Goal: Task Accomplishment & Management: Manage account settings

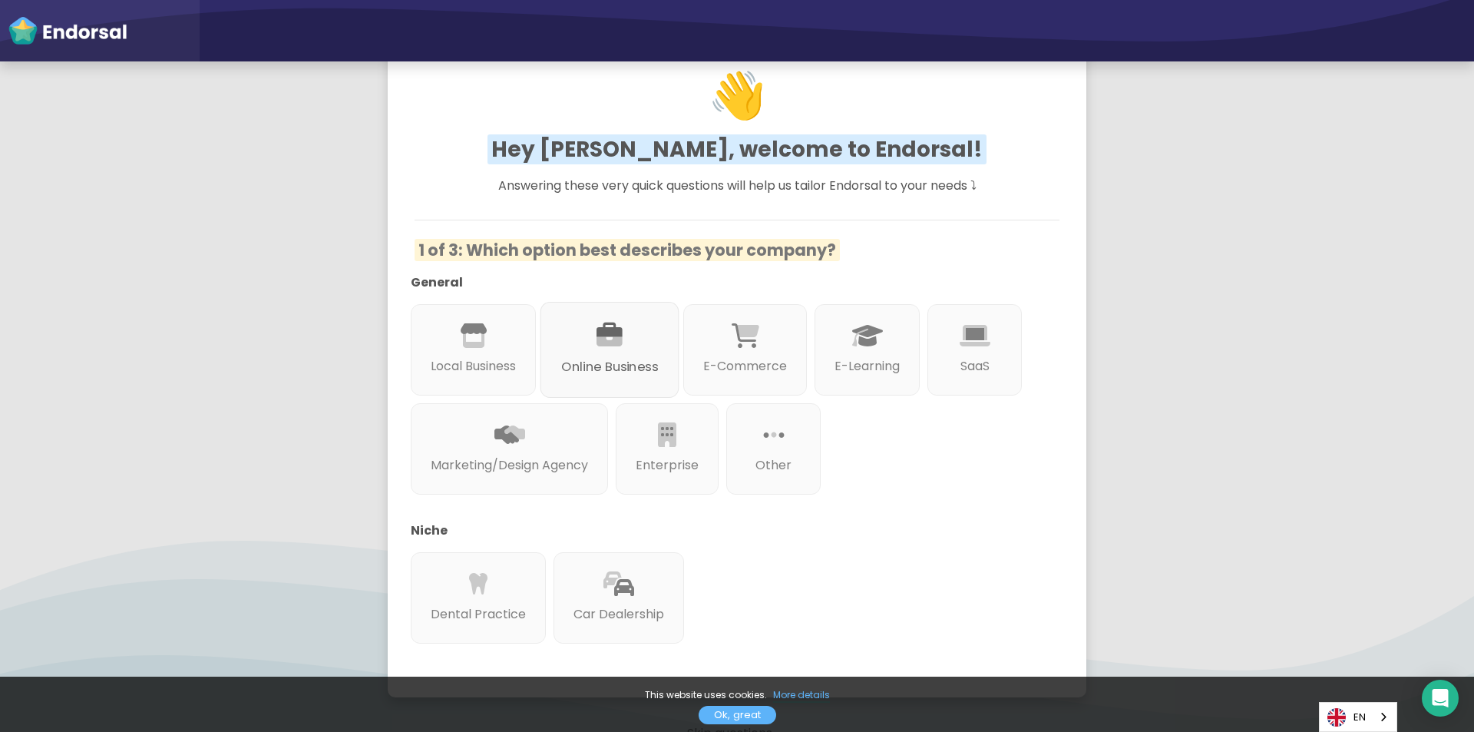
click at [632, 373] on p "Online Business" at bounding box center [609, 366] width 97 height 19
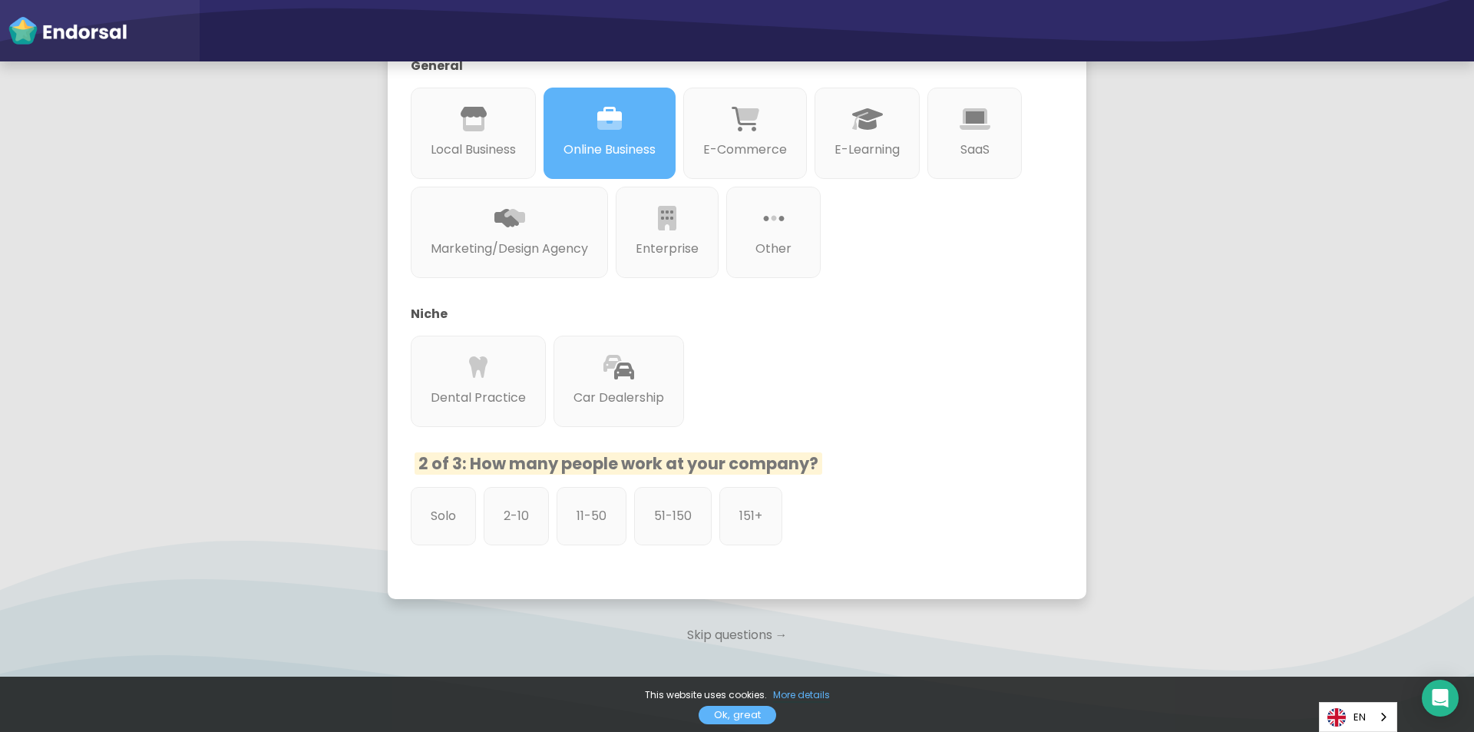
scroll to position [342, 0]
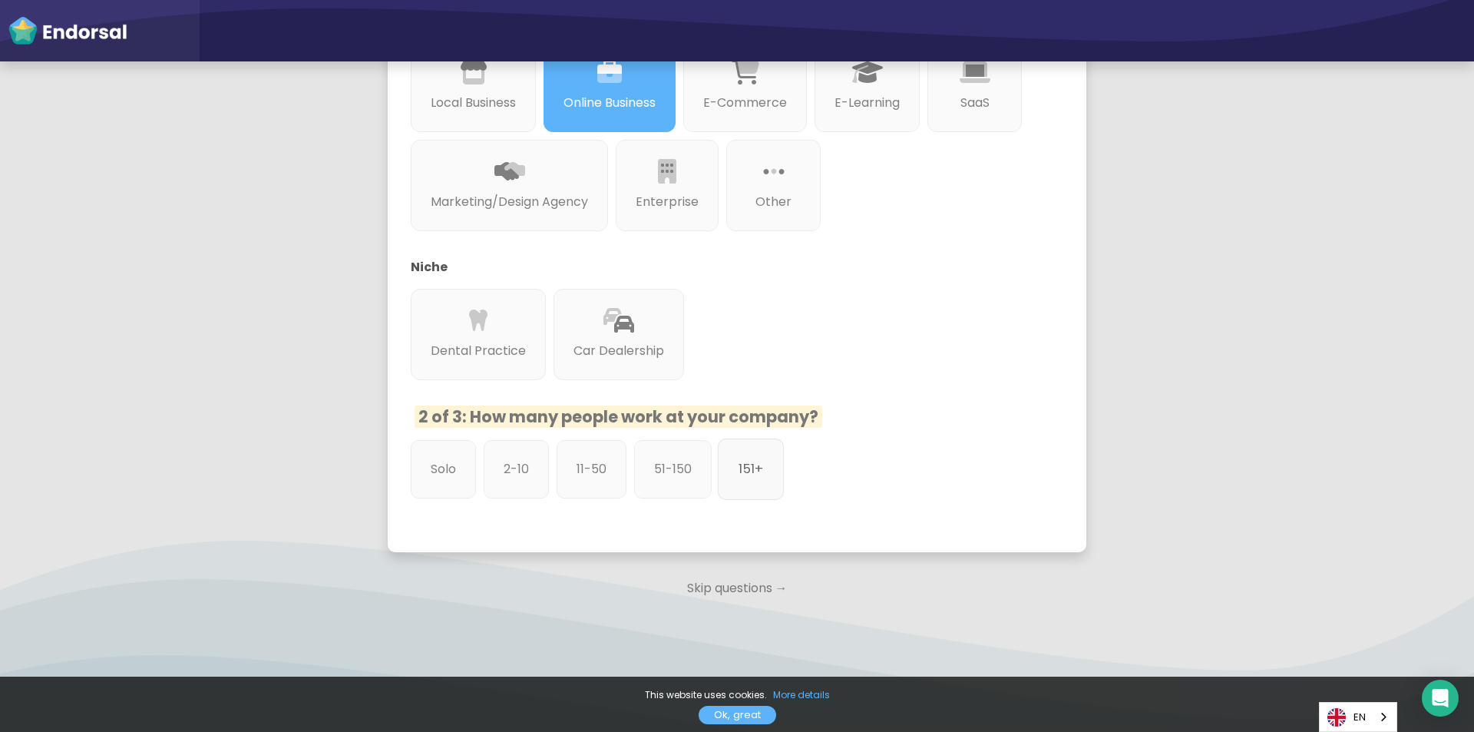
click at [765, 489] on div "151+" at bounding box center [751, 468] width 66 height 61
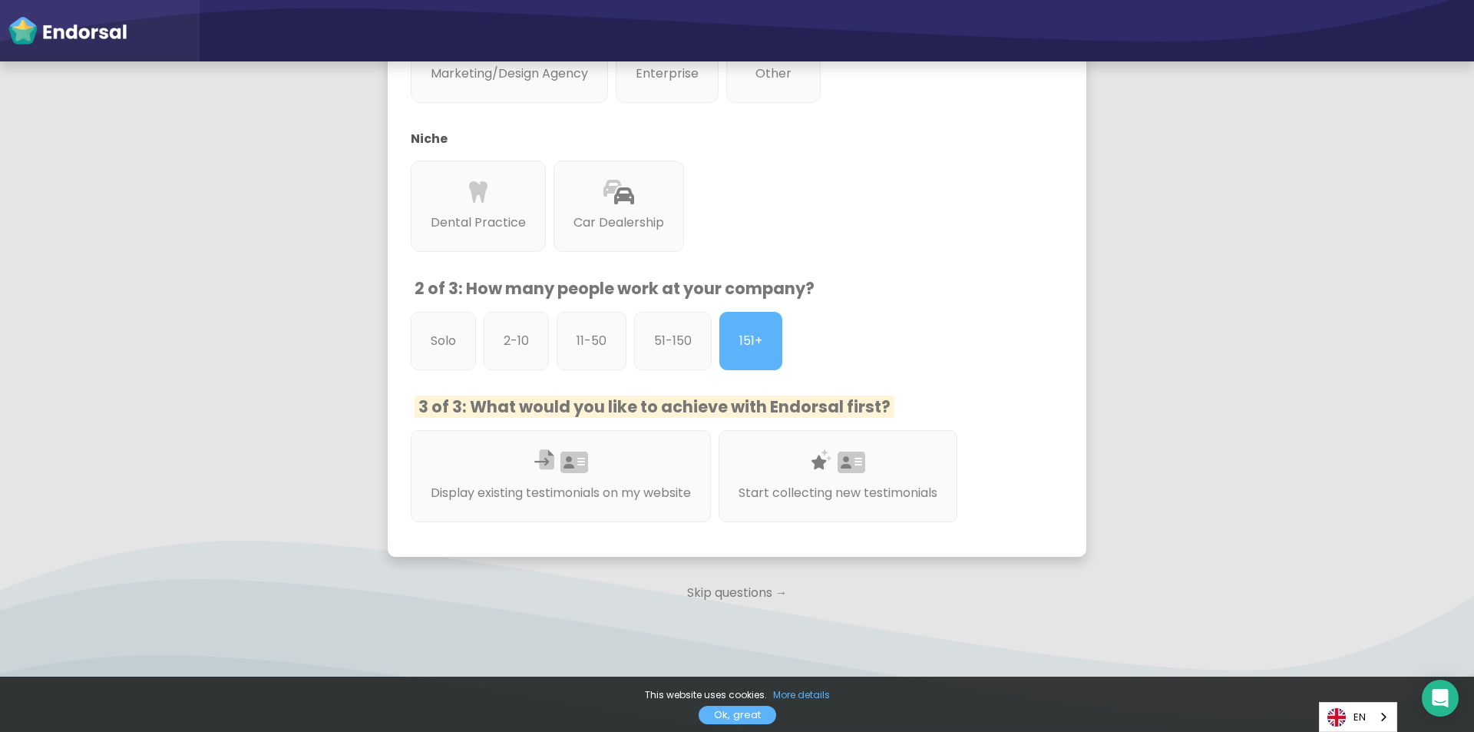
scroll to position [475, 0]
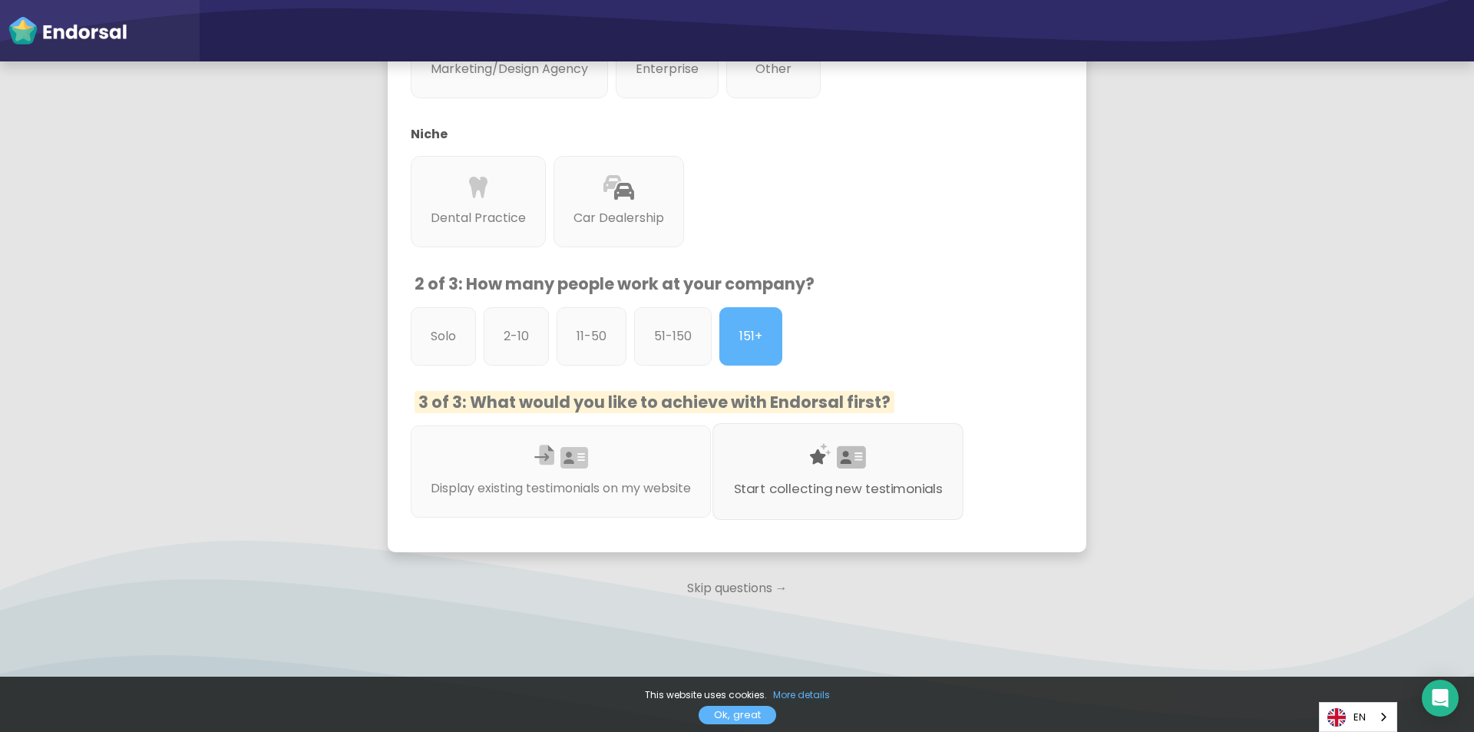
click at [798, 476] on div at bounding box center [838, 475] width 209 height 8
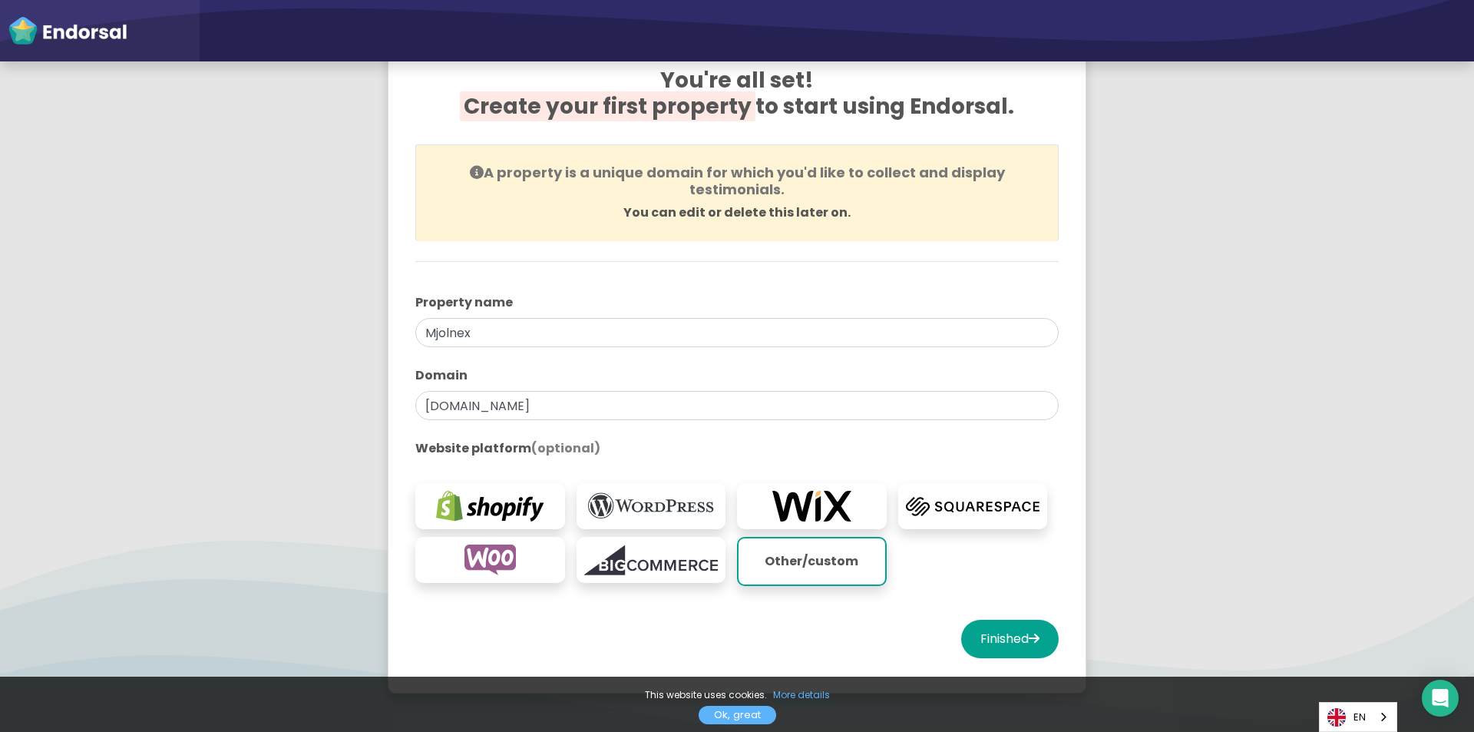
scroll to position [154, 0]
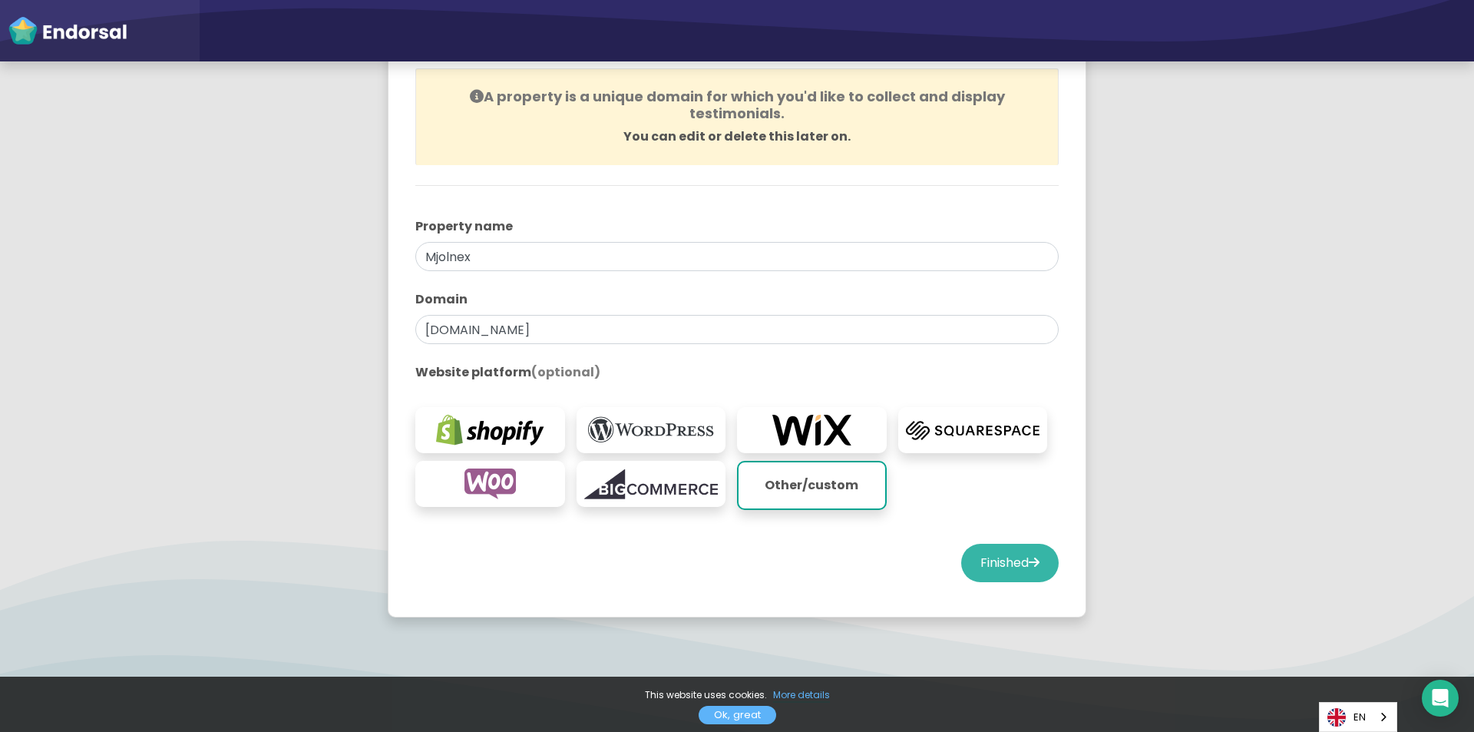
click at [981, 561] on button "Finished" at bounding box center [1010, 563] width 98 height 38
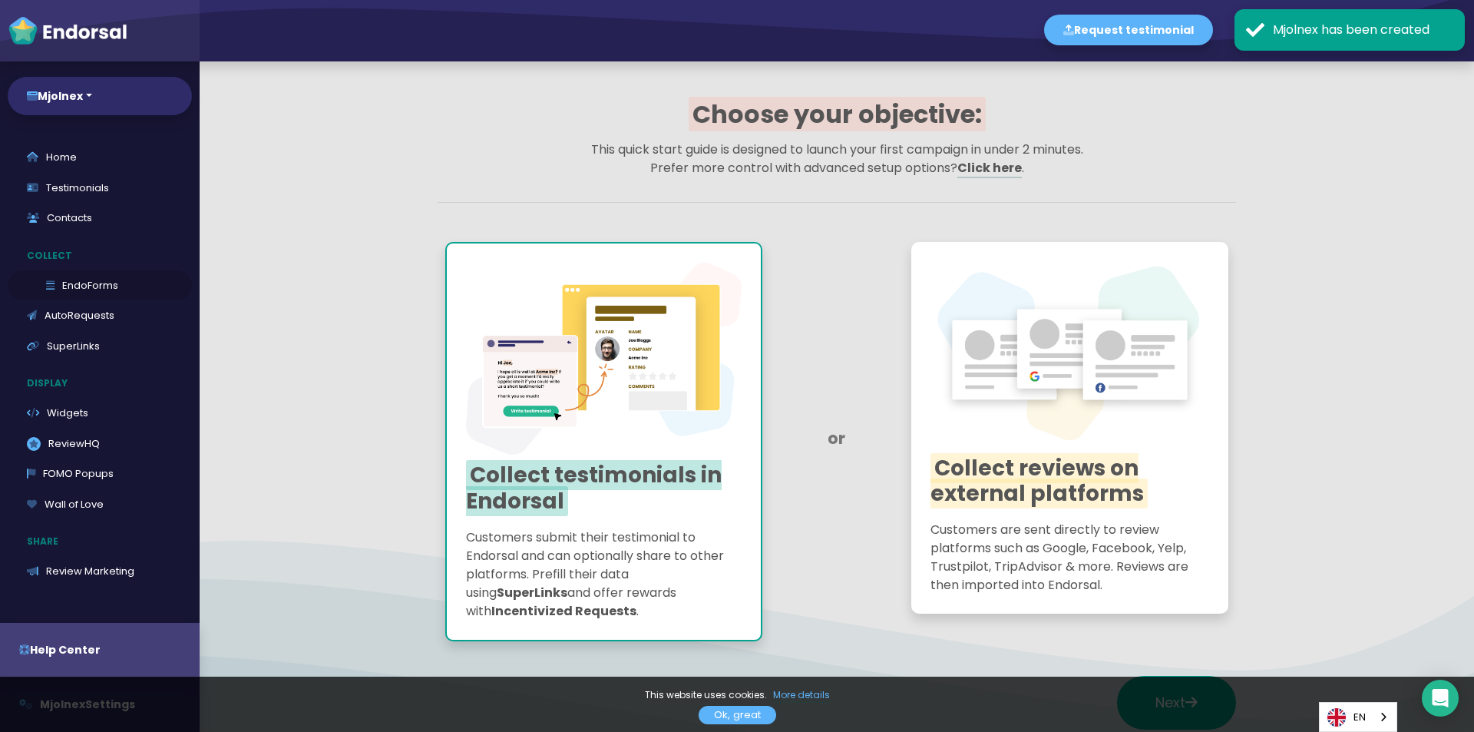
click at [88, 275] on link "EndoForms" at bounding box center [100, 285] width 184 height 31
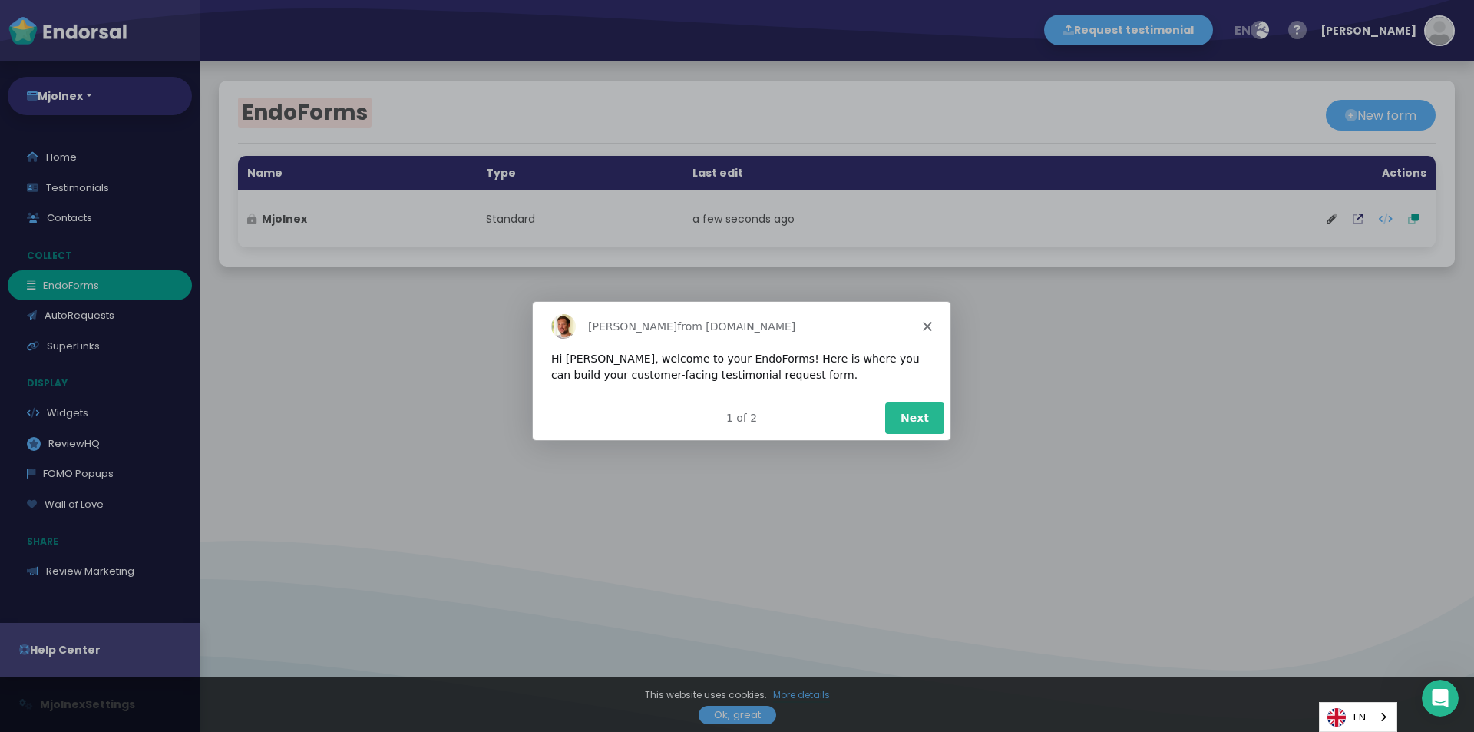
click at [931, 323] on div "[PERSON_NAME] from [DOMAIN_NAME]" at bounding box center [741, 324] width 418 height 49
click at [919, 329] on div "[PERSON_NAME] from [DOMAIN_NAME]" at bounding box center [741, 324] width 418 height 49
click at [935, 313] on div "[PERSON_NAME] from [DOMAIN_NAME]" at bounding box center [741, 324] width 418 height 49
click at [928, 323] on polygon "Close" at bounding box center [926, 324] width 9 height 9
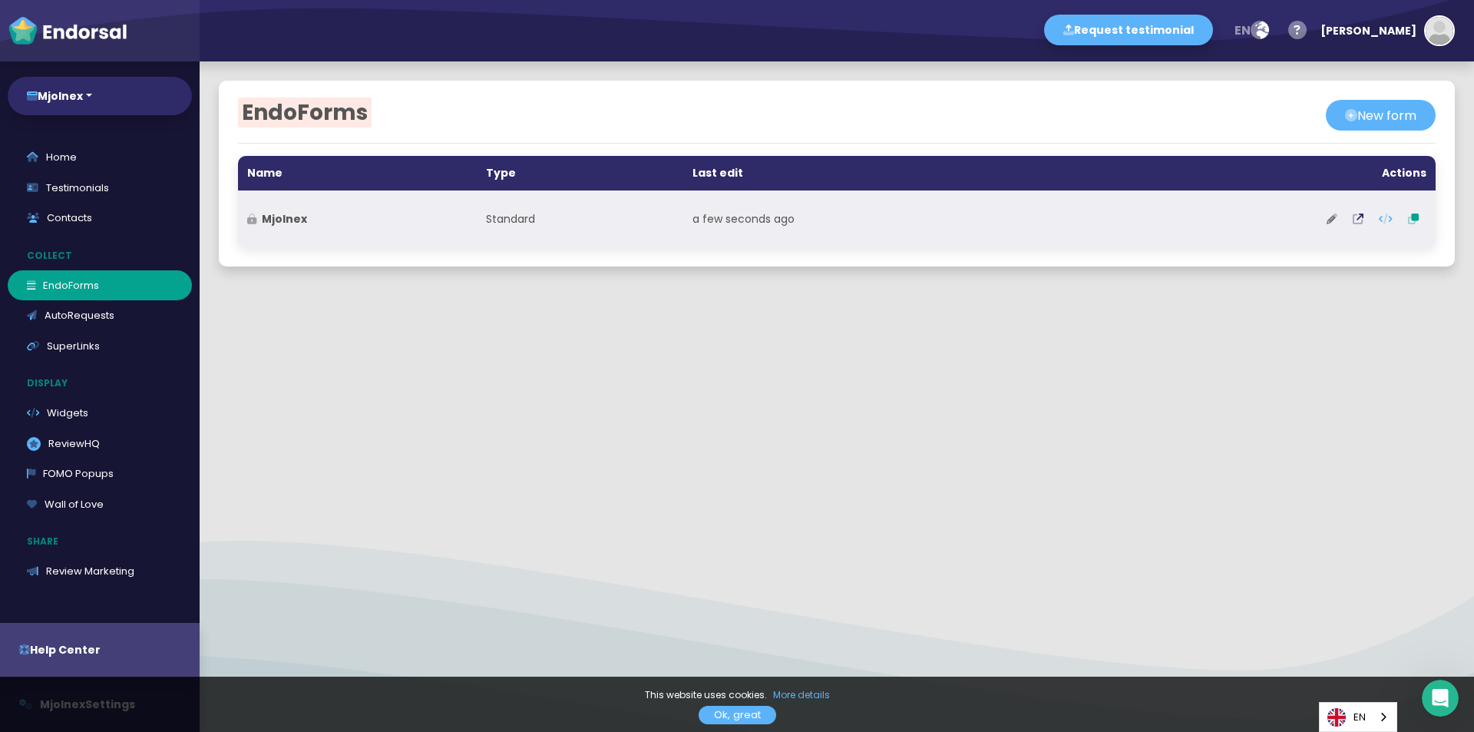
click at [1327, 223] on icon at bounding box center [1332, 218] width 11 height 11
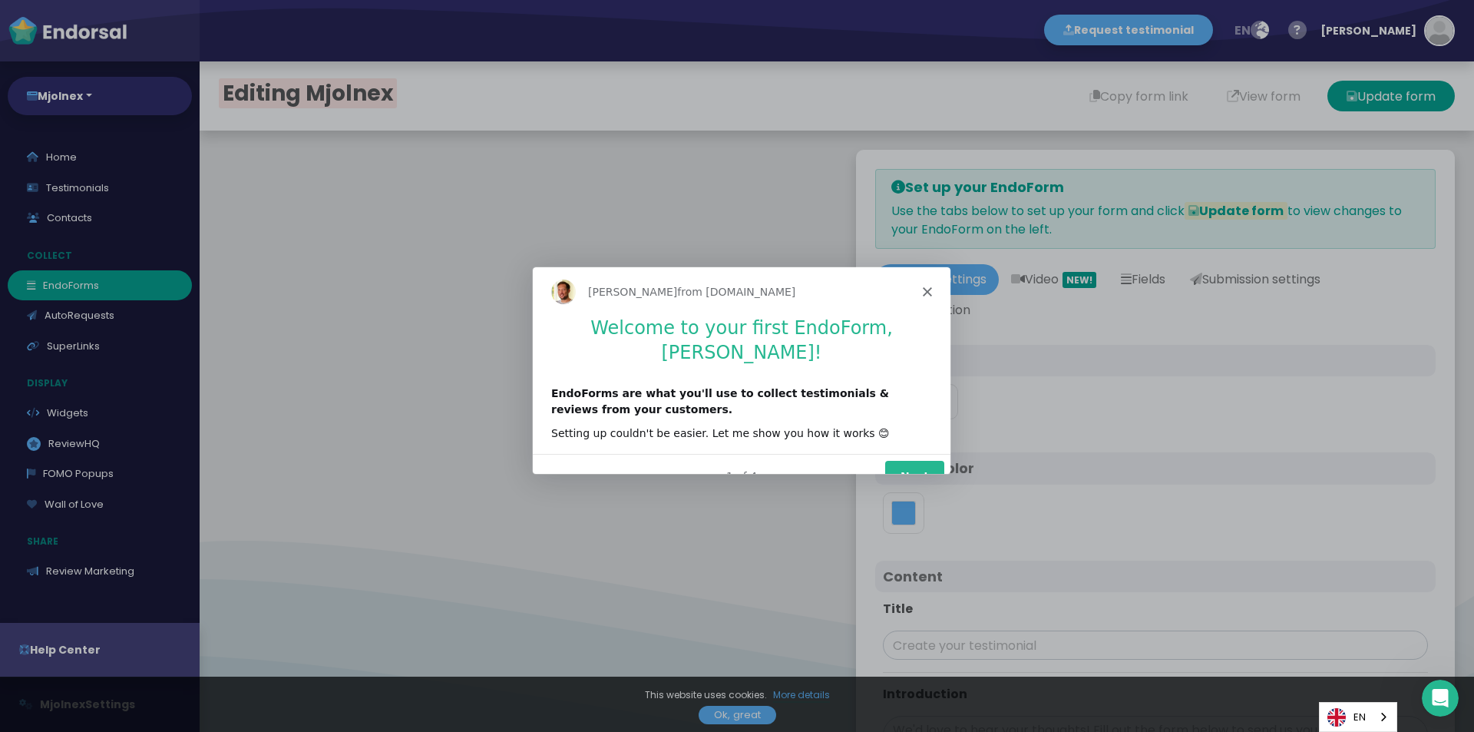
click at [928, 298] on div "[PERSON_NAME] from [DOMAIN_NAME]" at bounding box center [741, 290] width 418 height 49
click at [925, 288] on polygon "Close" at bounding box center [926, 290] width 9 height 9
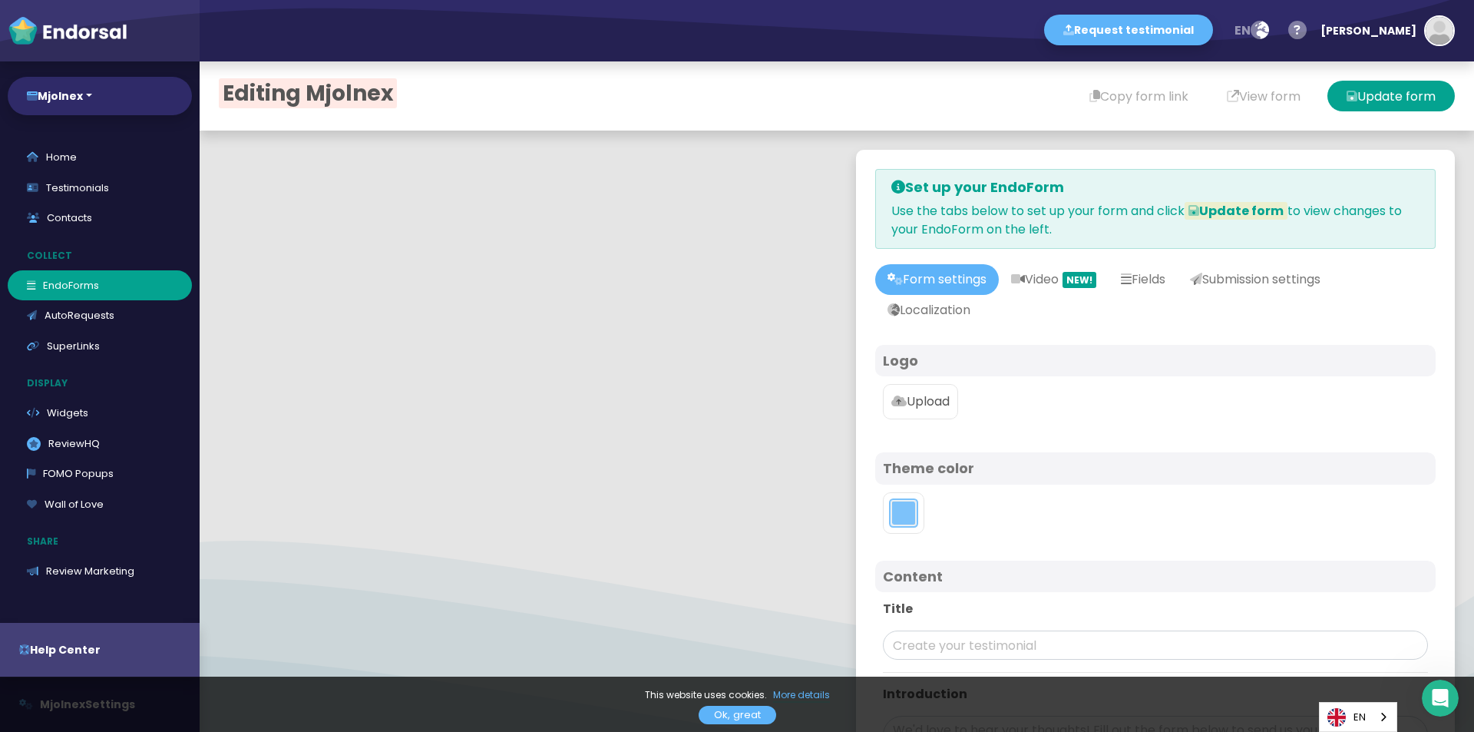
click at [891, 524] on button "toggle color picker dialog" at bounding box center [903, 513] width 25 height 25
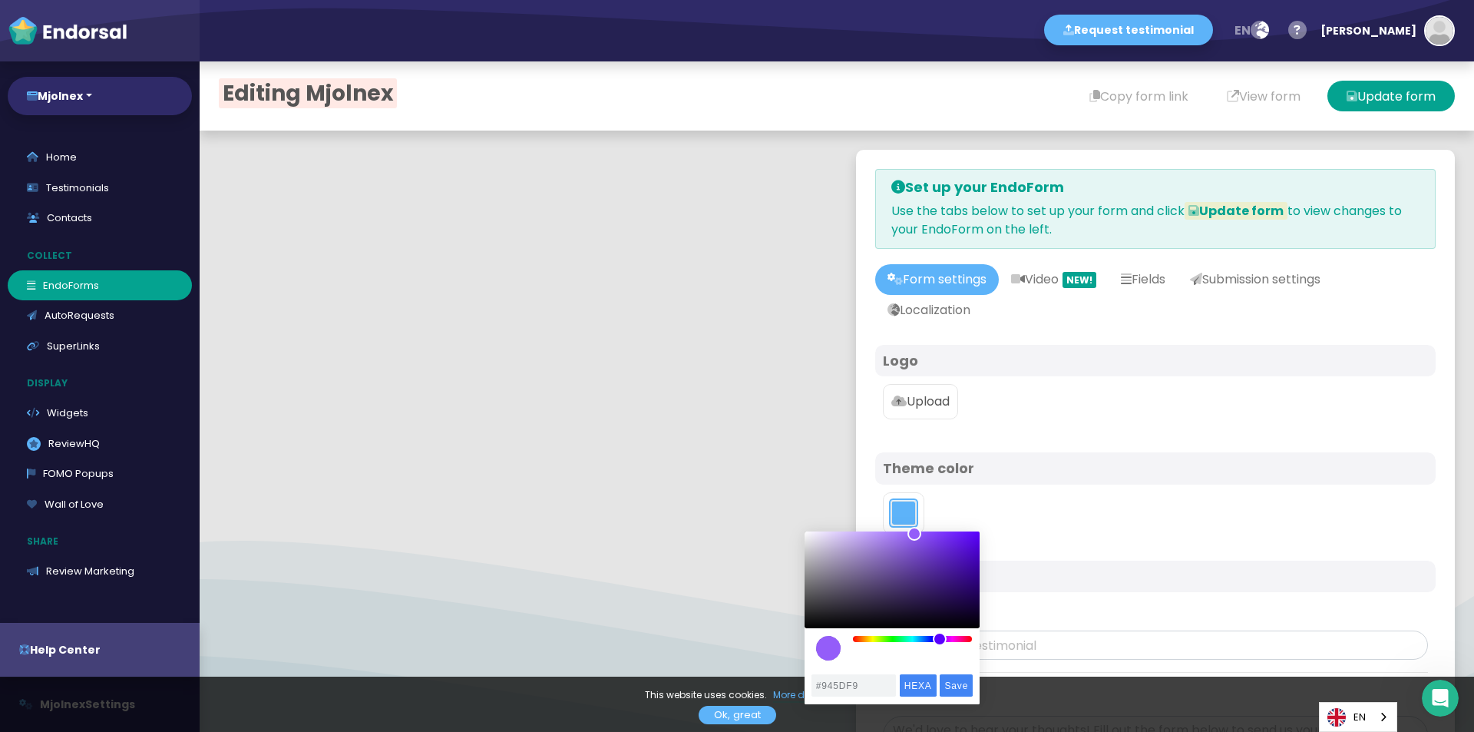
drag, startPoint x: 925, startPoint y: 639, endPoint x: 940, endPoint y: 646, distance: 16.1
click at [940, 646] on div "color picker dialog" at bounding box center [892, 595] width 175 height 129
type input "#611FDA"
drag, startPoint x: 928, startPoint y: 538, endPoint x: 957, endPoint y: 577, distance: 49.0
click at [955, 545] on div "color picker dialog" at bounding box center [892, 579] width 175 height 97
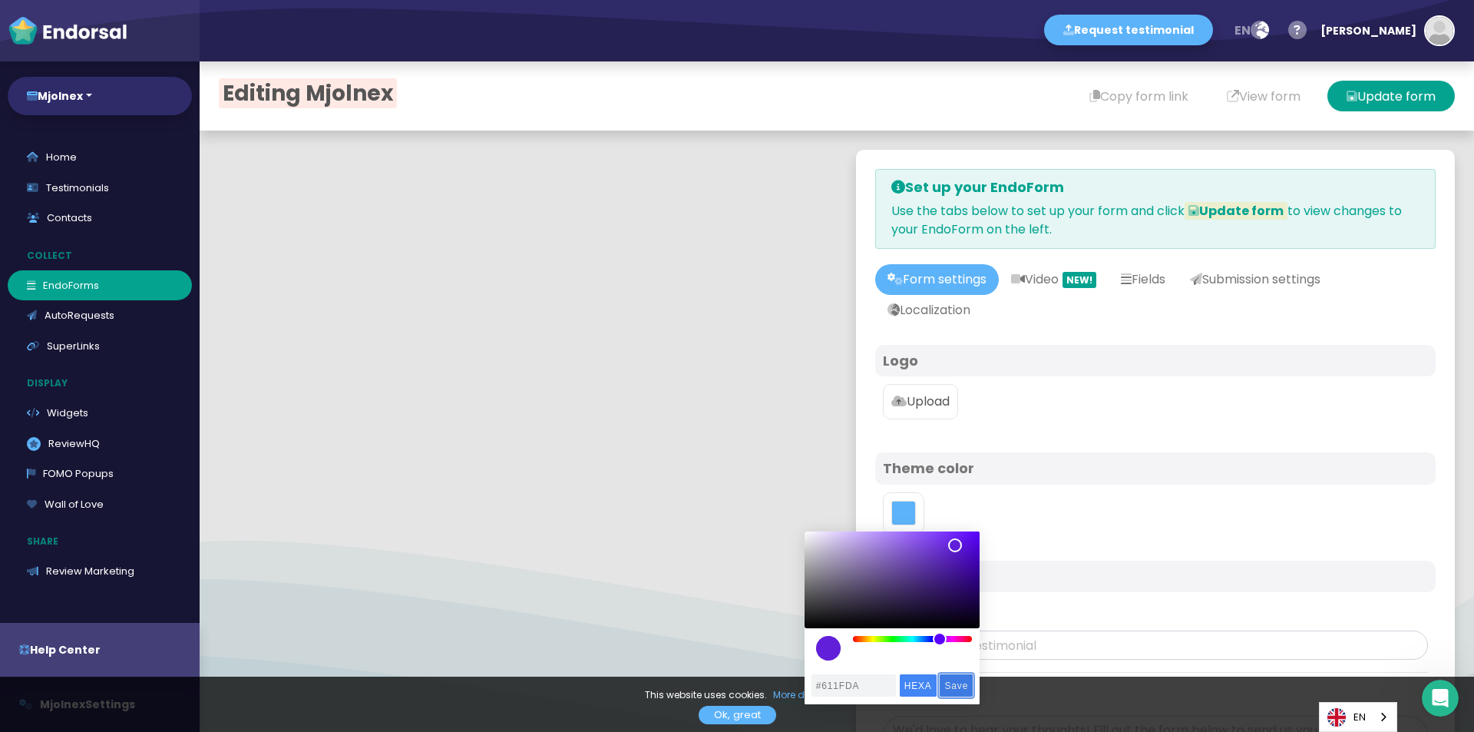
click at [962, 683] on input "Save" at bounding box center [956, 685] width 33 height 22
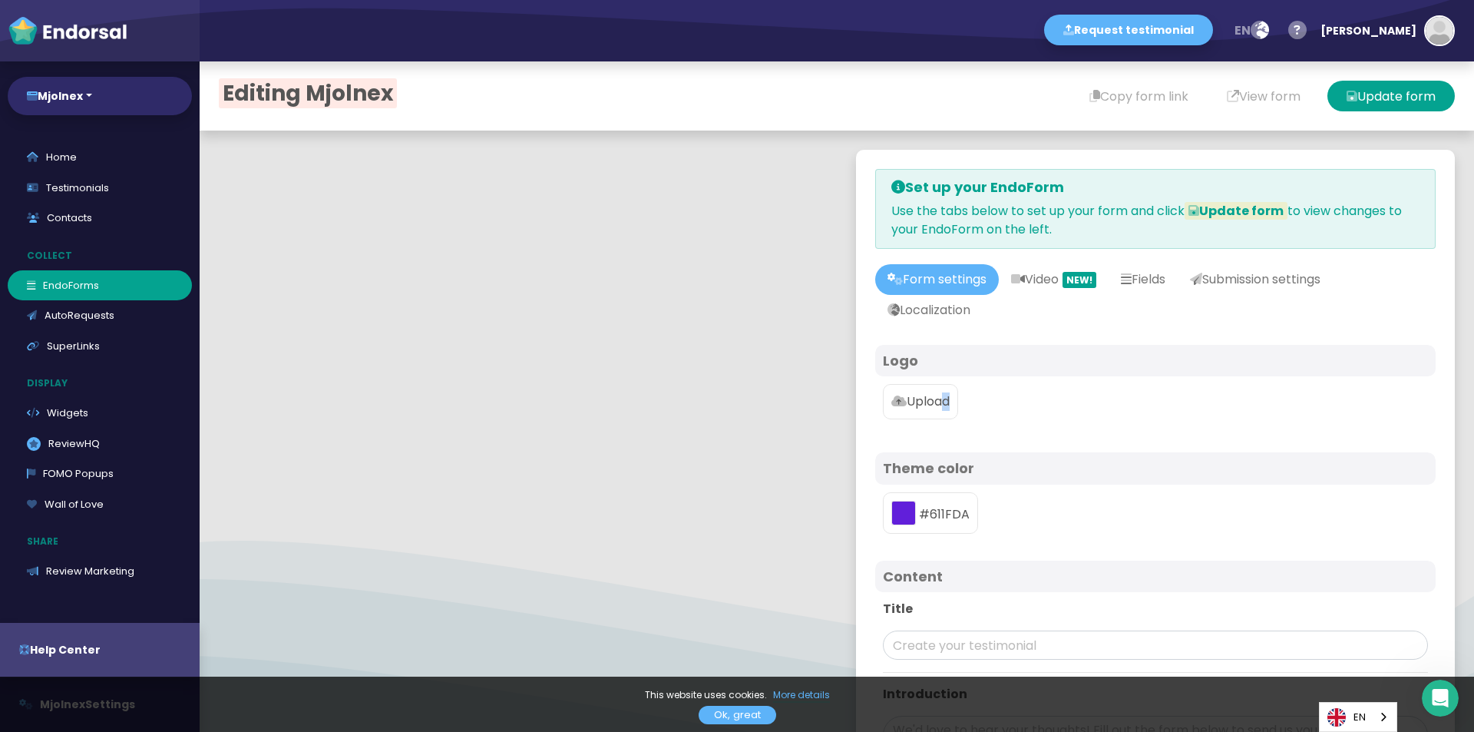
click at [921, 393] on p "Upload" at bounding box center [920, 401] width 58 height 18
click at [0, 0] on input "Upload" at bounding box center [0, 0] width 0 height 0
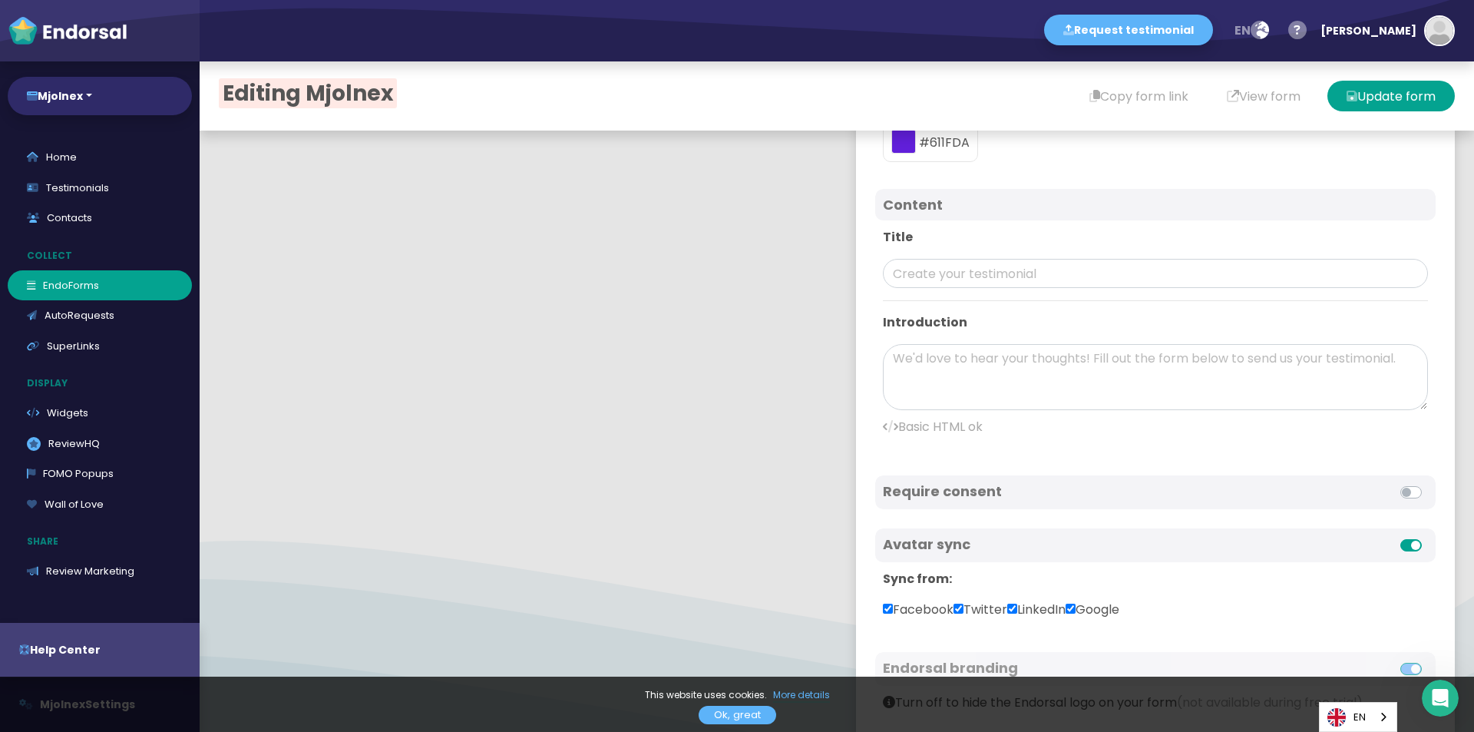
click at [1428, 536] on label at bounding box center [1428, 536] width 0 height 0
click at [0, 0] on input "checkbox" at bounding box center [0, 0] width 0 height 0
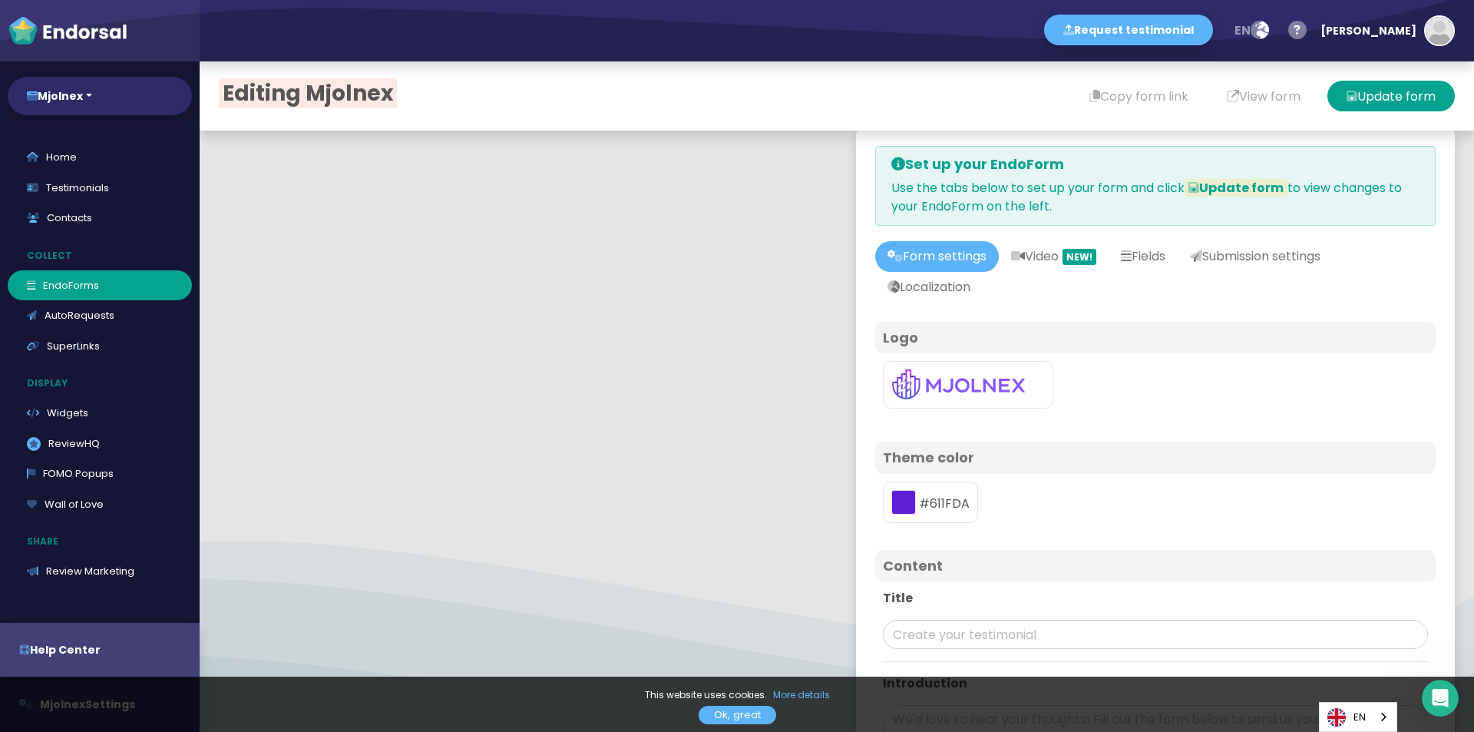
scroll to position [0, 0]
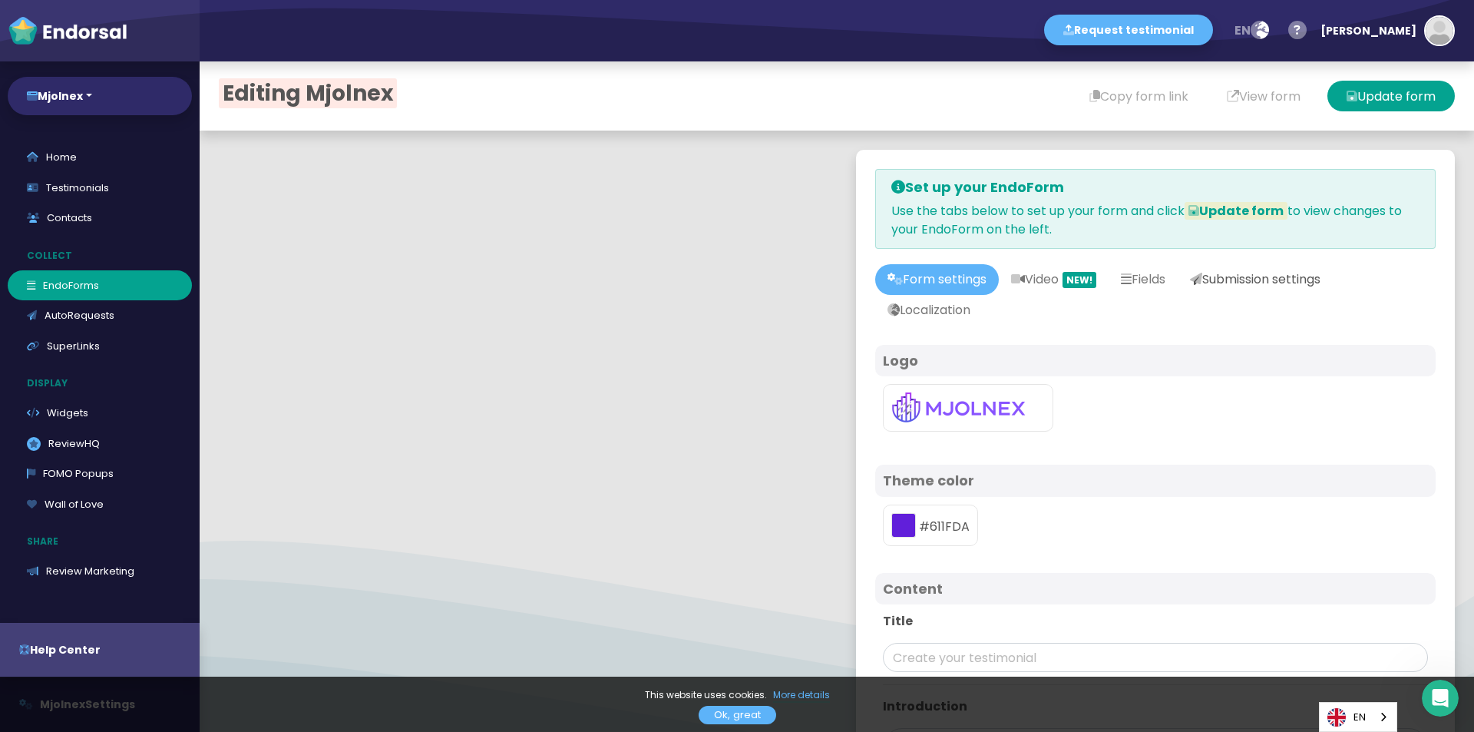
click at [1287, 272] on link "Submission settings" at bounding box center [1255, 279] width 155 height 31
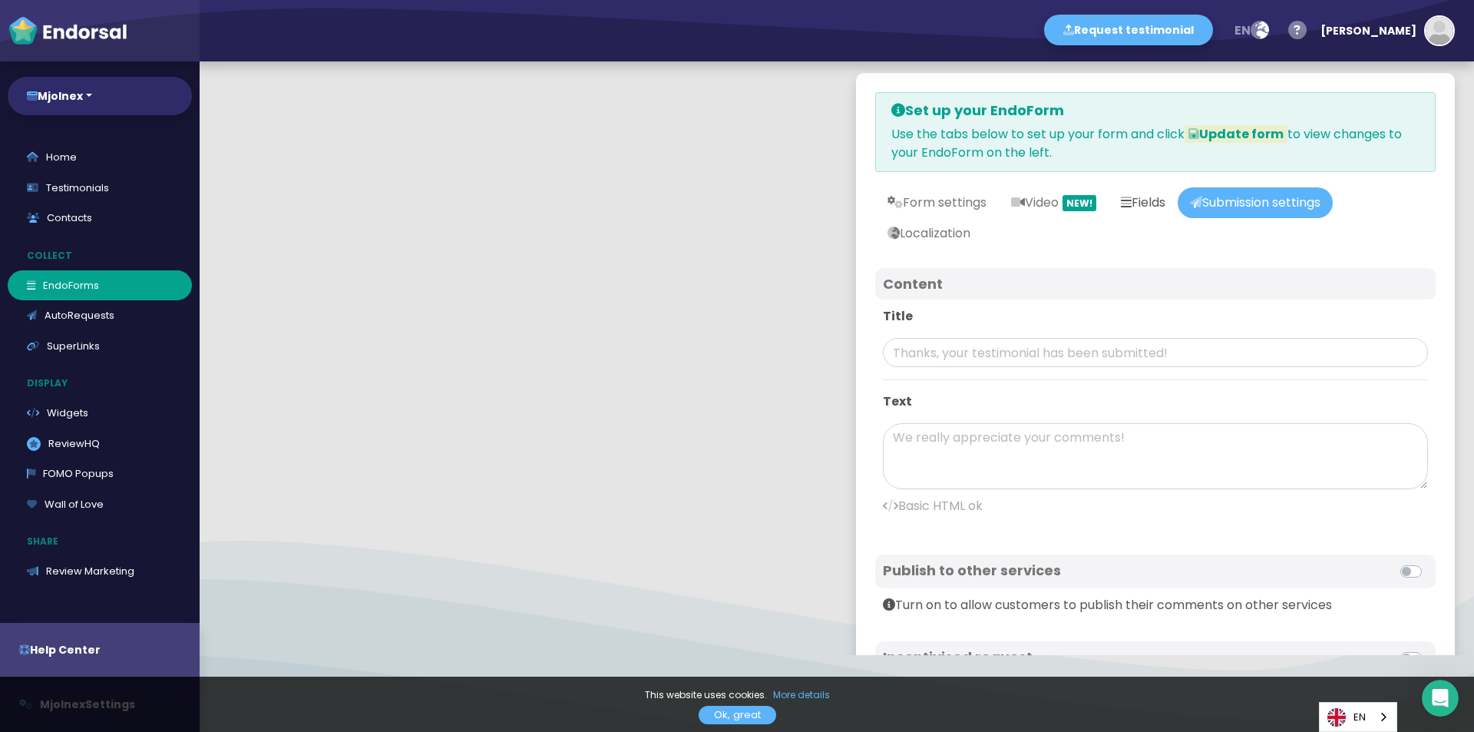
click at [1127, 199] on icon at bounding box center [1126, 202] width 11 height 12
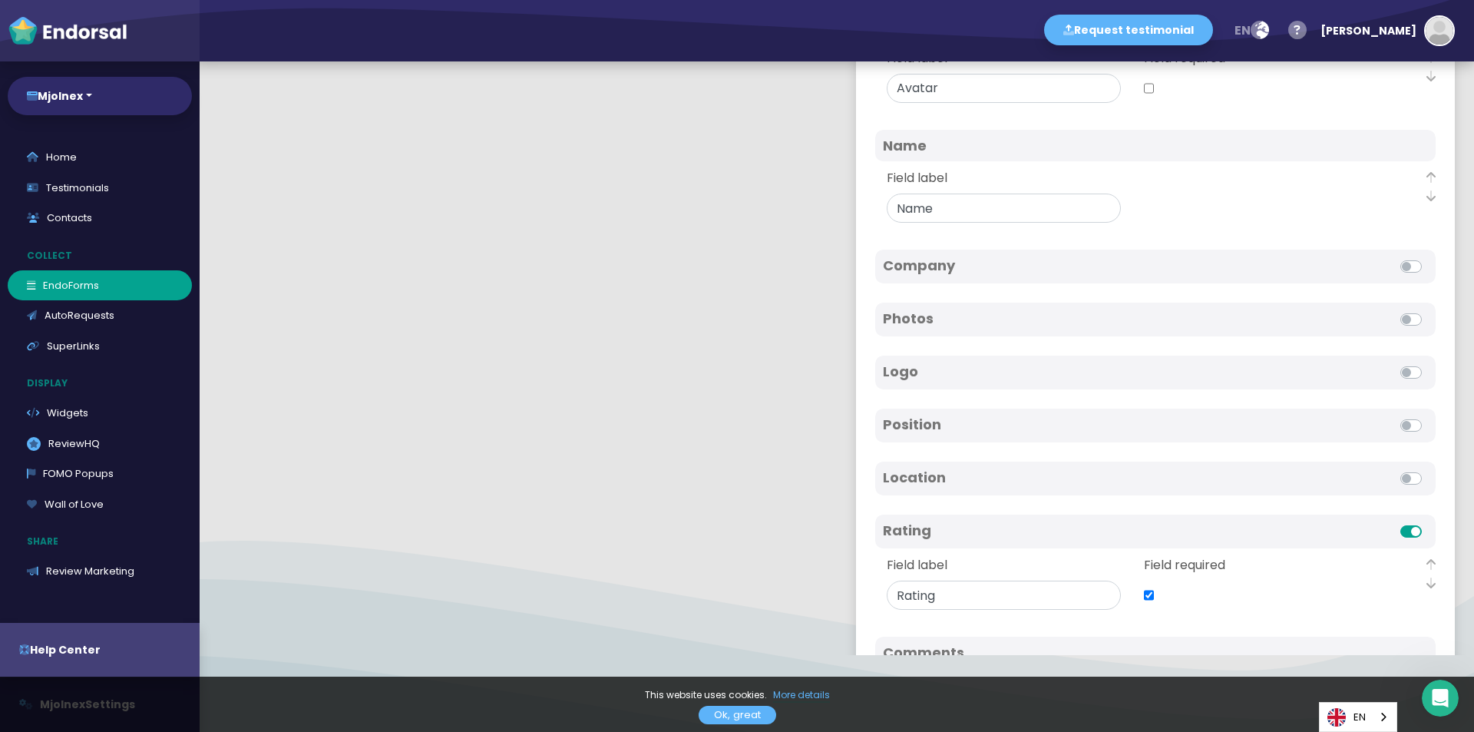
scroll to position [401, 0]
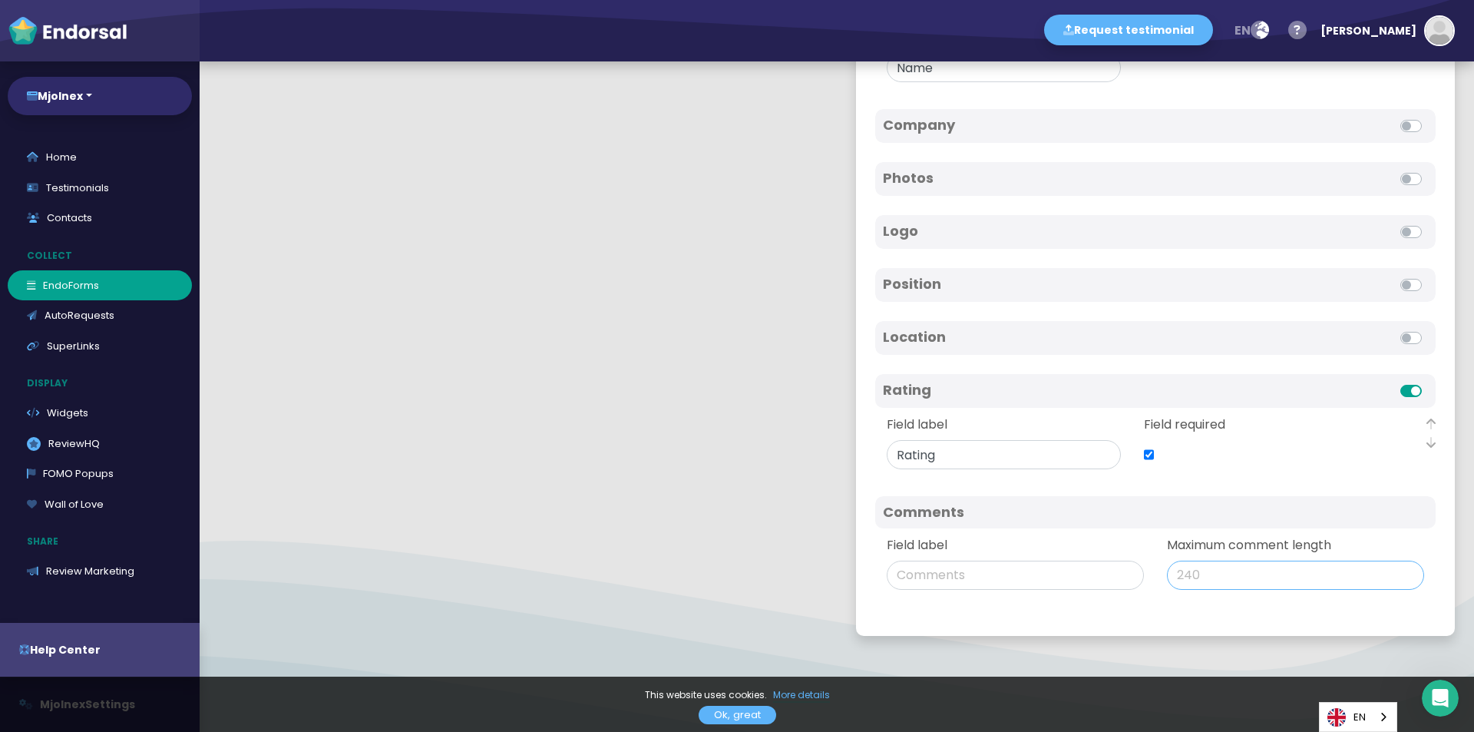
click at [1210, 584] on input "Maximum comment length" at bounding box center [1295, 575] width 257 height 29
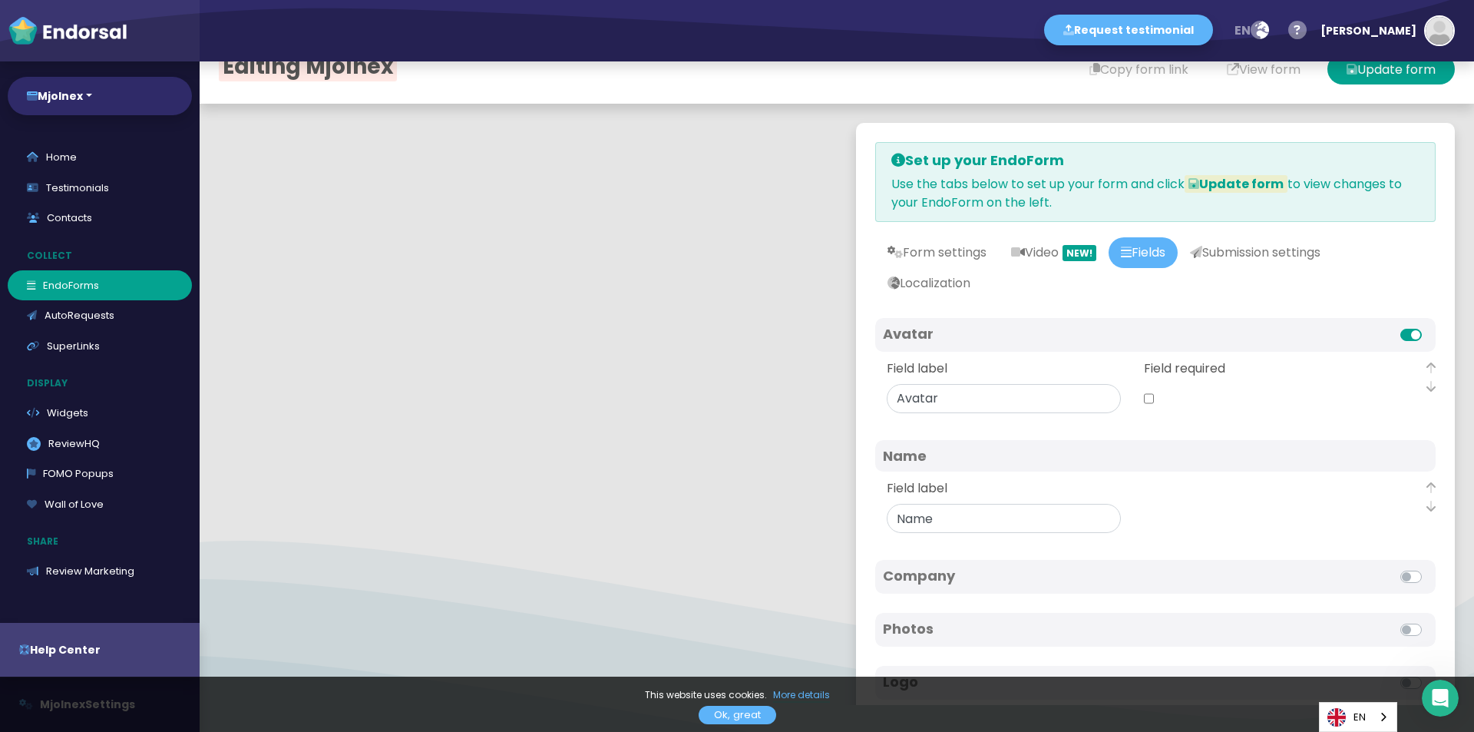
scroll to position [0, 0]
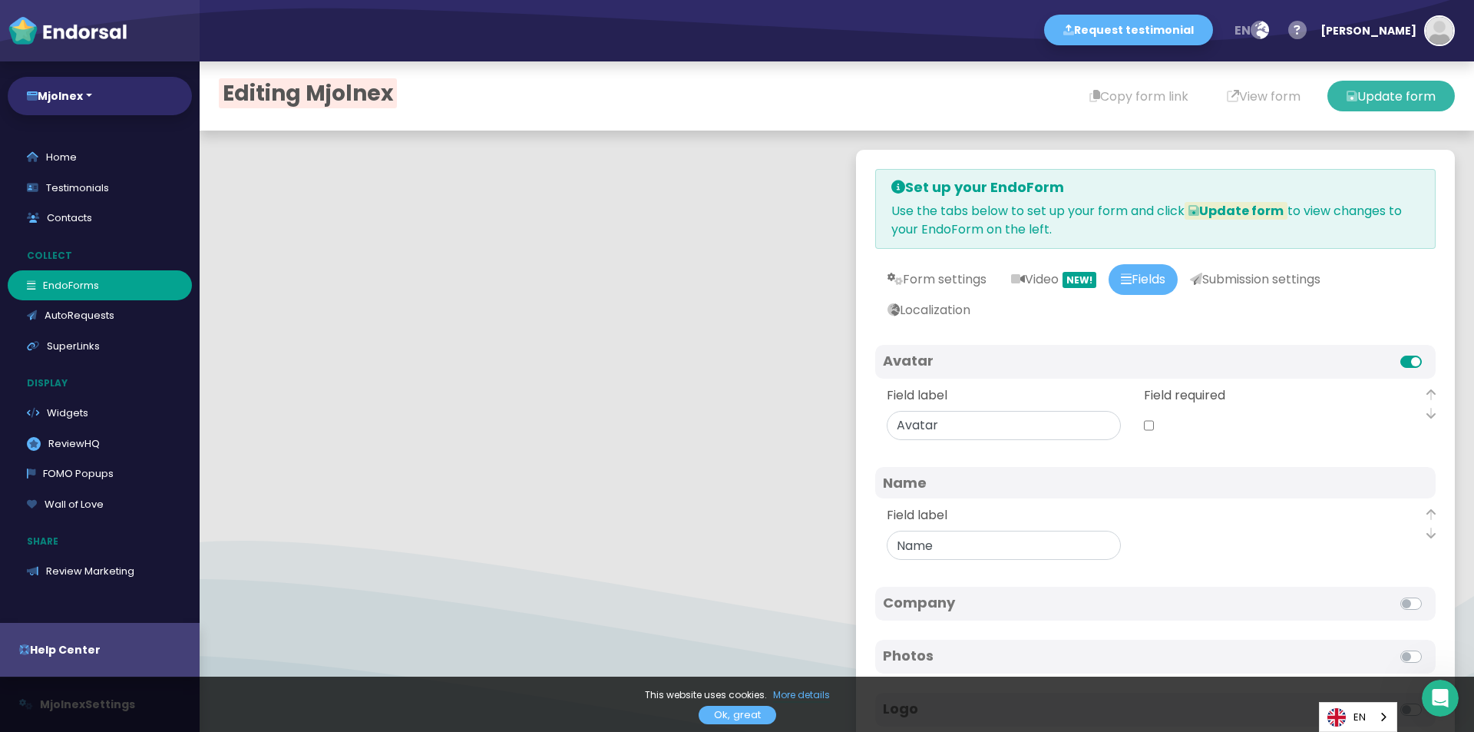
type input "500"
click at [1372, 98] on button "Update form" at bounding box center [1391, 96] width 127 height 31
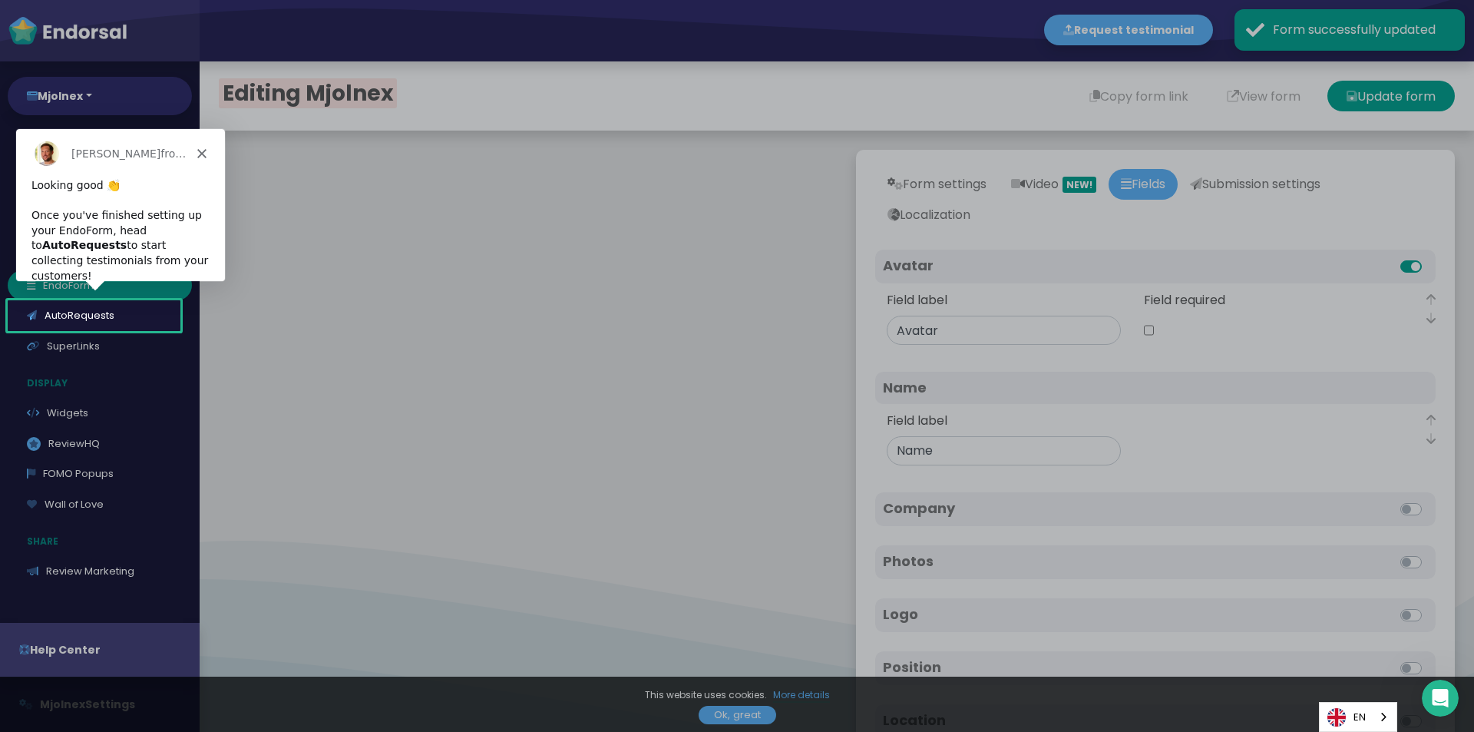
click at [214, 145] on div "[PERSON_NAME] from [DOMAIN_NAME]" at bounding box center [119, 152] width 209 height 49
click at [204, 154] on icon "Close" at bounding box center [201, 152] width 9 height 9
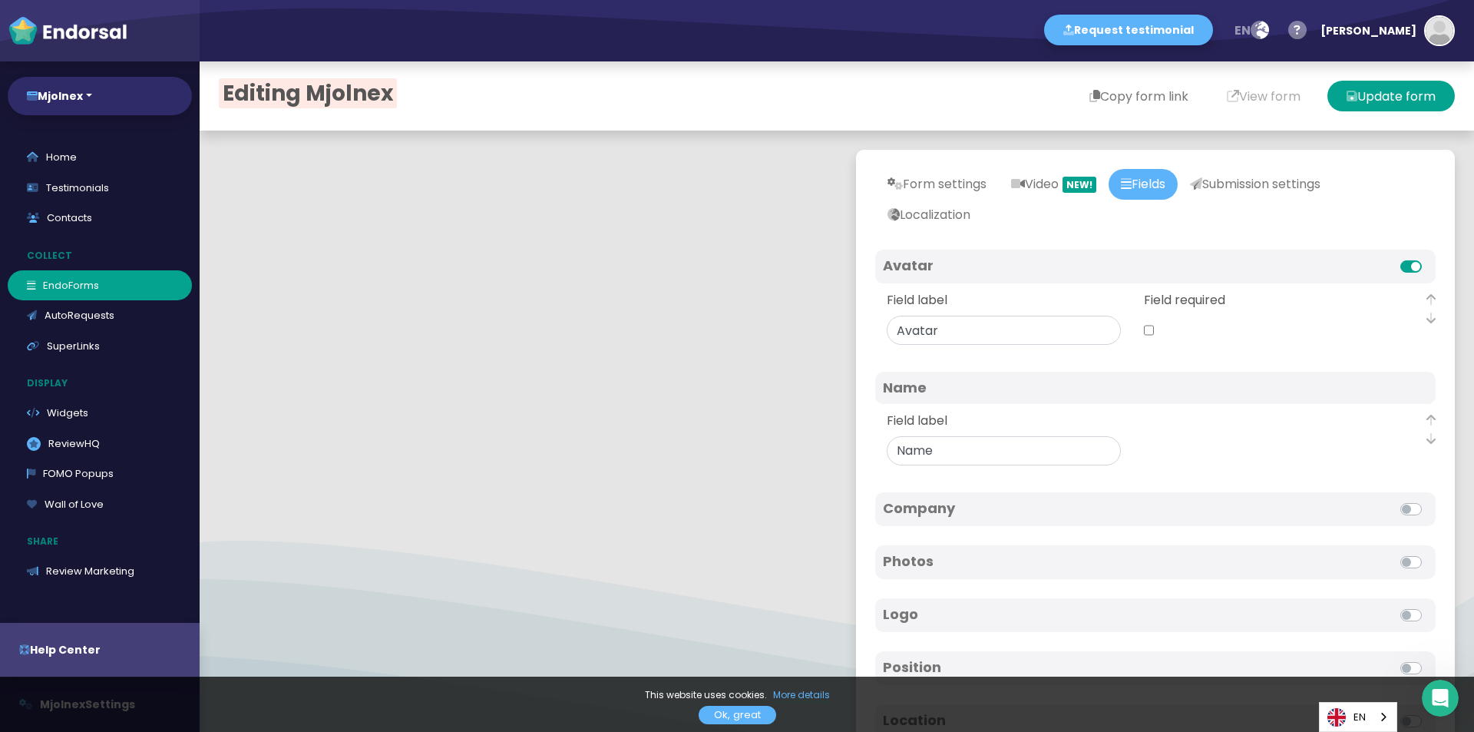
click at [1142, 91] on button "Copy form link" at bounding box center [1138, 96] width 137 height 31
click at [104, 185] on link "Testimonials" at bounding box center [100, 188] width 184 height 31
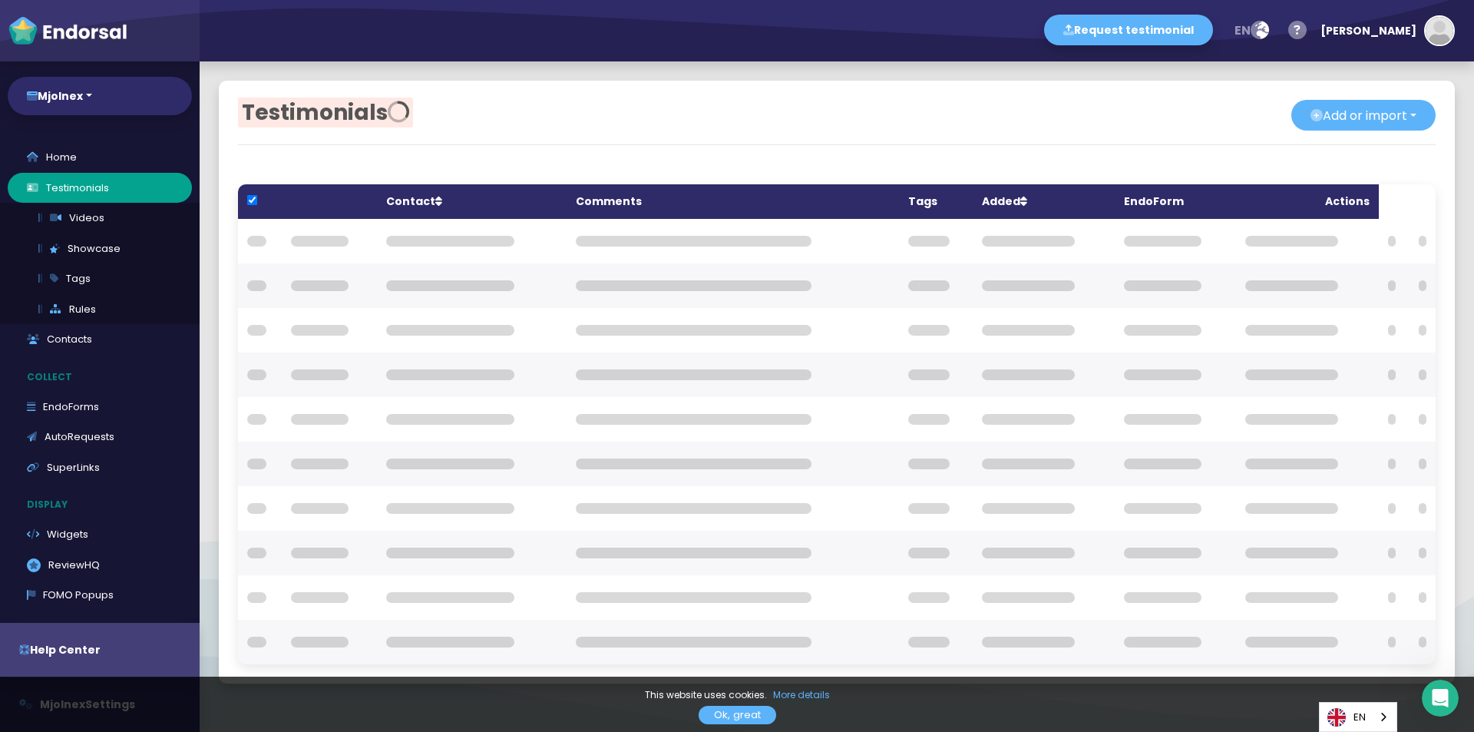
checkbox input "true"
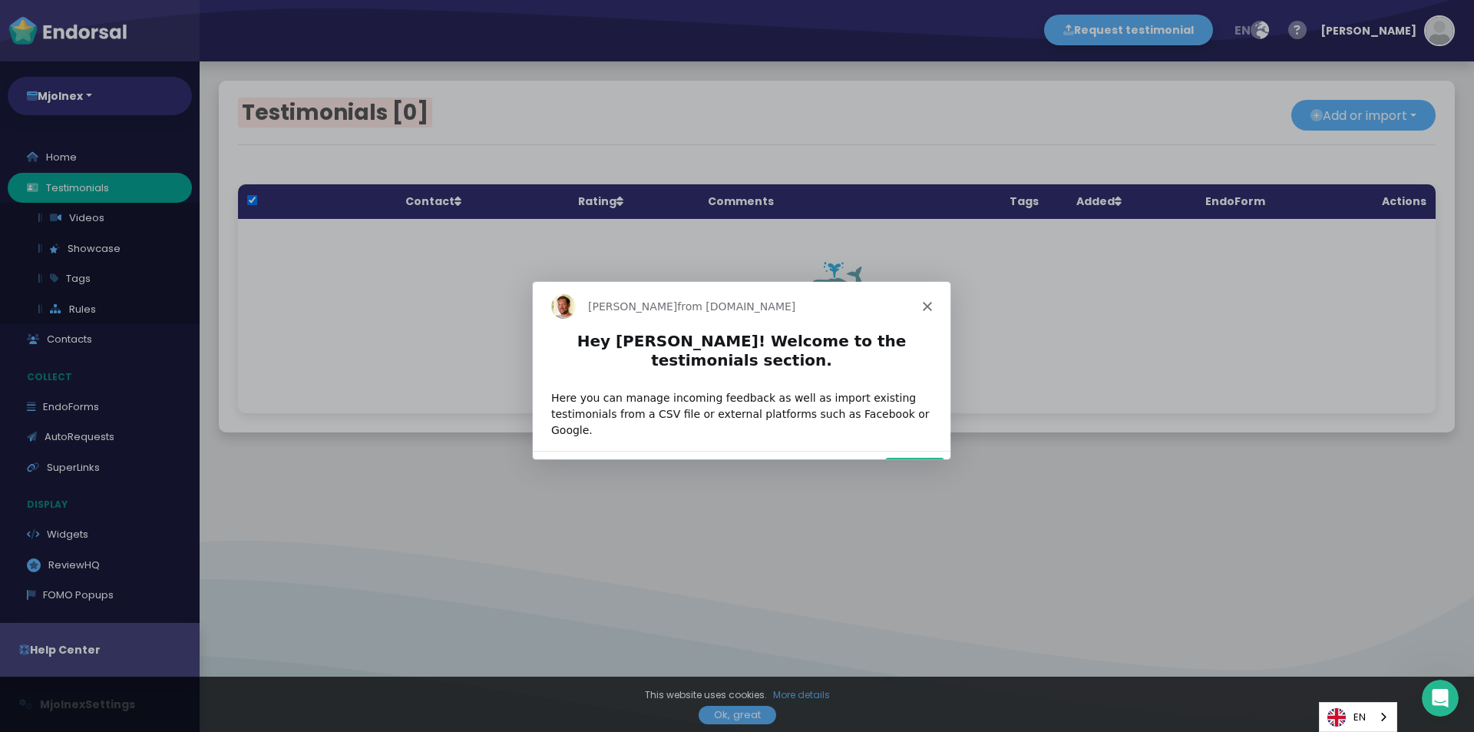
drag, startPoint x: 944, startPoint y: 442, endPoint x: 951, endPoint y: 446, distance: 7.9
click at [950, 446] on html "Dean from Endorsal.io Hey Zev! Welcome to the testimonials section. Here you ca…" at bounding box center [741, 386] width 418 height 213
click at [940, 456] on button "Next" at bounding box center [914, 471] width 59 height 31
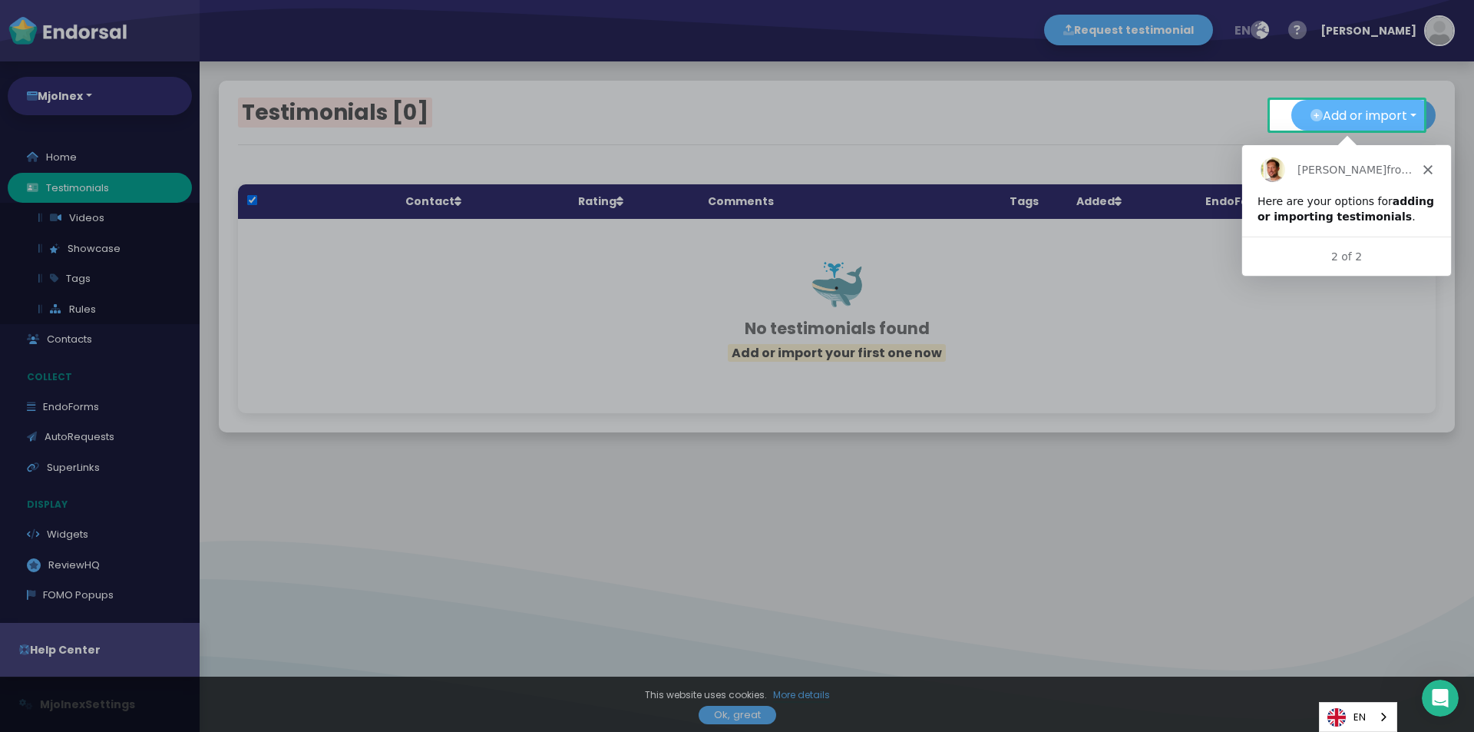
click at [1427, 162] on div "[PERSON_NAME] from [DOMAIN_NAME]" at bounding box center [1346, 168] width 209 height 49
click at [1428, 168] on polygon "Close" at bounding box center [1427, 168] width 9 height 9
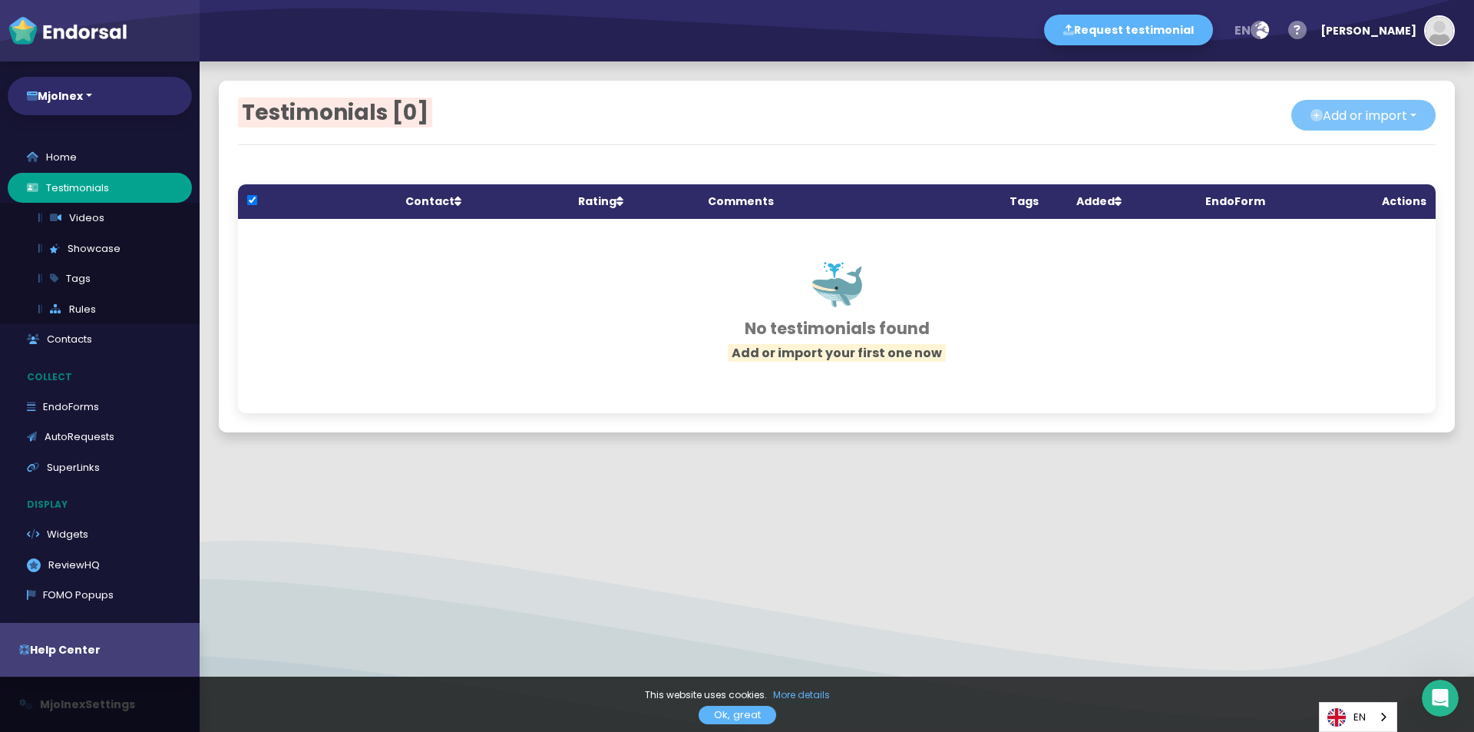
click at [1361, 114] on button "Add or import" at bounding box center [1364, 115] width 144 height 31
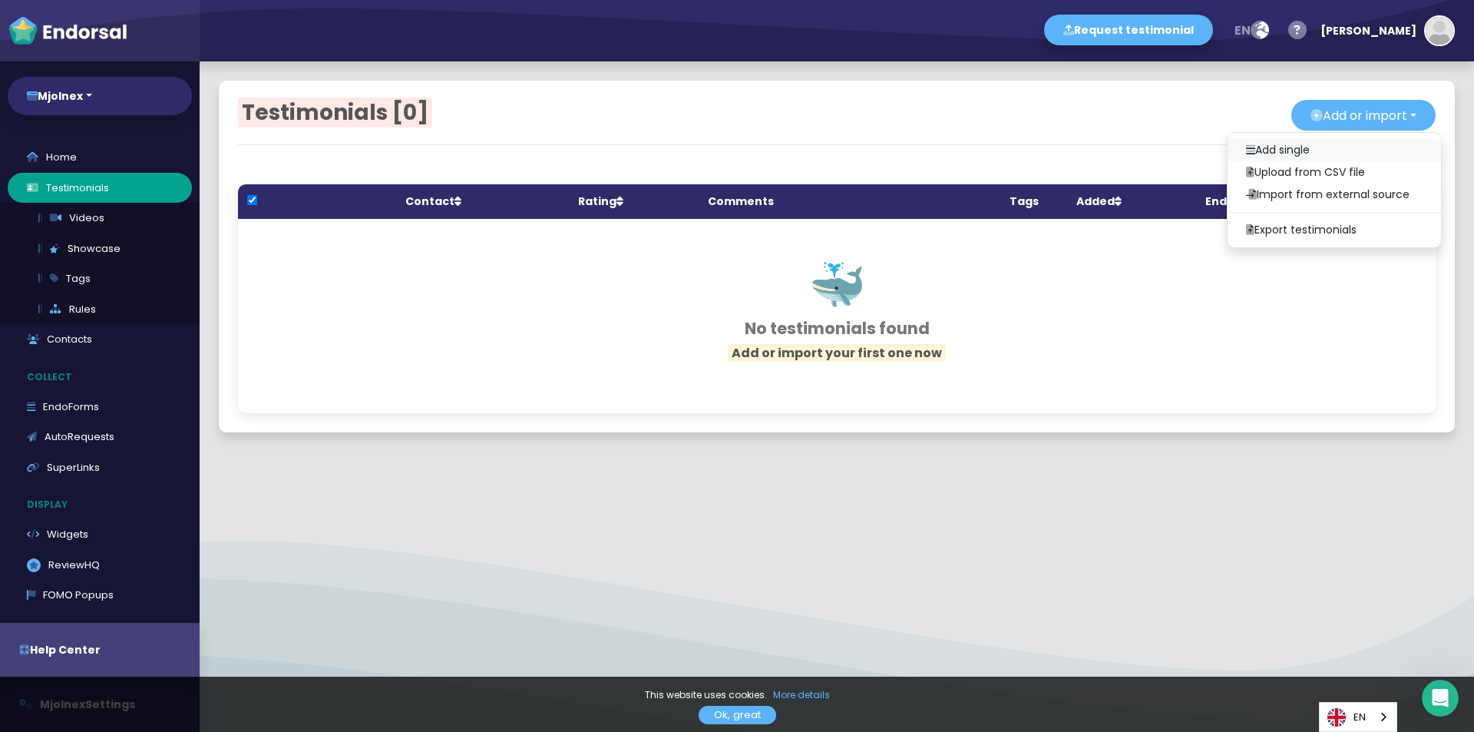
click at [1258, 147] on link "Add single" at bounding box center [1334, 150] width 213 height 22
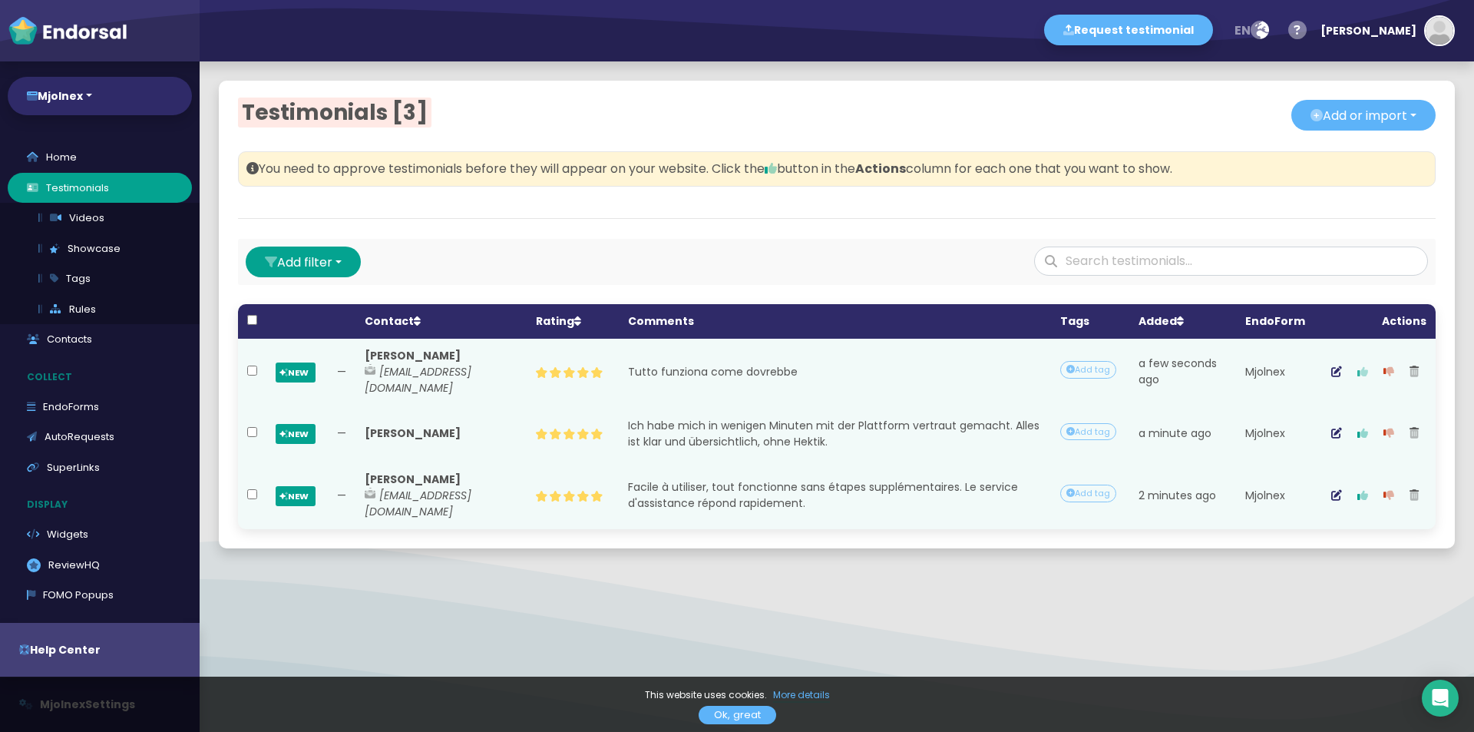
click at [1350, 377] on button "button" at bounding box center [1363, 371] width 26 height 38
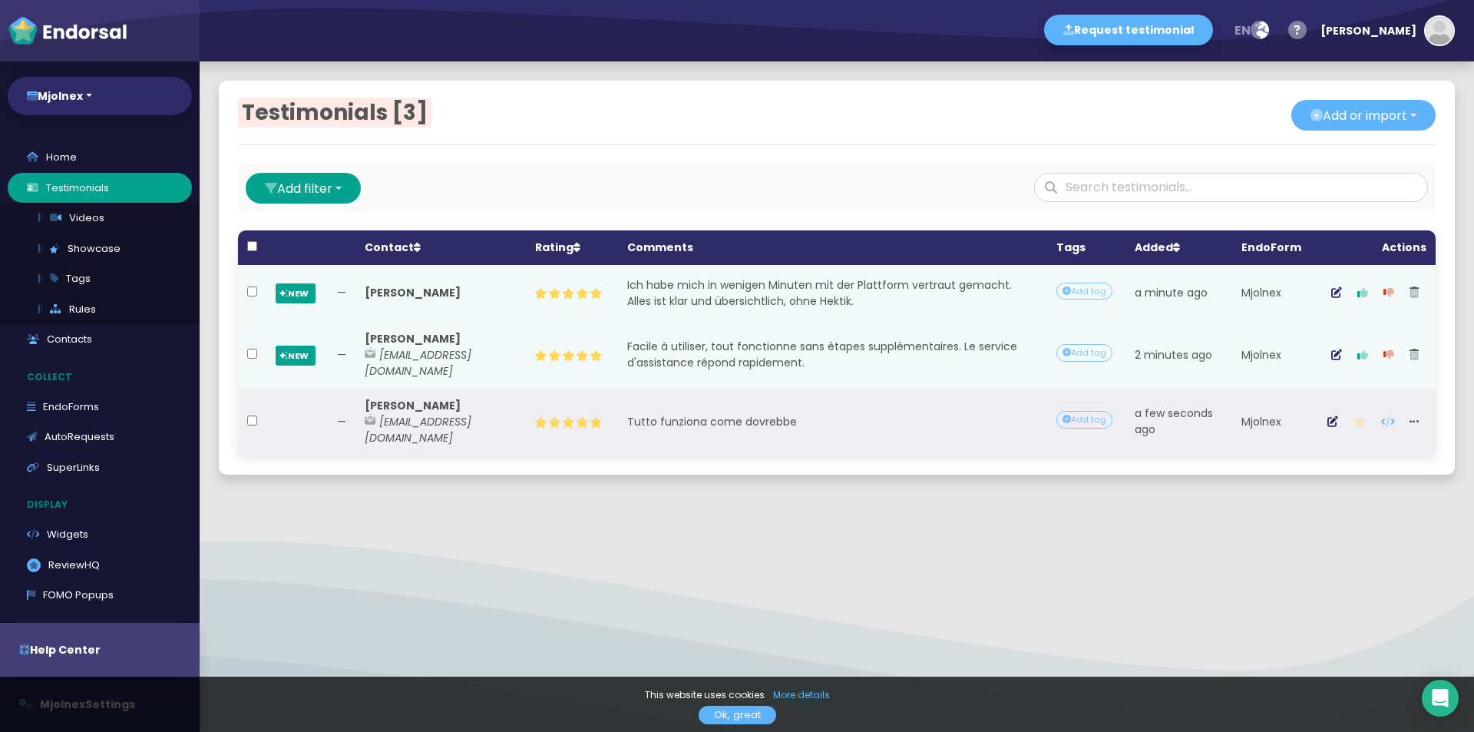
click at [1351, 423] on button "button" at bounding box center [1360, 421] width 28 height 38
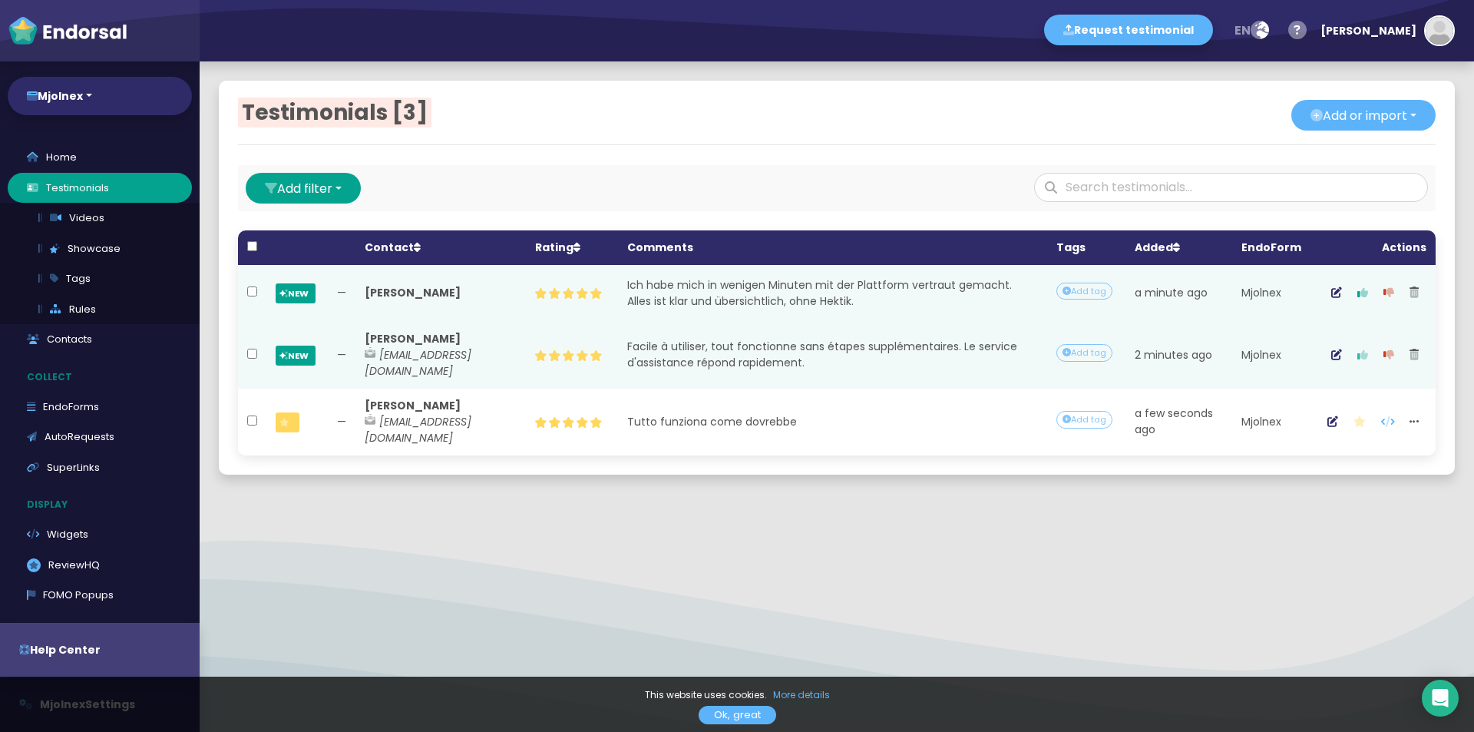
click at [1358, 349] on icon "button" at bounding box center [1363, 354] width 11 height 11
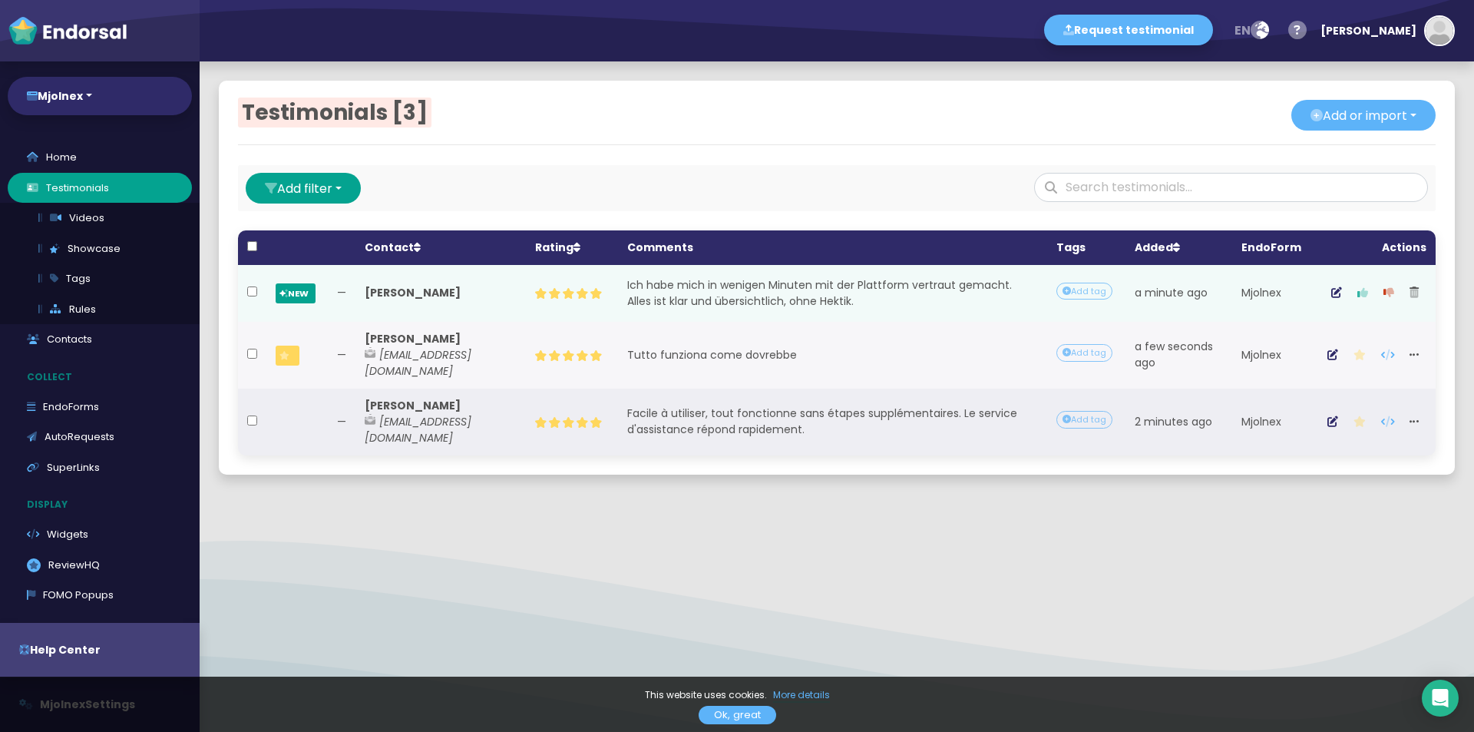
click at [1358, 298] on icon "button" at bounding box center [1363, 292] width 11 height 11
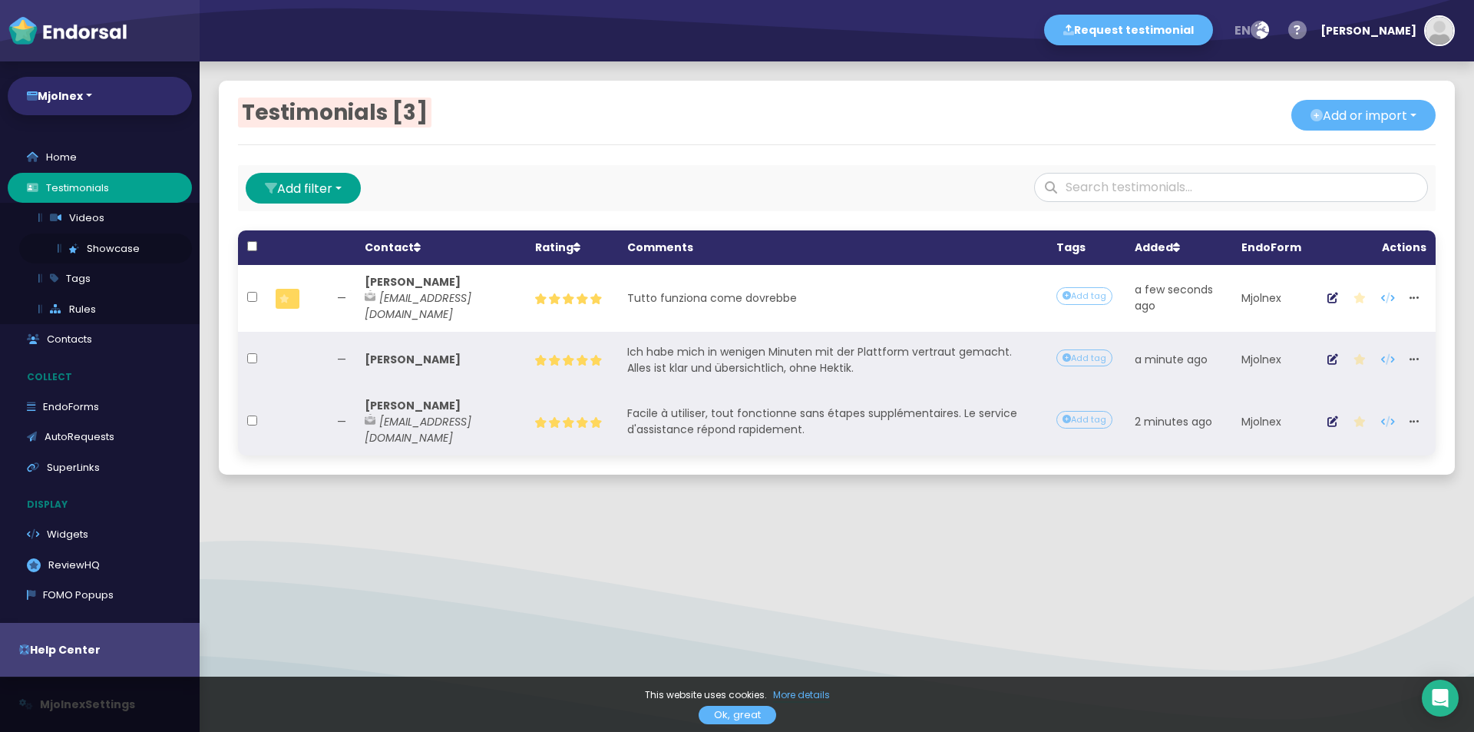
click at [67, 255] on link "Showcase" at bounding box center [105, 248] width 173 height 31
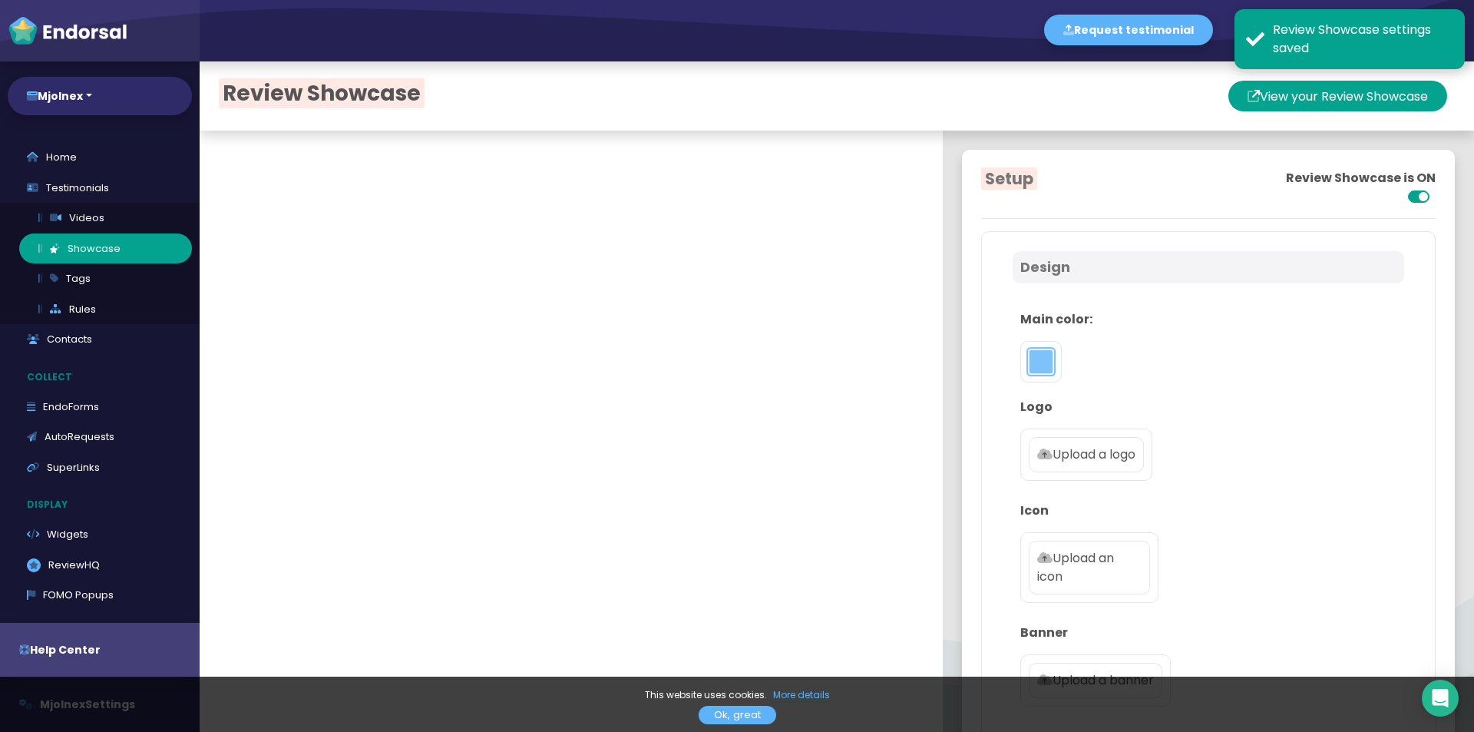
click at [1029, 369] on button "toggle color picker dialog" at bounding box center [1041, 361] width 25 height 25
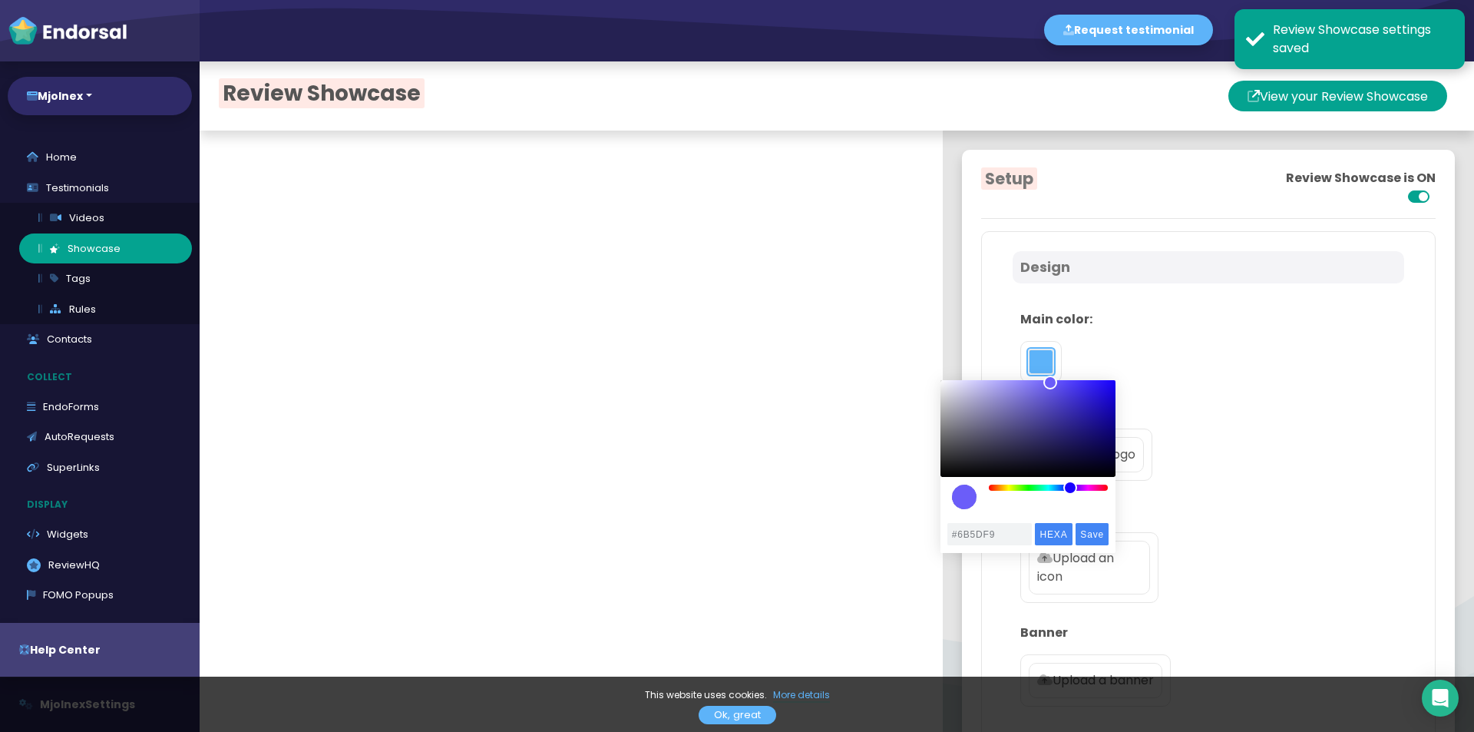
click at [1070, 485] on div "color picker dialog" at bounding box center [1049, 488] width 120 height 6
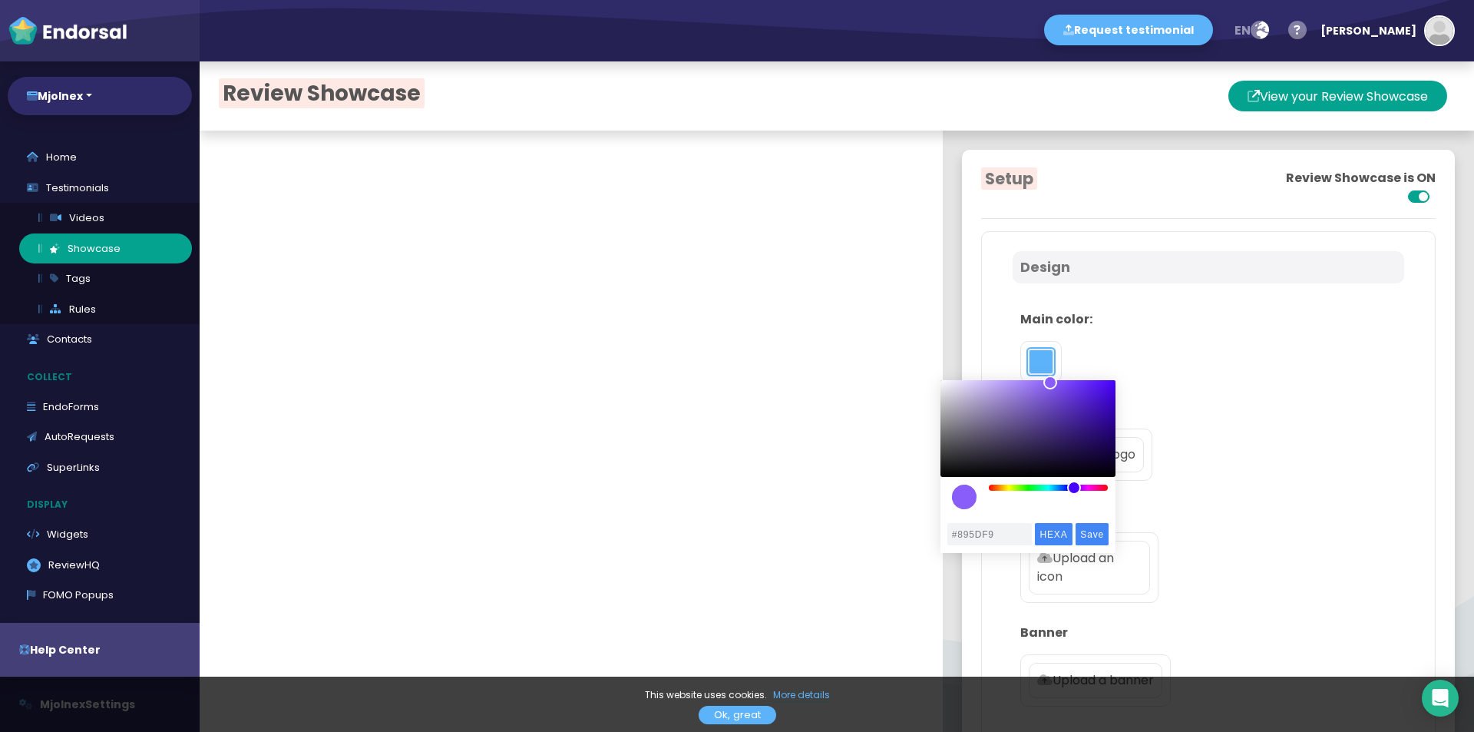
click at [1074, 491] on div "color picker dialog" at bounding box center [1074, 488] width 14 height 14
drag, startPoint x: 1055, startPoint y: 391, endPoint x: 1093, endPoint y: 372, distance: 42.9
click at [1093, 0] on body "Request testimonial en Language English French German Spanish Italian Norwegian…" at bounding box center [737, 0] width 1474 height 0
type input "#7020FF"
click at [1076, 488] on div "color picker dialog" at bounding box center [1076, 488] width 14 height 14
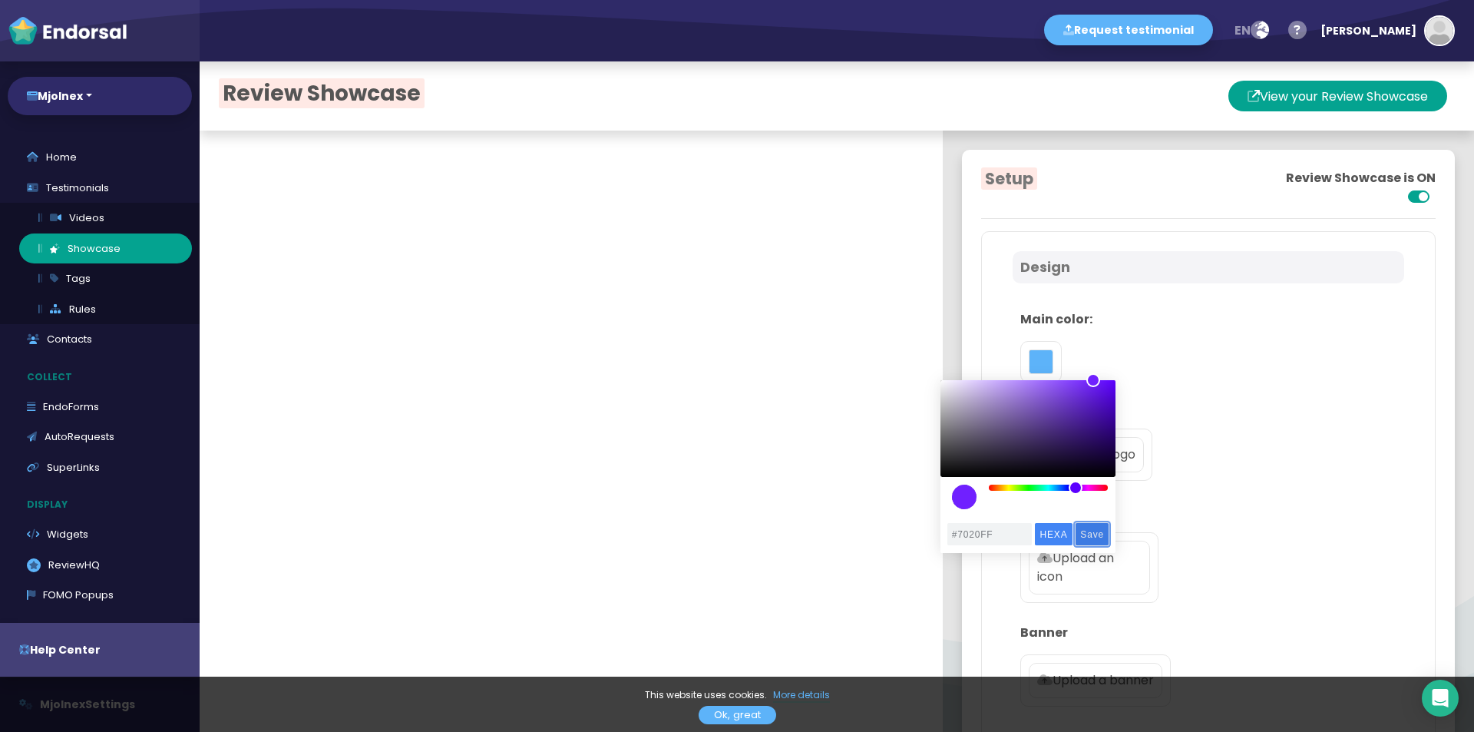
click at [1096, 538] on input "Save" at bounding box center [1092, 534] width 33 height 22
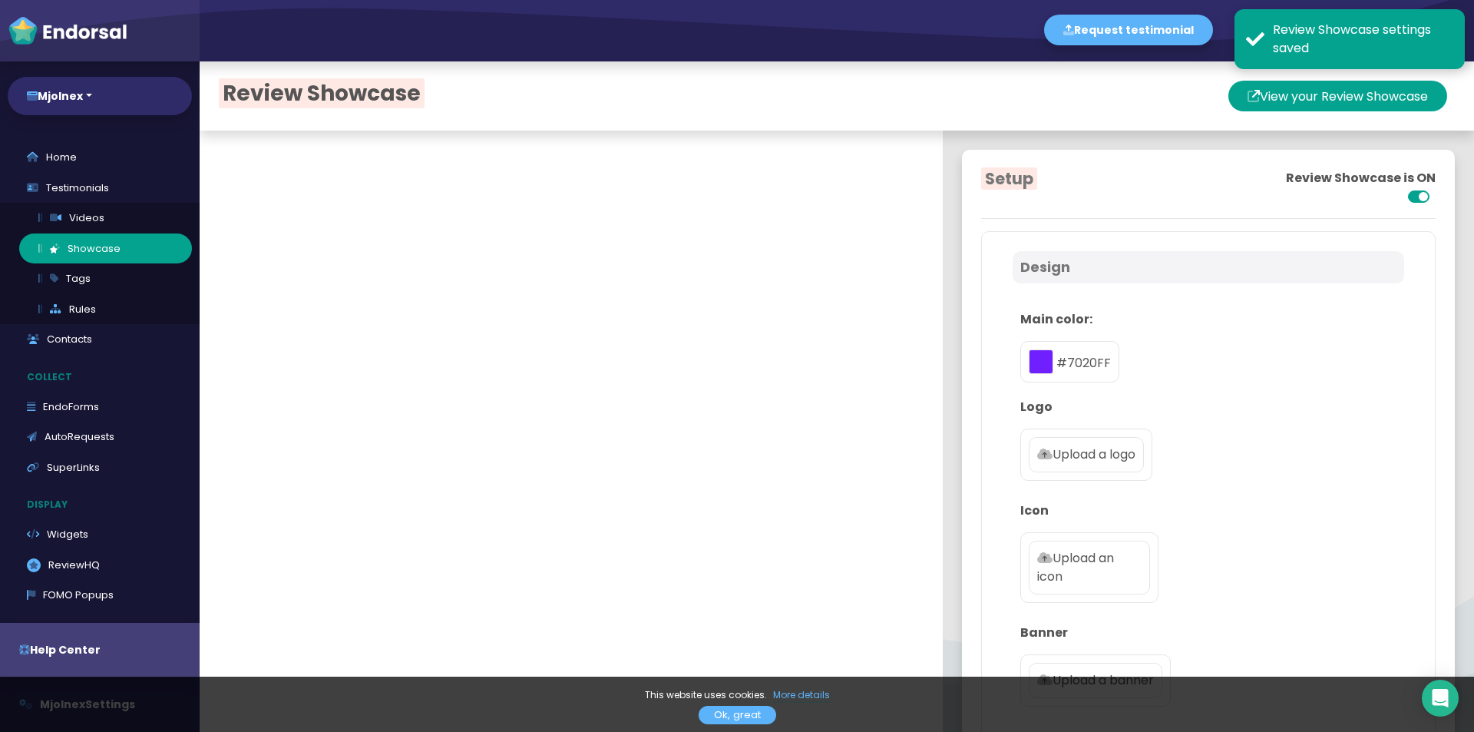
click at [1071, 458] on p "Upload a logo" at bounding box center [1086, 454] width 98 height 18
click at [0, 0] on input "Upload a logo" at bounding box center [0, 0] width 0 height 0
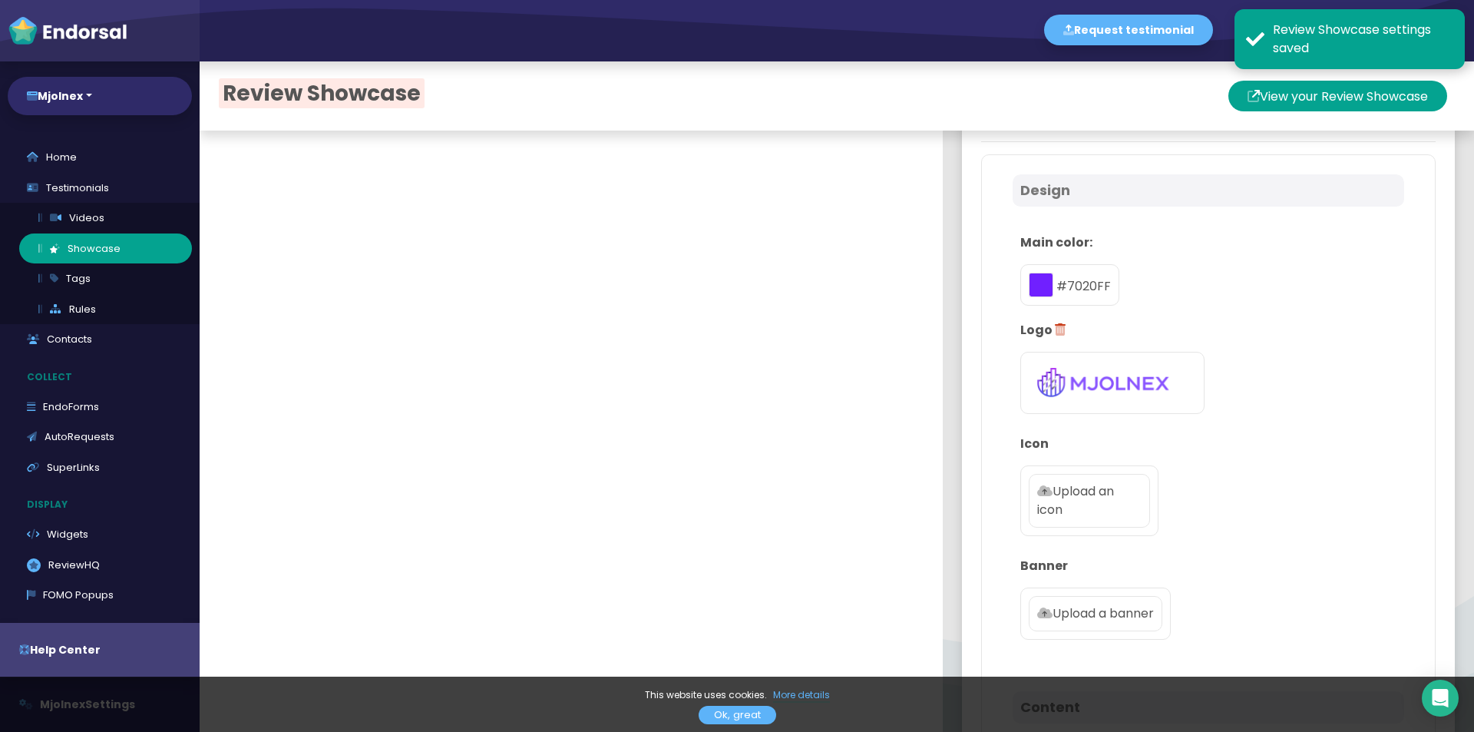
click at [1084, 508] on p "Upload an icon" at bounding box center [1089, 500] width 104 height 37
click at [0, 0] on input "Upload an icon" at bounding box center [0, 0] width 0 height 0
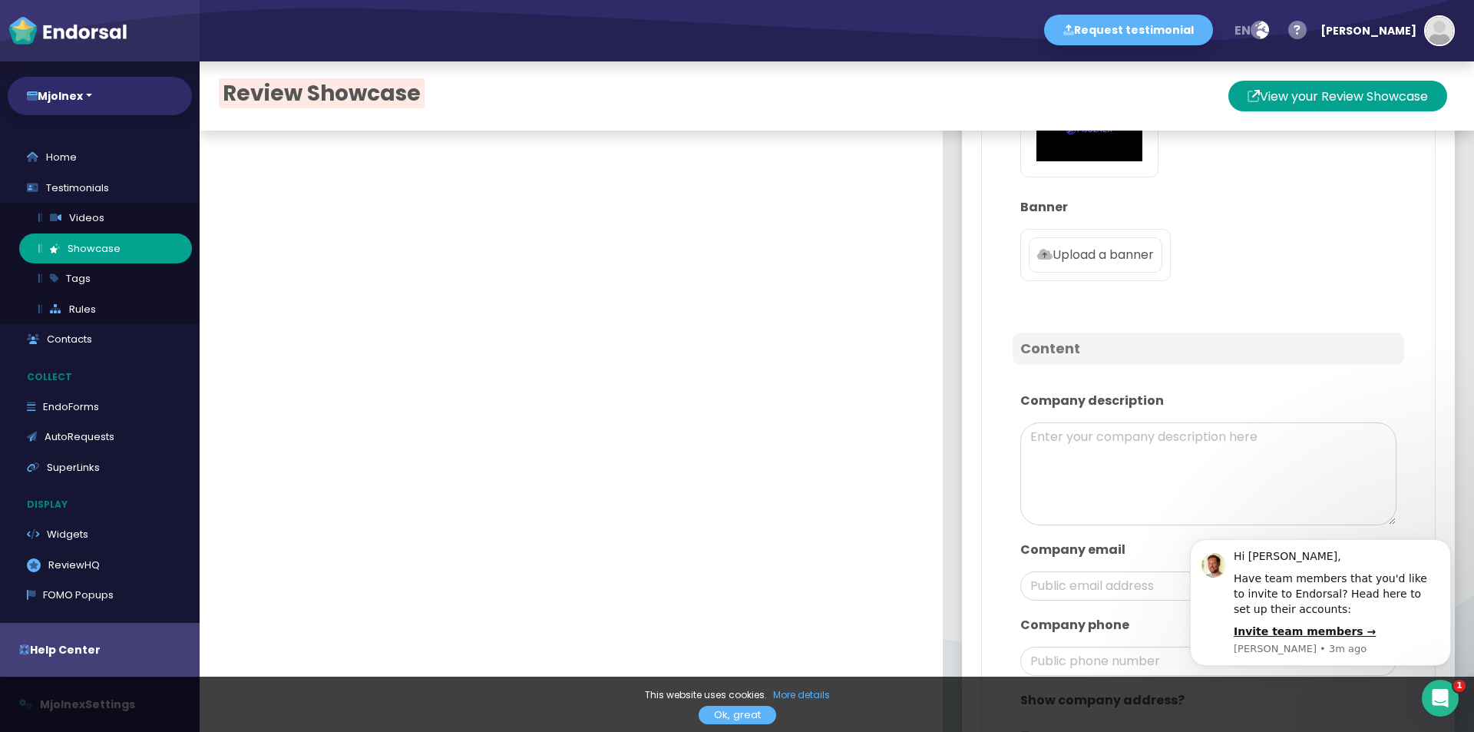
scroll to position [0, 0]
click at [1453, 538] on button "Dismiss notification" at bounding box center [1447, 544] width 20 height 20
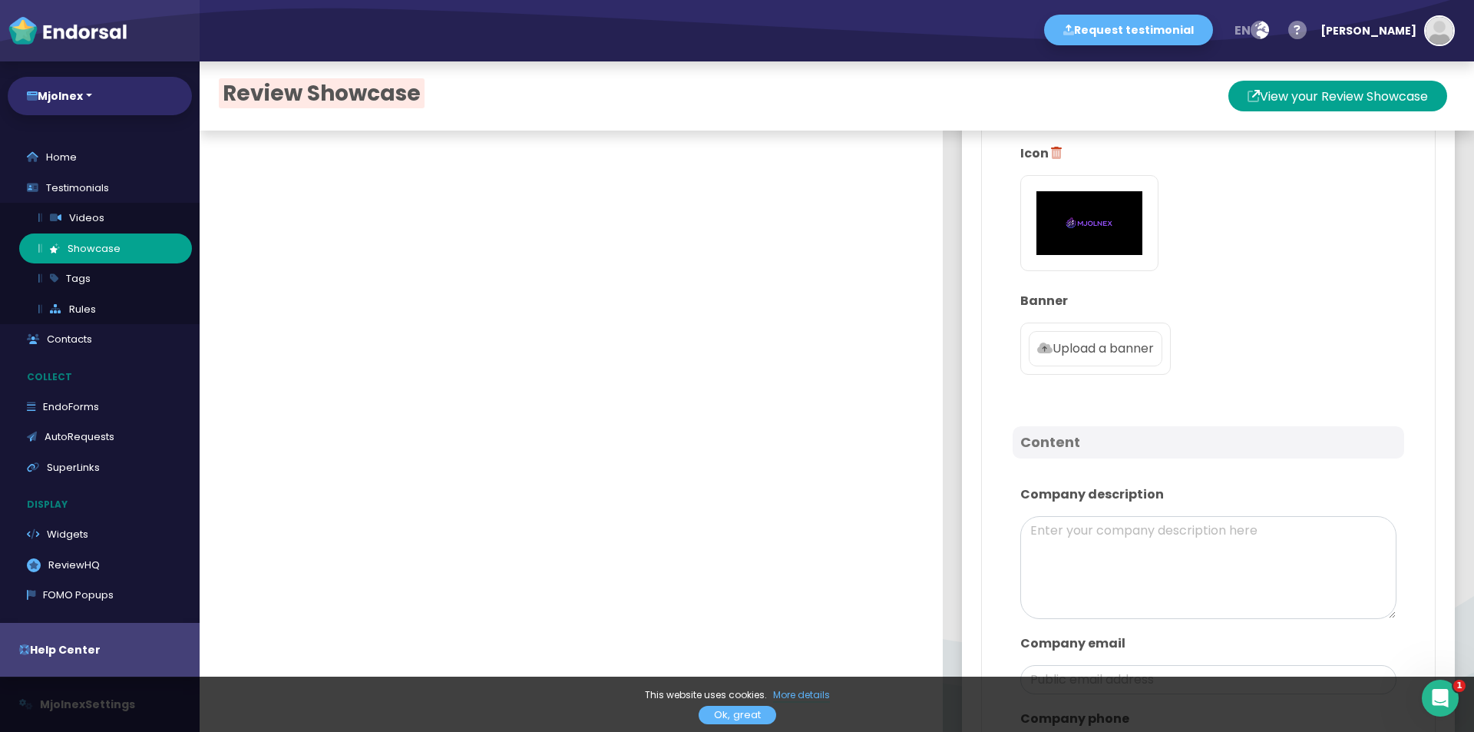
scroll to position [538, 0]
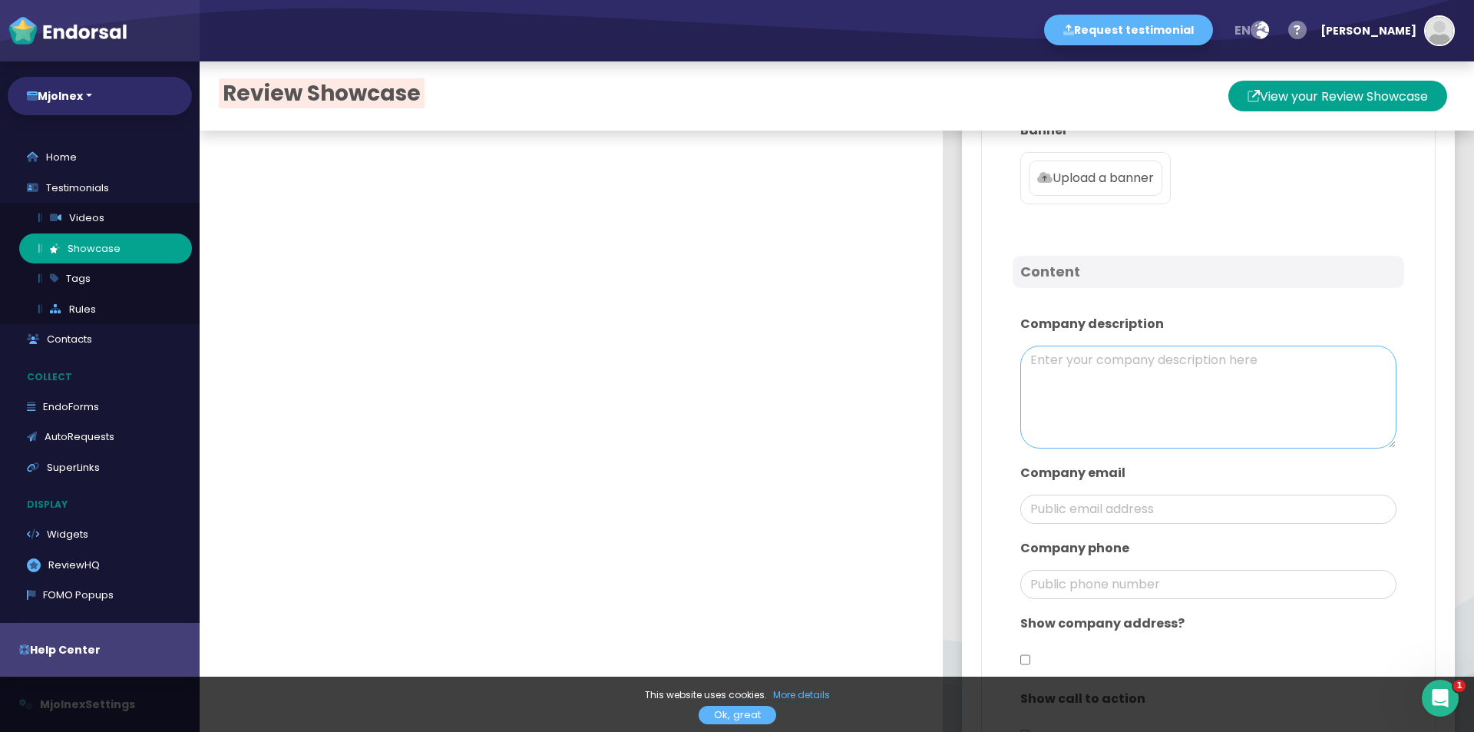
click at [1121, 372] on textarea at bounding box center [1209, 397] width 376 height 103
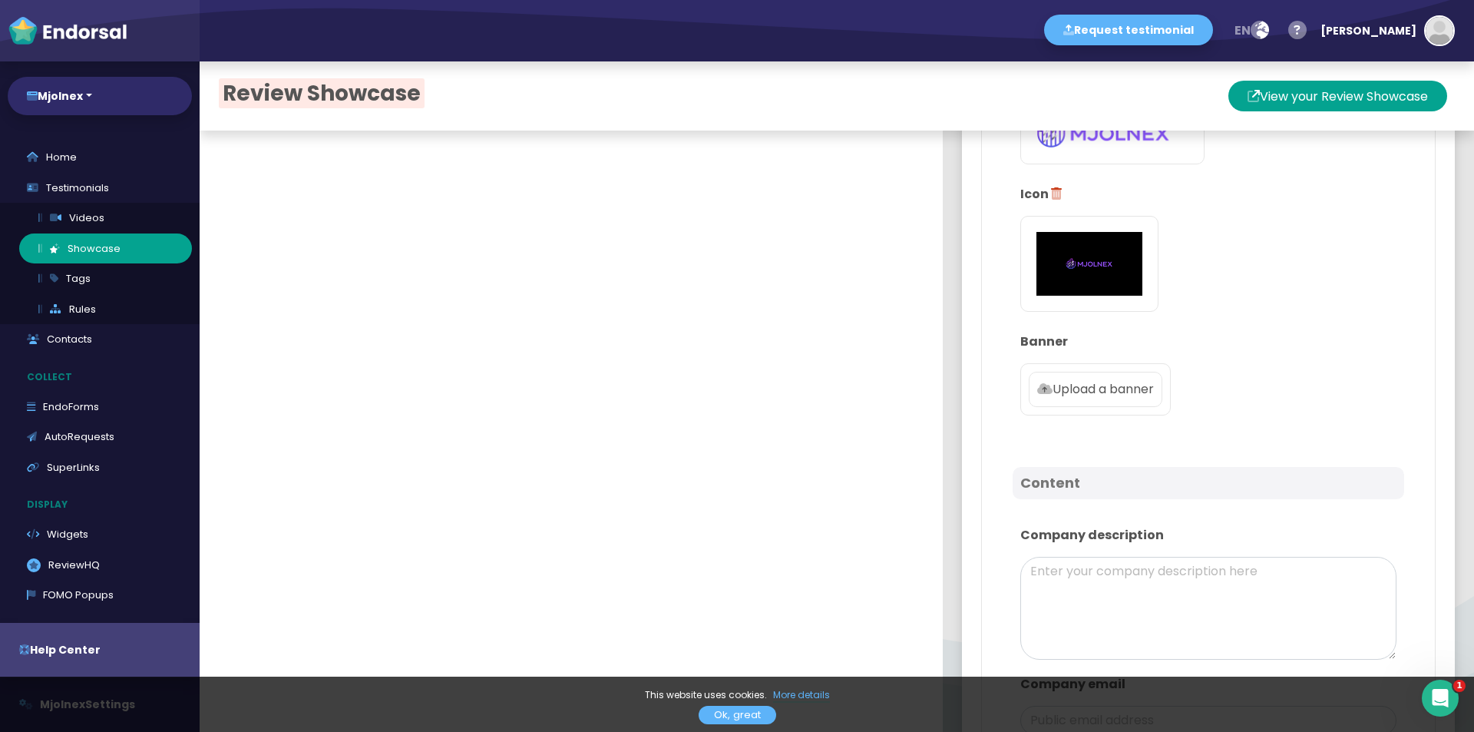
scroll to position [77, 0]
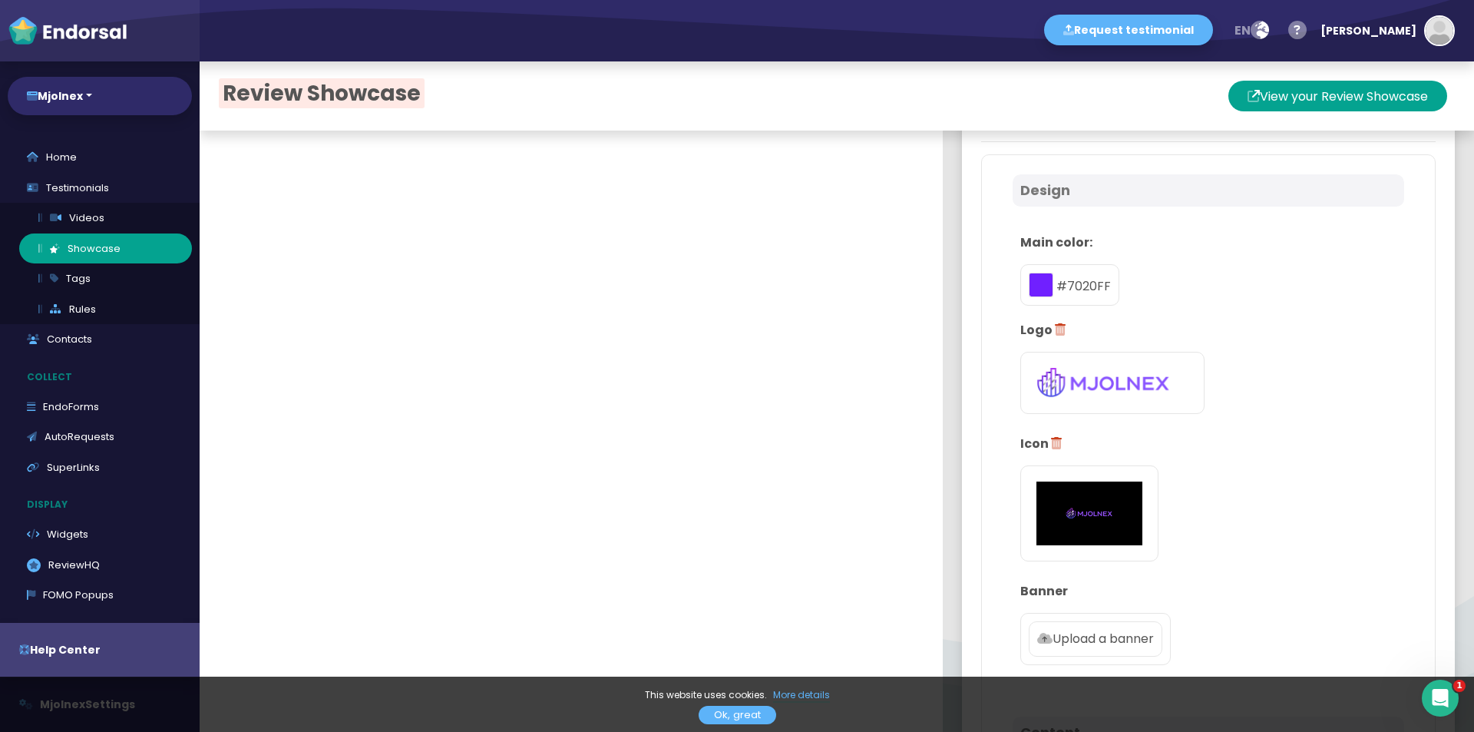
click at [1088, 650] on label "Upload a banner" at bounding box center [1096, 638] width 134 height 35
click at [0, 0] on input "Upload a banner" at bounding box center [0, 0] width 0 height 0
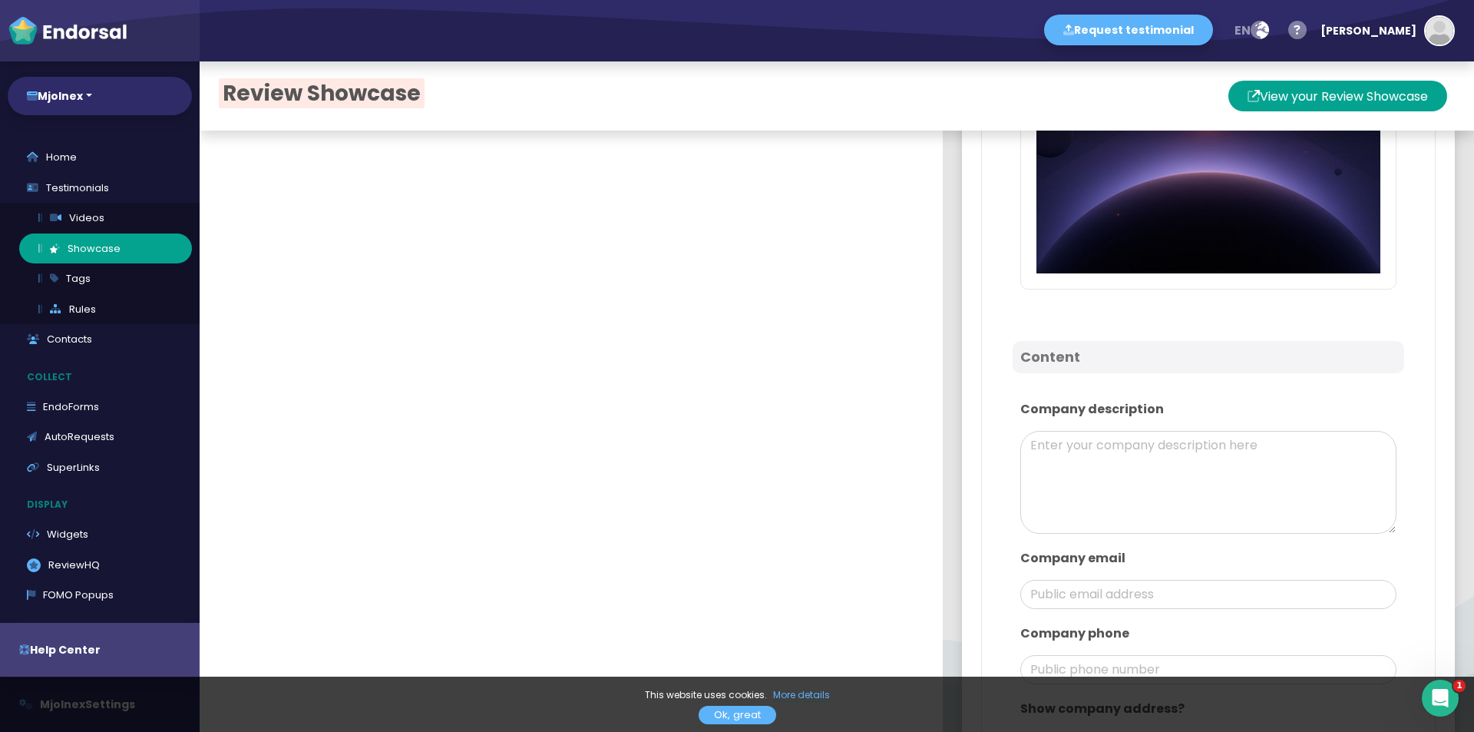
scroll to position [614, 0]
click at [1275, 429] on textarea at bounding box center [1209, 480] width 376 height 103
click at [1098, 448] on textarea at bounding box center [1209, 480] width 376 height 103
paste textarea "Mjolnex is a forward-thinking technology company focused on creating innovative…"
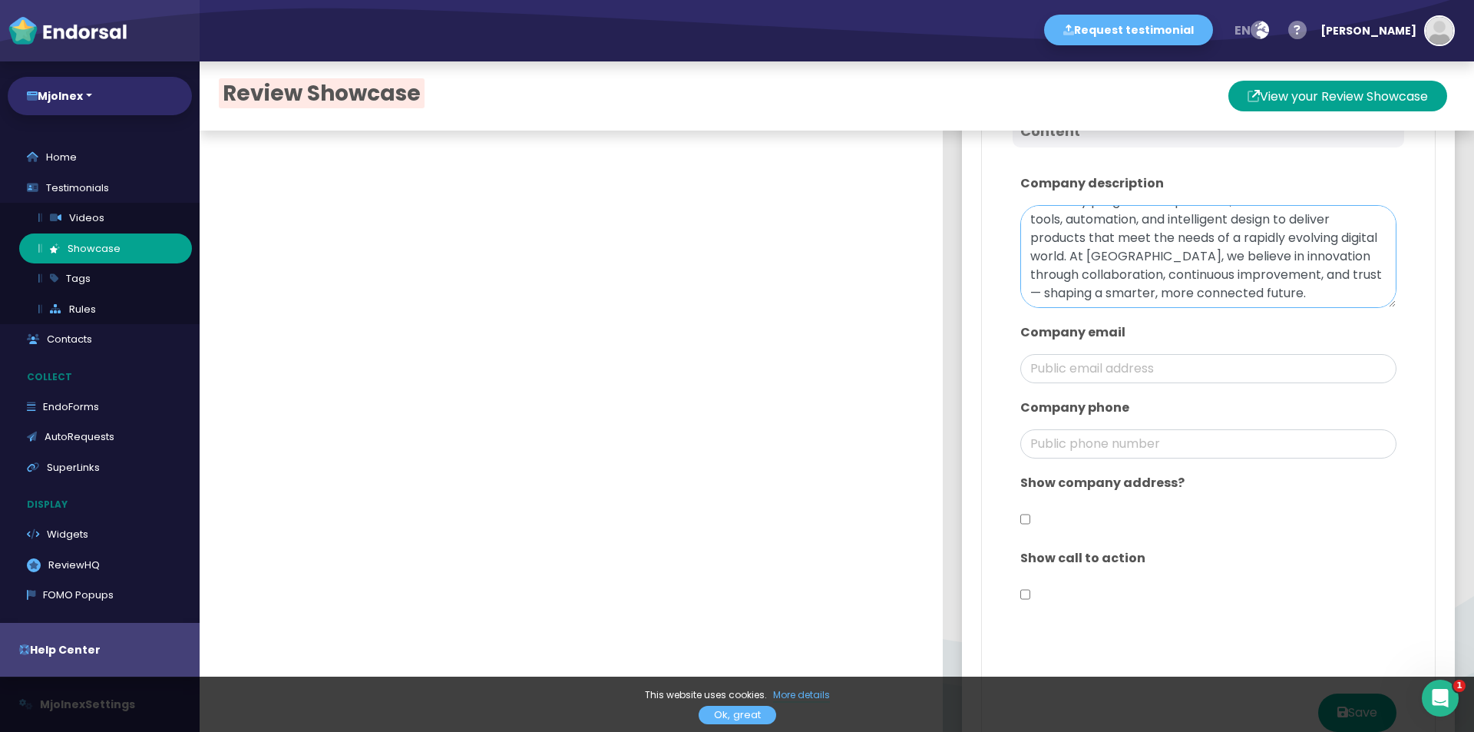
scroll to position [845, 0]
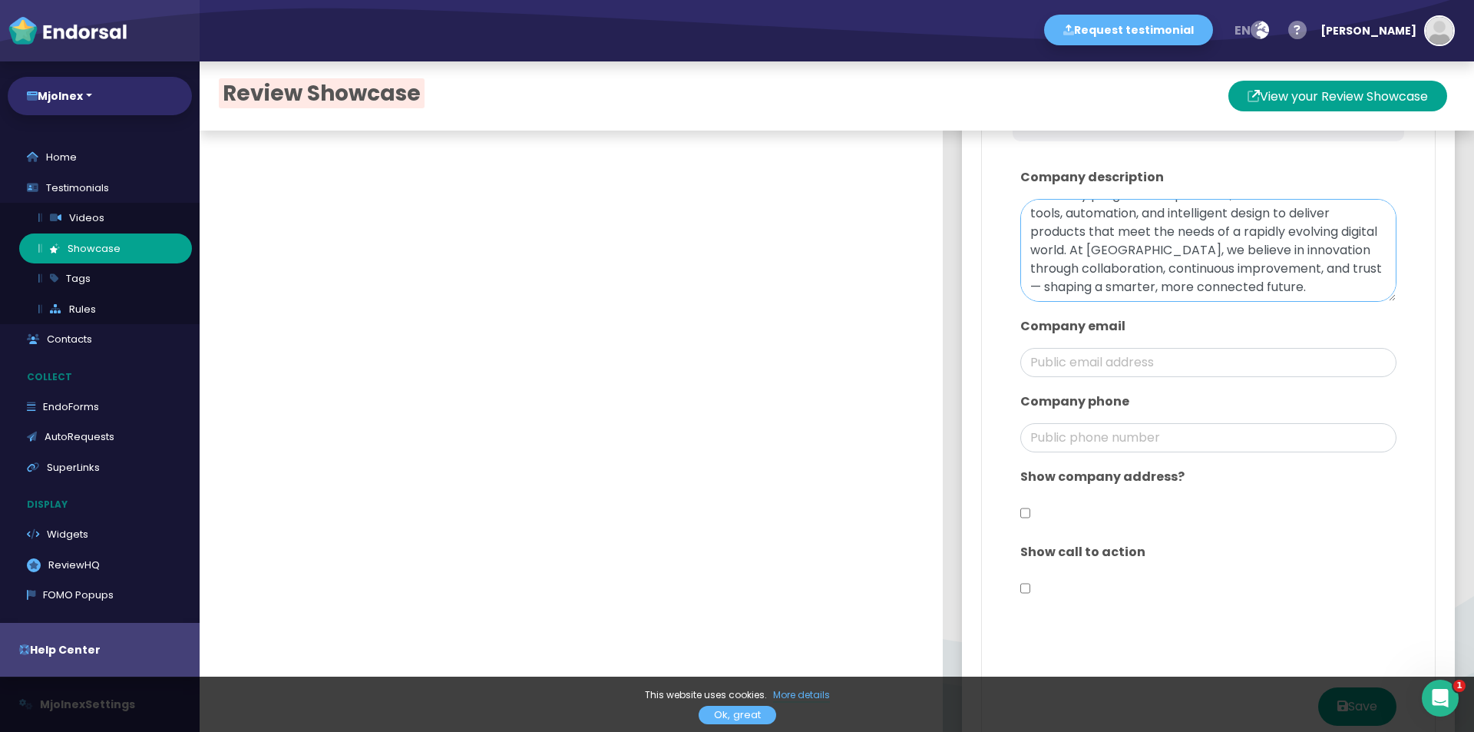
type textarea "Mjolnex is a forward-thinking technology company focused on creating innovative…"
click at [1078, 352] on input "email" at bounding box center [1209, 362] width 376 height 29
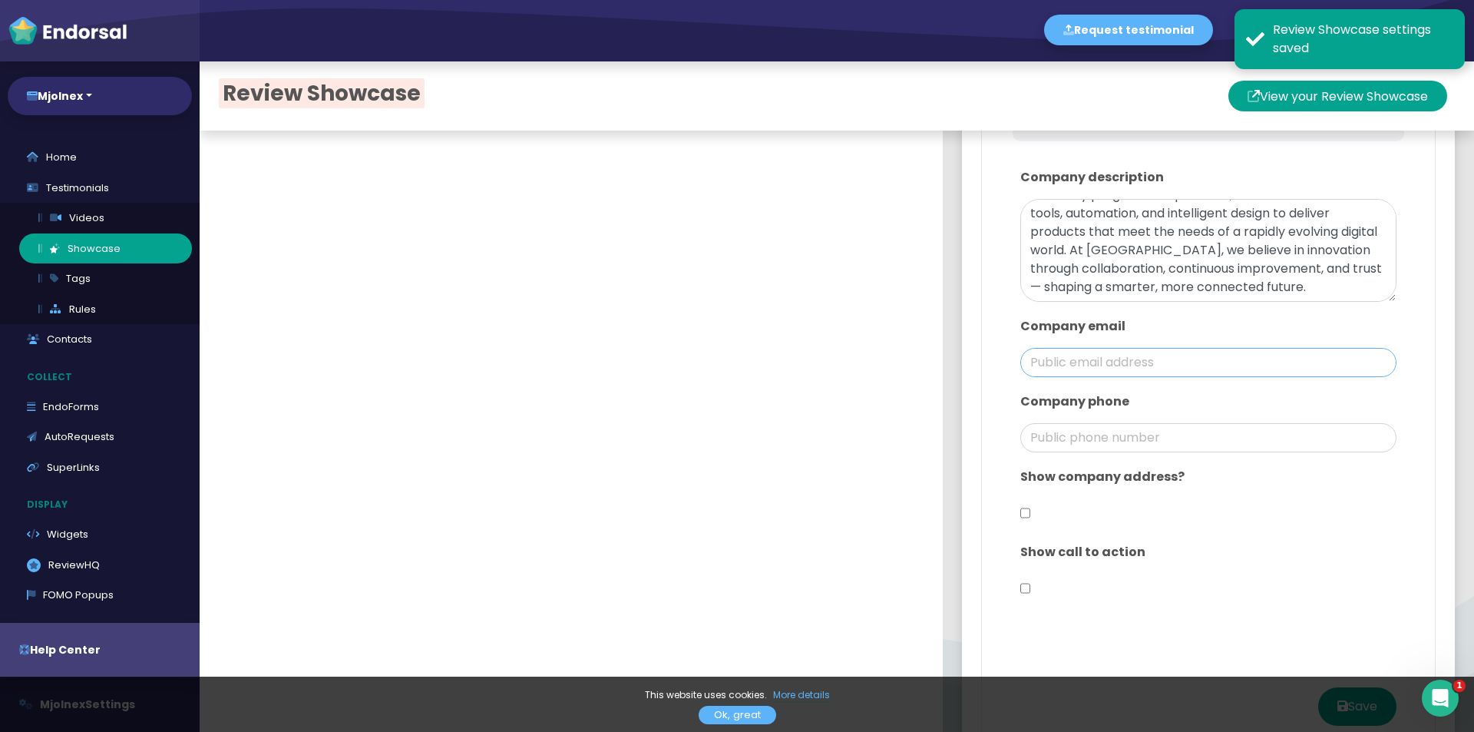
click at [1206, 348] on input "email" at bounding box center [1209, 362] width 376 height 29
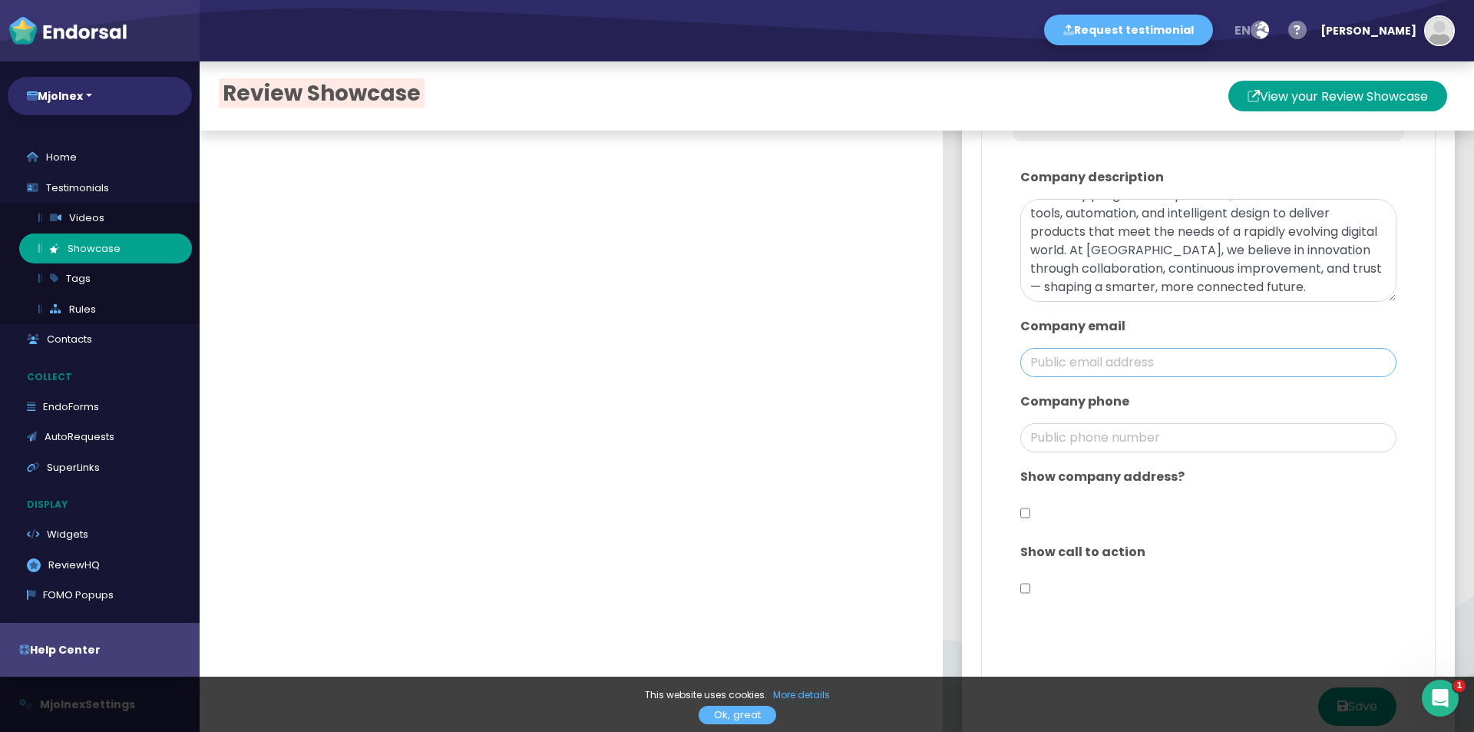
paste input "[EMAIL_ADDRESS][DOMAIN_NAME]"
type input "[EMAIL_ADDRESS][DOMAIN_NAME]"
click at [1077, 438] on input "phone" at bounding box center [1209, 437] width 376 height 29
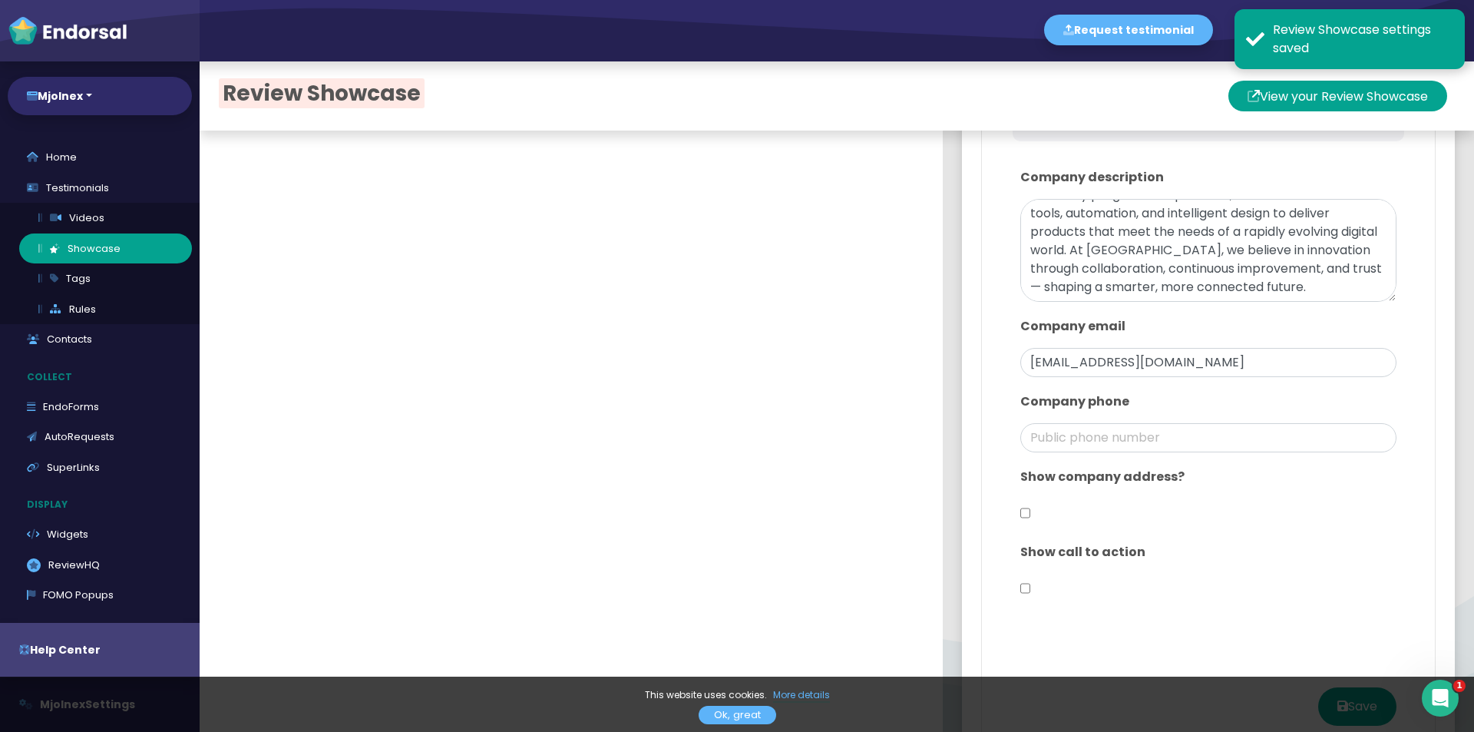
click at [1030, 505] on div "Show company address?" at bounding box center [1209, 497] width 392 height 75
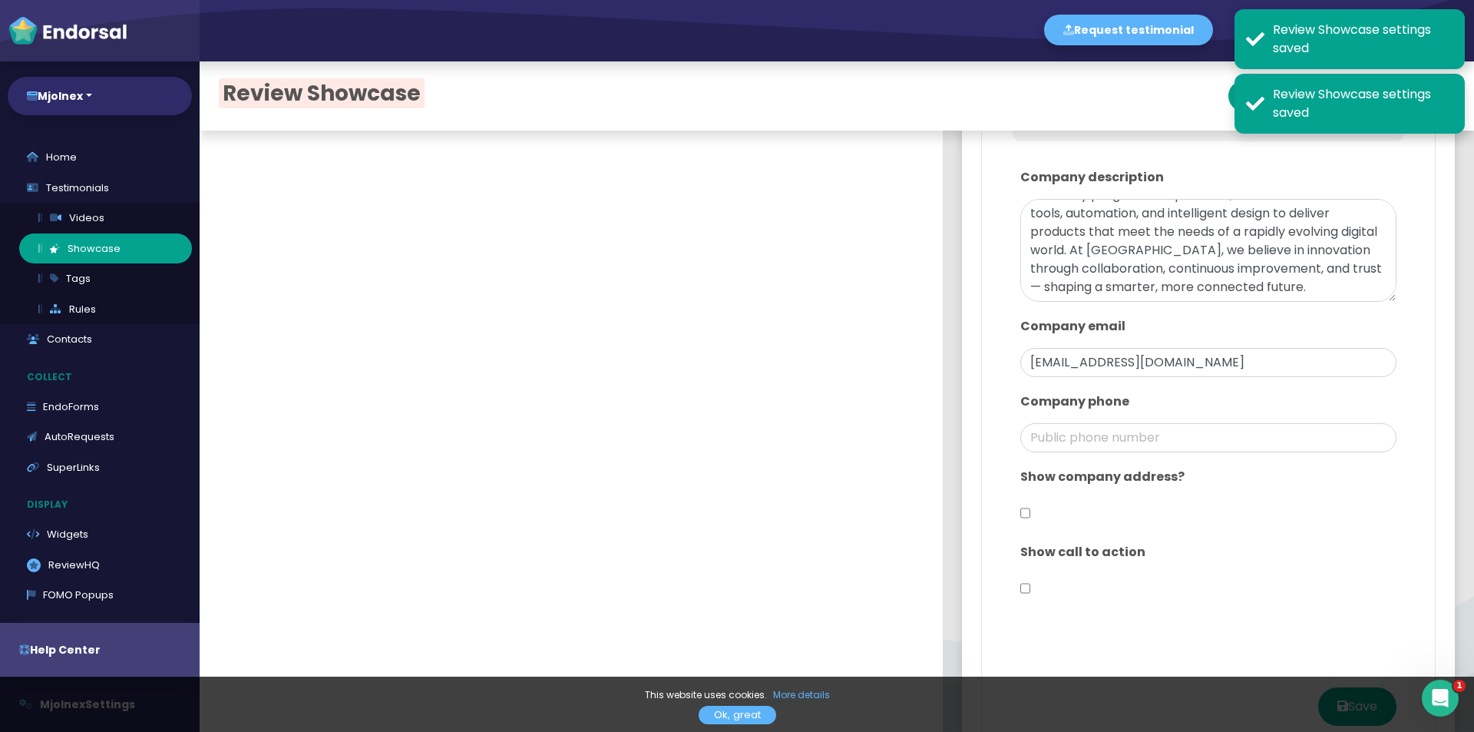
click at [1021, 508] on input "checkbox" at bounding box center [1026, 512] width 10 height 29
checkbox input "true"
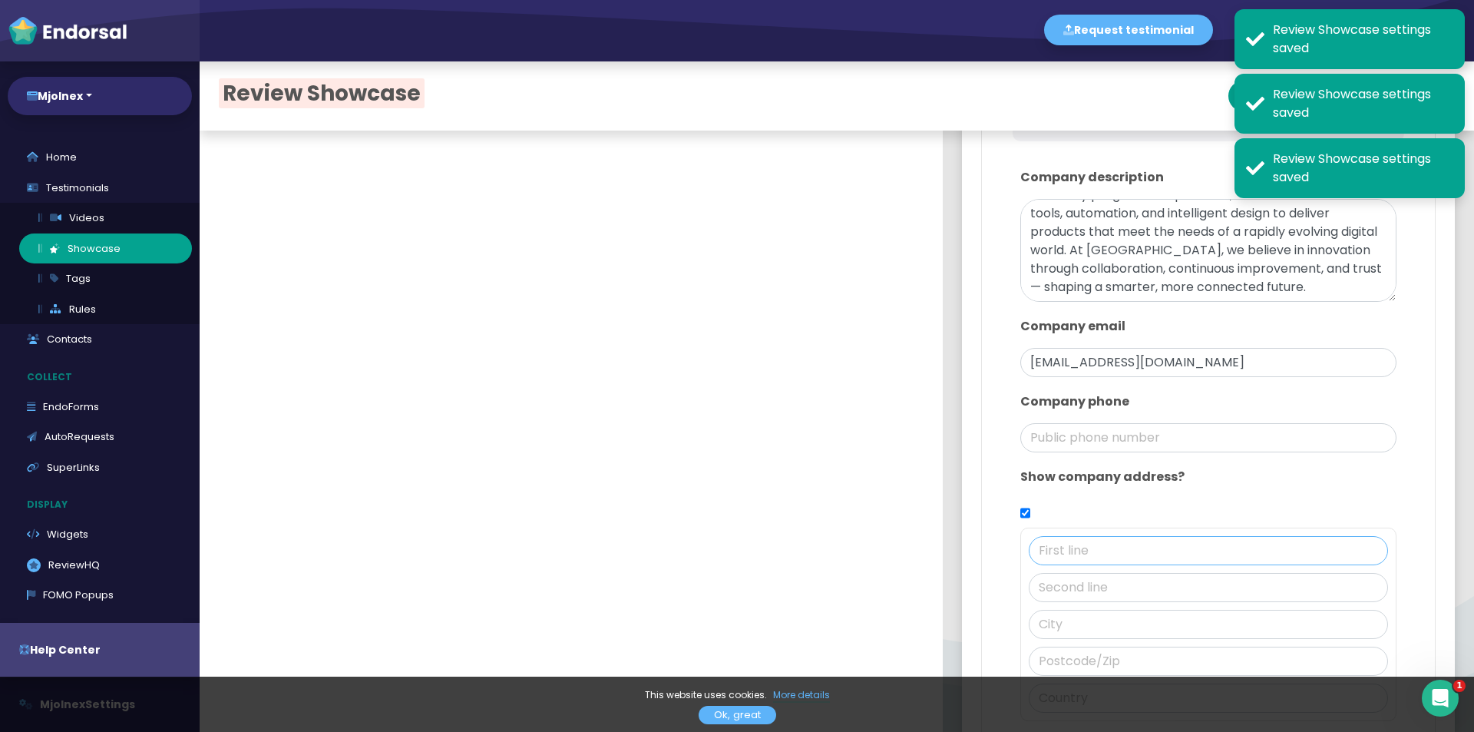
click at [1103, 551] on input "text" at bounding box center [1208, 550] width 359 height 29
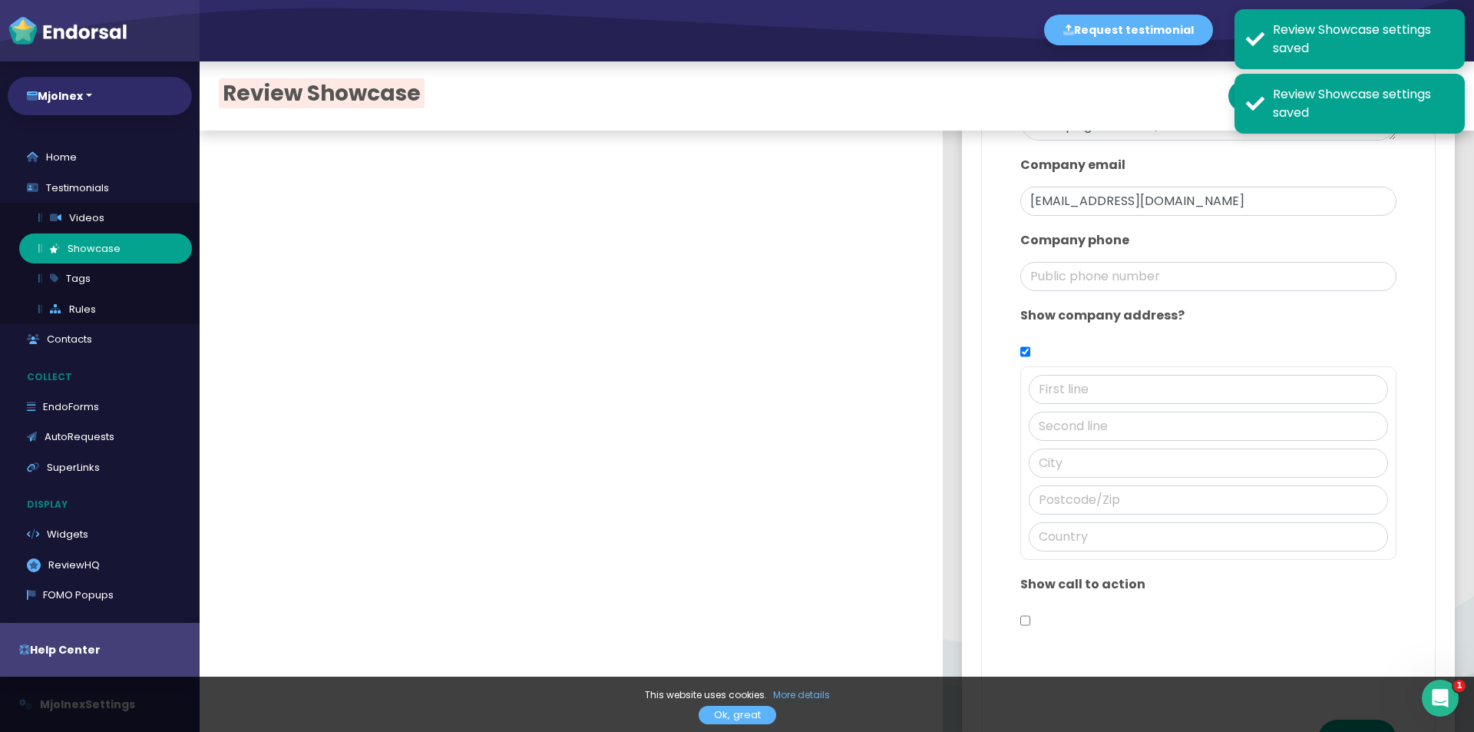
scroll to position [1104, 0]
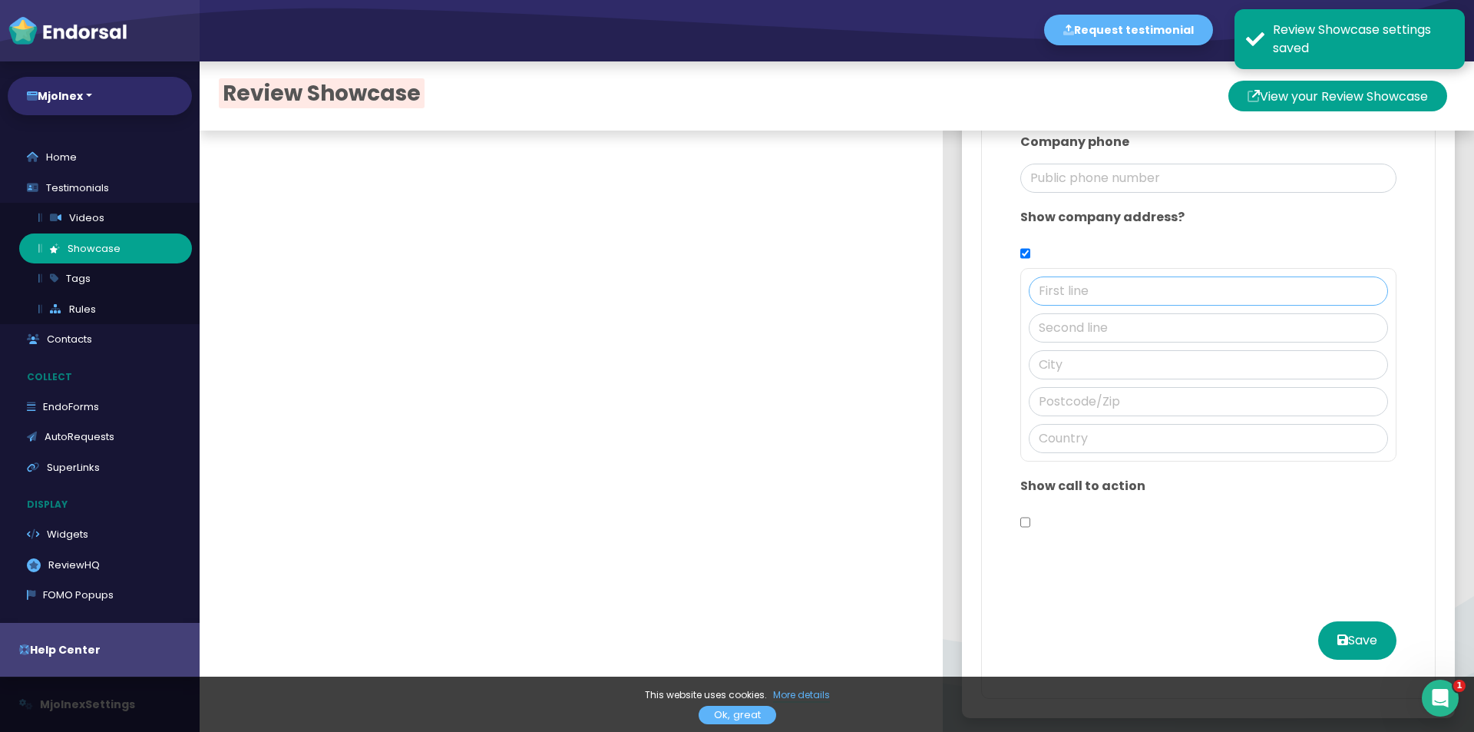
click at [1097, 276] on input "text" at bounding box center [1208, 290] width 359 height 29
paste input "[STREET_ADDRESS]"
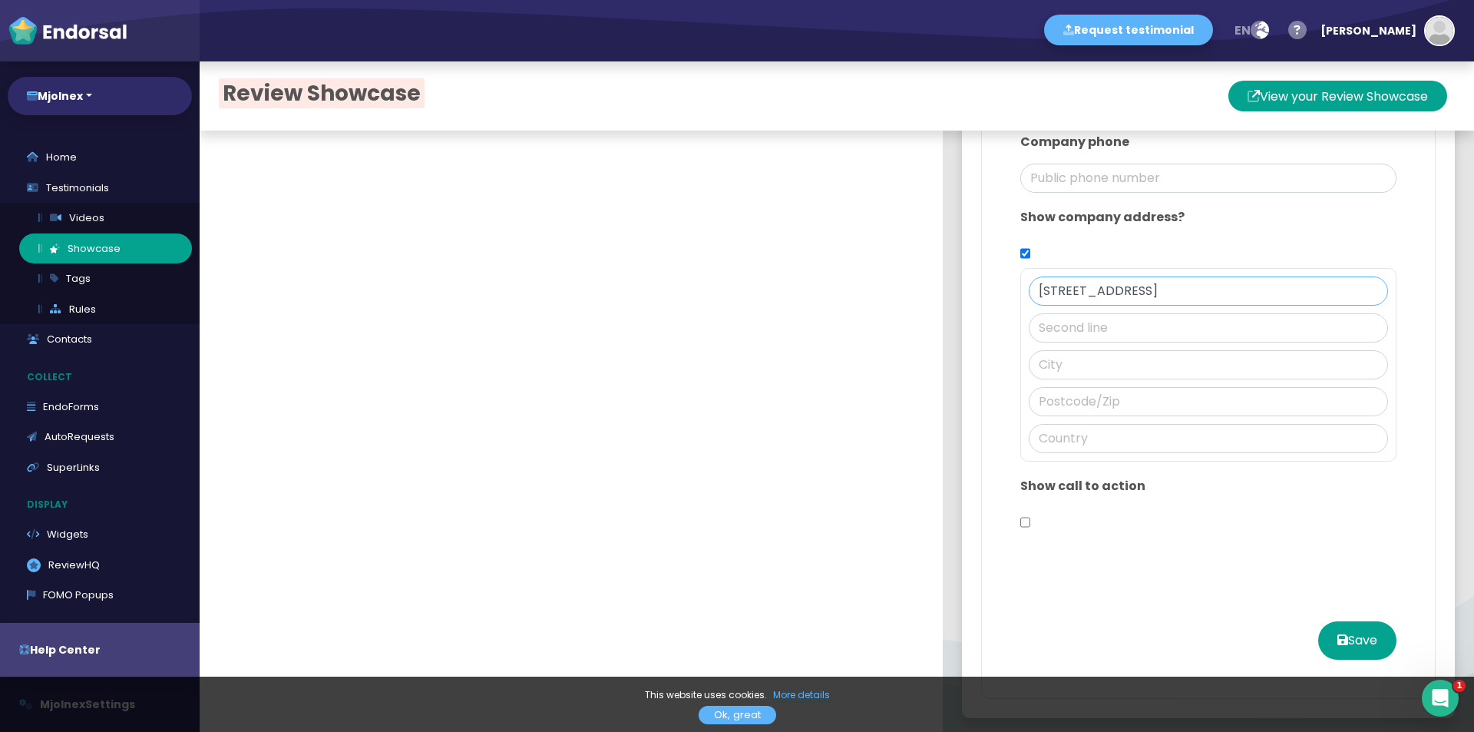
drag, startPoint x: 1146, startPoint y: 290, endPoint x: 1172, endPoint y: 289, distance: 26.2
click at [1172, 289] on input "[STREET_ADDRESS]" at bounding box center [1208, 290] width 359 height 29
type input "[STREET_ADDRESS]"
click at [1202, 399] on input "text" at bounding box center [1208, 401] width 359 height 29
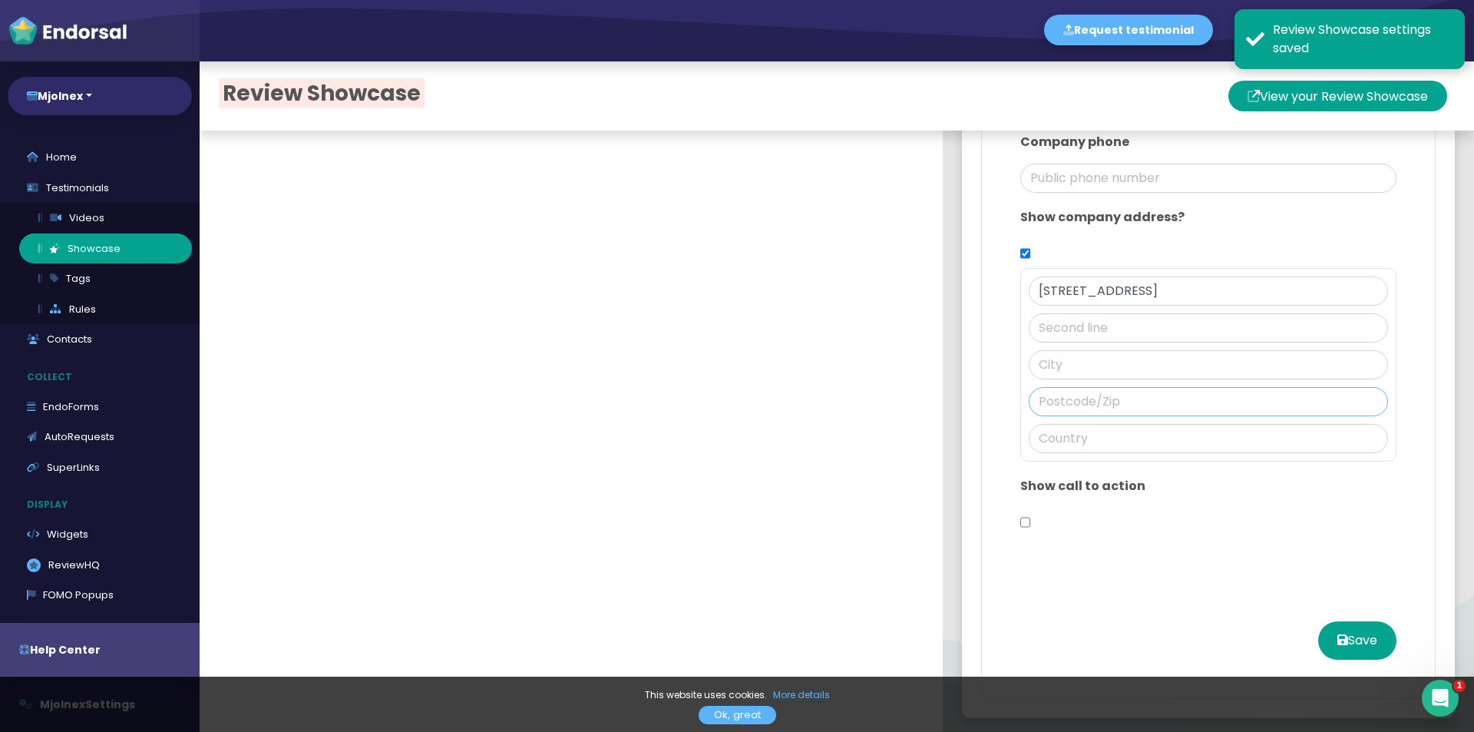
paste input "60311"
type input "60311"
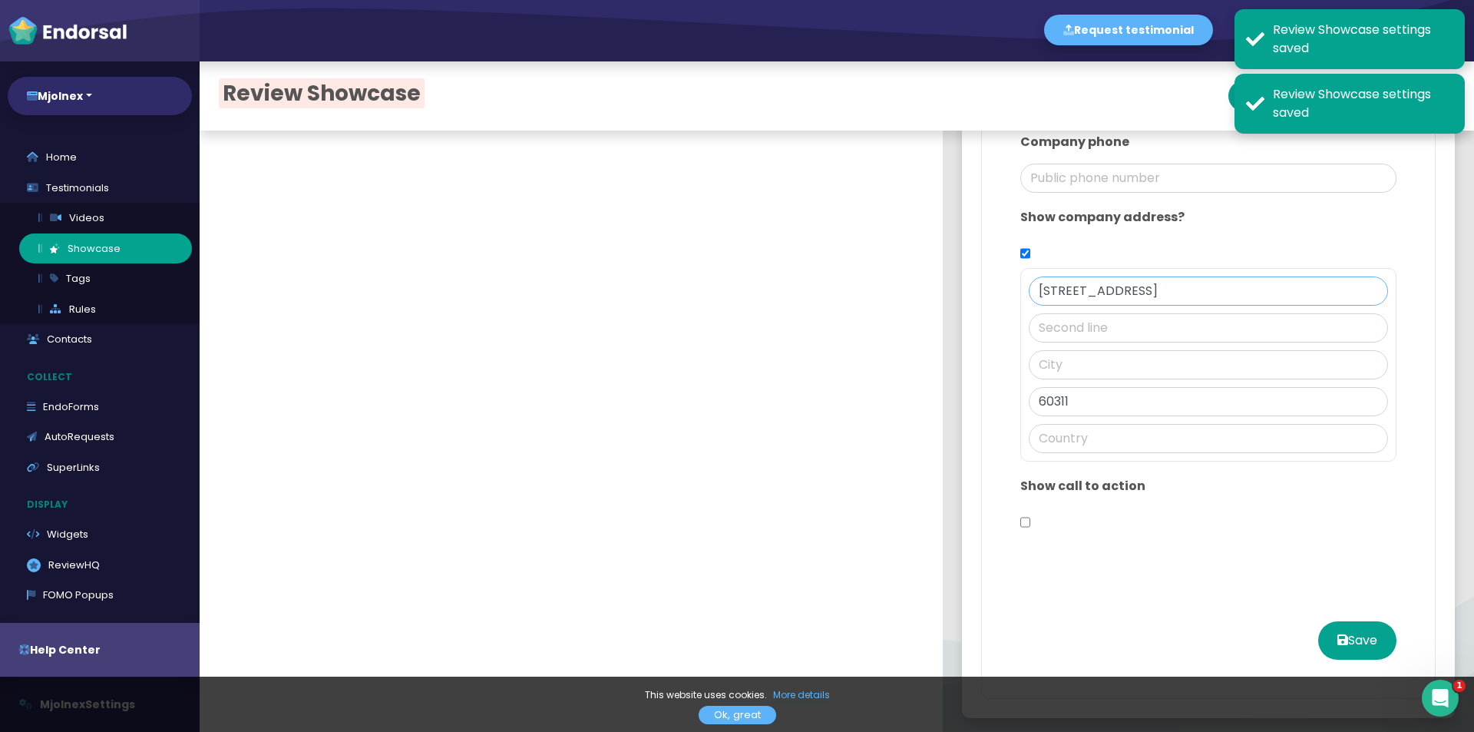
drag, startPoint x: 1141, startPoint y: 286, endPoint x: 1251, endPoint y: 274, distance: 110.4
click at [1251, 276] on input "[STREET_ADDRESS]" at bounding box center [1208, 290] width 359 height 29
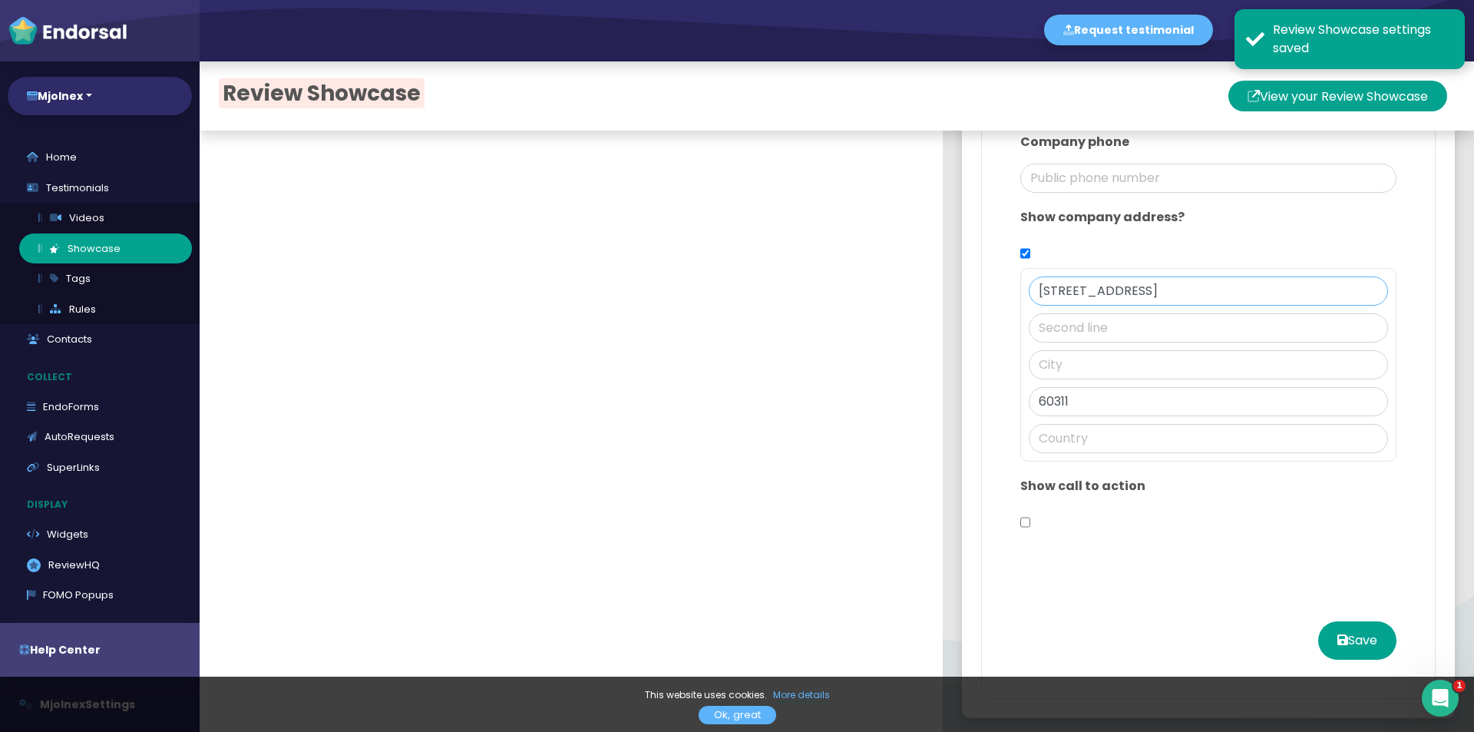
type input "[STREET_ADDRESS]"
click at [1090, 370] on input "text" at bounding box center [1208, 364] width 359 height 29
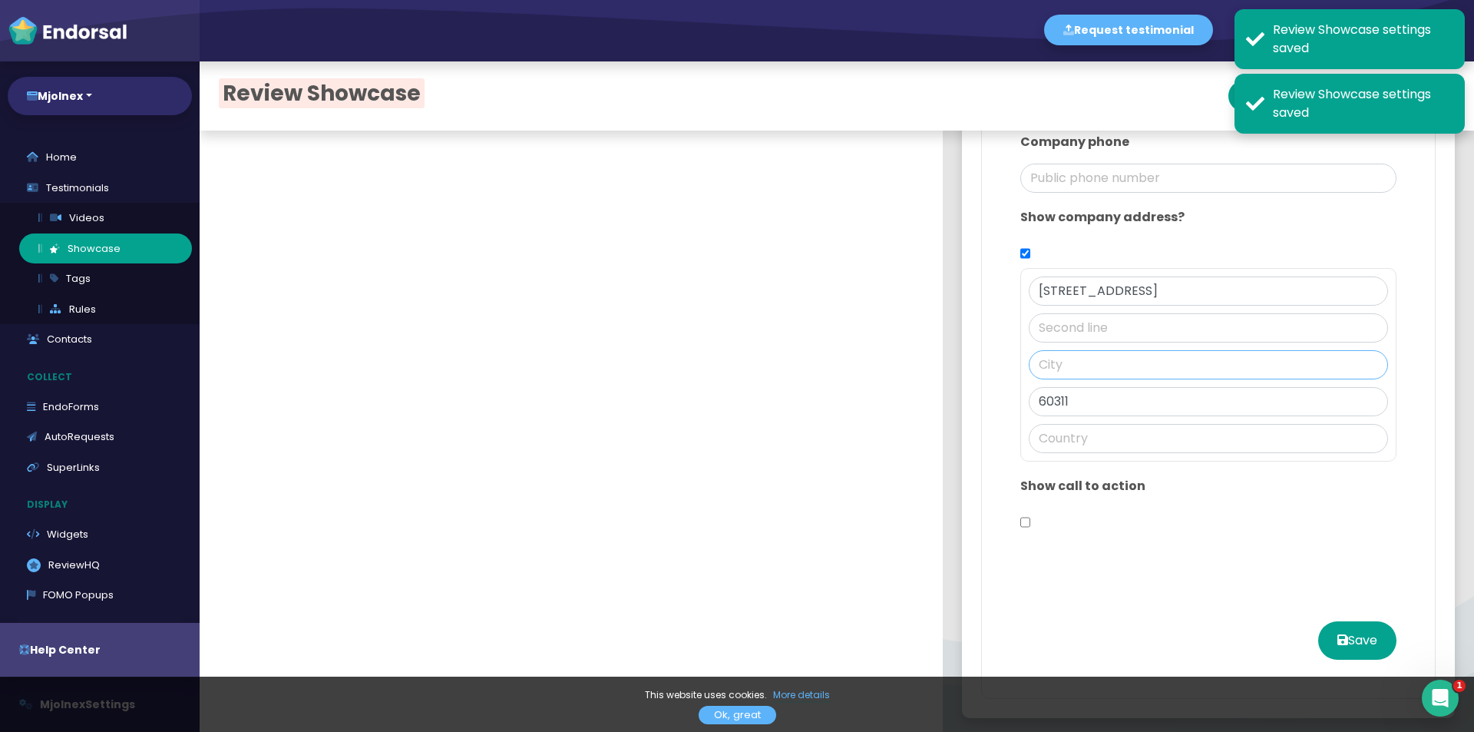
paste input "[GEOGRAPHIC_DATA]"
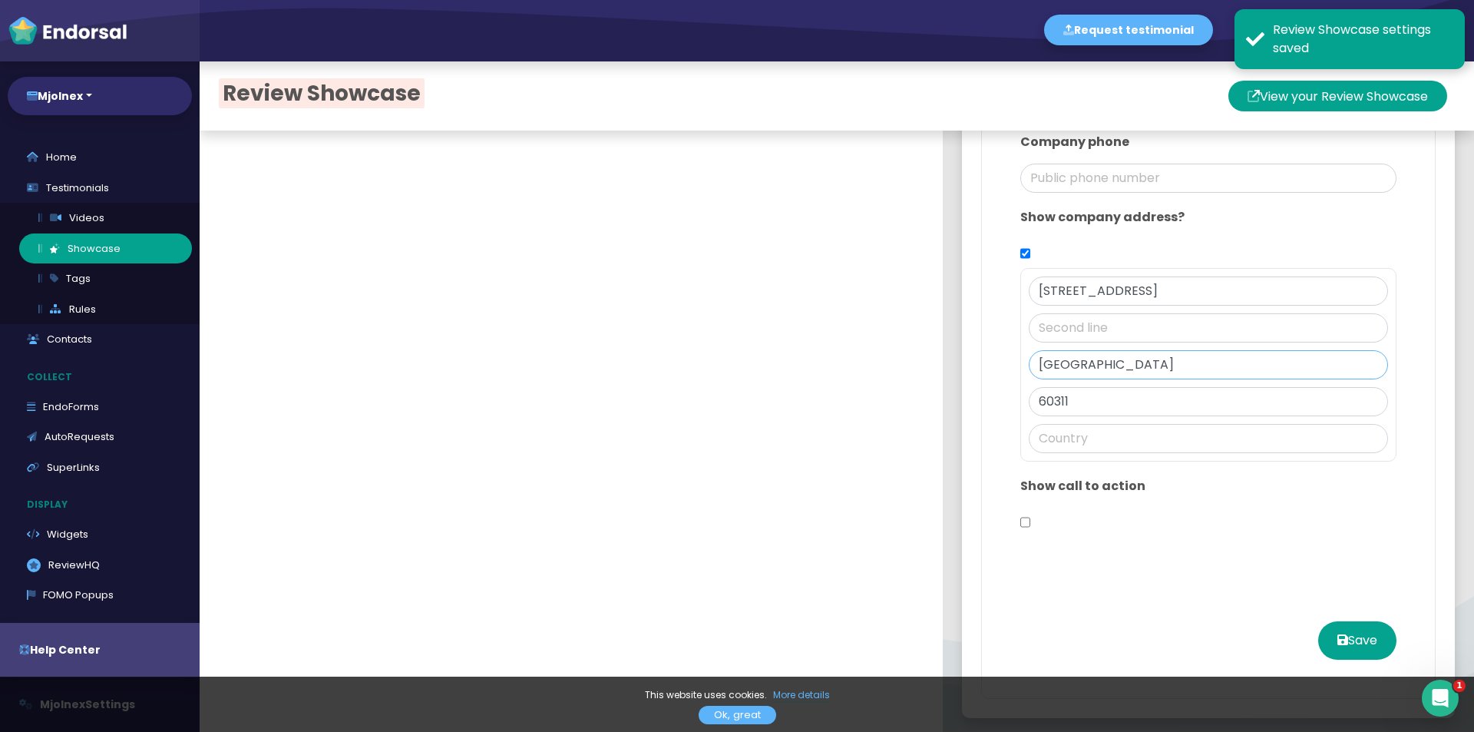
type input "[GEOGRAPHIC_DATA]"
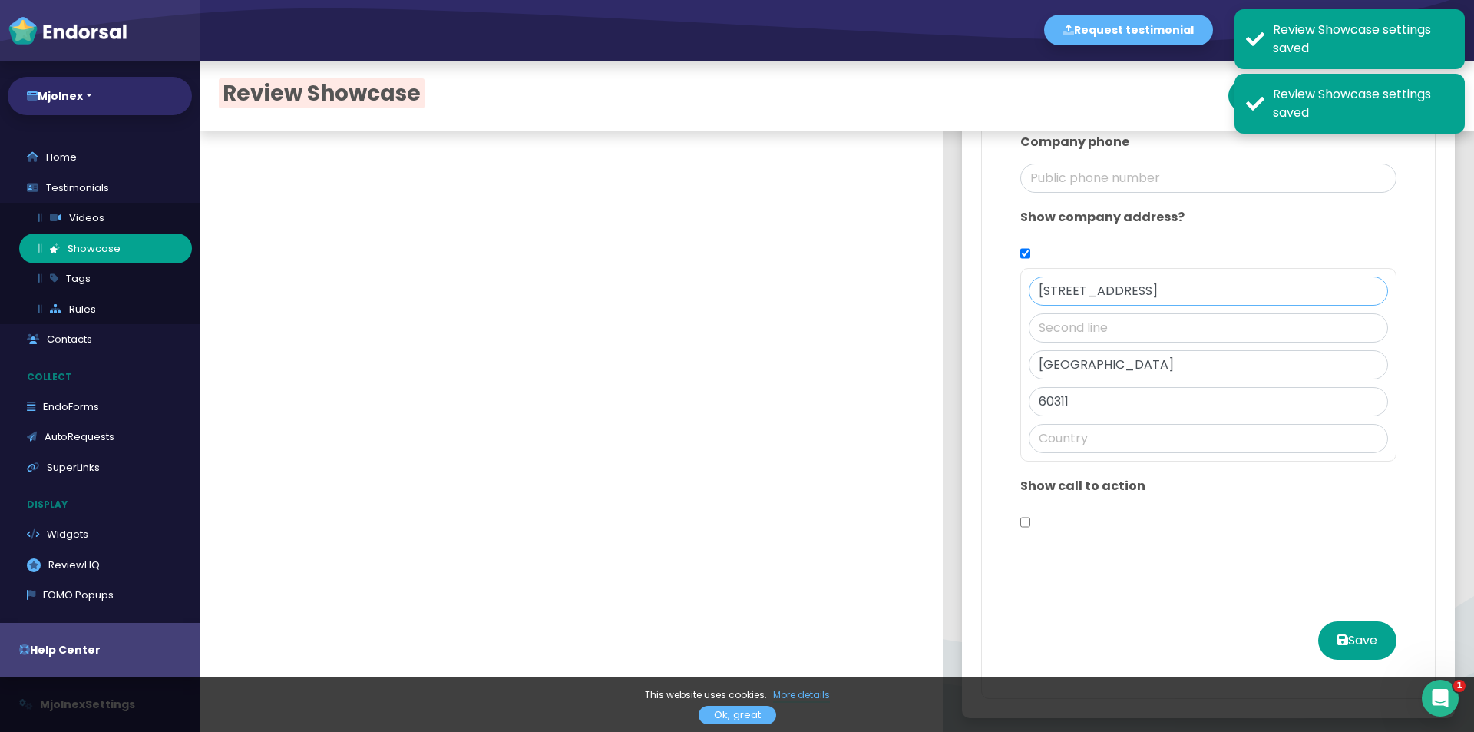
drag, startPoint x: 1144, startPoint y: 281, endPoint x: 1281, endPoint y: 288, distance: 136.9
click at [1281, 288] on input "[STREET_ADDRESS]" at bounding box center [1208, 290] width 359 height 29
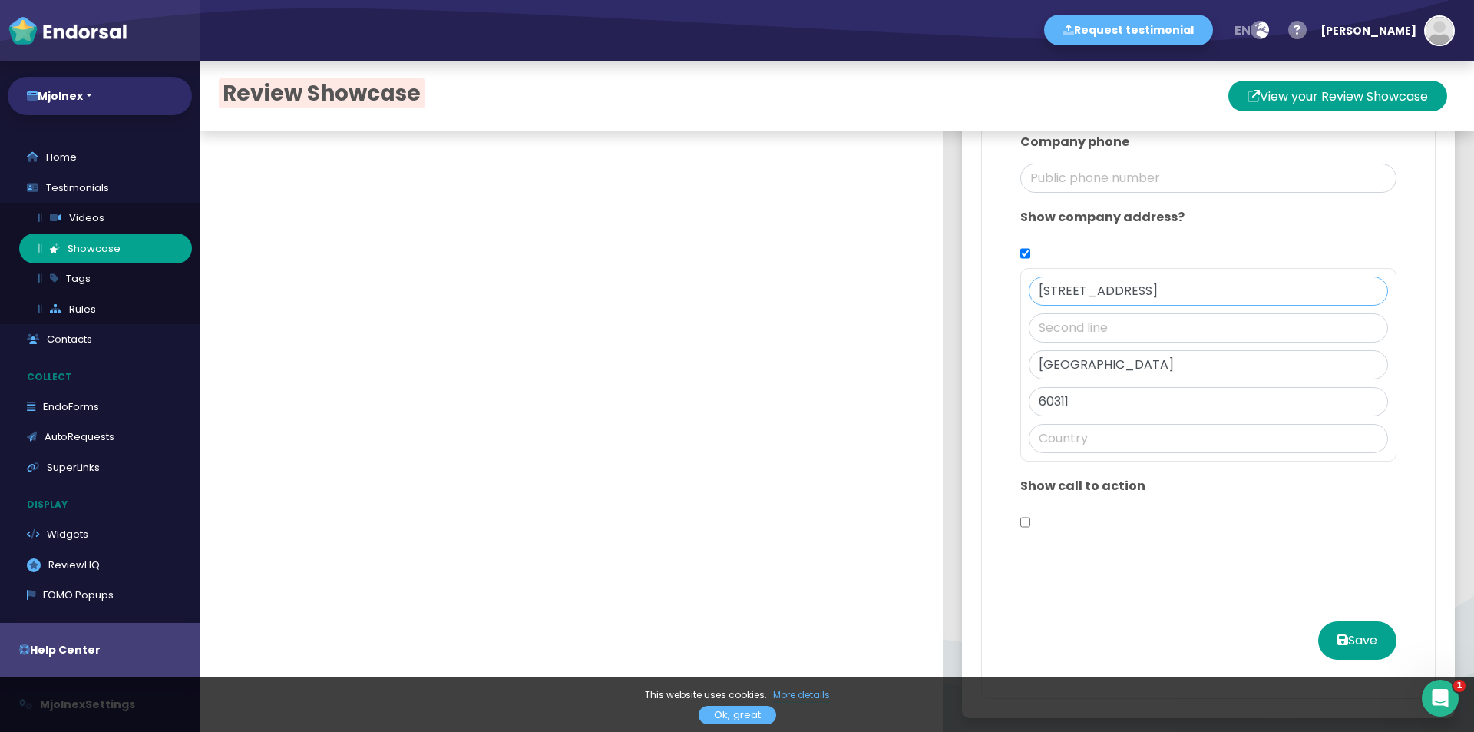
type input "[STREET_ADDRESS]"
click at [1029, 438] on input "text" at bounding box center [1208, 438] width 359 height 29
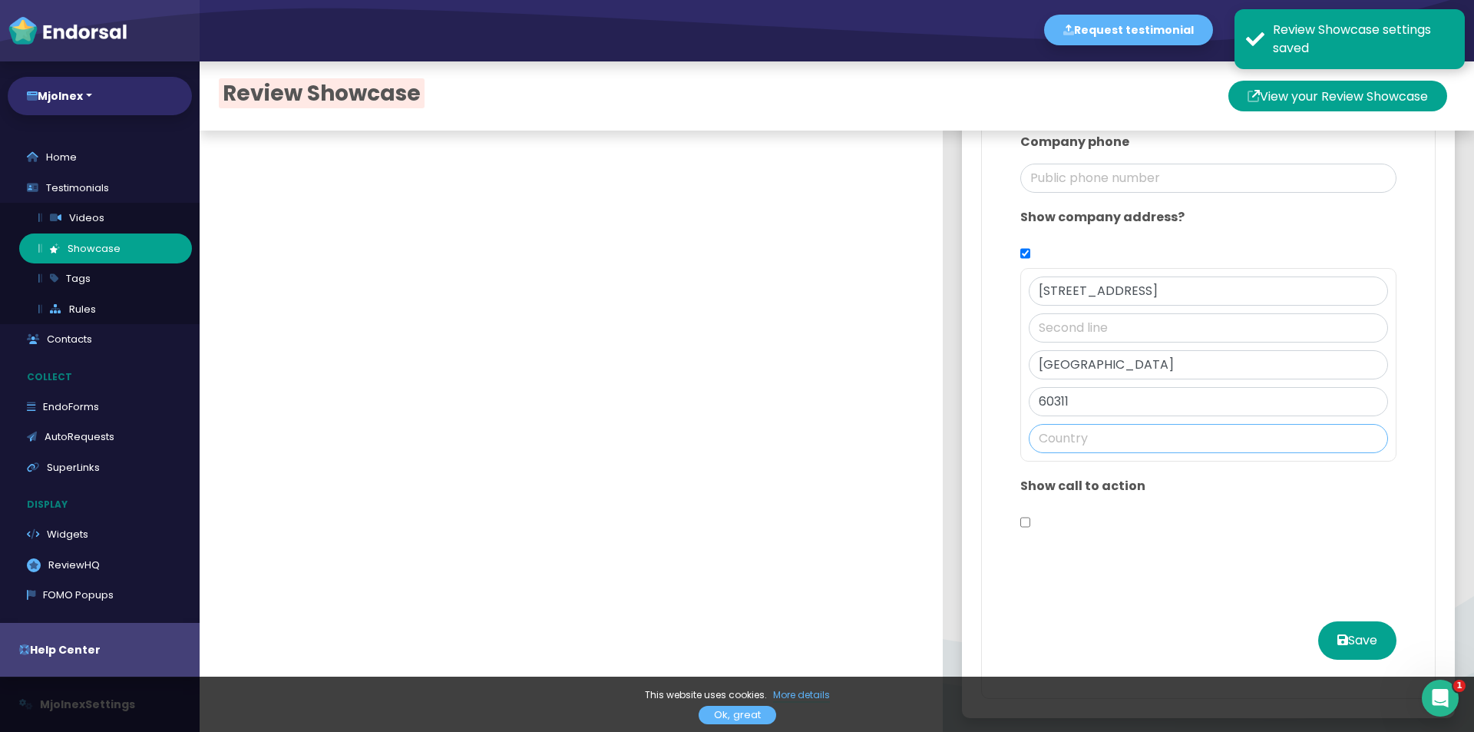
paste input "[GEOGRAPHIC_DATA]"
type input "[GEOGRAPHIC_DATA]"
click at [1329, 638] on button "Save" at bounding box center [1357, 640] width 78 height 38
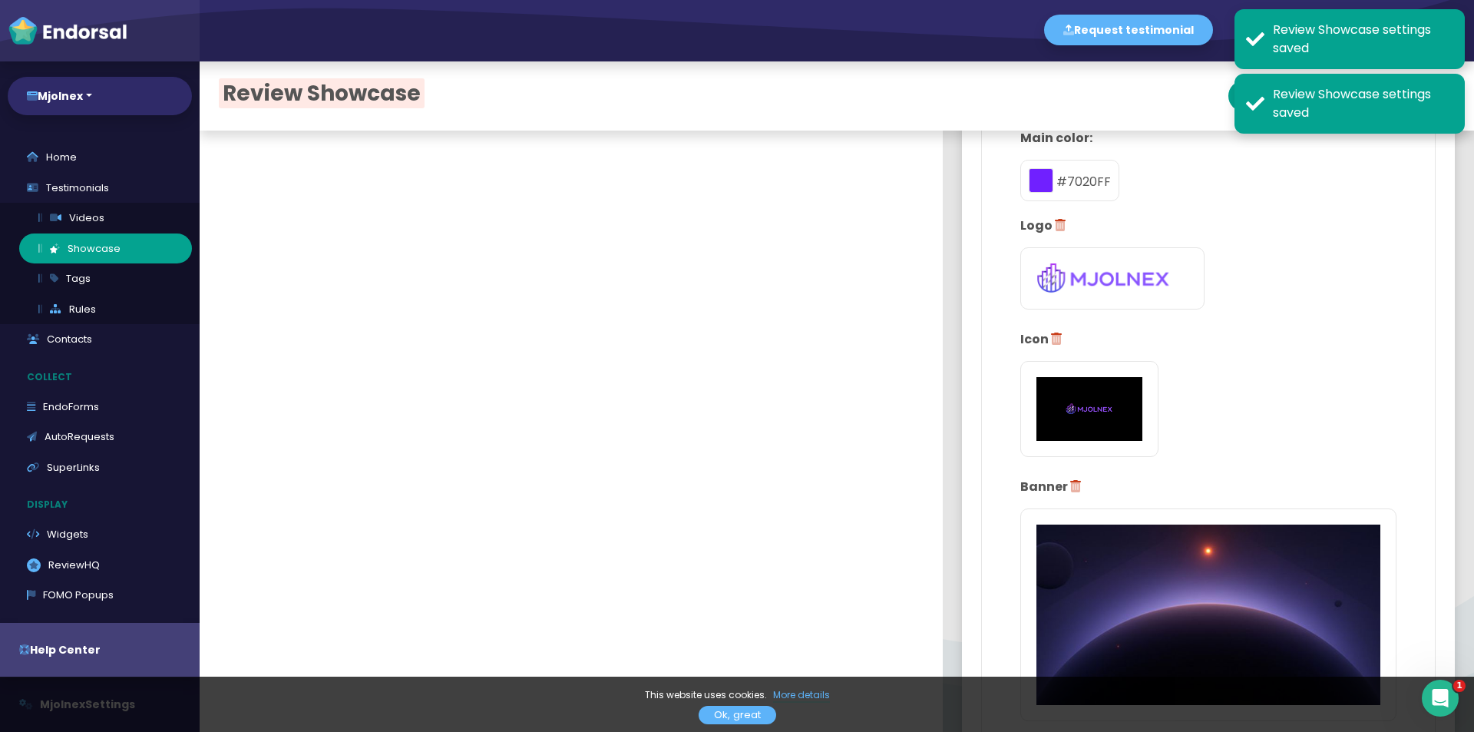
scroll to position [106, 0]
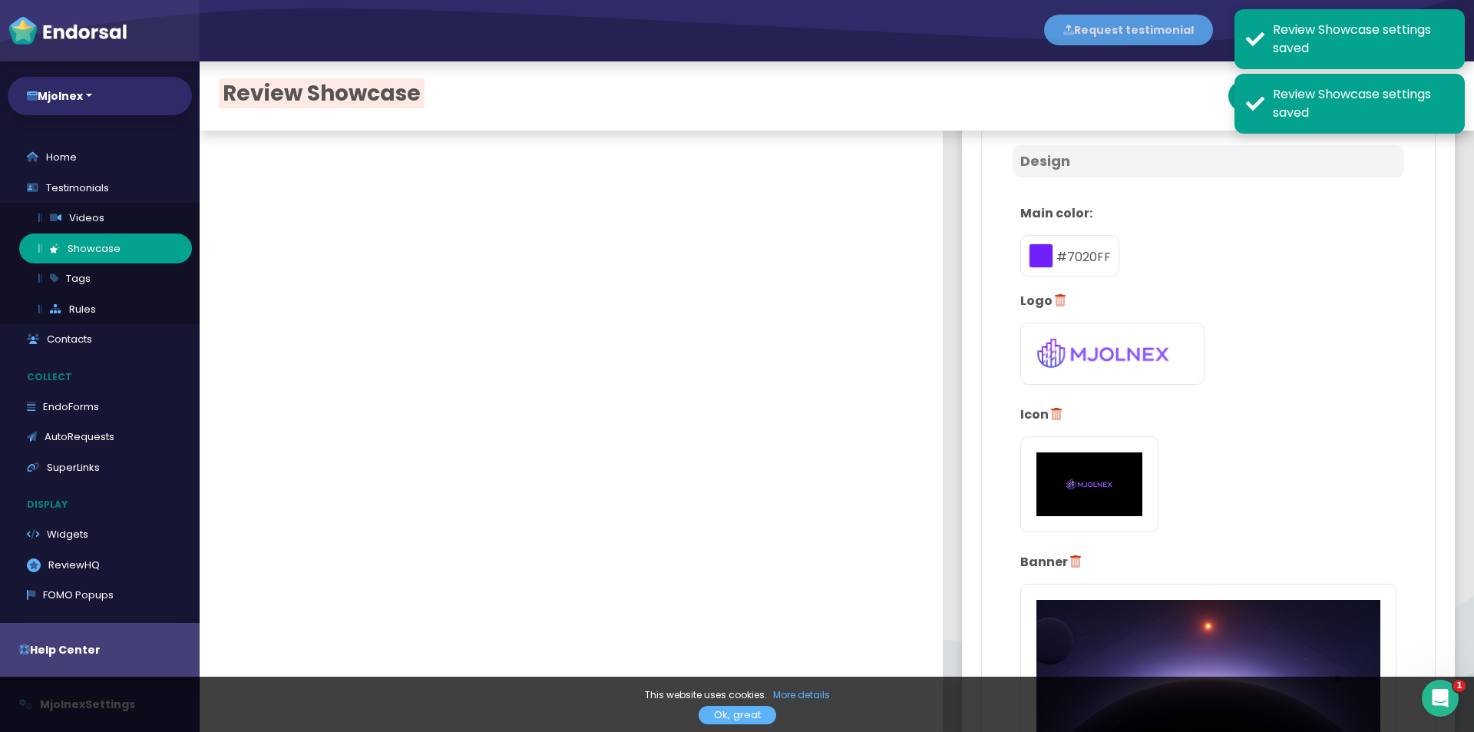
click at [1167, 35] on button "Request testimonial" at bounding box center [1128, 30] width 169 height 31
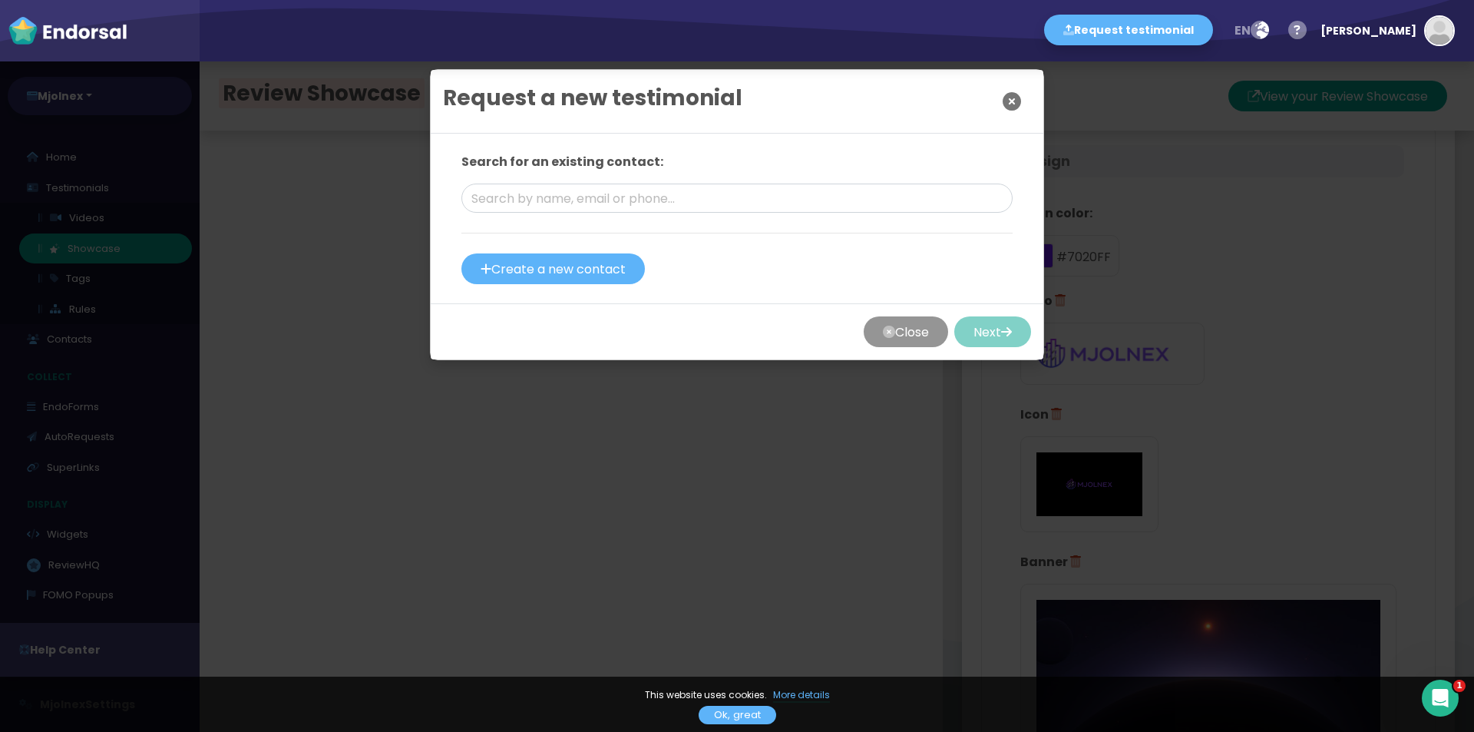
click at [1006, 101] on icon "Close" at bounding box center [1012, 101] width 18 height 38
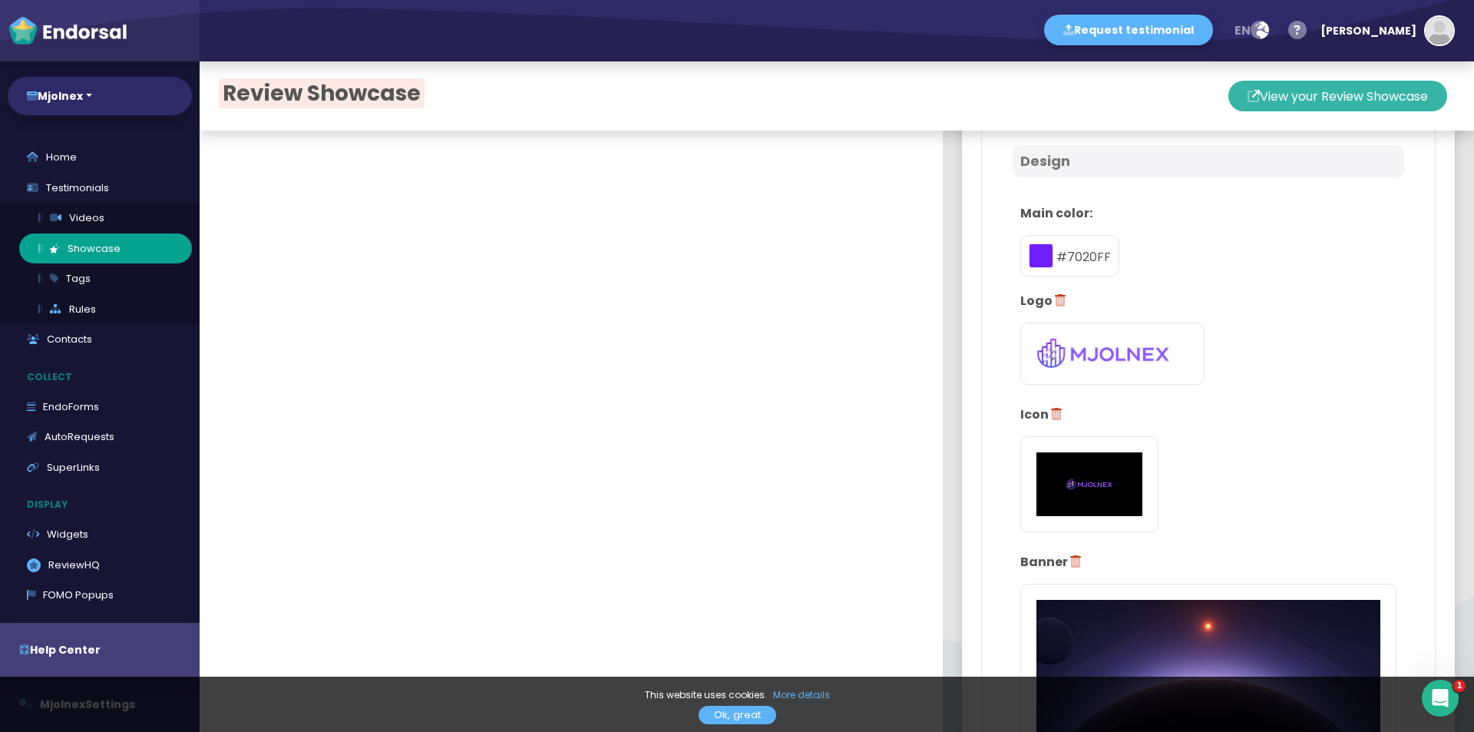
click at [1282, 98] on button "View your Review Showcase" at bounding box center [1338, 96] width 219 height 31
click at [109, 285] on link "Tags" at bounding box center [105, 278] width 173 height 31
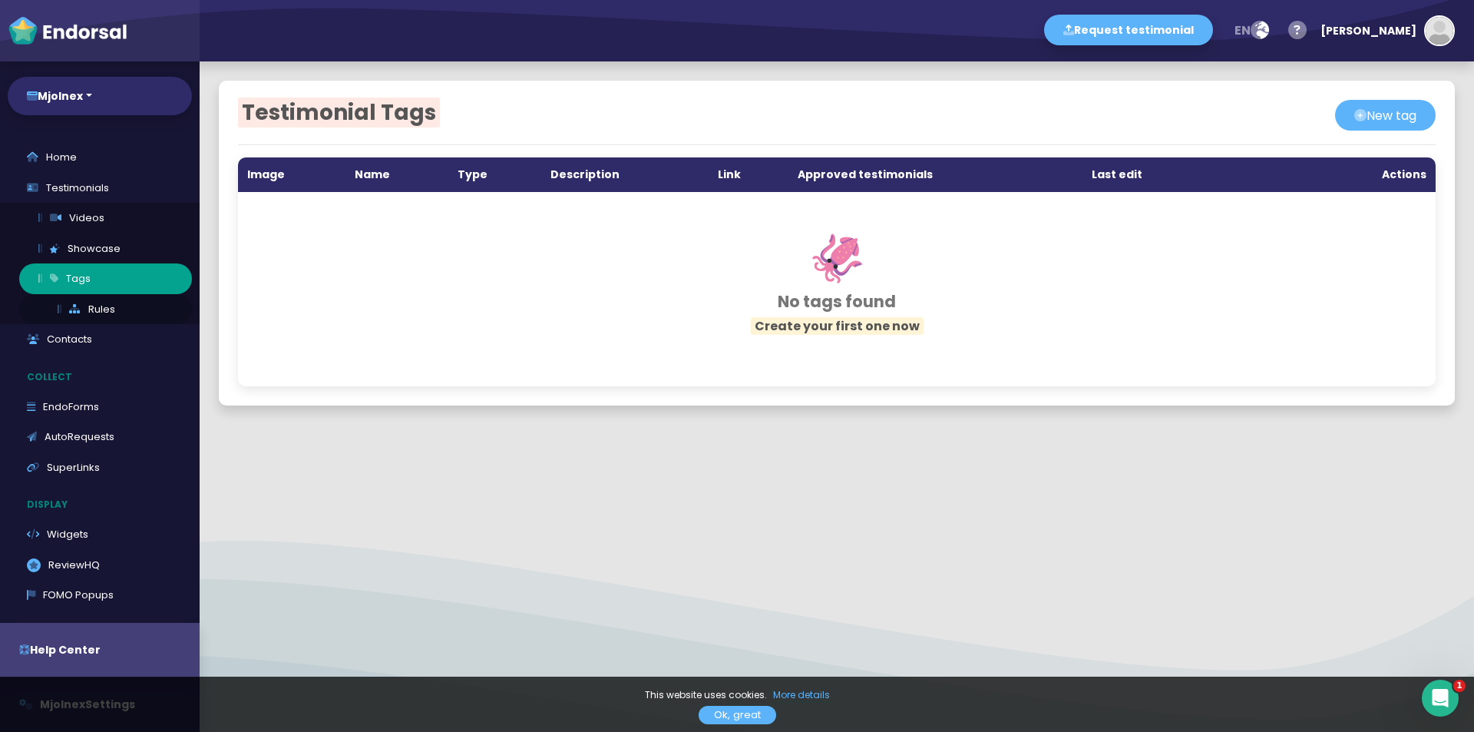
click at [101, 303] on link "Rules" at bounding box center [105, 309] width 173 height 31
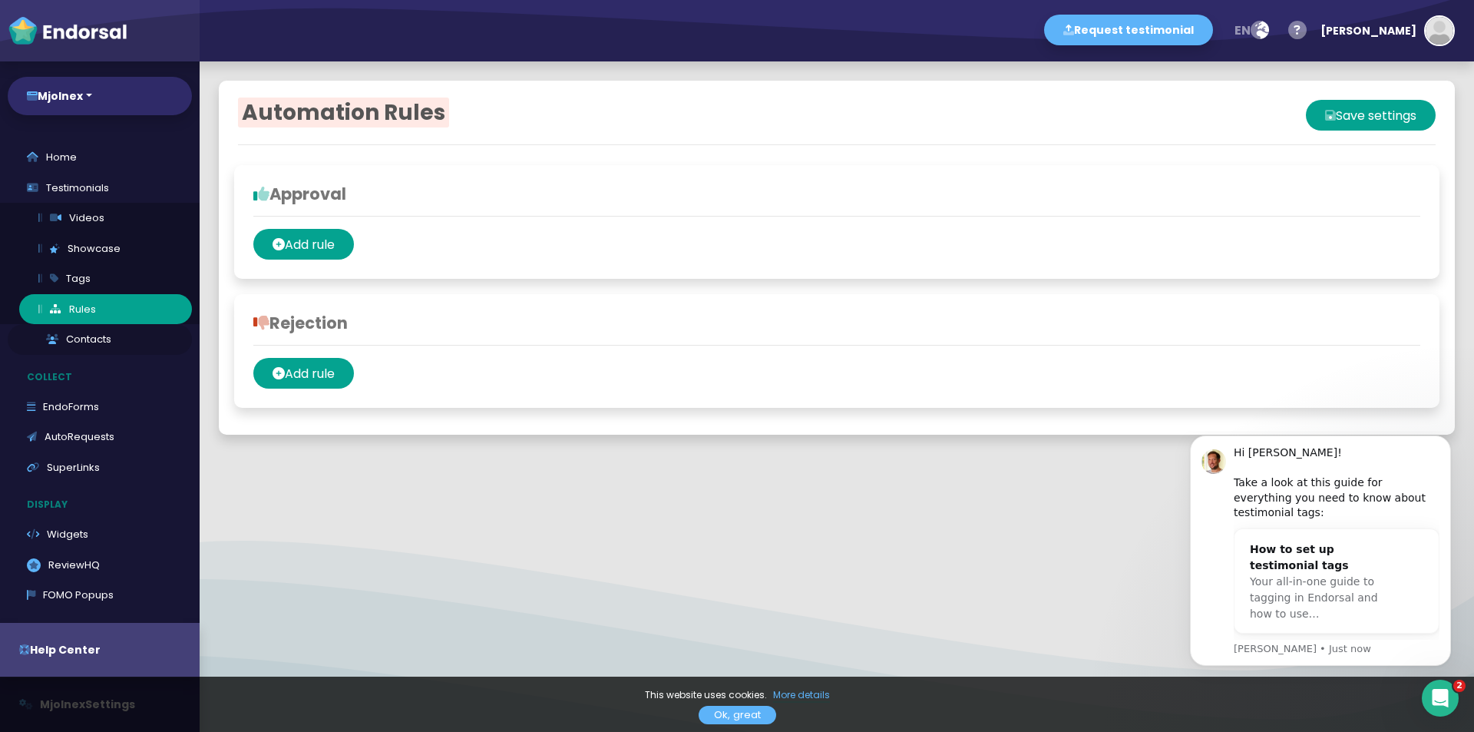
click at [69, 352] on link "Contacts" at bounding box center [100, 339] width 184 height 31
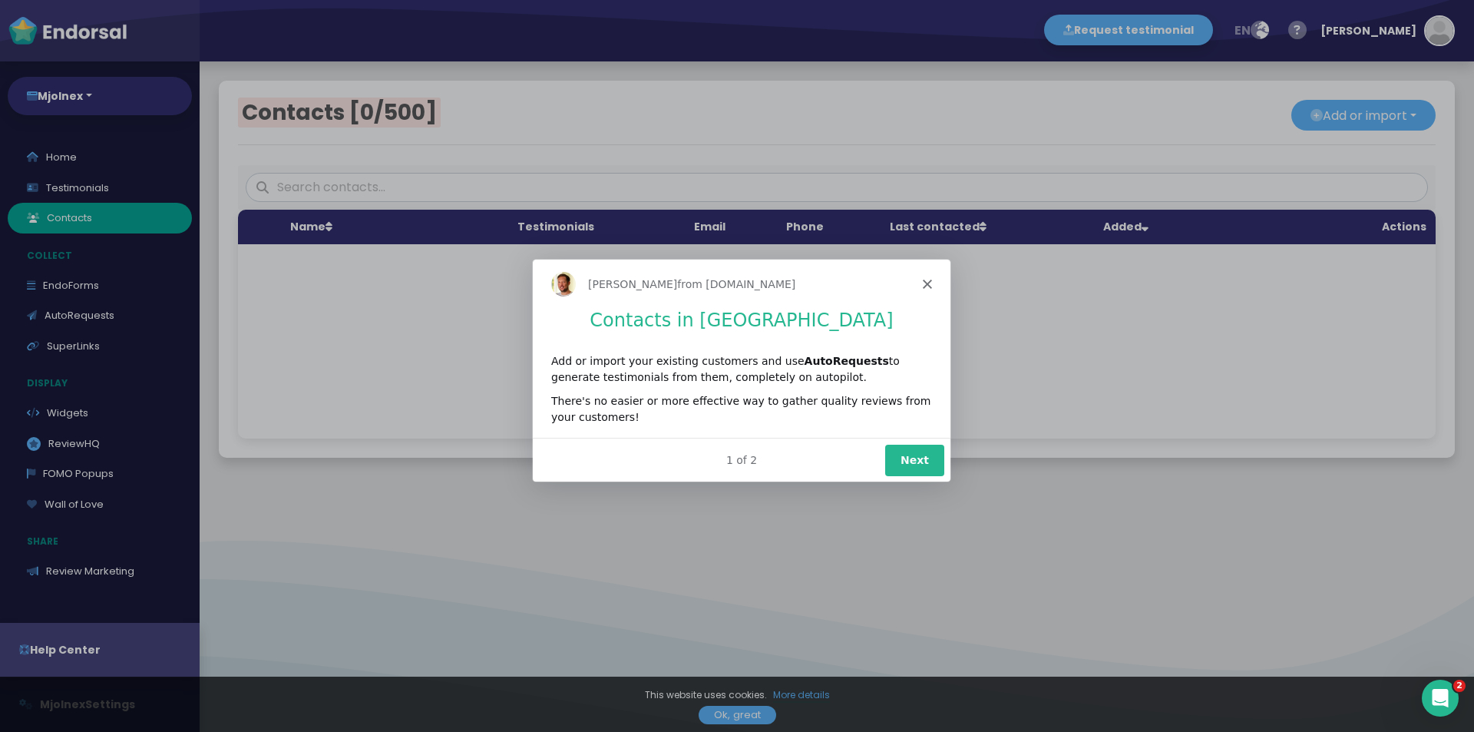
click at [925, 278] on icon "Close" at bounding box center [926, 282] width 9 height 9
click at [926, 279] on icon "Close" at bounding box center [926, 282] width 9 height 9
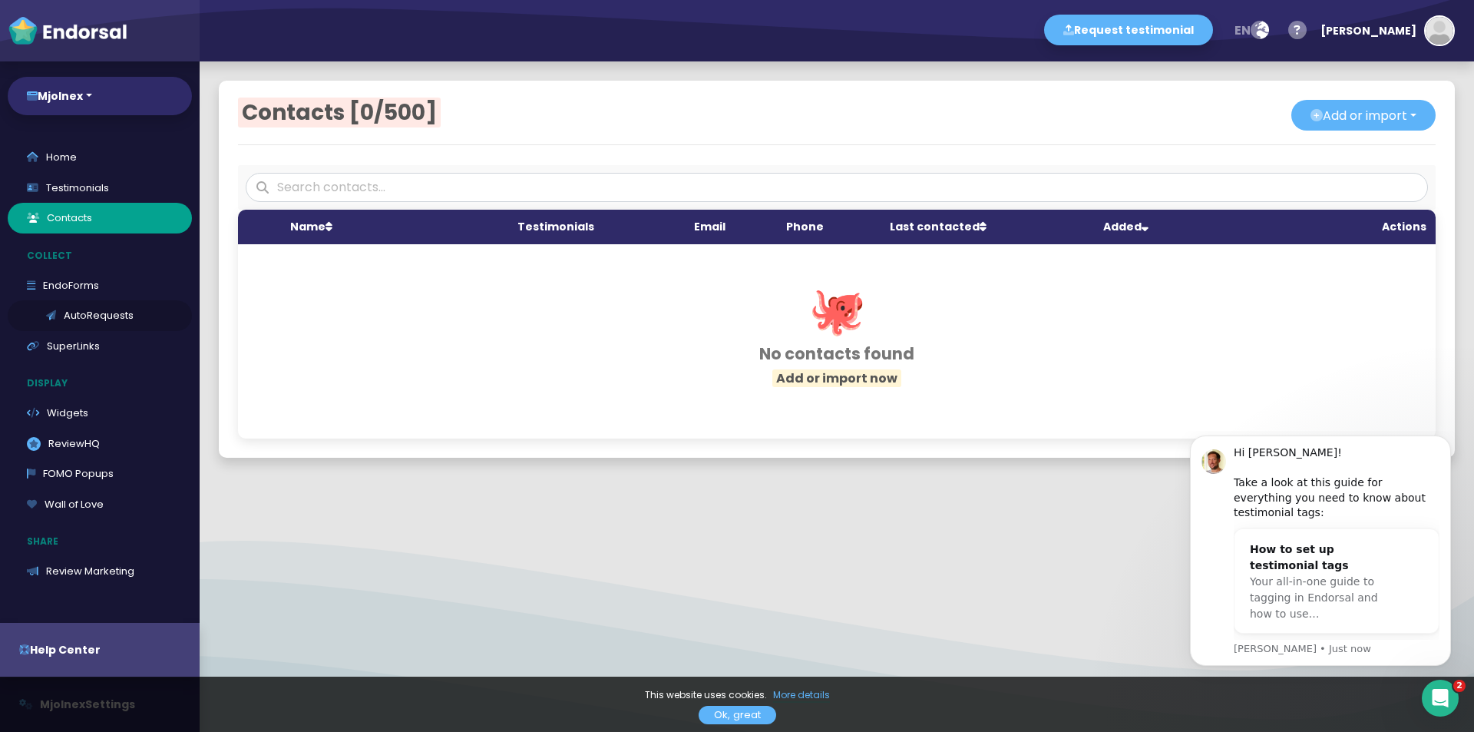
click at [110, 313] on link "AutoRequests" at bounding box center [100, 315] width 184 height 31
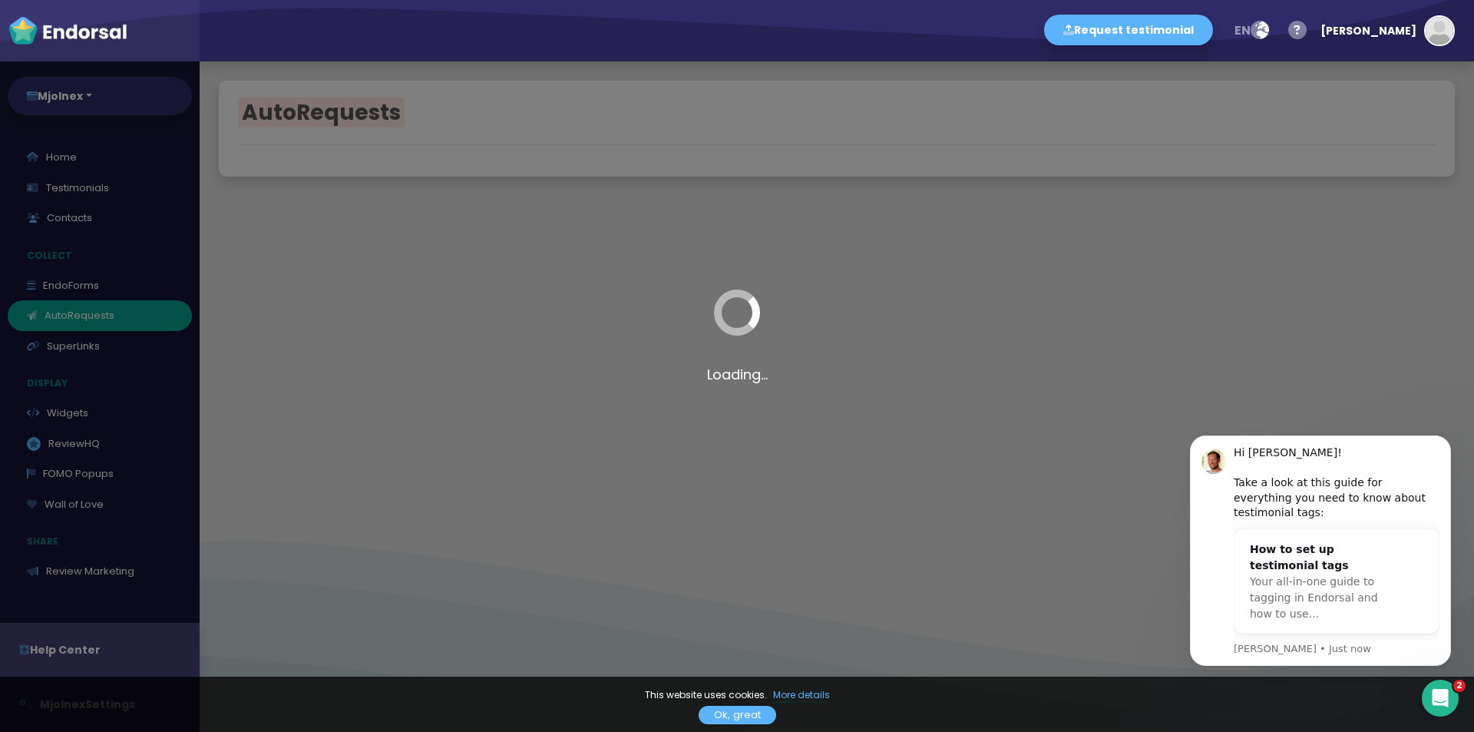
select select "90"
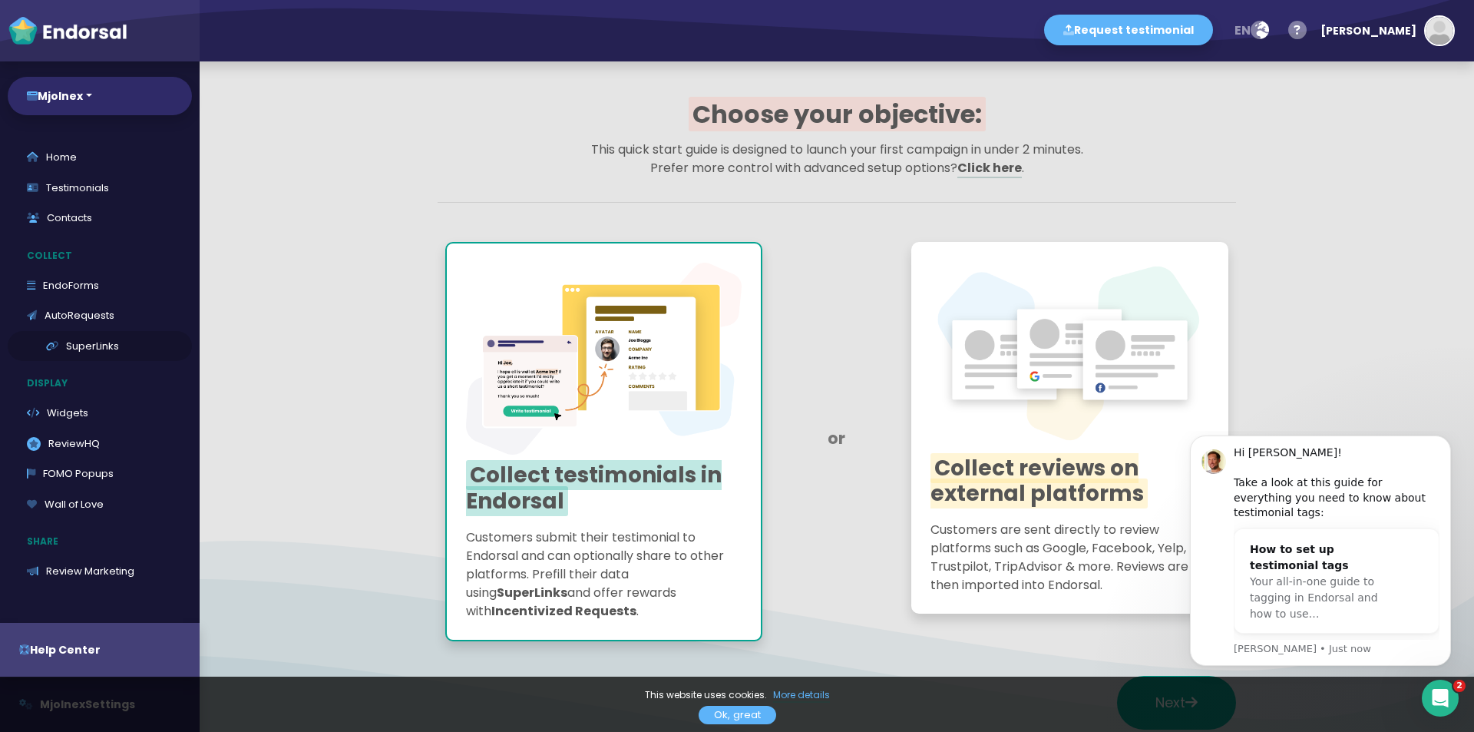
click at [105, 350] on link "SuperLinks" at bounding box center [100, 346] width 184 height 31
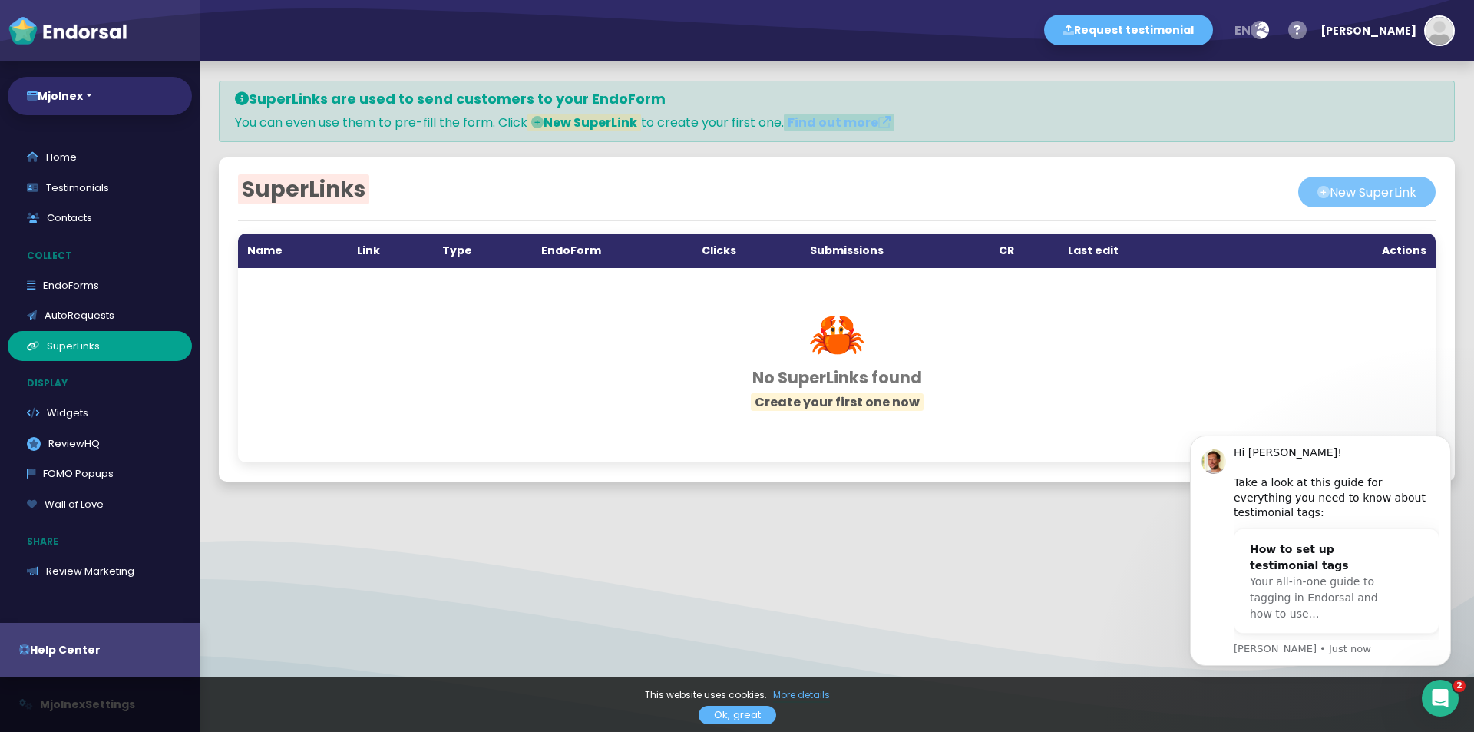
click at [1329, 187] on button "New SuperLink" at bounding box center [1366, 192] width 137 height 31
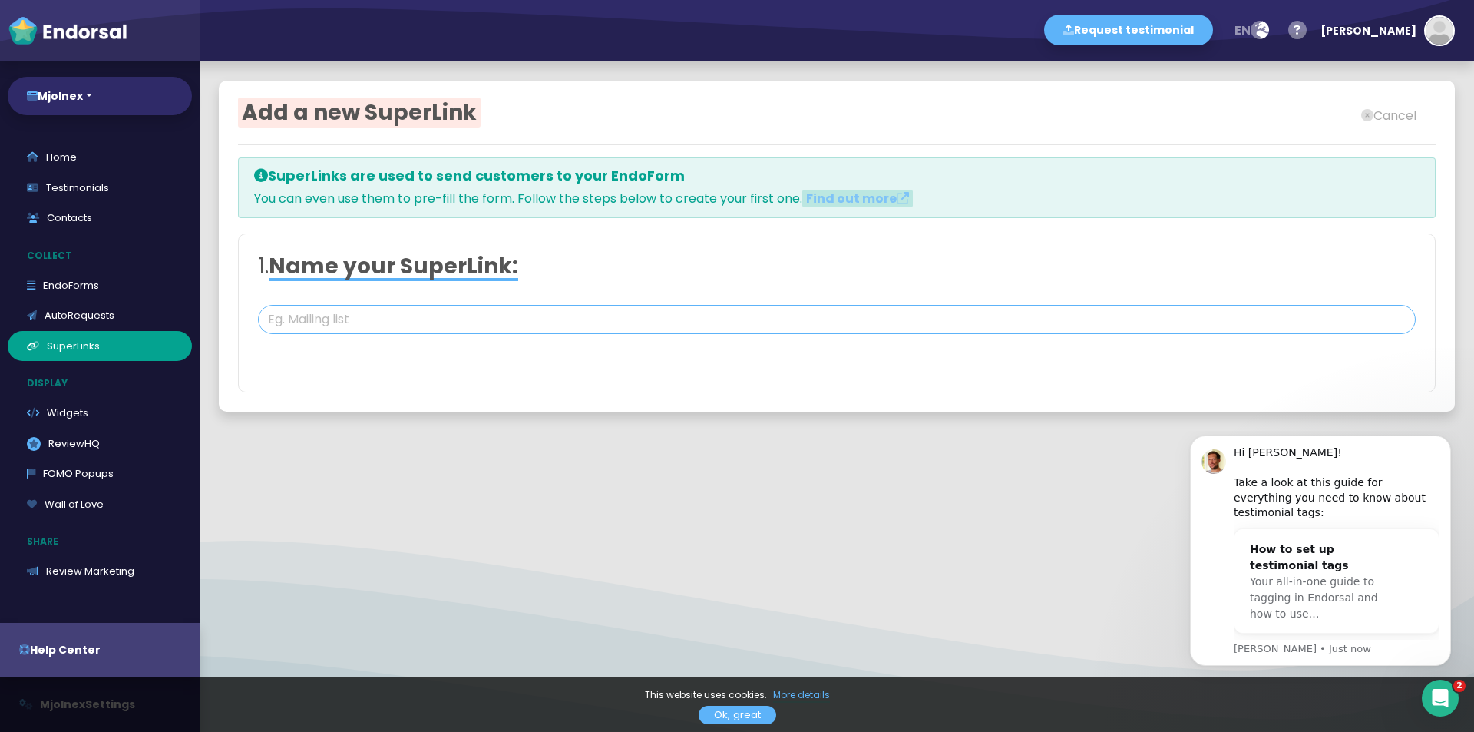
click at [463, 329] on input "text" at bounding box center [837, 319] width 1158 height 29
click at [273, 313] on input "text" at bounding box center [837, 319] width 1158 height 29
paste input "[URL][DOMAIN_NAME][DOMAIN_NAME]"
type input "[URL][DOMAIN_NAME][DOMAIN_NAME]"
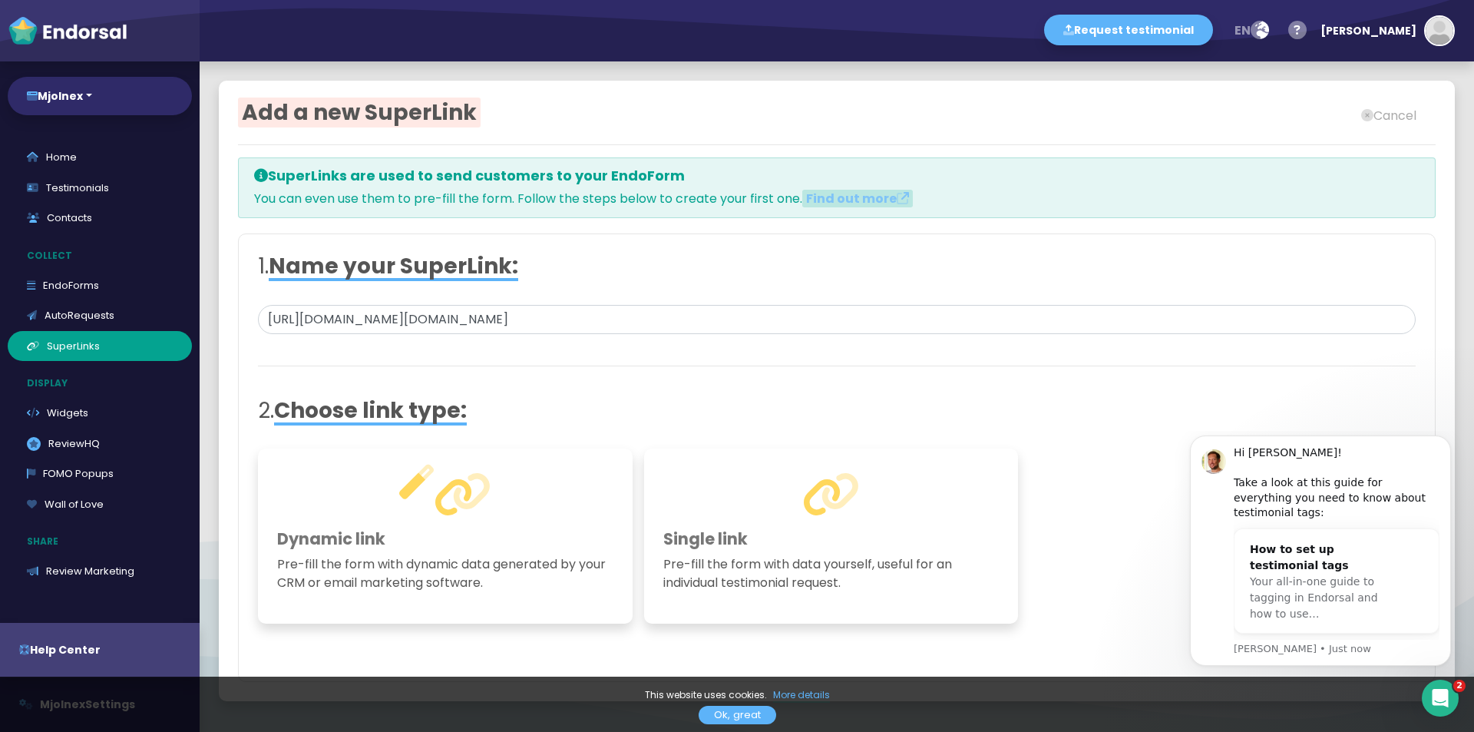
click at [713, 478] on div "Add a new SuperLink Cancel SuperLinks are used to send customers to your EndoFo…" at bounding box center [837, 396] width 1275 height 670
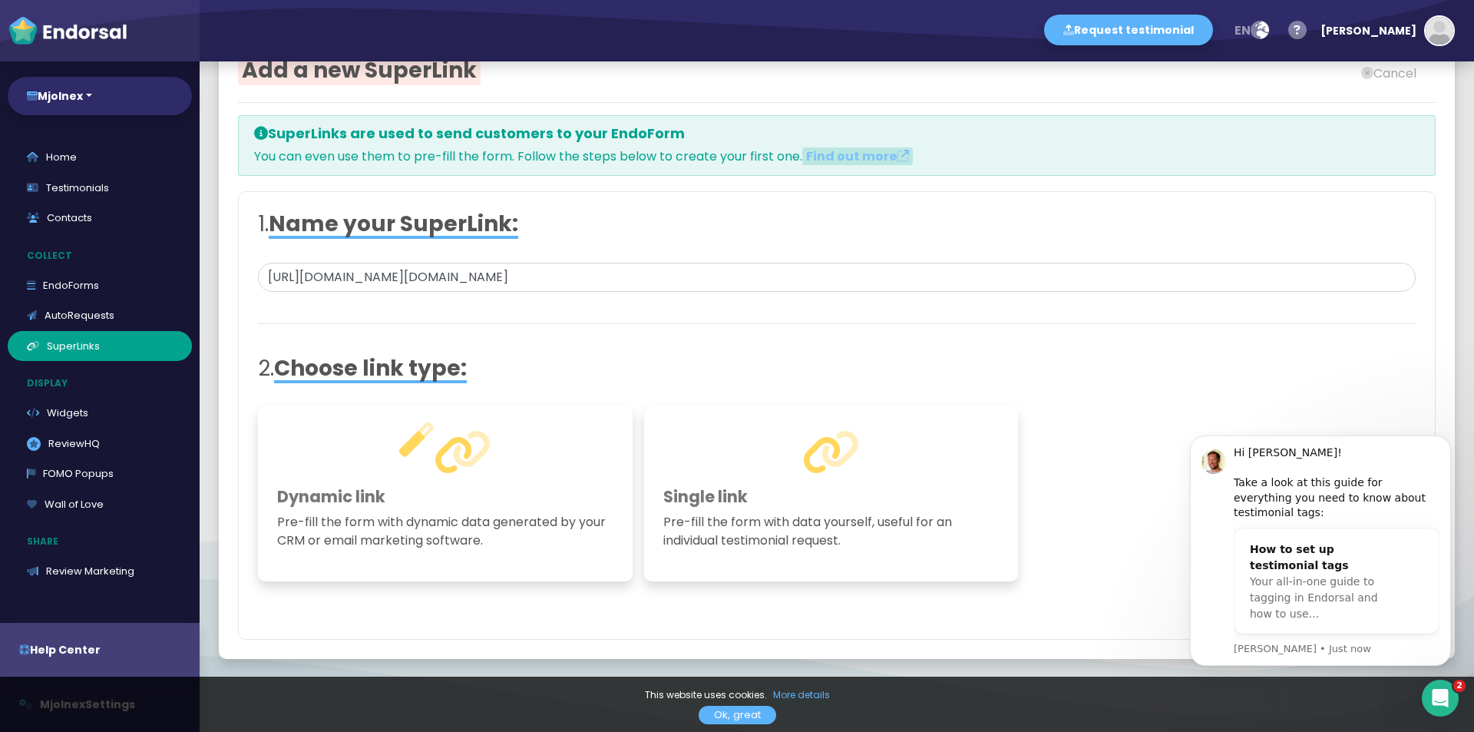
scroll to position [65, 0]
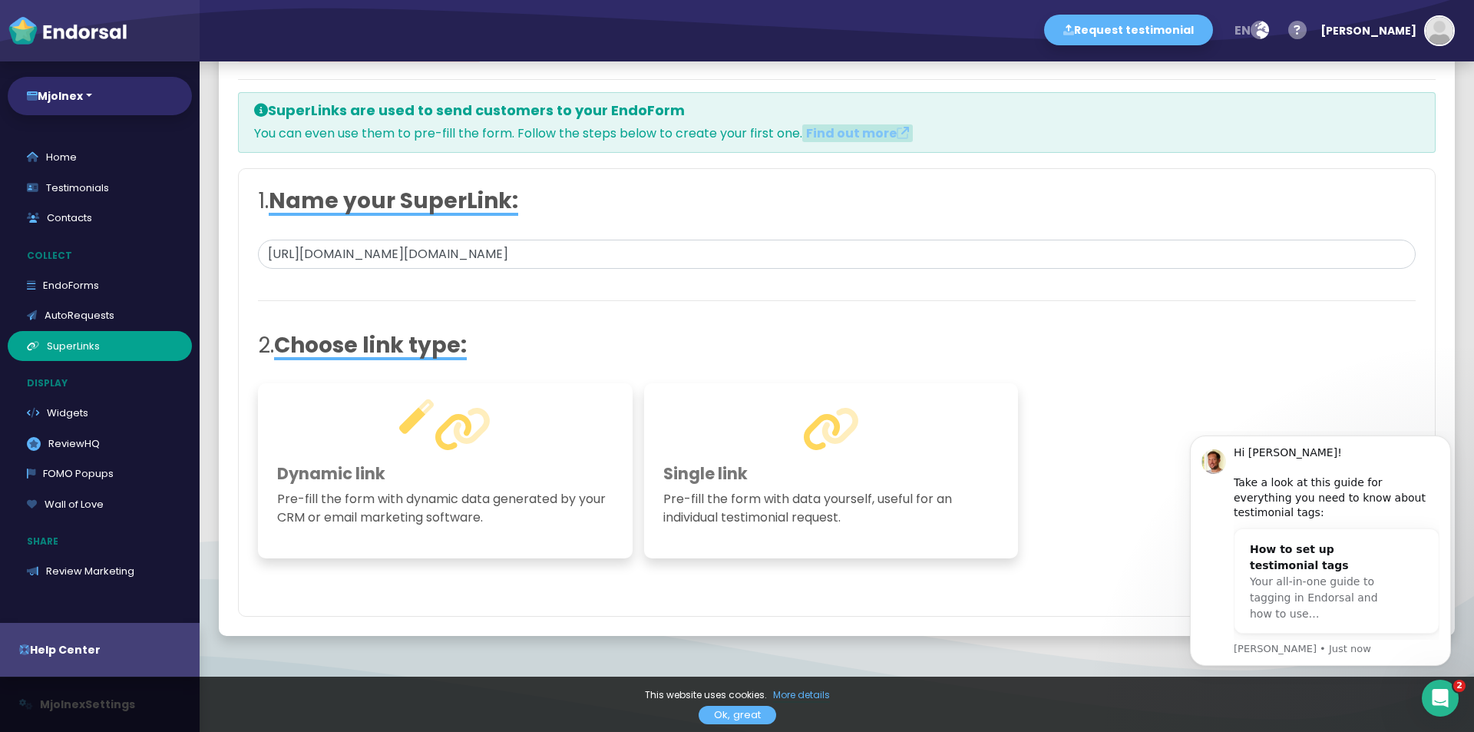
click at [826, 467] on h3 "Single link" at bounding box center [831, 473] width 336 height 19
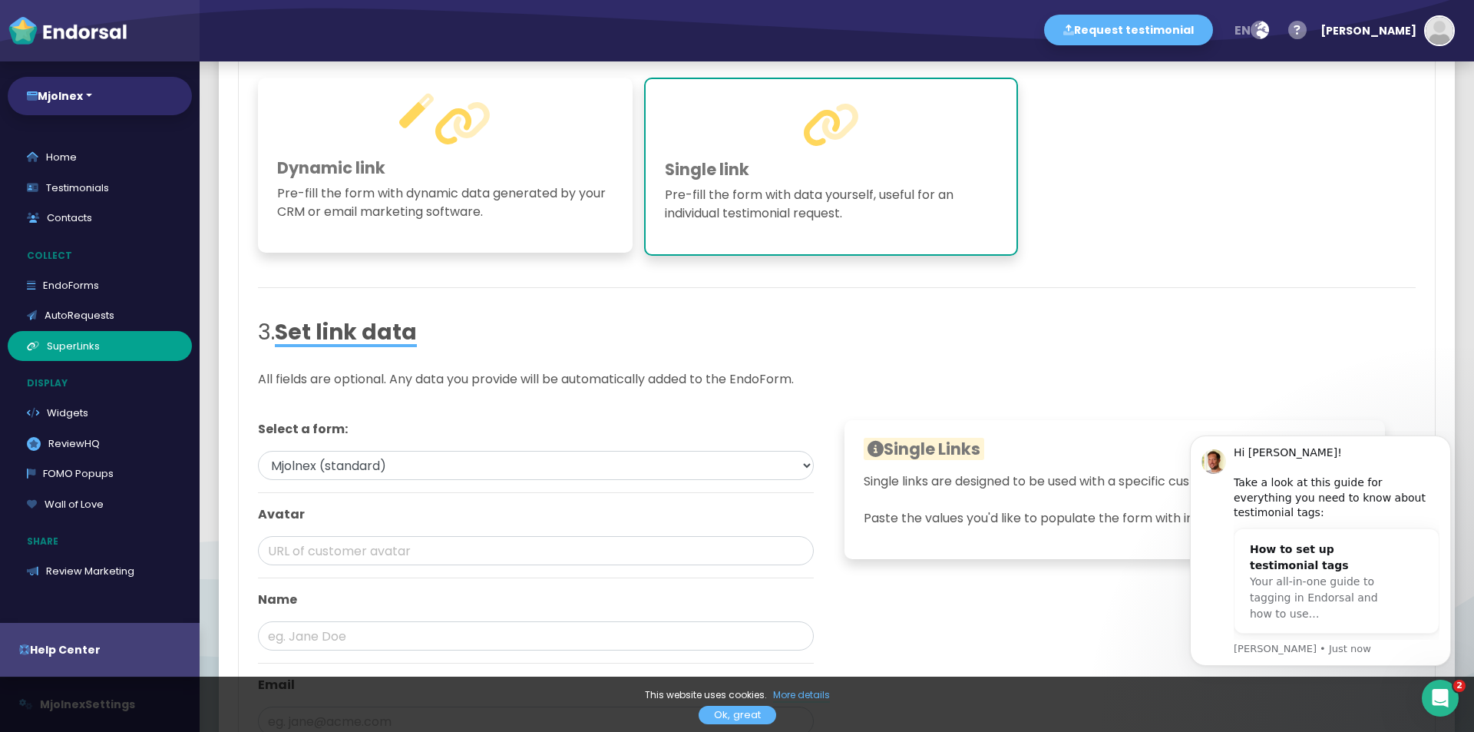
scroll to position [352, 0]
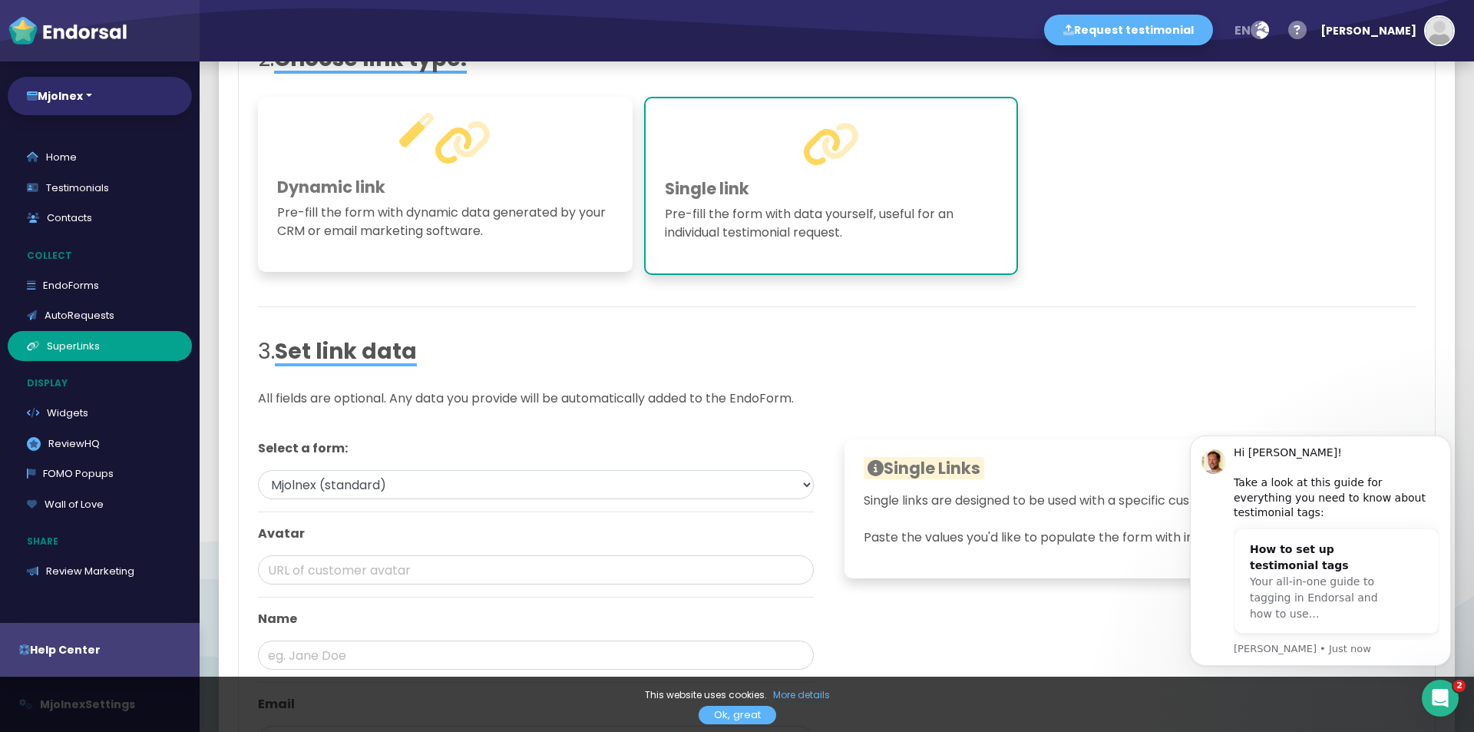
click at [1441, 443] on body "Hi [PERSON_NAME]! Take a look at this guide for everything you need to know abo…" at bounding box center [1320, 577] width 295 height 281
click at [1444, 444] on icon "Dismiss notification" at bounding box center [1447, 439] width 8 height 8
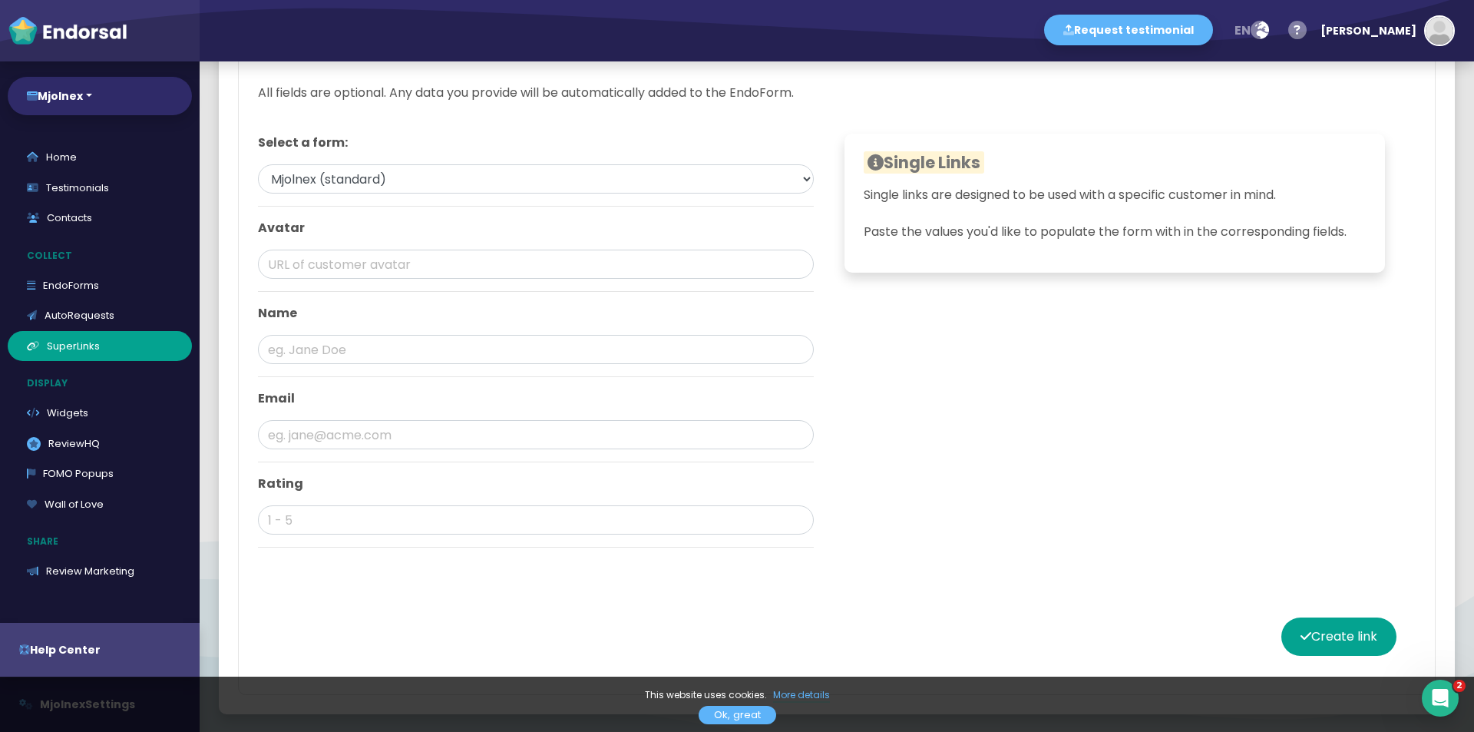
scroll to position [659, 0]
drag, startPoint x: 858, startPoint y: 194, endPoint x: 1362, endPoint y: 223, distance: 504.6
click at [1362, 223] on div "Single Links Dynamic links are designed to be used with "tags" (sometimes known…" at bounding box center [1115, 201] width 541 height 139
copy p "Single links are designed to be used with a specific customer in mind. Paste th…"
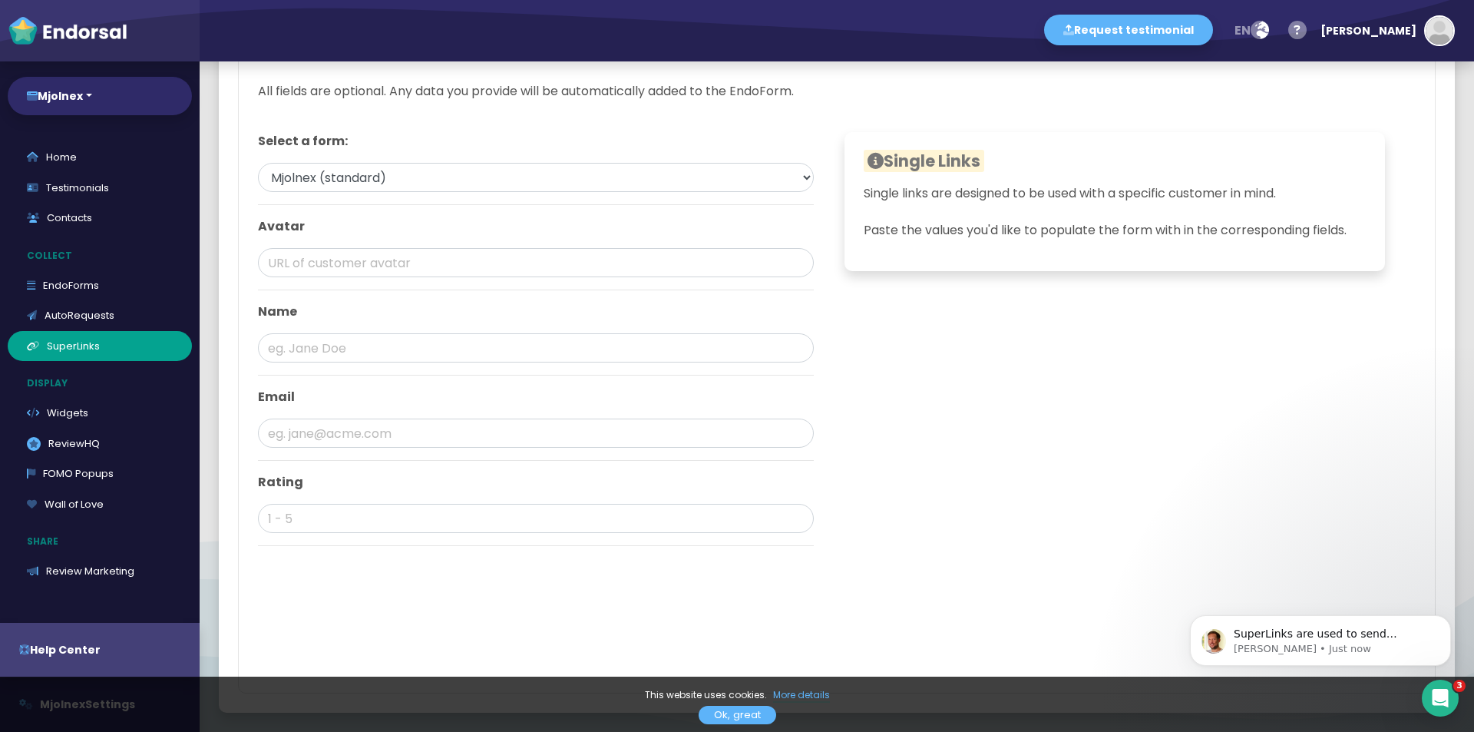
scroll to position [0, 0]
click at [771, 346] on input "text" at bounding box center [536, 347] width 556 height 29
click at [78, 421] on link "Widgets" at bounding box center [100, 413] width 184 height 31
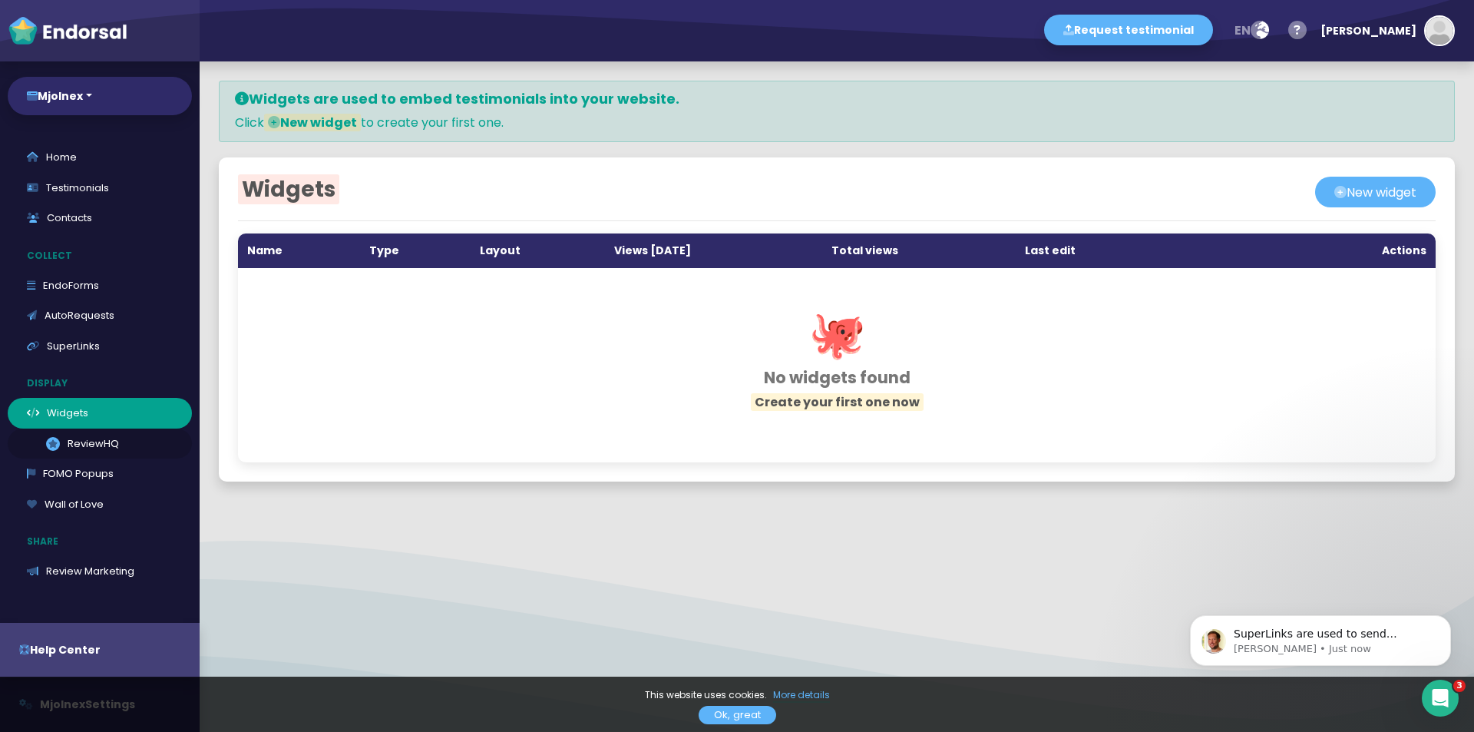
click at [88, 438] on link ".review-hq-icon-1{opacity:0.5;} ReviewHQ" at bounding box center [100, 443] width 184 height 31
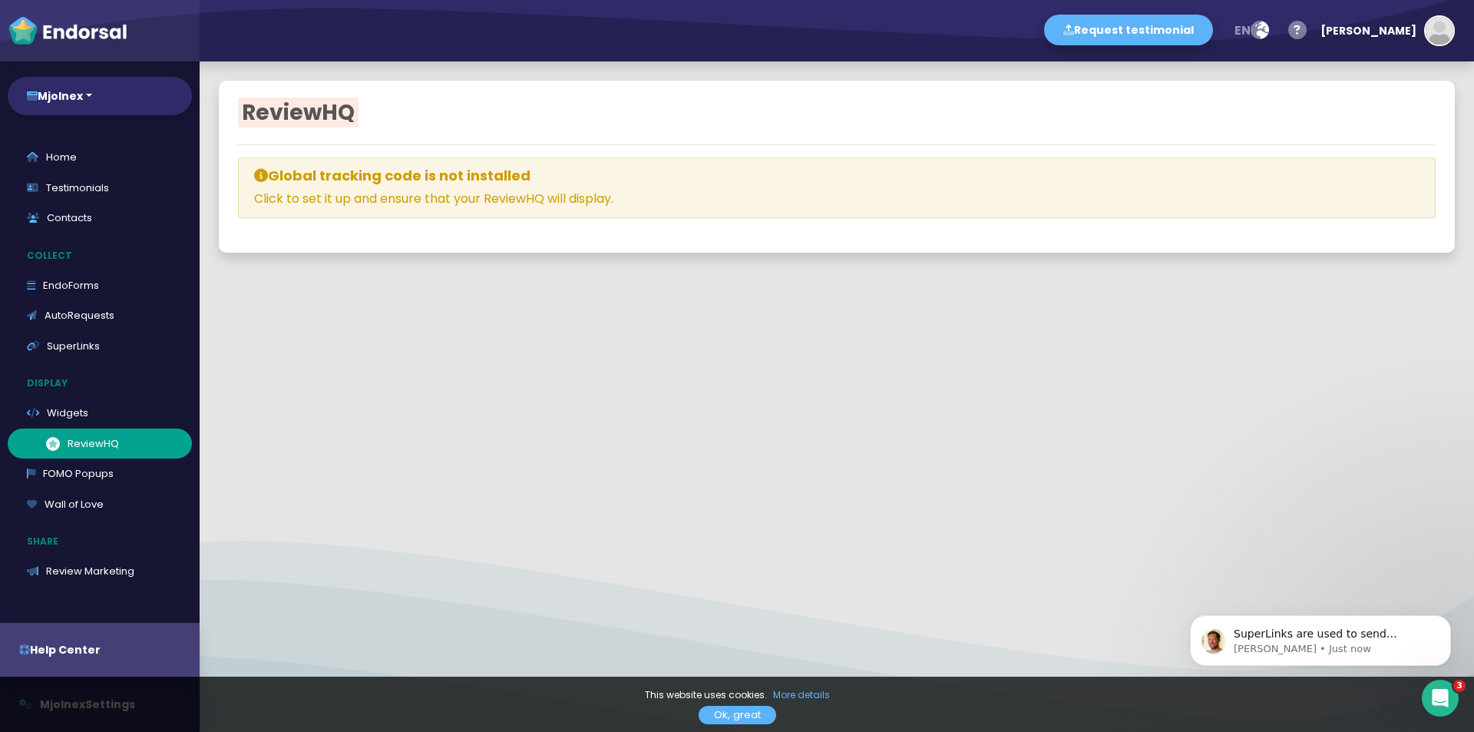
select select
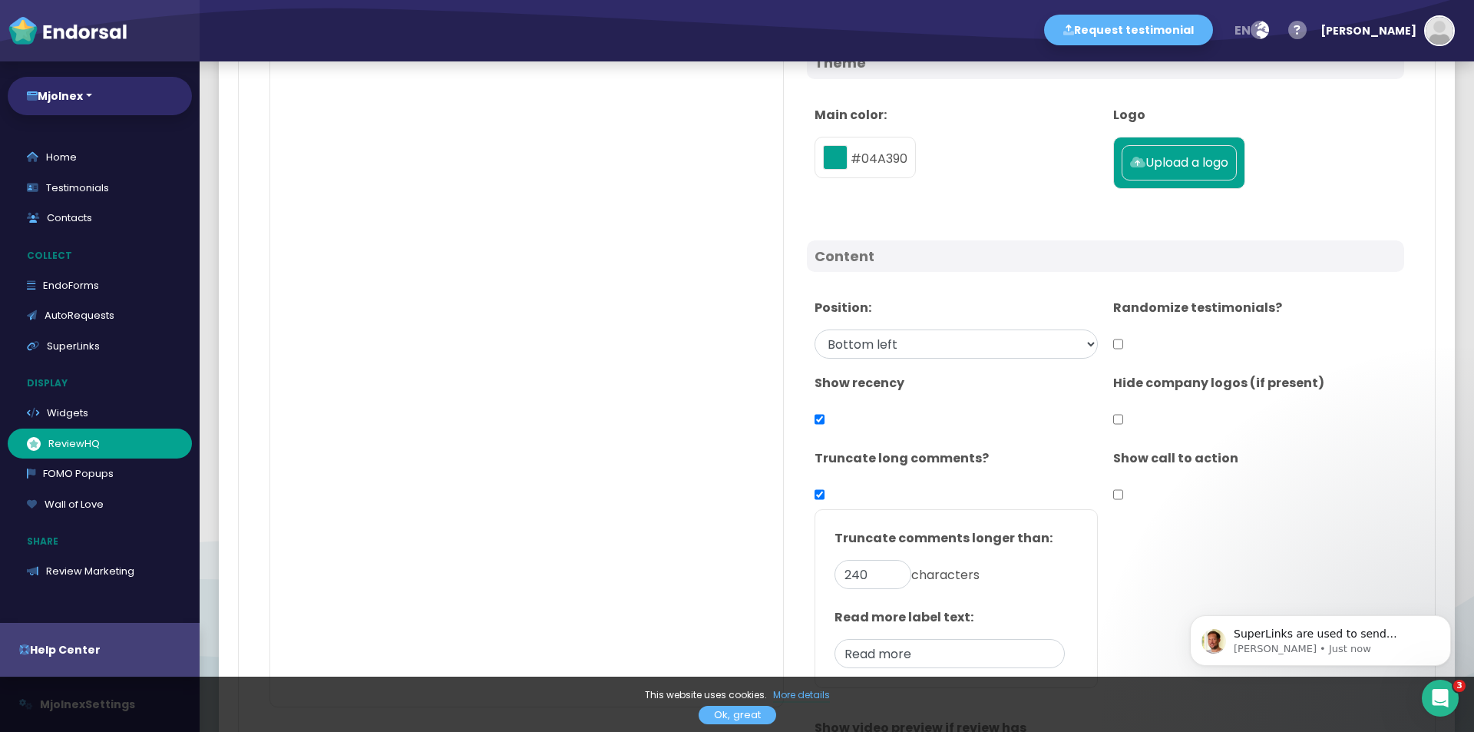
scroll to position [384, 0]
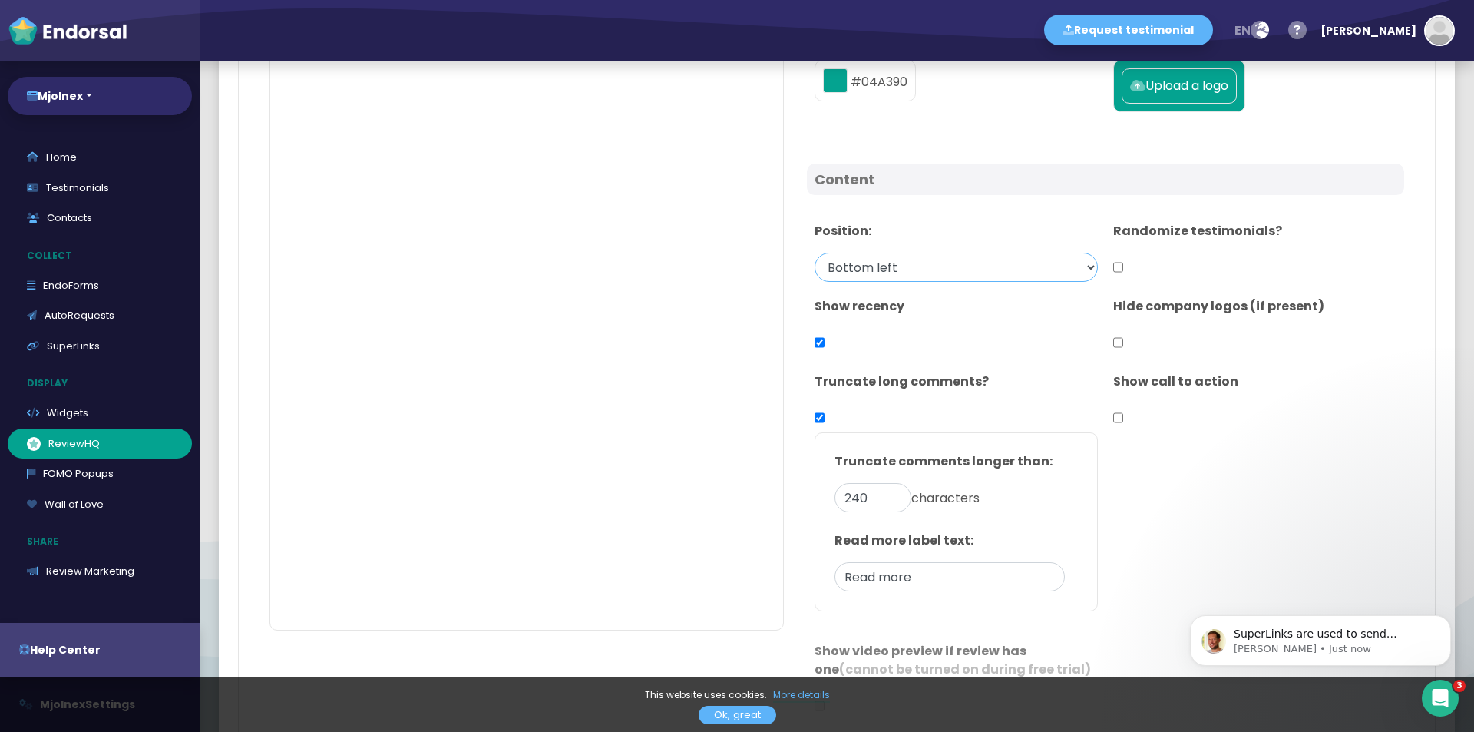
click at [904, 270] on select "Bottom left Bottom right" at bounding box center [956, 267] width 283 height 29
click at [875, 215] on div "Position: Bottom left Bottom right" at bounding box center [956, 251] width 299 height 75
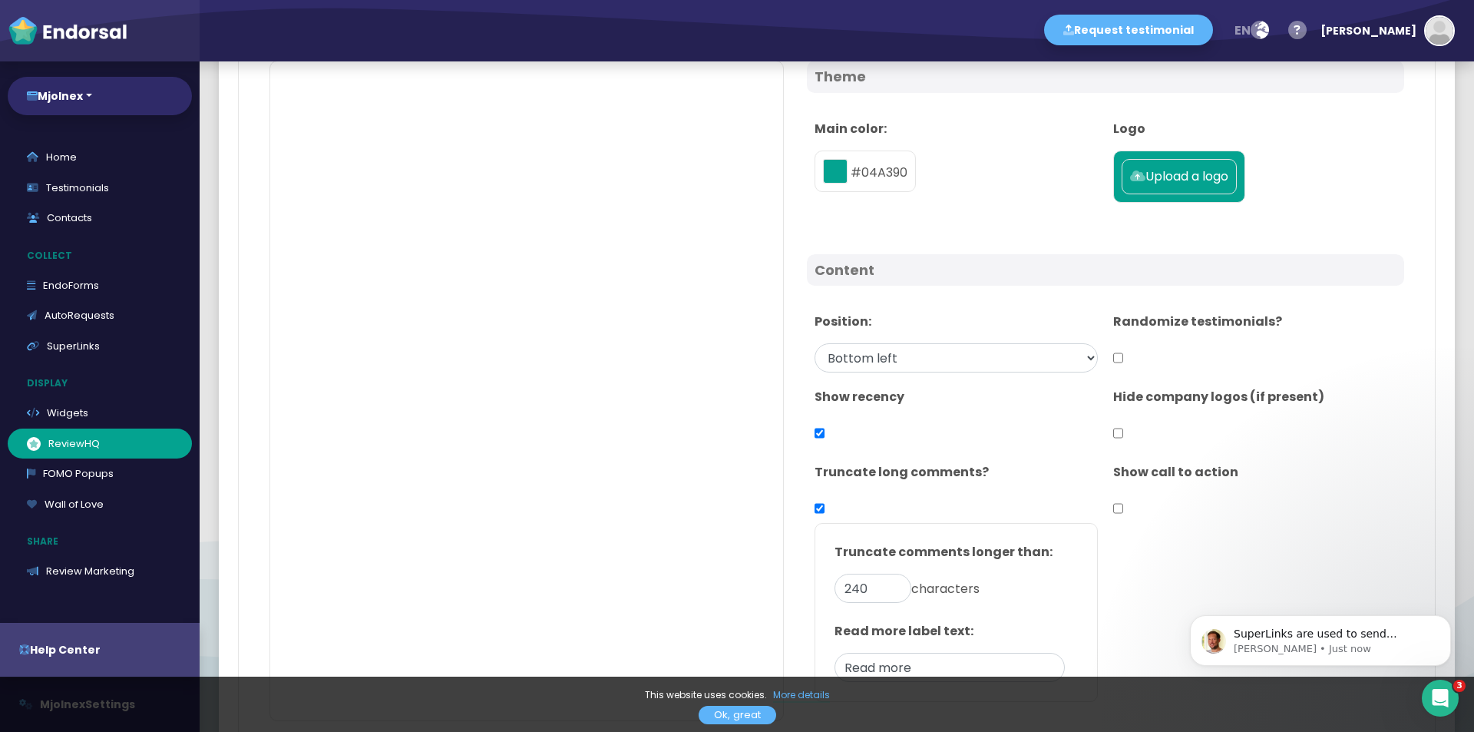
scroll to position [77, 0]
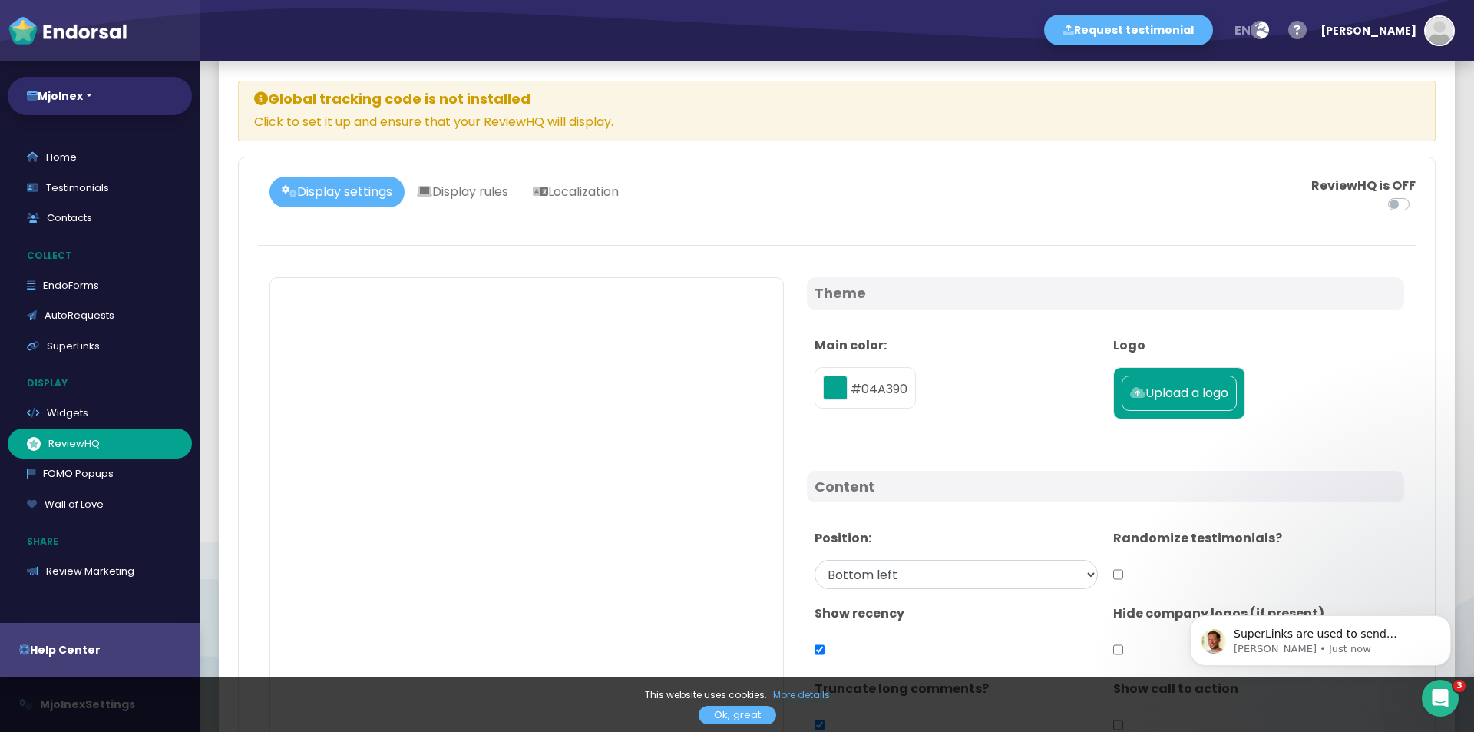
click at [1139, 395] on icon at bounding box center [1137, 392] width 15 height 12
click at [0, 0] on input "Upload a logo" at bounding box center [0, 0] width 0 height 0
click at [847, 399] on button "toggle color picker dialog" at bounding box center [835, 387] width 25 height 25
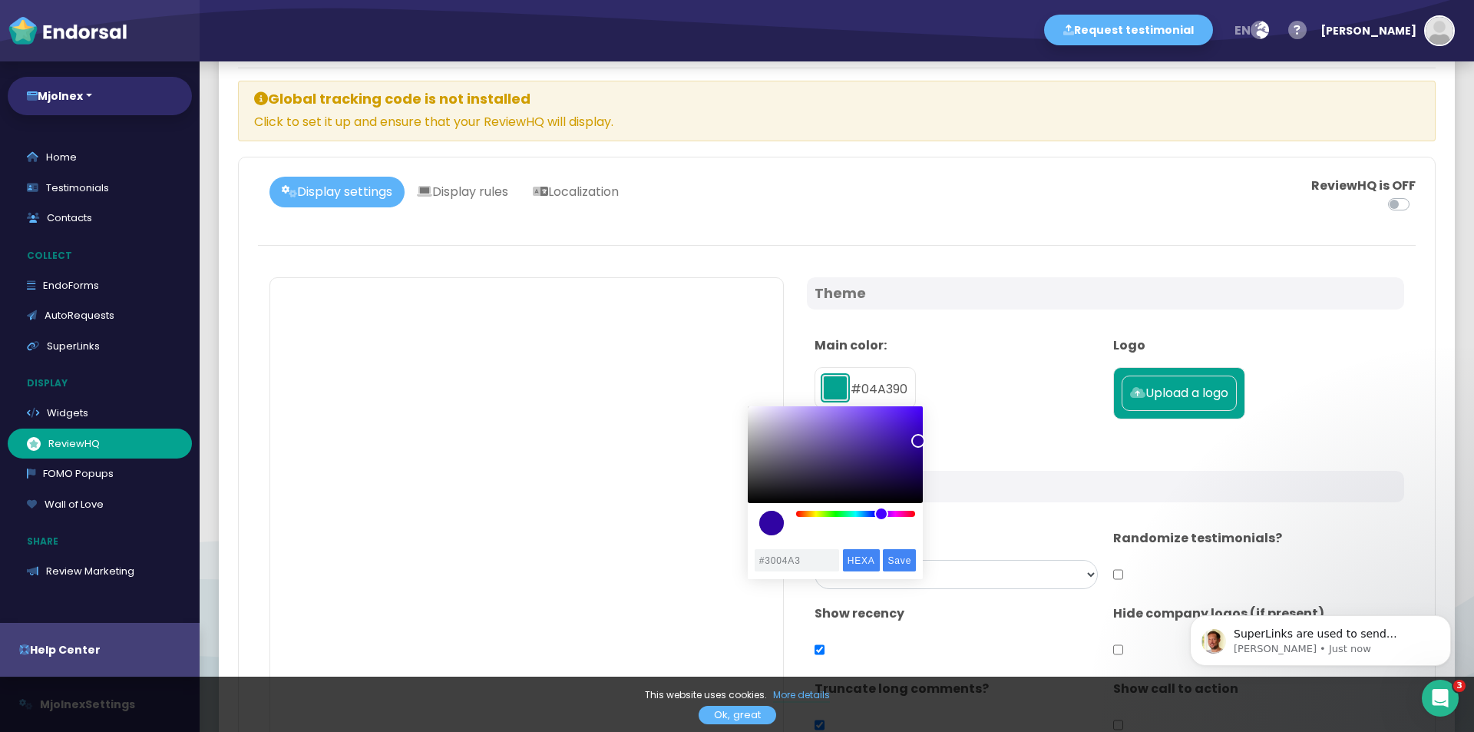
drag, startPoint x: 873, startPoint y: 513, endPoint x: 882, endPoint y: 515, distance: 8.8
click at [882, 515] on div "color picker dialog" at bounding box center [856, 514] width 120 height 6
type input "#4F15E8"
drag, startPoint x: 920, startPoint y: 443, endPoint x: 907, endPoint y: 415, distance: 31.3
click at [907, 415] on div "color picker dialog" at bounding box center [907, 415] width 14 height 14
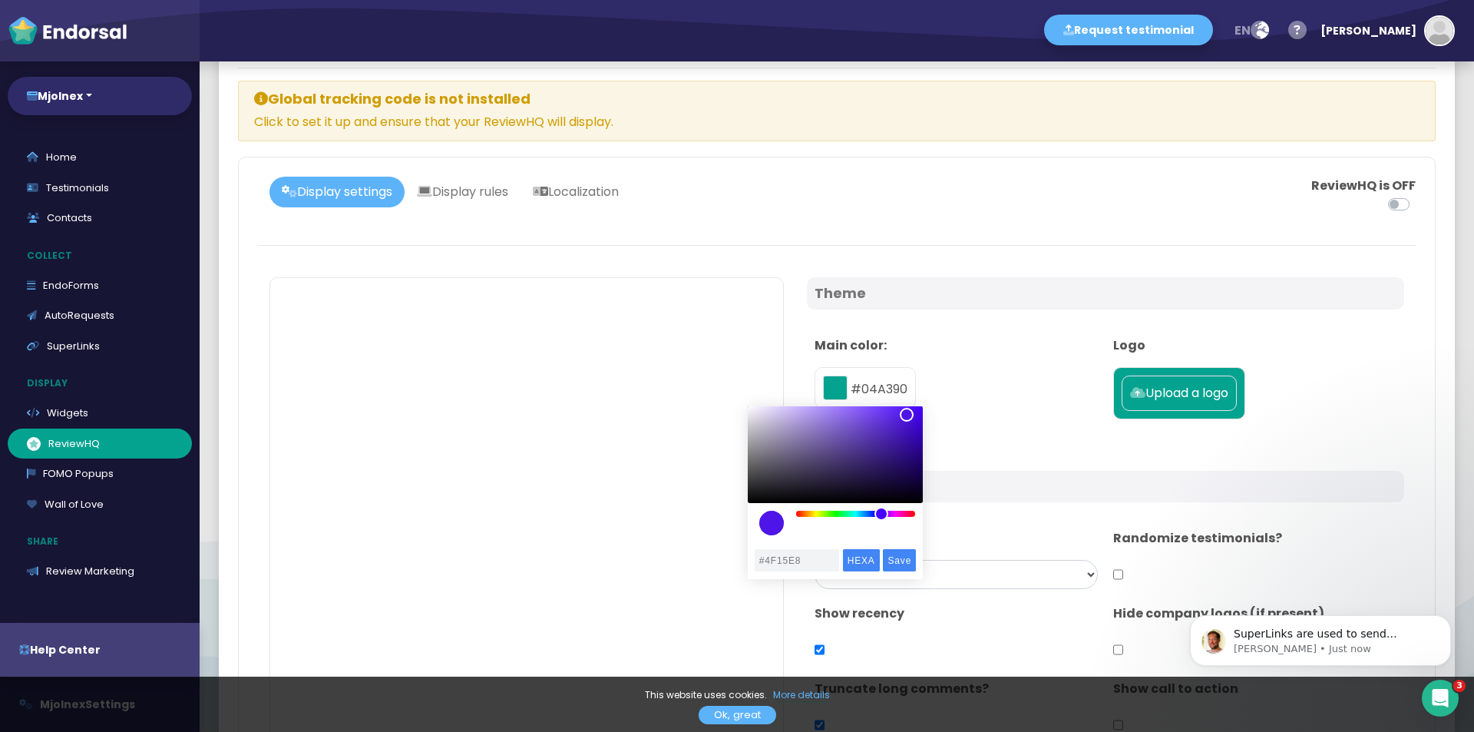
click at [905, 548] on div "#4F15E8 HEXA RGBA HSLA HSVA CMYK Save Cancel Clear" at bounding box center [836, 560] width 180 height 36
click at [907, 557] on input "Save" at bounding box center [899, 560] width 33 height 22
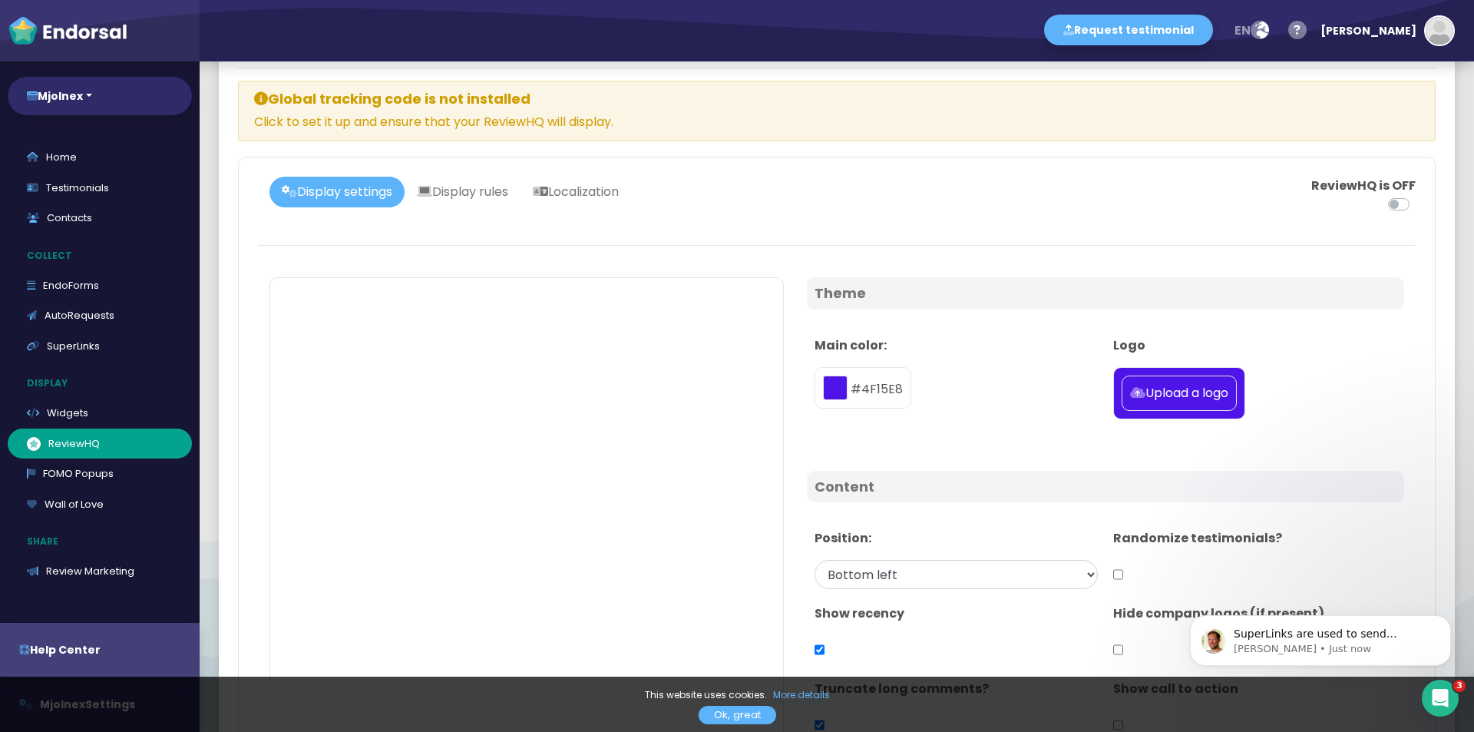
click at [998, 394] on div "Main color: #4F15E8" at bounding box center [956, 381] width 299 height 104
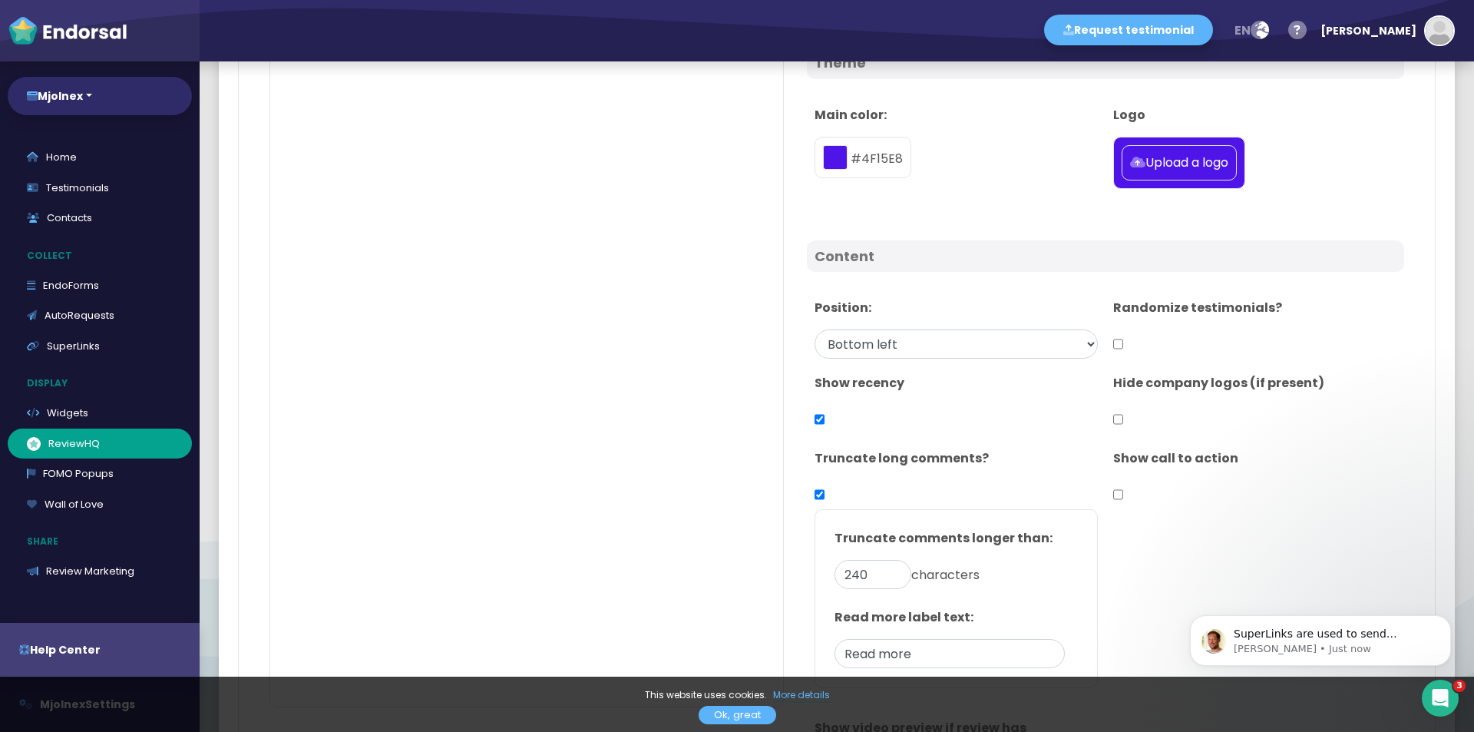
scroll to position [384, 0]
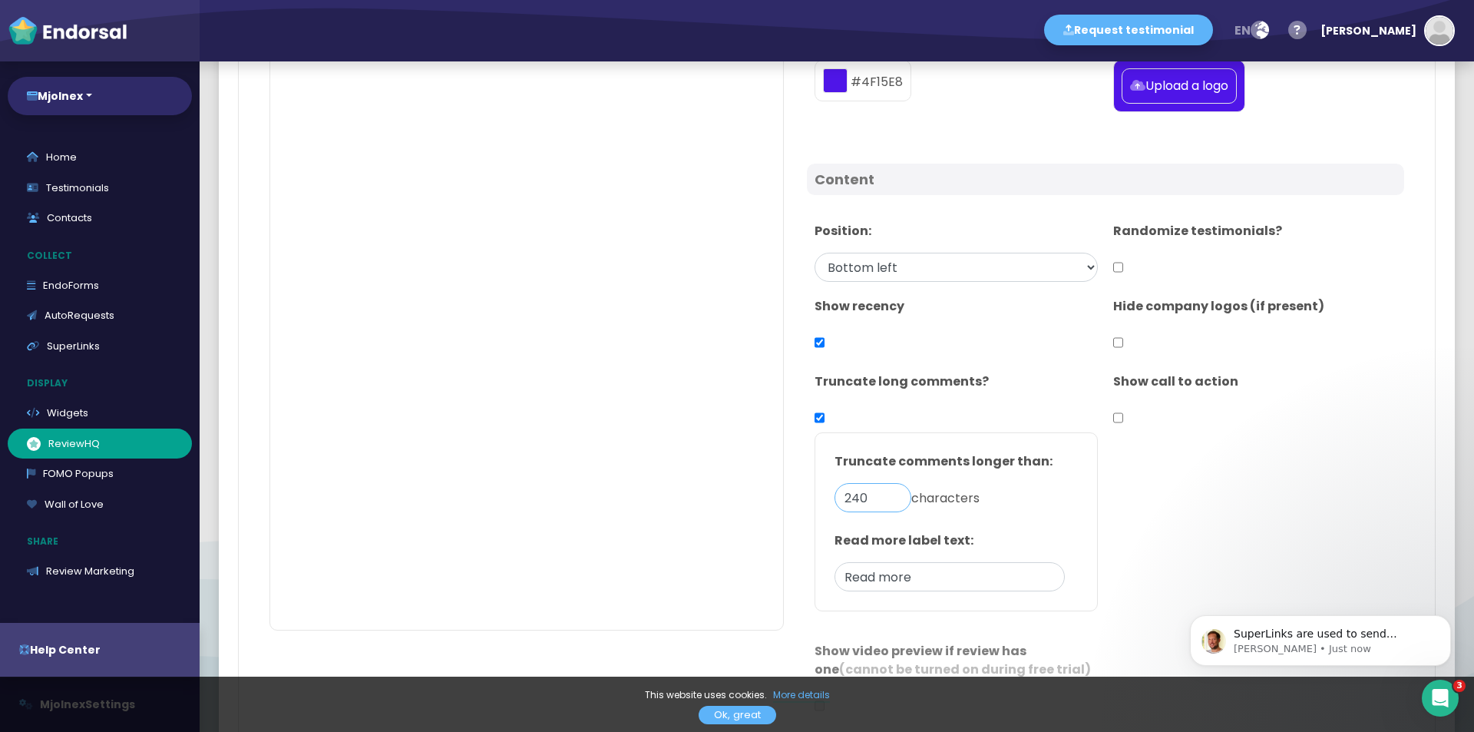
click at [882, 503] on input "240" at bounding box center [873, 497] width 77 height 29
click at [934, 263] on select "Bottom left Bottom right" at bounding box center [956, 267] width 283 height 29
select select "Bottom right"
click at [815, 253] on select "Bottom left Bottom right" at bounding box center [956, 267] width 283 height 29
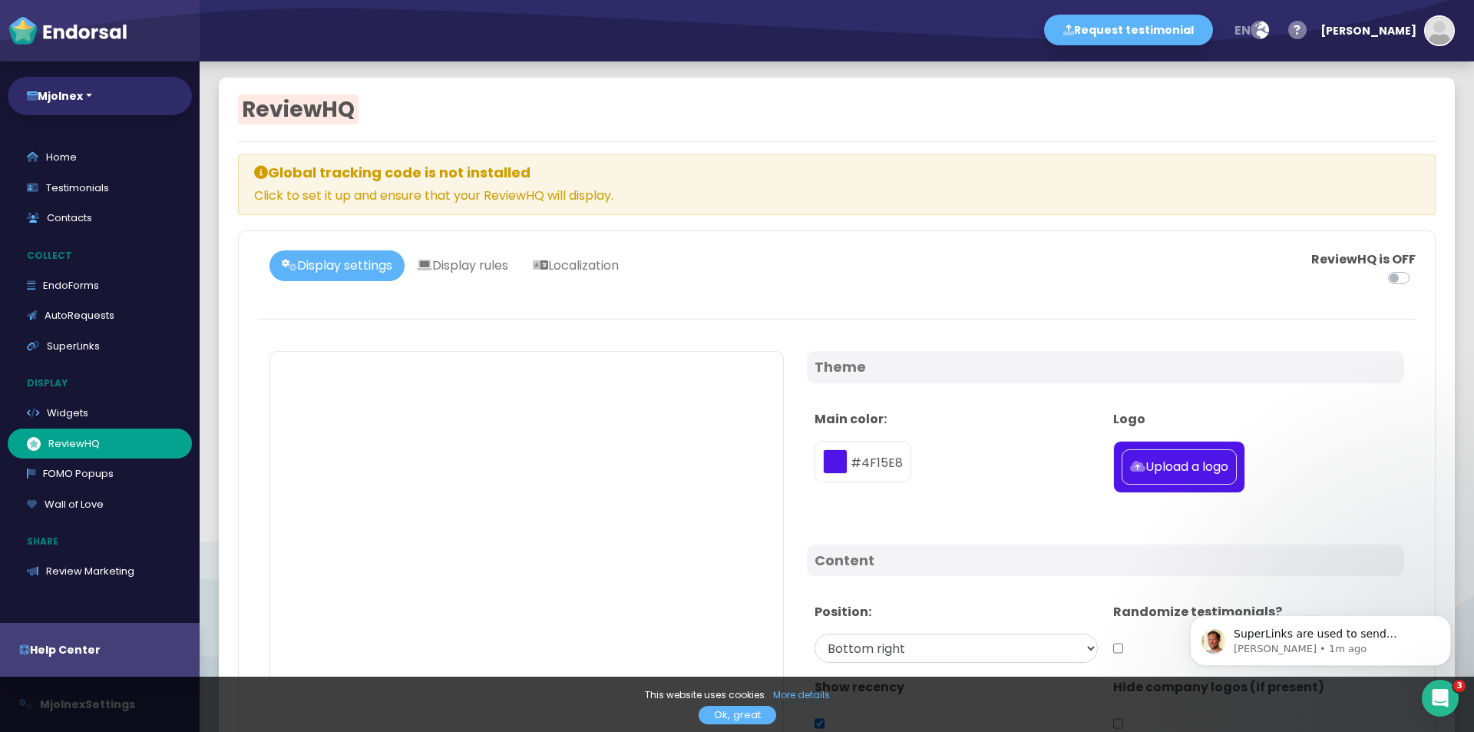
scroll to position [0, 0]
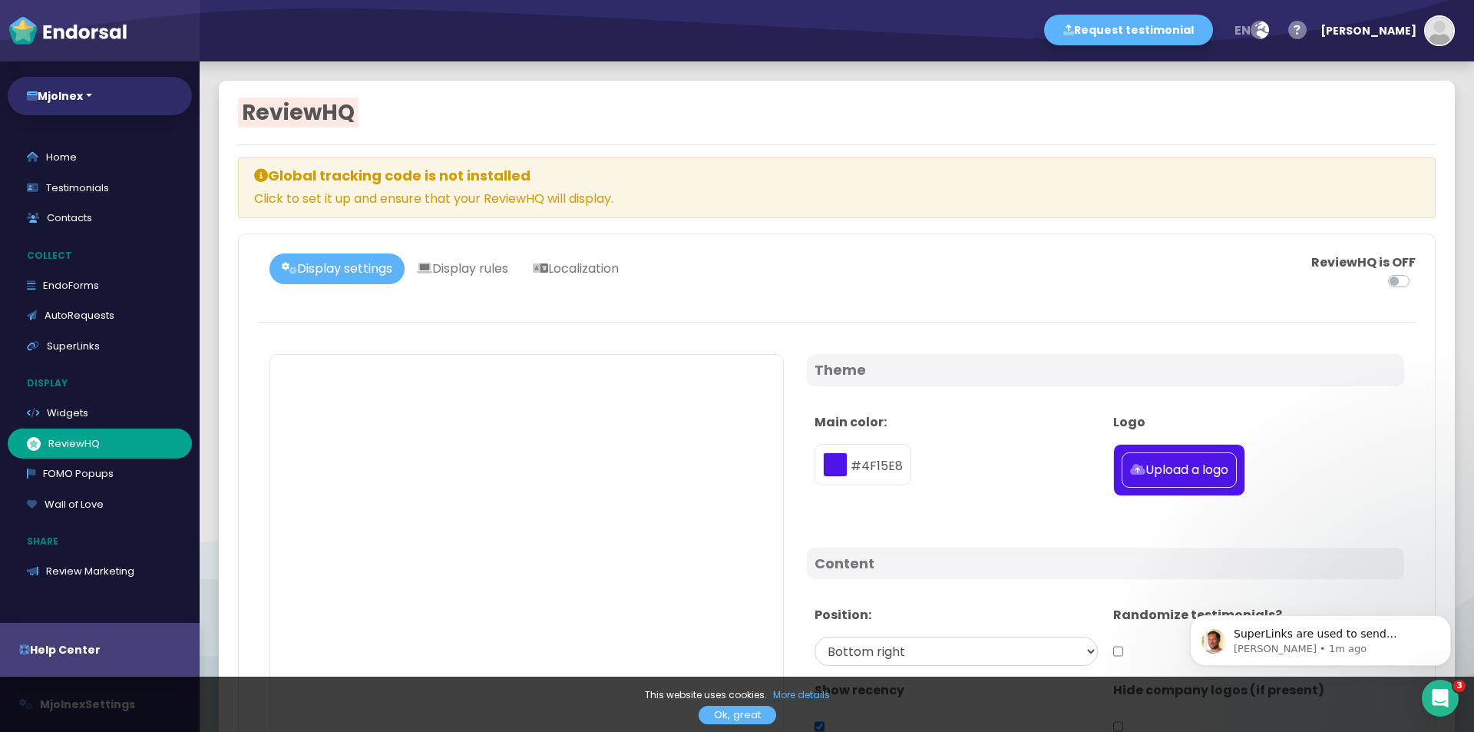
click at [998, 429] on p "Main color:" at bounding box center [956, 422] width 283 height 18
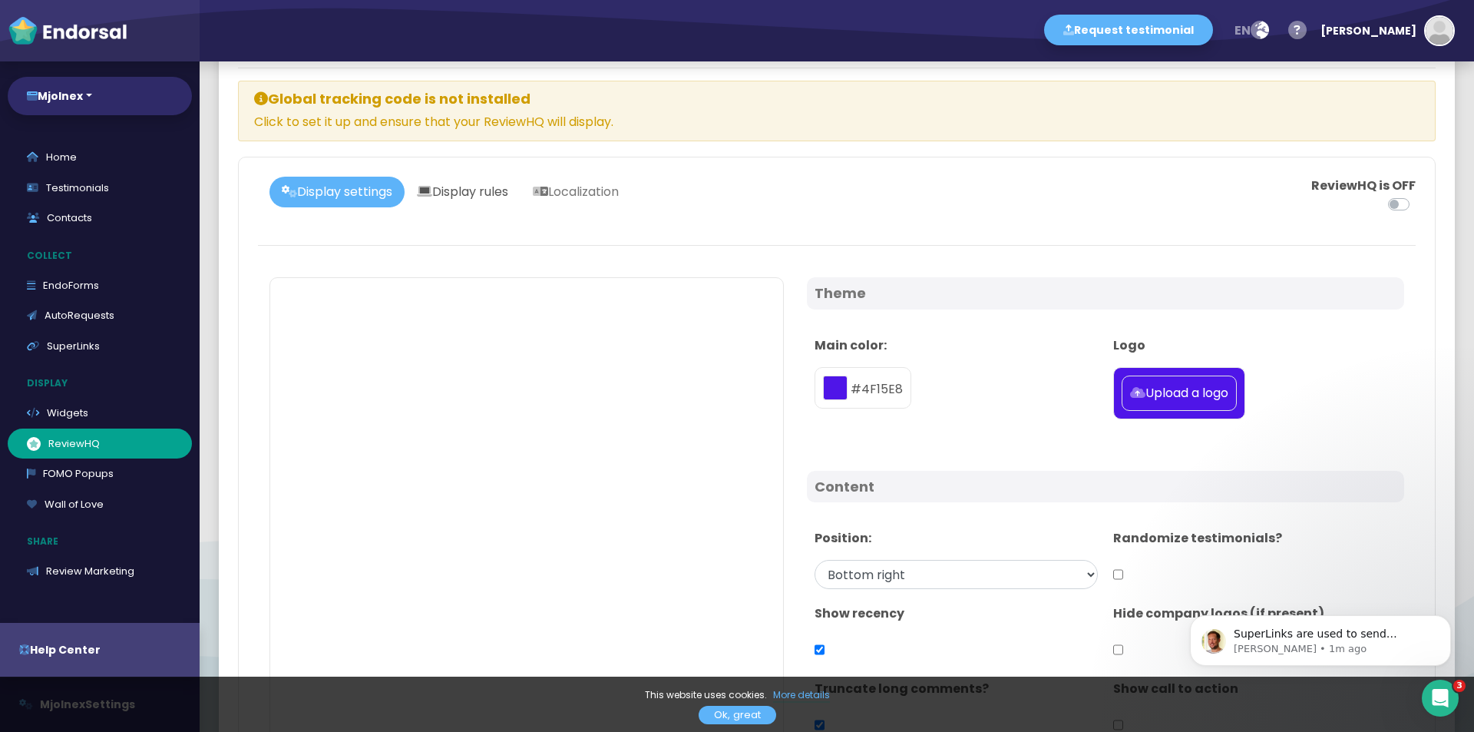
click at [445, 195] on link "Display rules" at bounding box center [463, 192] width 116 height 31
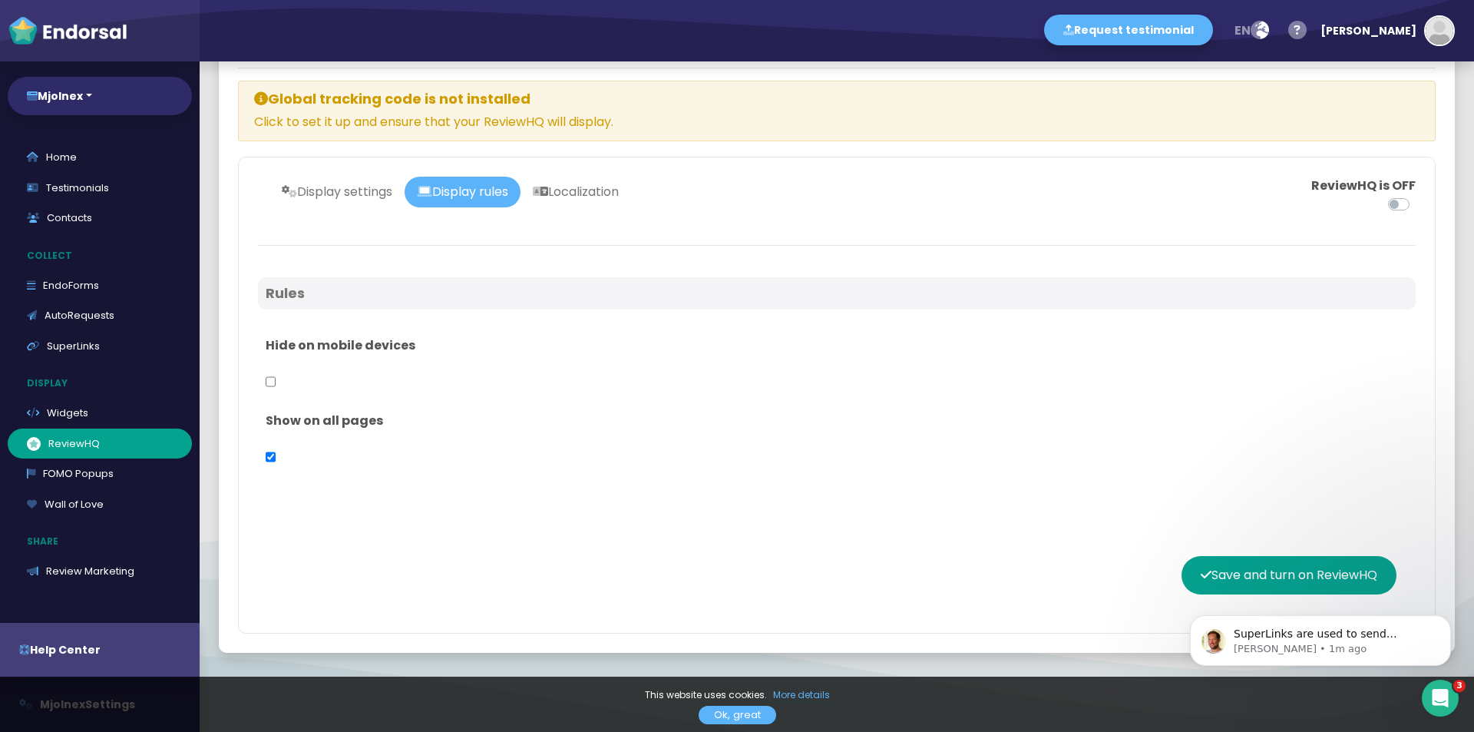
click at [326, 371] on div "Hide on mobile devices" at bounding box center [837, 366] width 1158 height 75
click at [263, 379] on div "Hide on mobile devices" at bounding box center [837, 366] width 1158 height 75
click at [358, 190] on link "Display settings" at bounding box center [337, 192] width 135 height 31
select select "Bottom right"
select select
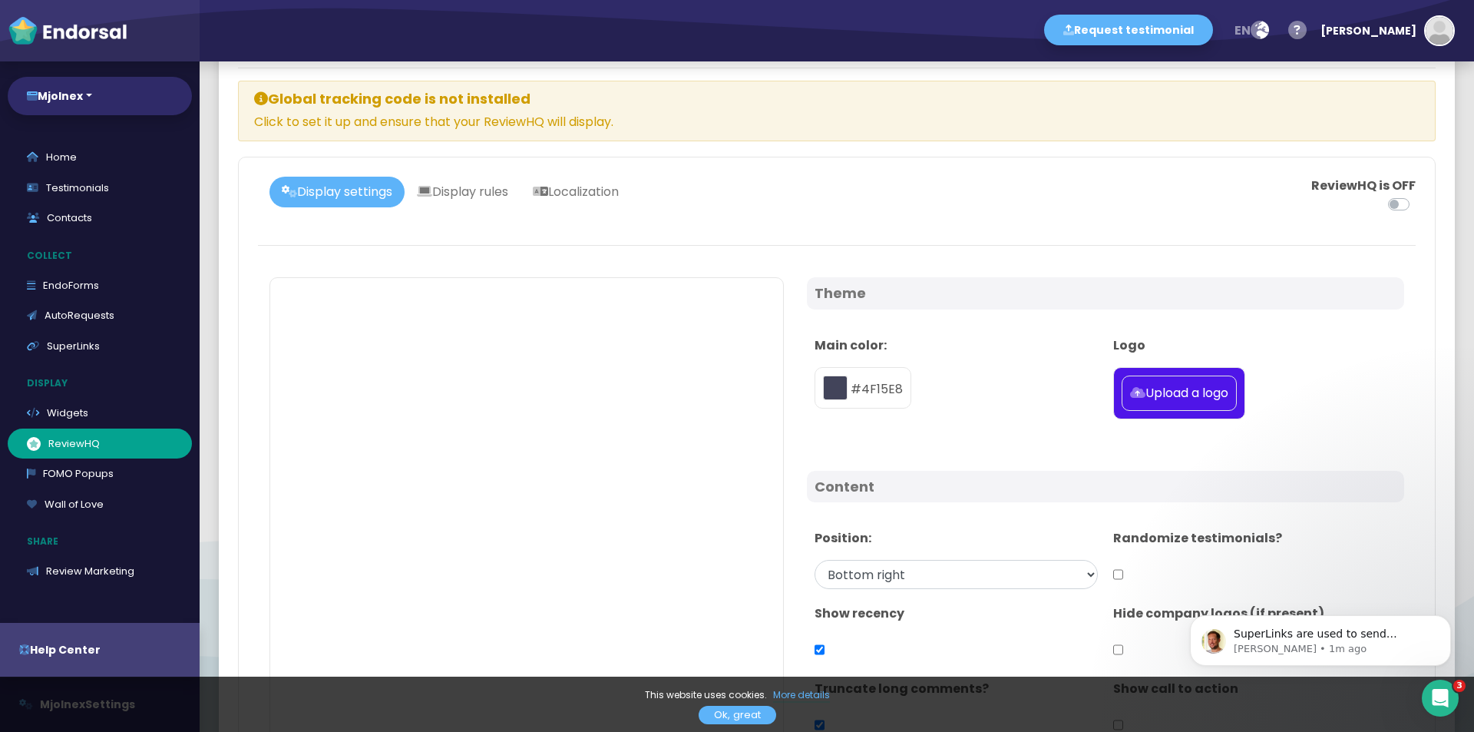
type input "#4F15E8"
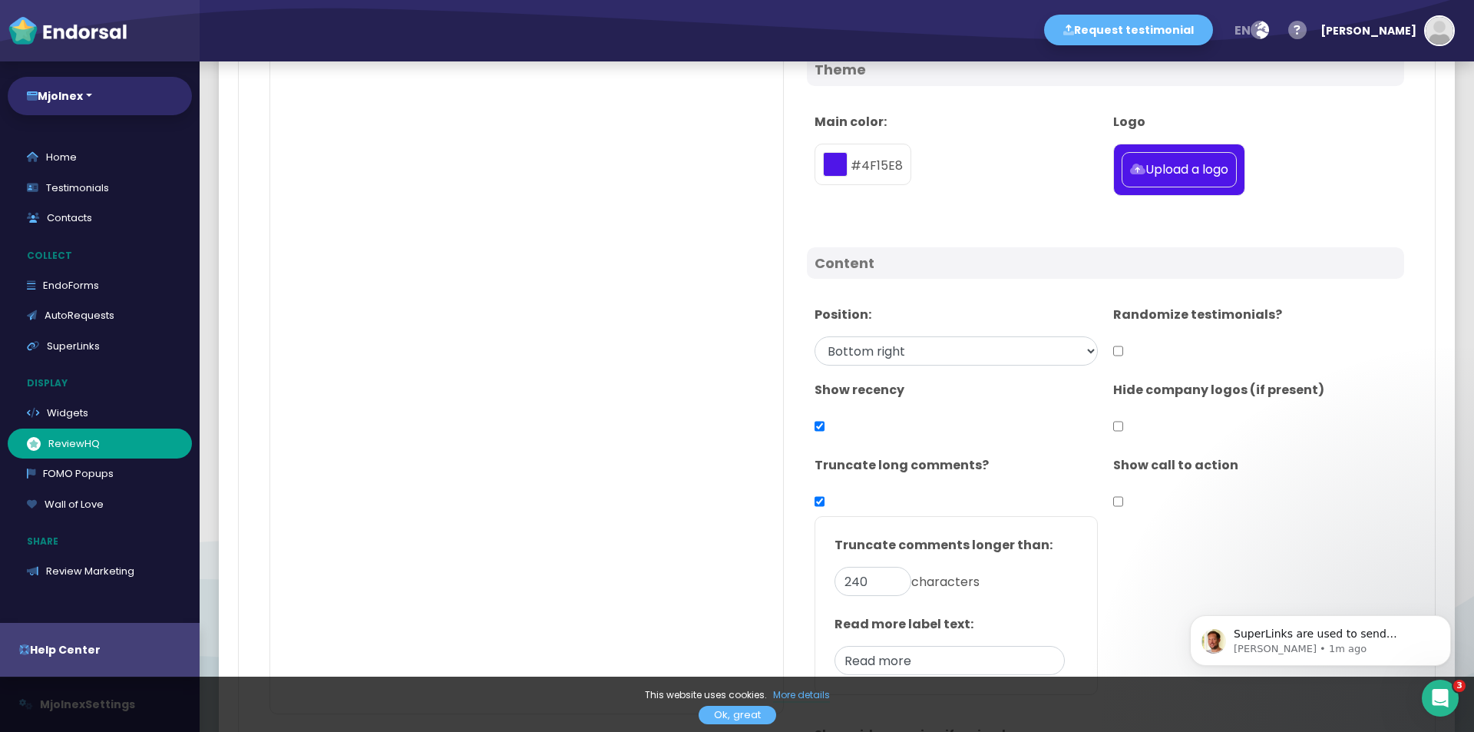
scroll to position [307, 0]
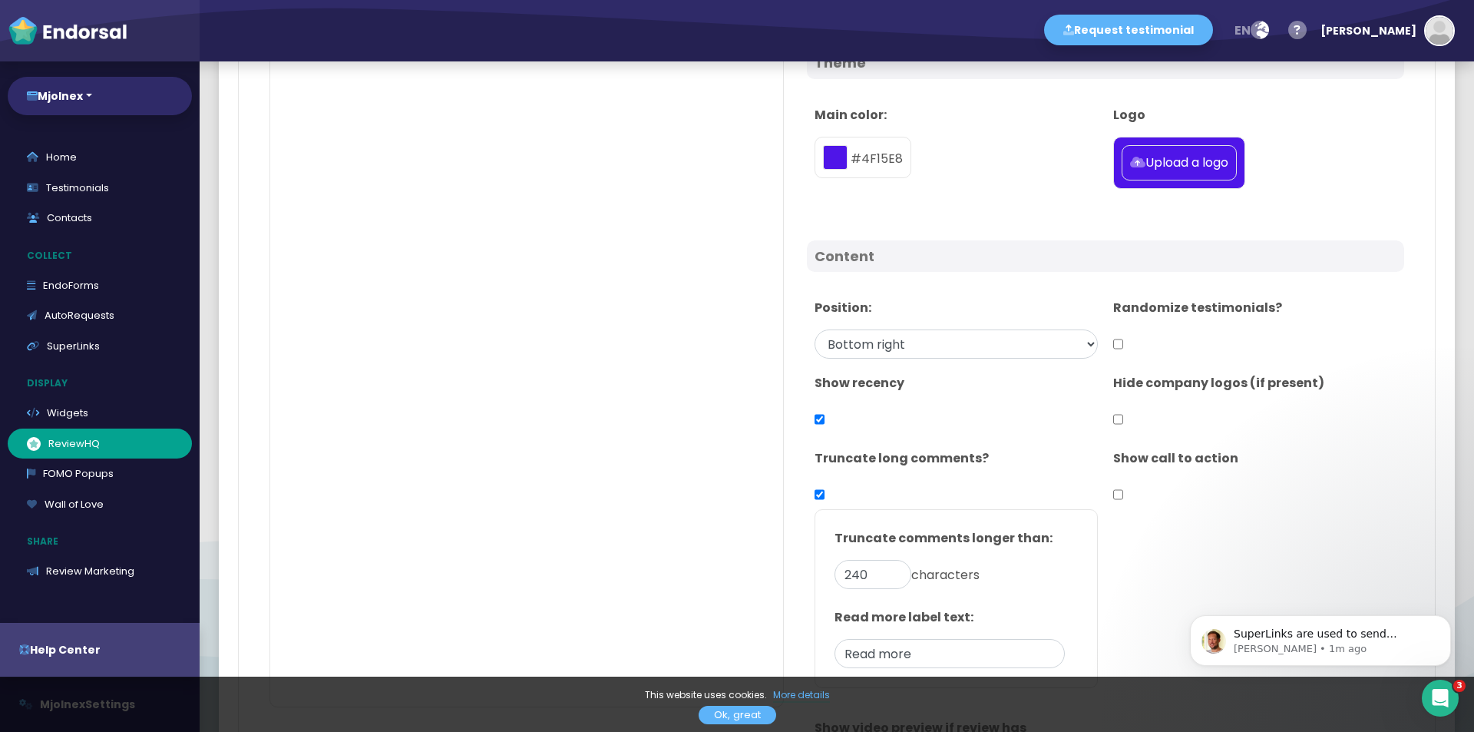
click at [1205, 389] on p "Hide company logos (if present)" at bounding box center [1254, 383] width 283 height 18
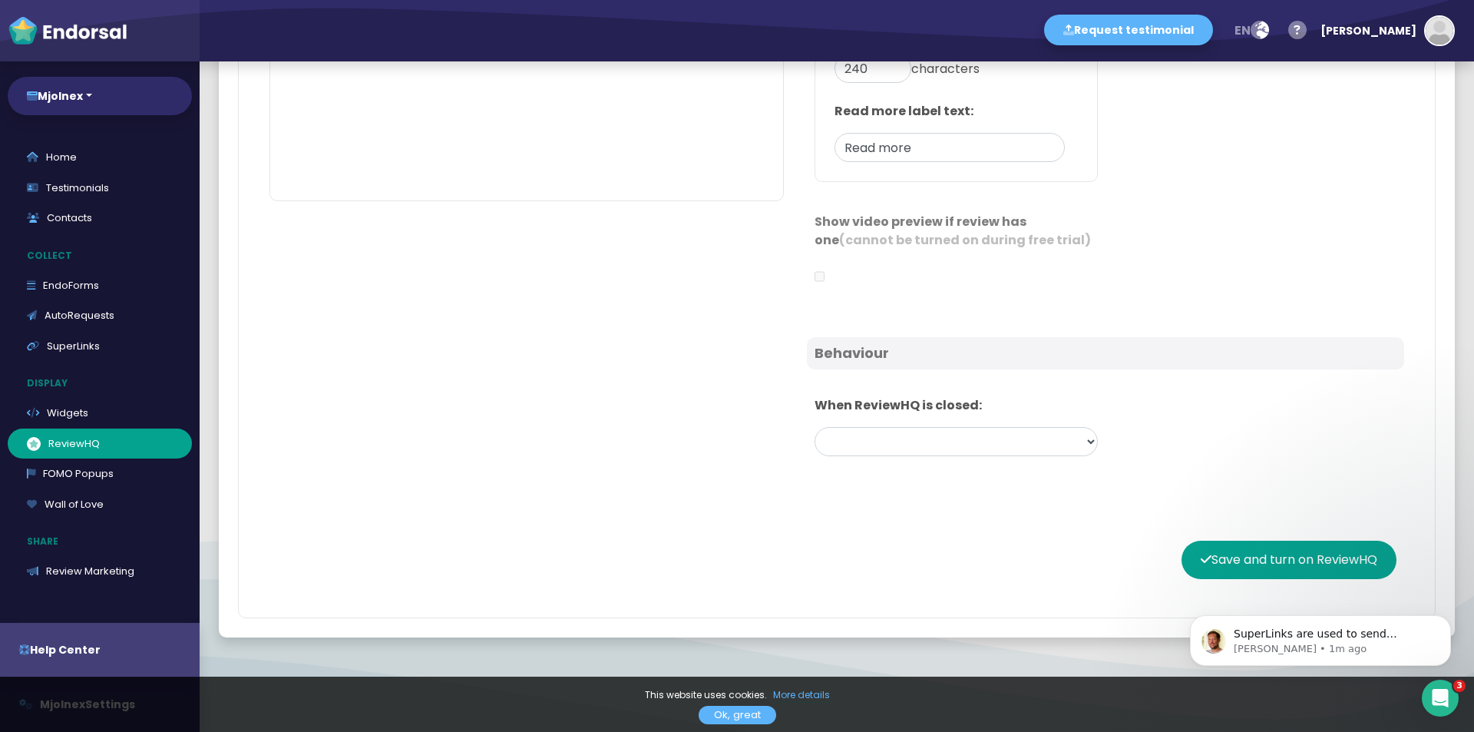
scroll to position [815, 0]
click at [913, 434] on select "Cycle through platform ratings Show a static aggregate rating Do nothing" at bounding box center [956, 439] width 283 height 29
drag, startPoint x: 563, startPoint y: 465, endPoint x: 701, endPoint y: 478, distance: 138.8
click at [564, 469] on div "Theme Main color: #4F15E8 Logo Upload a logo Content Position: Bottom left Bott…" at bounding box center [837, 19] width 1158 height 961
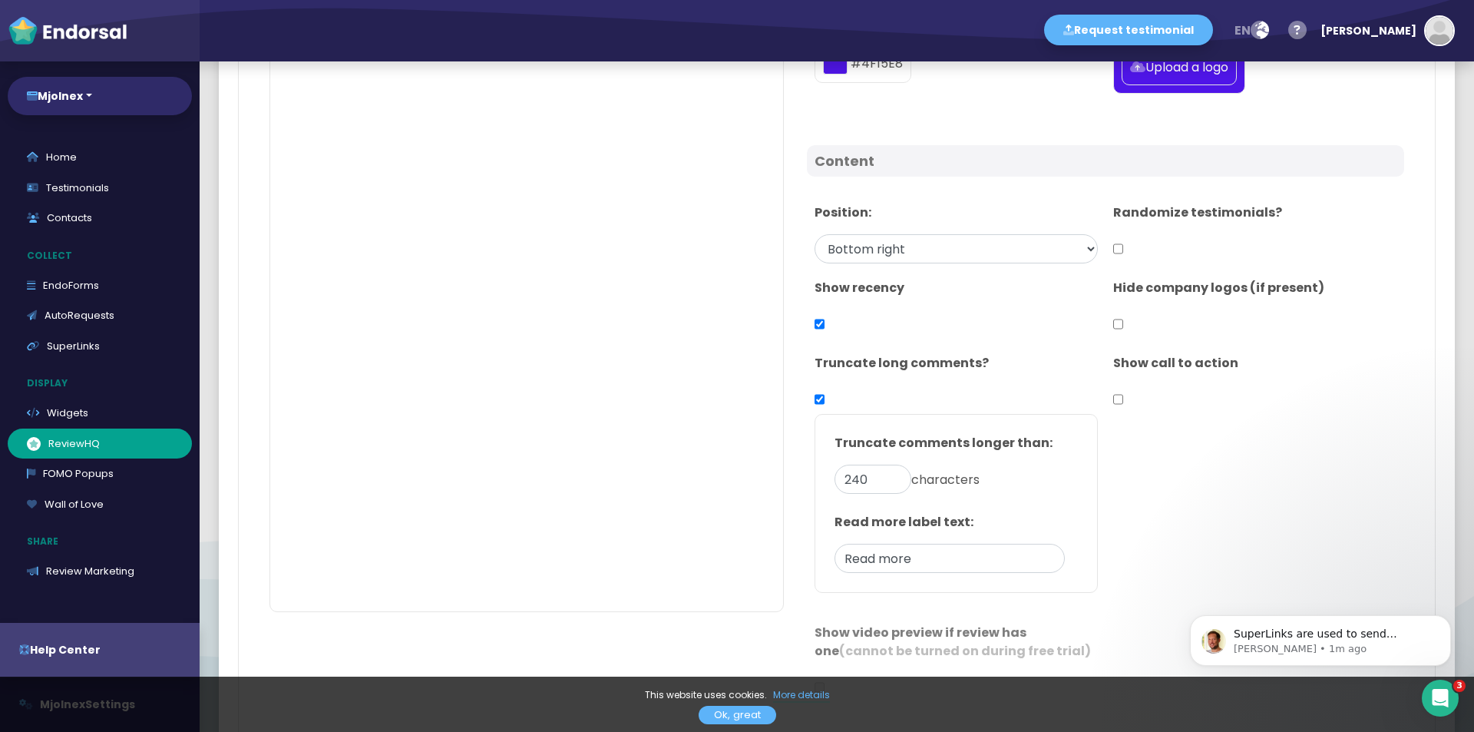
scroll to position [354, 0]
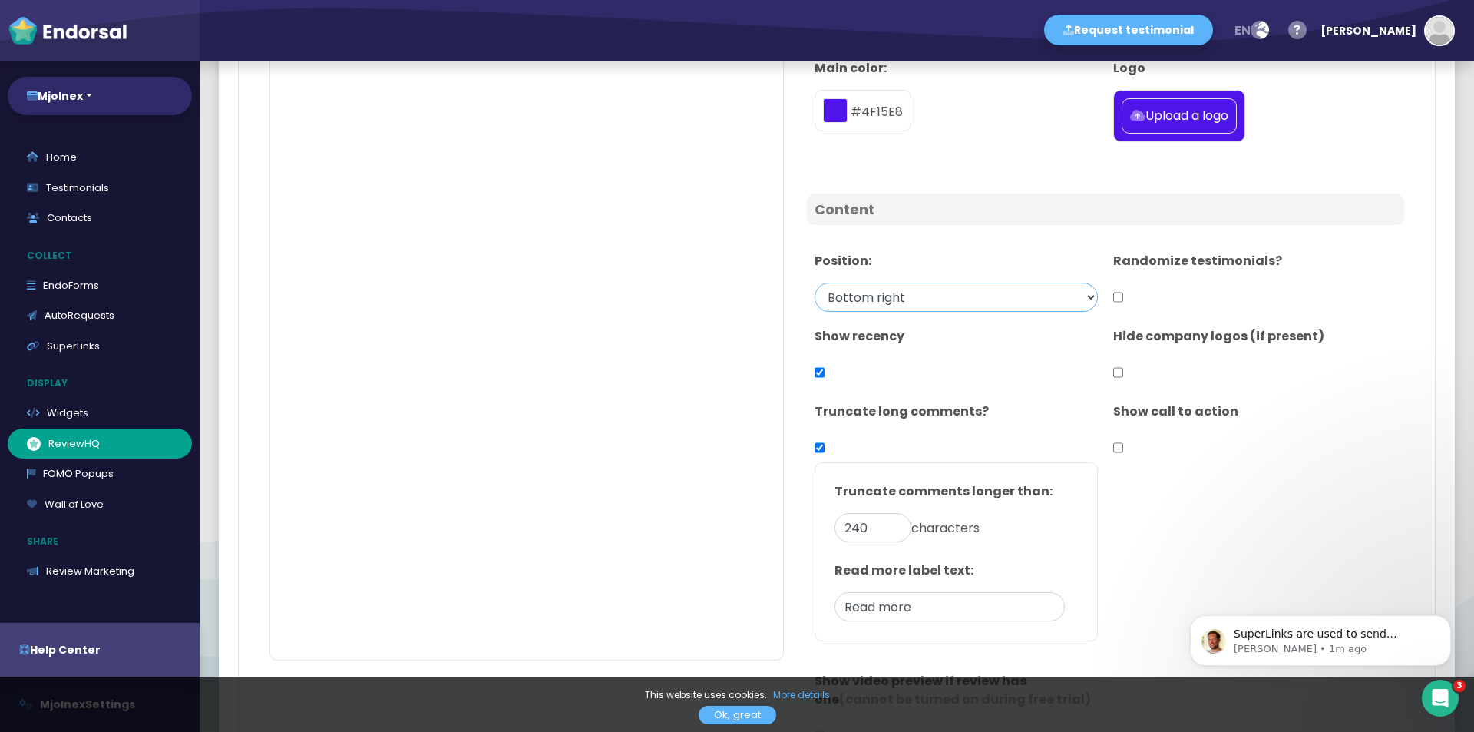
click at [900, 299] on select "Bottom left Bottom right" at bounding box center [956, 297] width 283 height 29
select select "Bottom left"
click at [815, 283] on select "Bottom left Bottom right" at bounding box center [956, 297] width 283 height 29
click at [1113, 448] on input "checkbox" at bounding box center [1118, 447] width 10 height 29
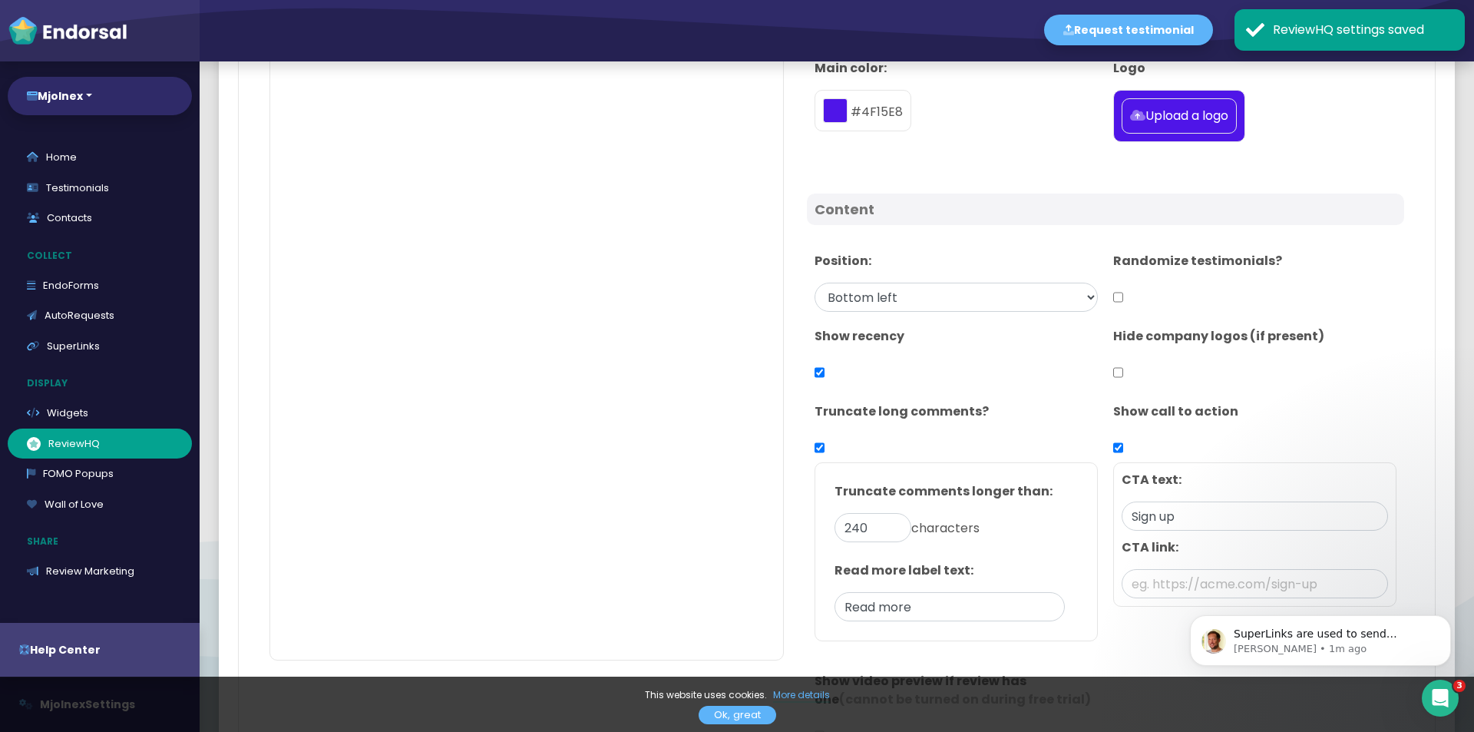
click at [1113, 448] on input "checkbox" at bounding box center [1118, 447] width 10 height 29
checkbox input "false"
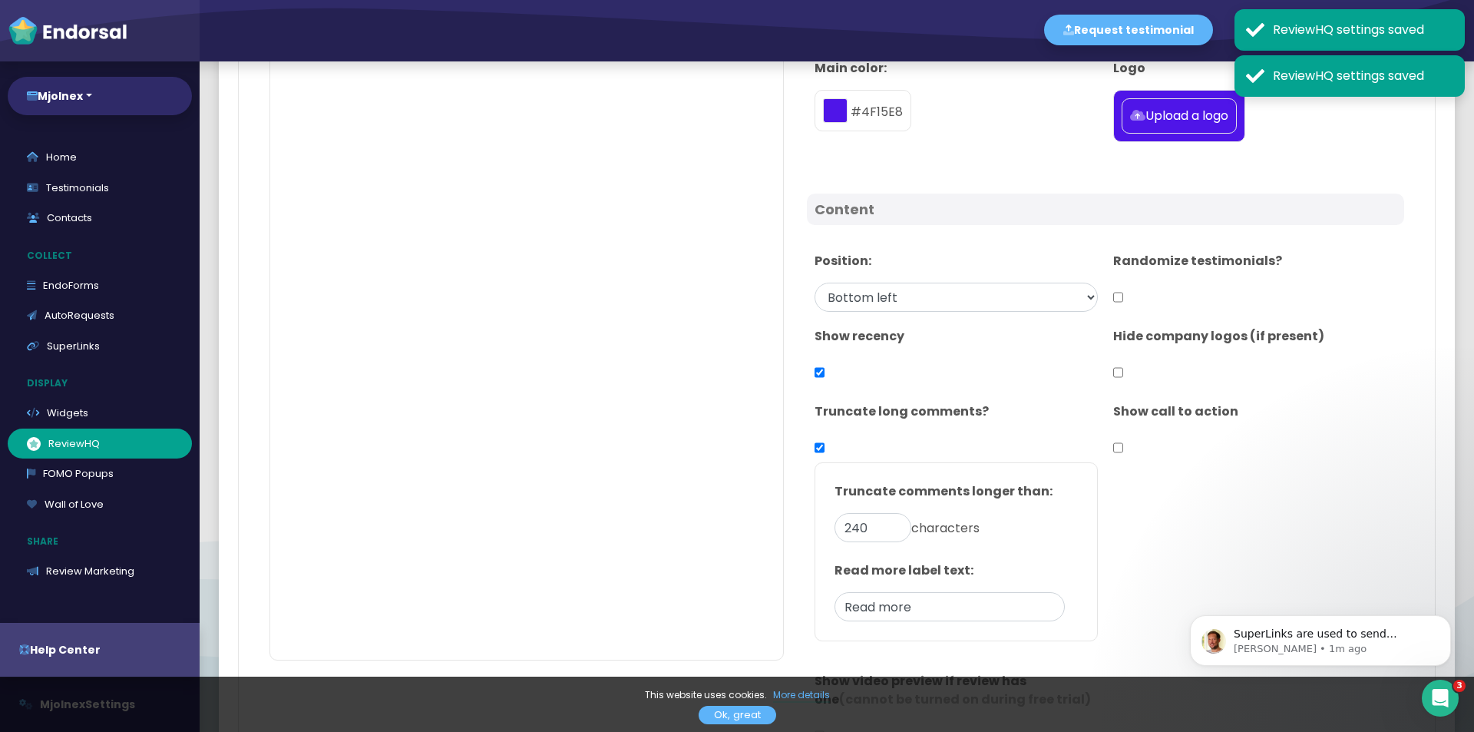
click at [1114, 375] on input "checkbox" at bounding box center [1118, 372] width 10 height 29
checkbox input "false"
click at [1113, 290] on input "checkbox" at bounding box center [1118, 297] width 10 height 29
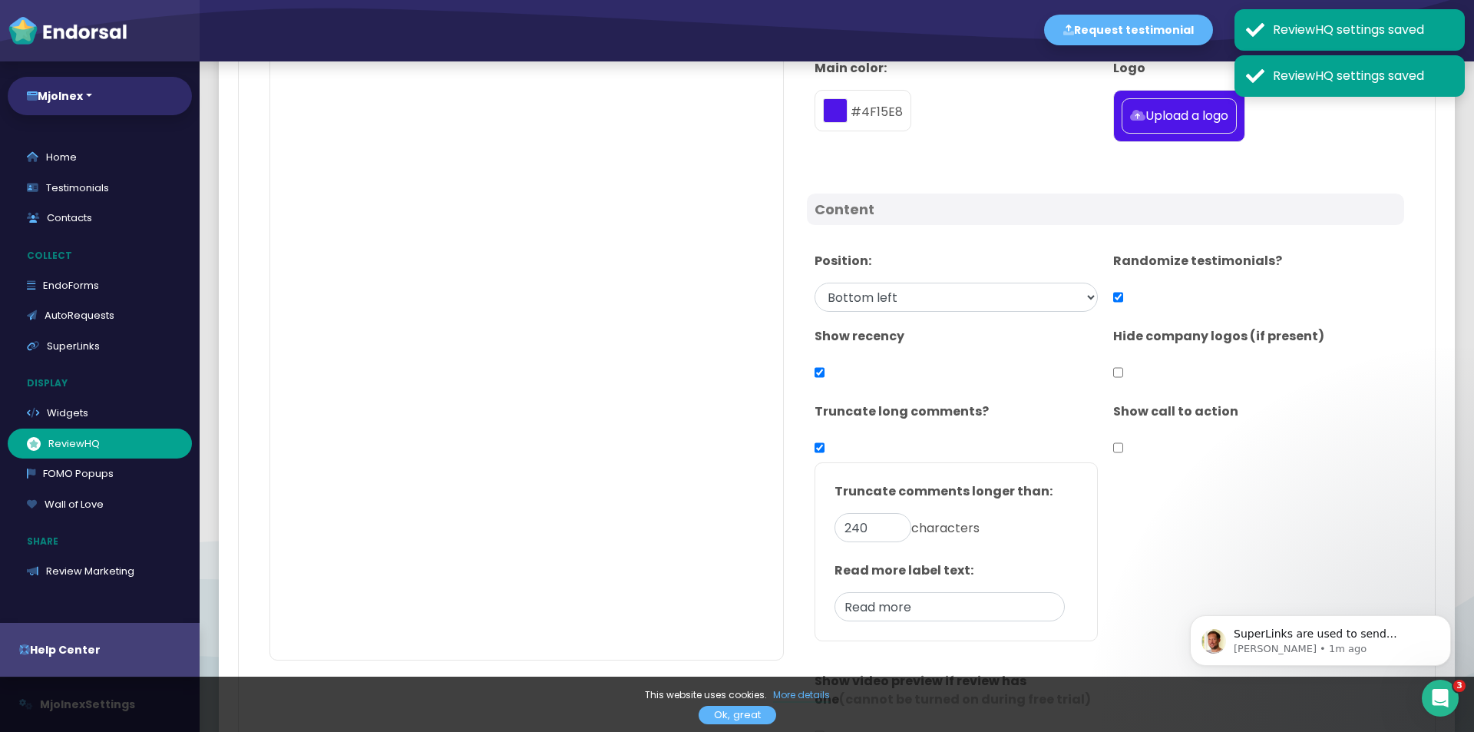
checkbox input "false"
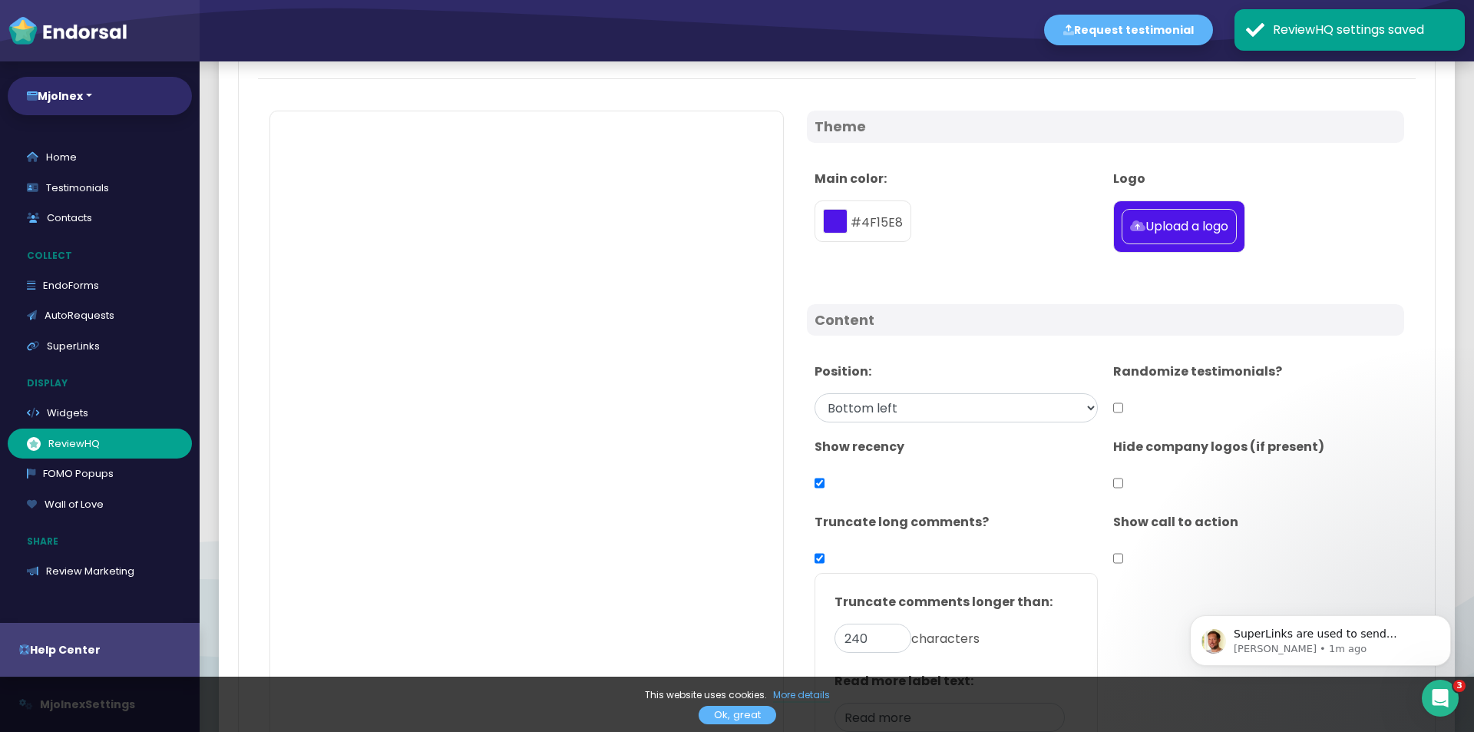
scroll to position [0, 0]
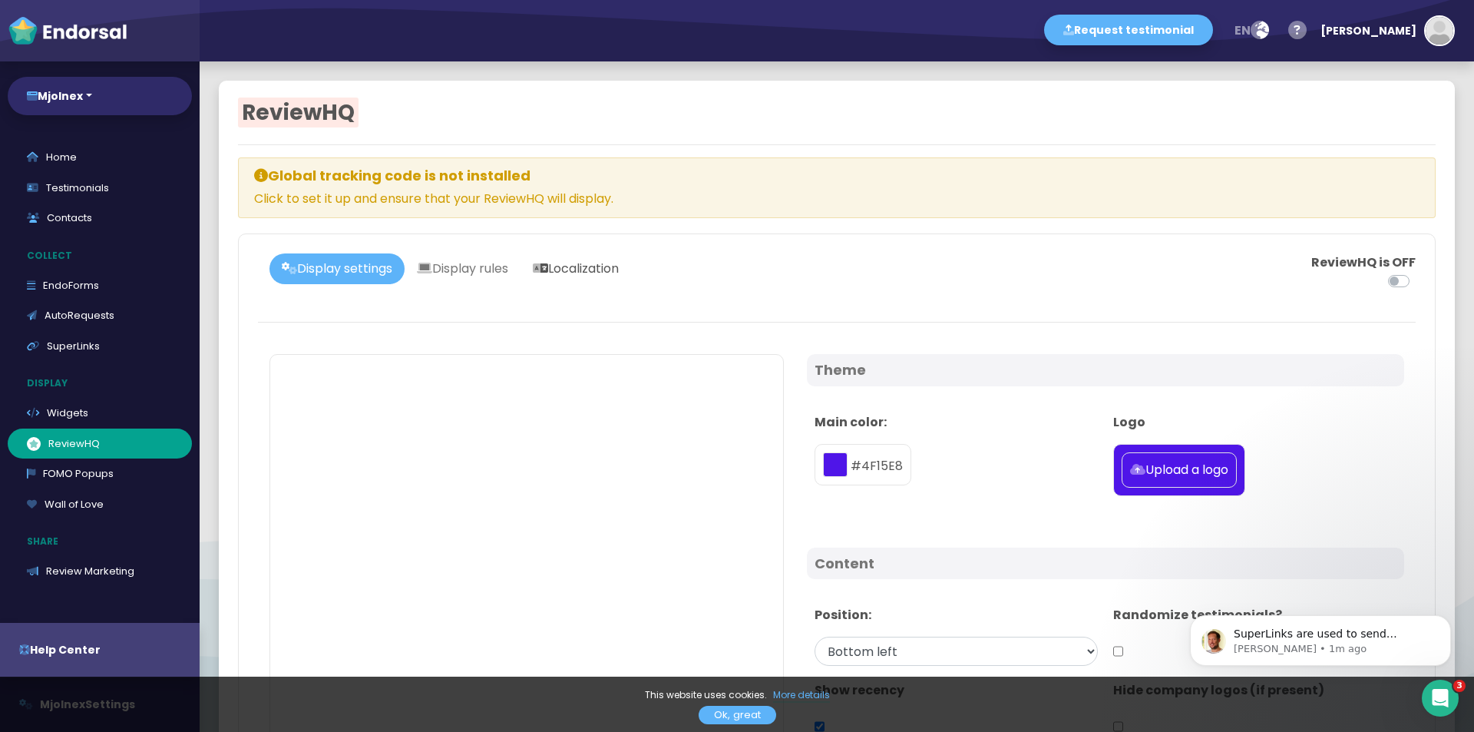
click at [597, 270] on link "Localization" at bounding box center [576, 268] width 111 height 31
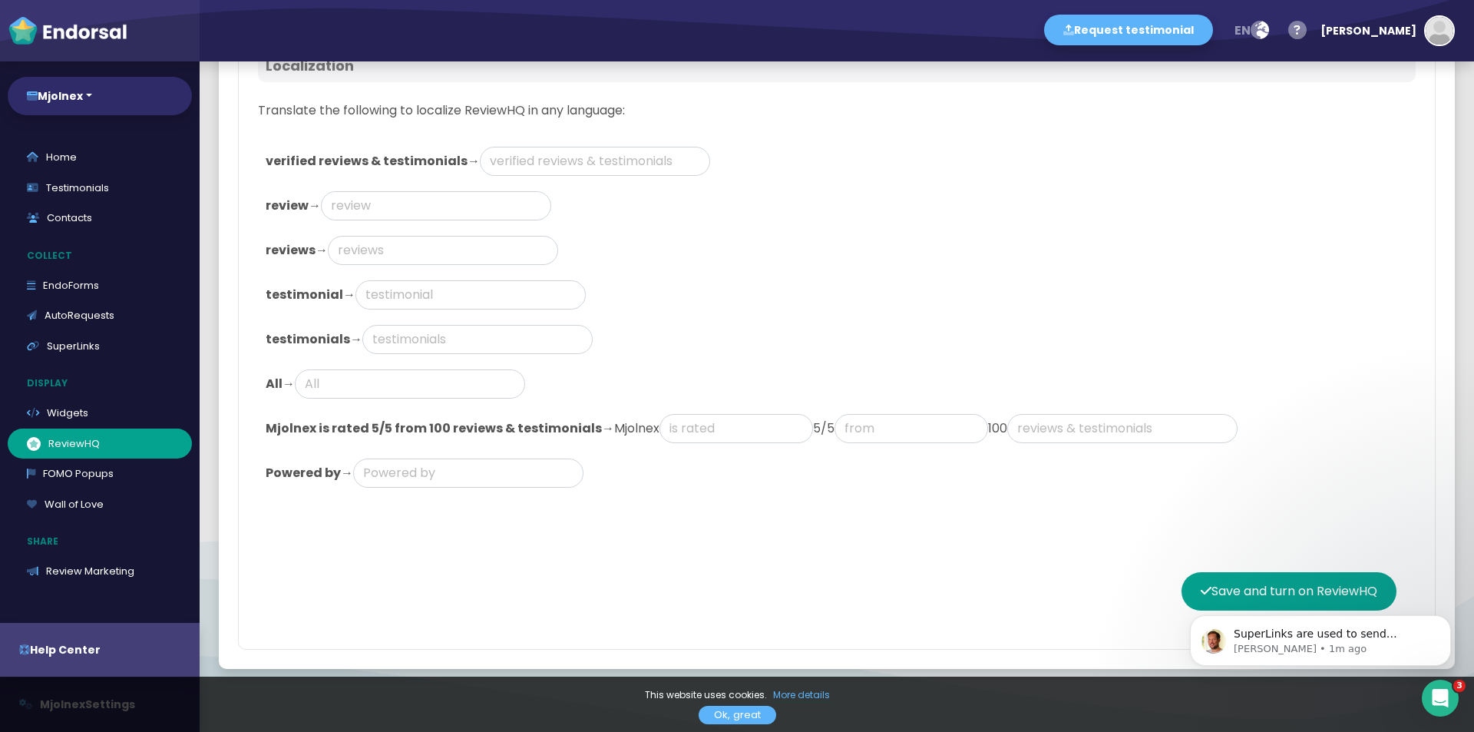
scroll to position [307, 0]
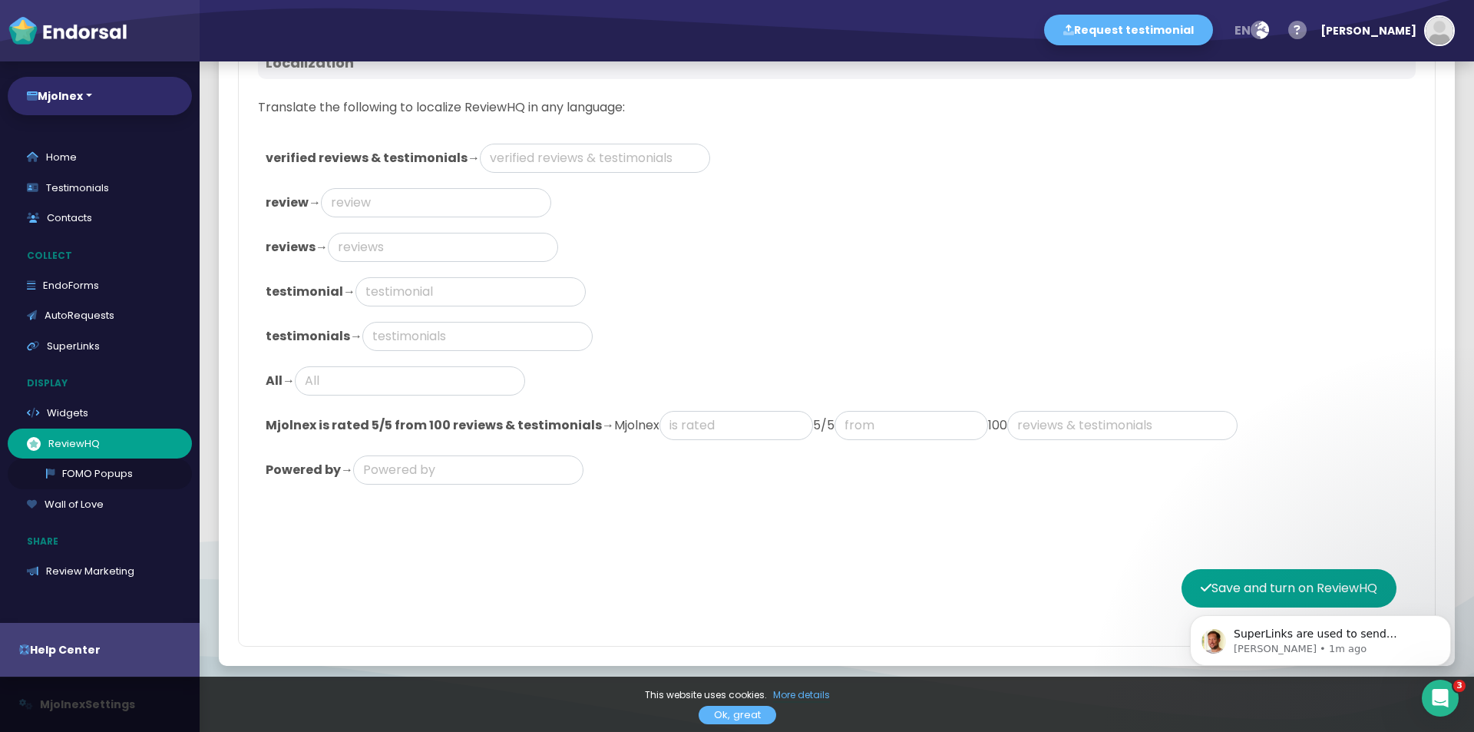
click at [98, 481] on link "FOMO Popups" at bounding box center [100, 473] width 184 height 31
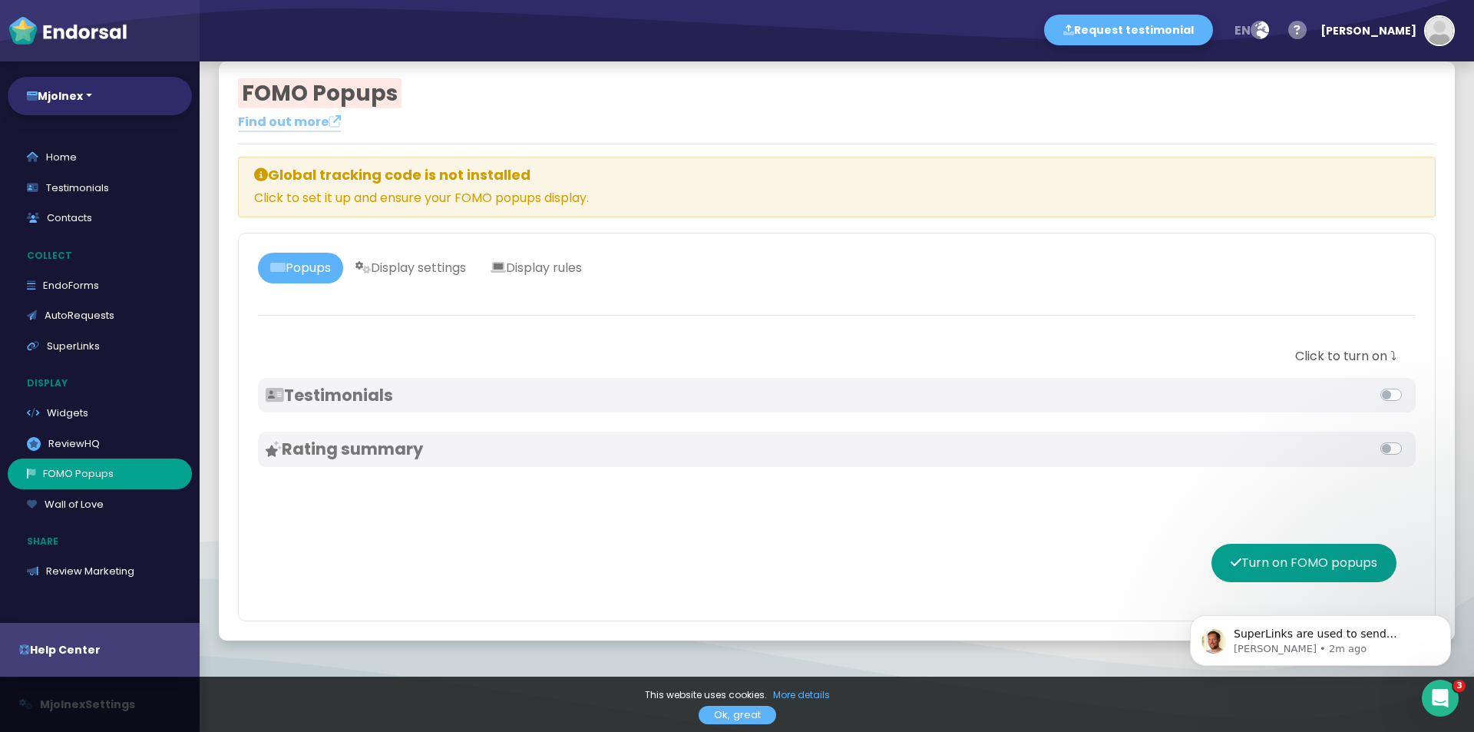
scroll to position [24, 0]
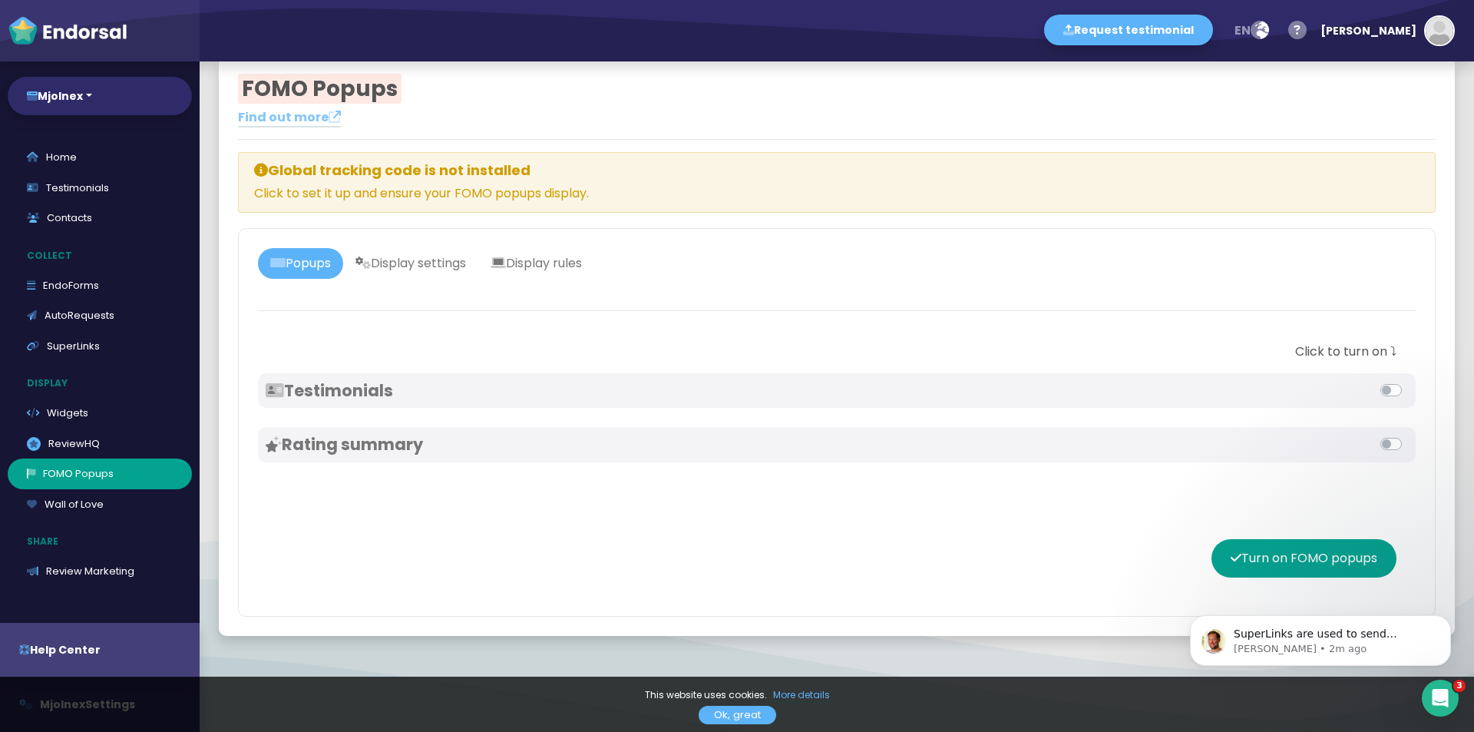
click at [395, 461] on div "Rating summary" at bounding box center [837, 444] width 1158 height 35
click at [366, 430] on div "Rating summary" at bounding box center [837, 444] width 1158 height 35
click at [371, 388] on h3 "Testimonials" at bounding box center [551, 390] width 571 height 19
click at [359, 411] on div "Click to turn on ⤵︎ Testimonials Rating summary" at bounding box center [837, 401] width 1158 height 119
click at [365, 430] on div "Rating summary" at bounding box center [837, 444] width 1158 height 35
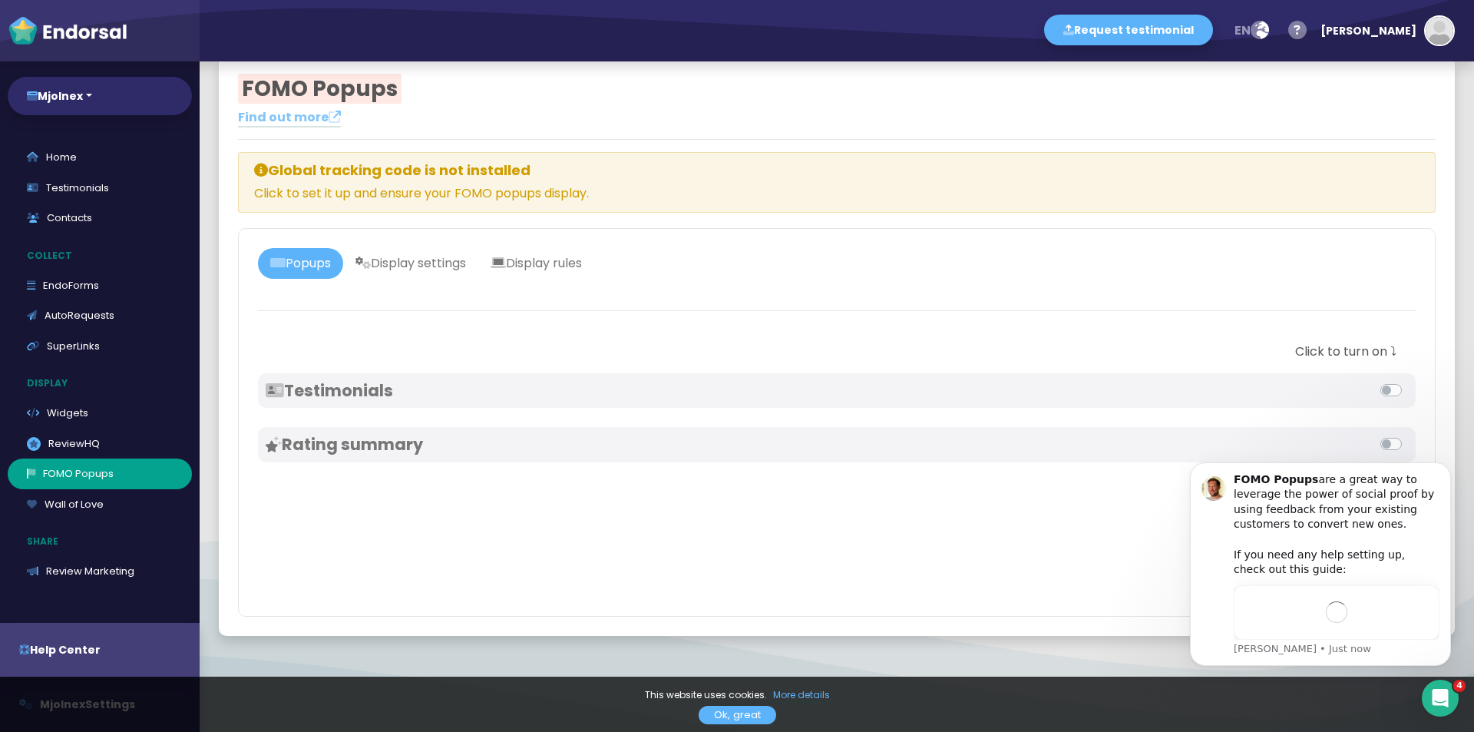
click at [1408, 381] on label at bounding box center [1408, 381] width 0 height 0
click at [0, 0] on input "checkbox" at bounding box center [0, 0] width 0 height 0
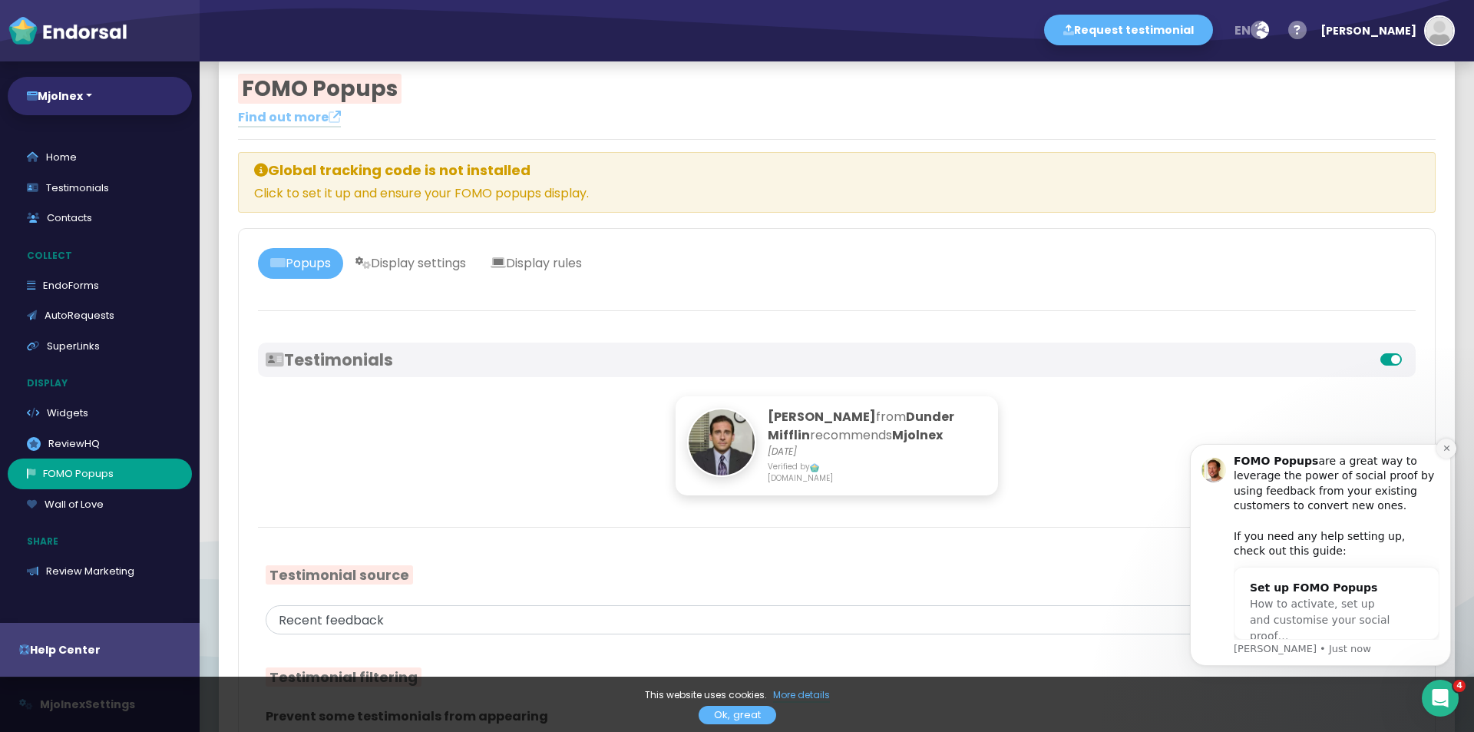
click at [1450, 454] on button "Dismiss notification" at bounding box center [1447, 448] width 20 height 20
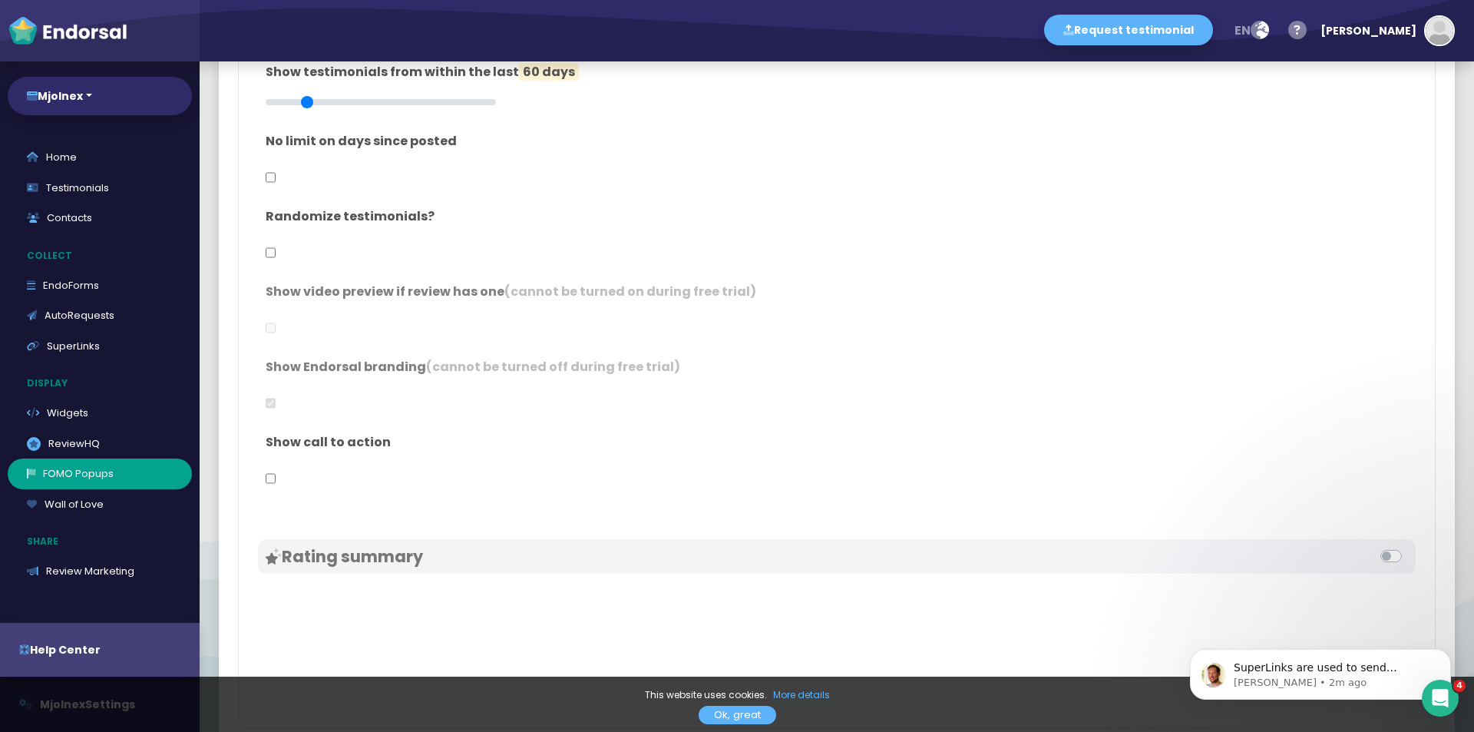
scroll to position [1329, 0]
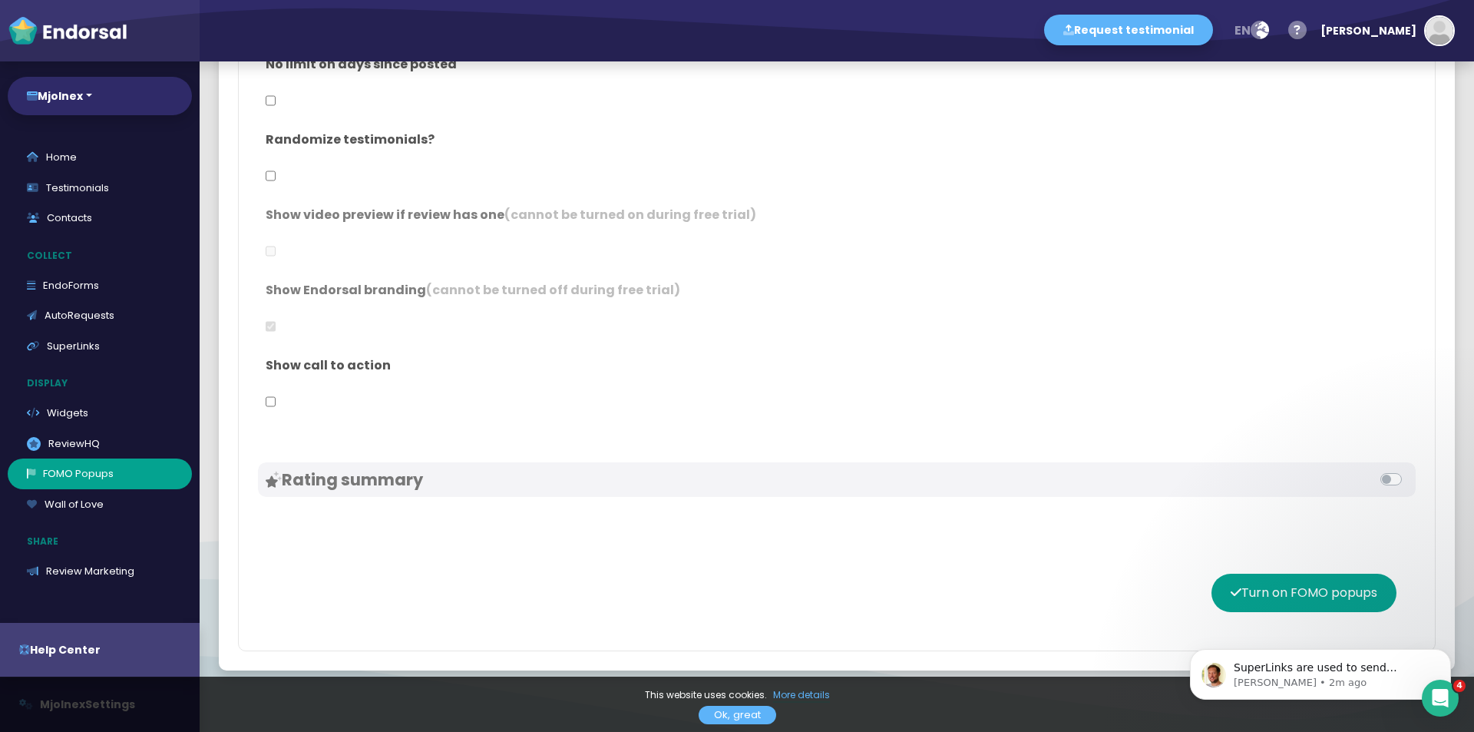
click at [347, 477] on h3 "Rating summary" at bounding box center [551, 479] width 571 height 19
click at [1408, 470] on label at bounding box center [1408, 470] width 0 height 0
click at [0, 0] on input "checkbox" at bounding box center [0, 0] width 0 height 0
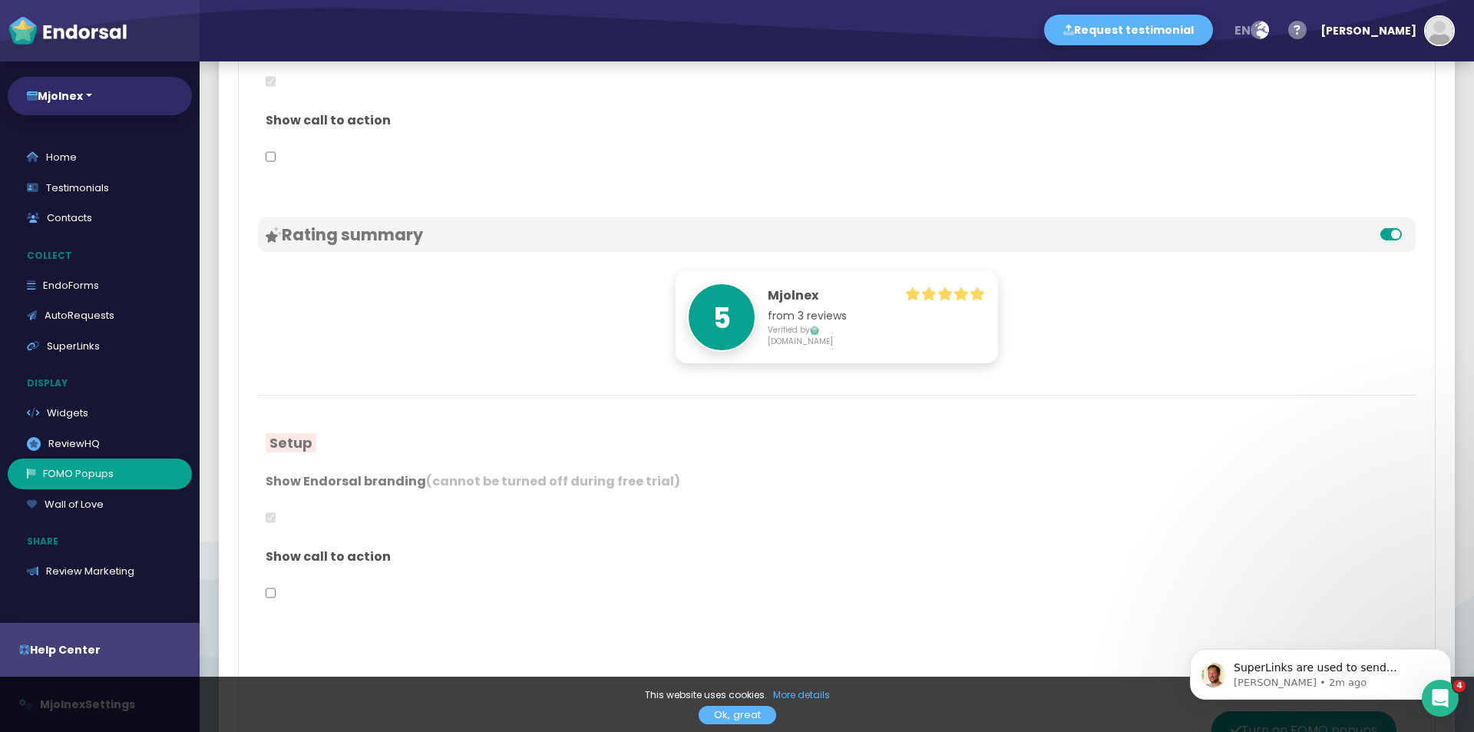
scroll to position [1636, 0]
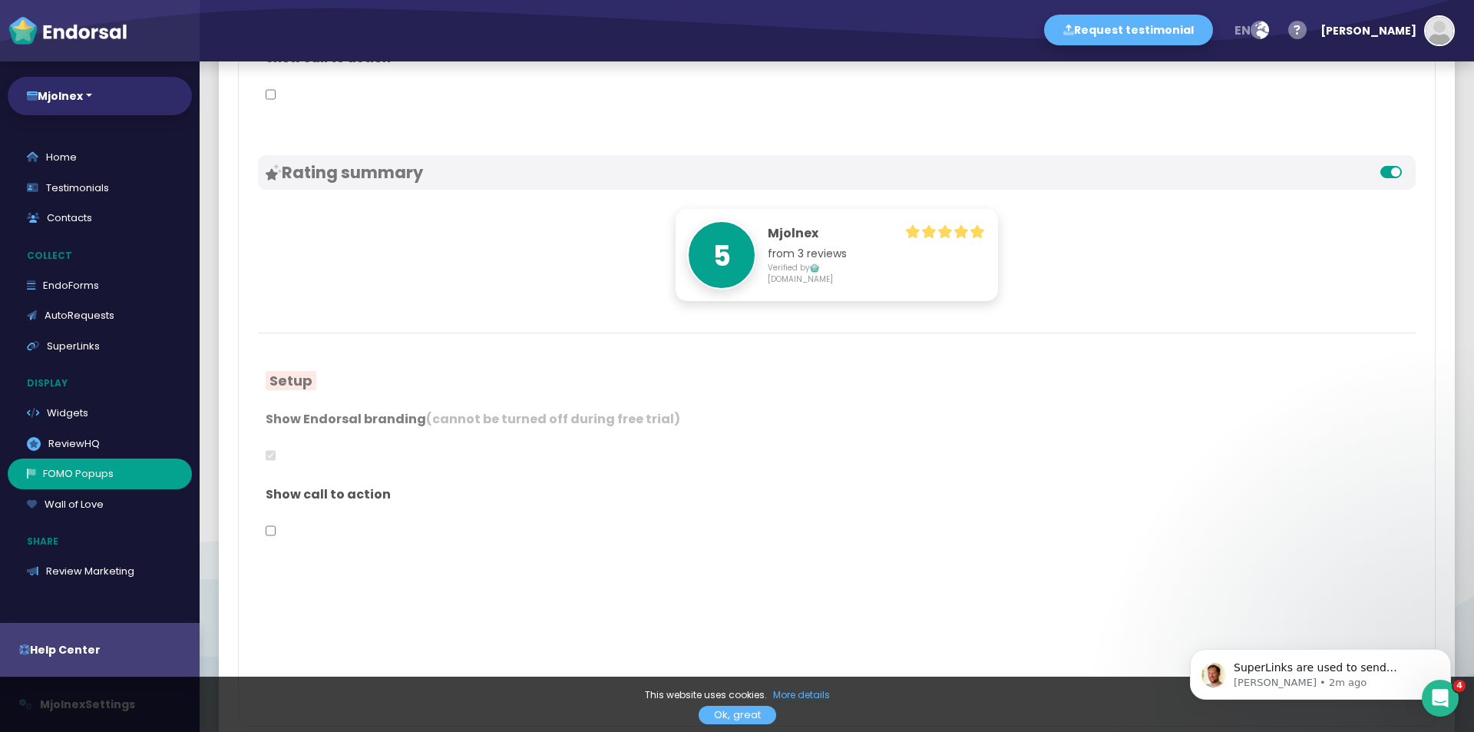
click at [1408, 163] on label at bounding box center [1408, 163] width 0 height 0
click at [0, 0] on input "checkbox" at bounding box center [0, 0] width 0 height 0
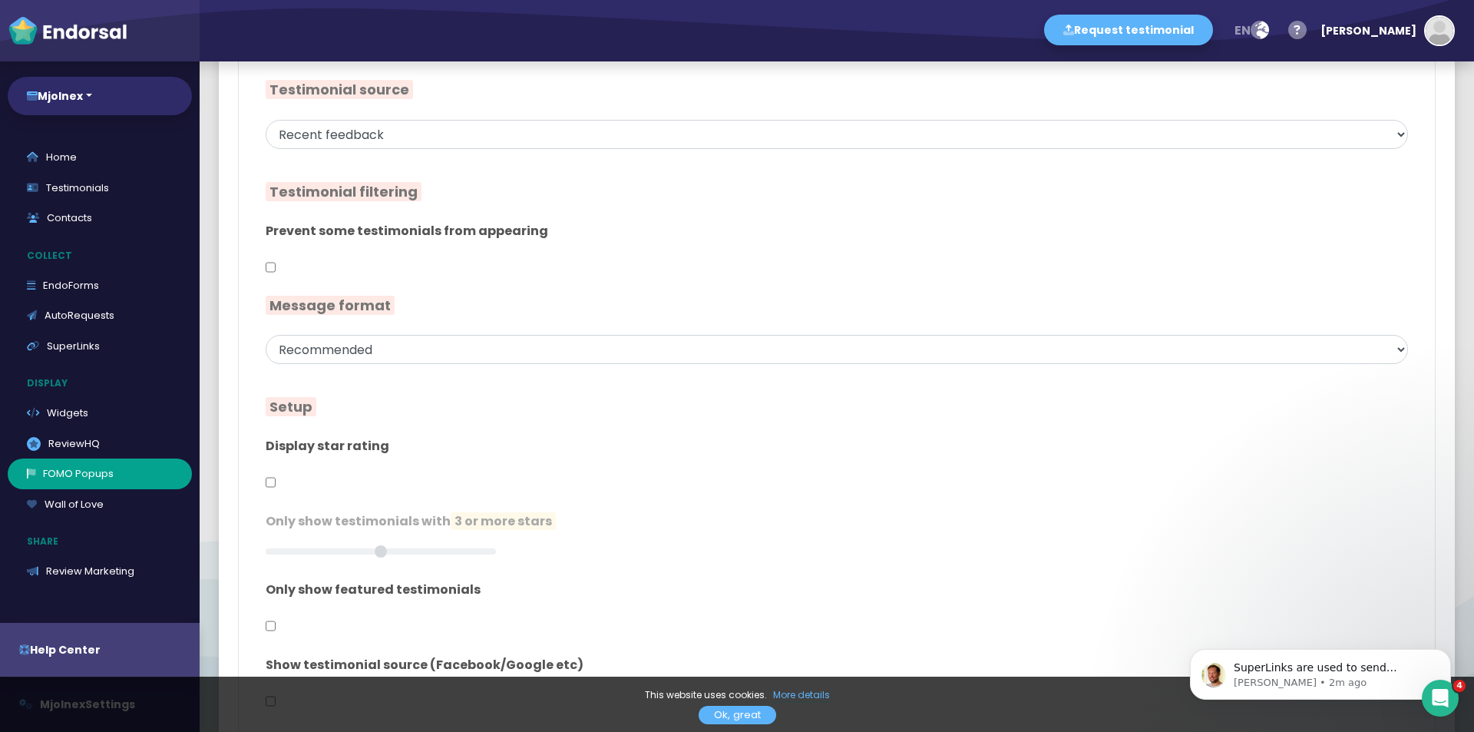
scroll to position [359, 0]
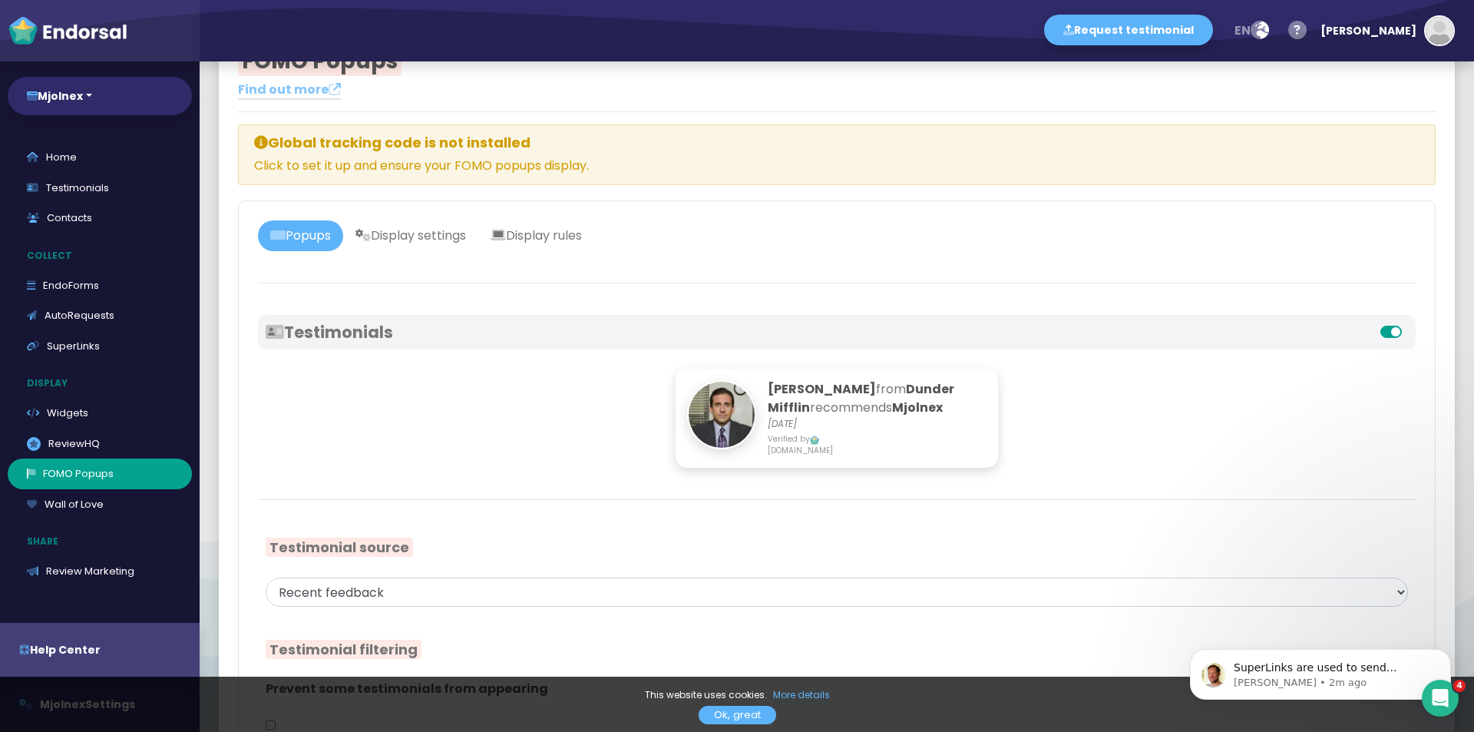
click at [1408, 323] on label at bounding box center [1408, 323] width 0 height 0
click at [0, 0] on input "checkbox" at bounding box center [0, 0] width 0 height 0
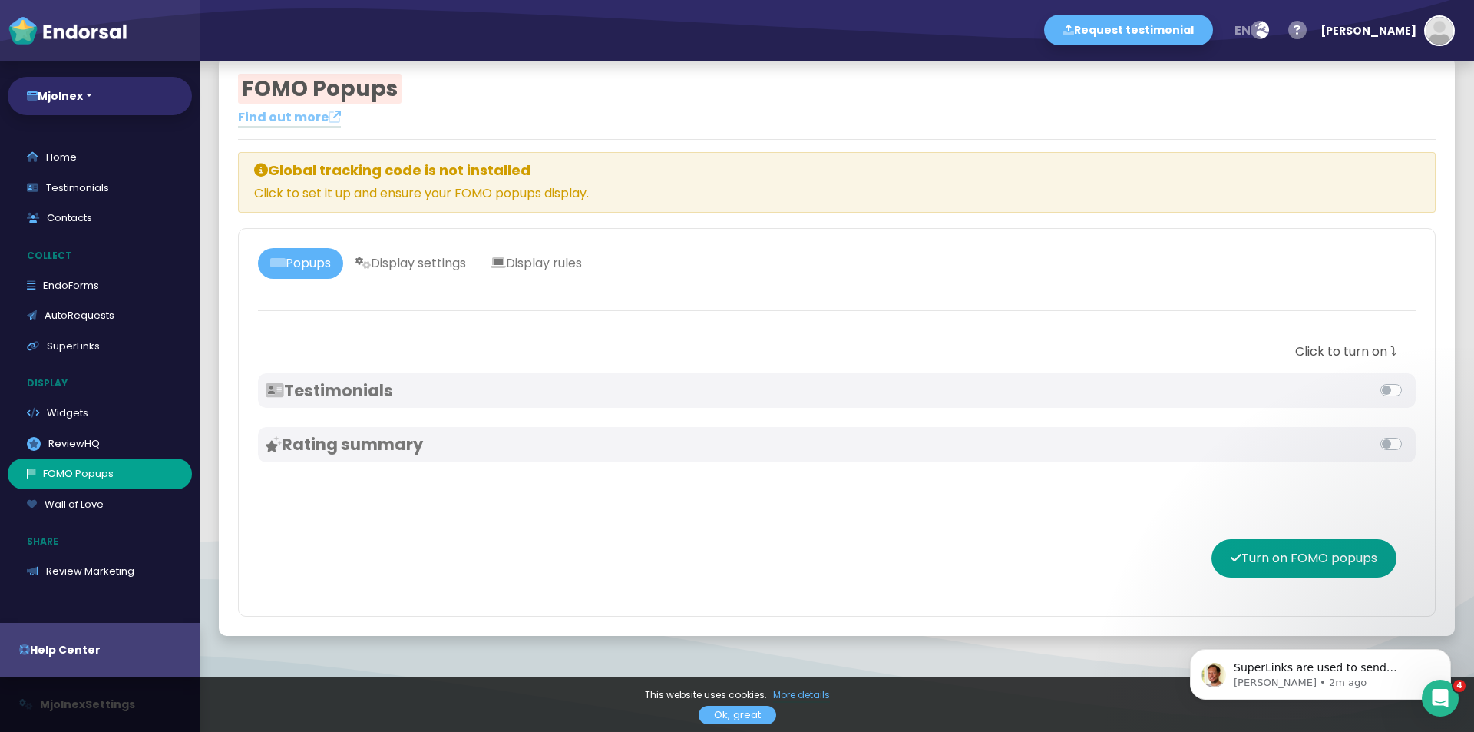
scroll to position [24, 0]
click at [116, 495] on link "Wall of Love" at bounding box center [100, 504] width 184 height 31
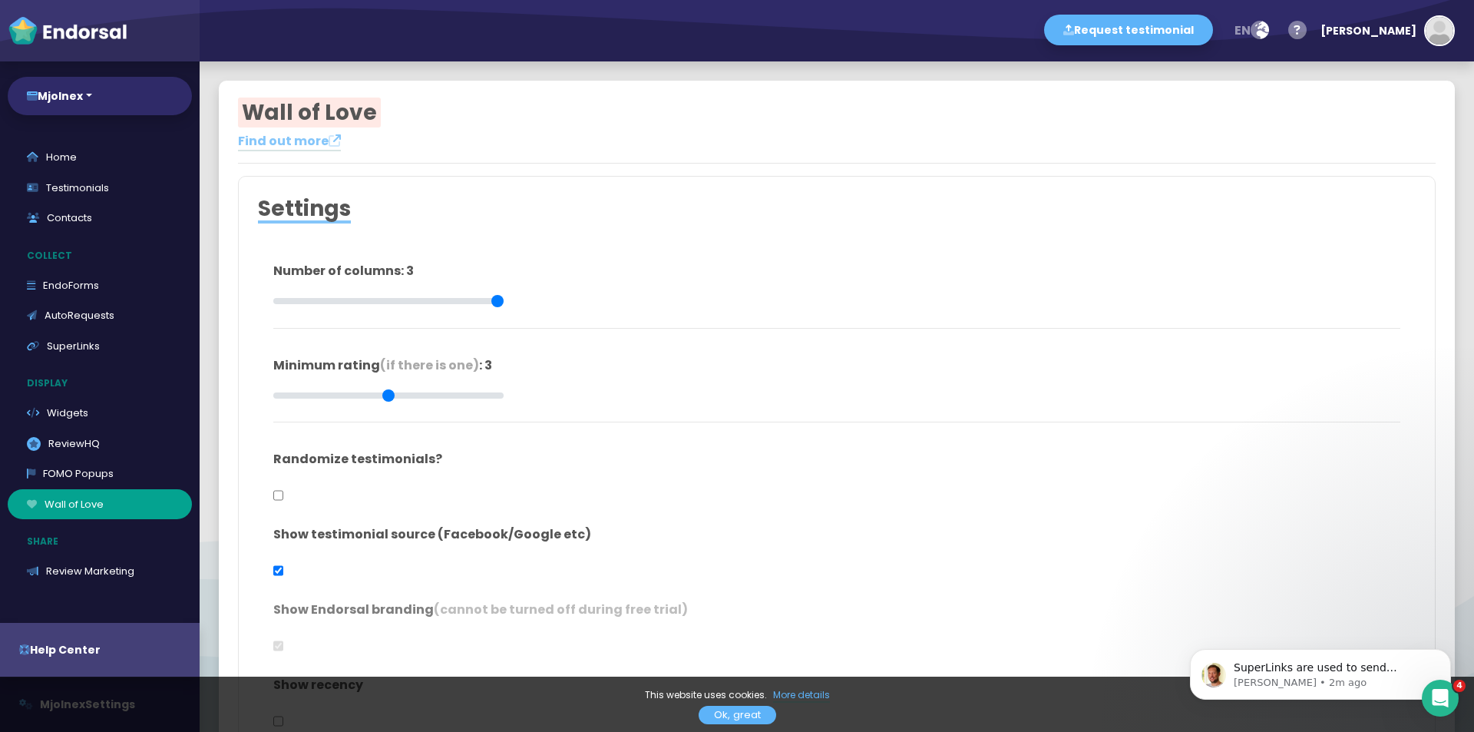
type input "#FFFFFF"
type input "#555555"
type input "#777777"
type input "#555555"
type input "#FFD75C"
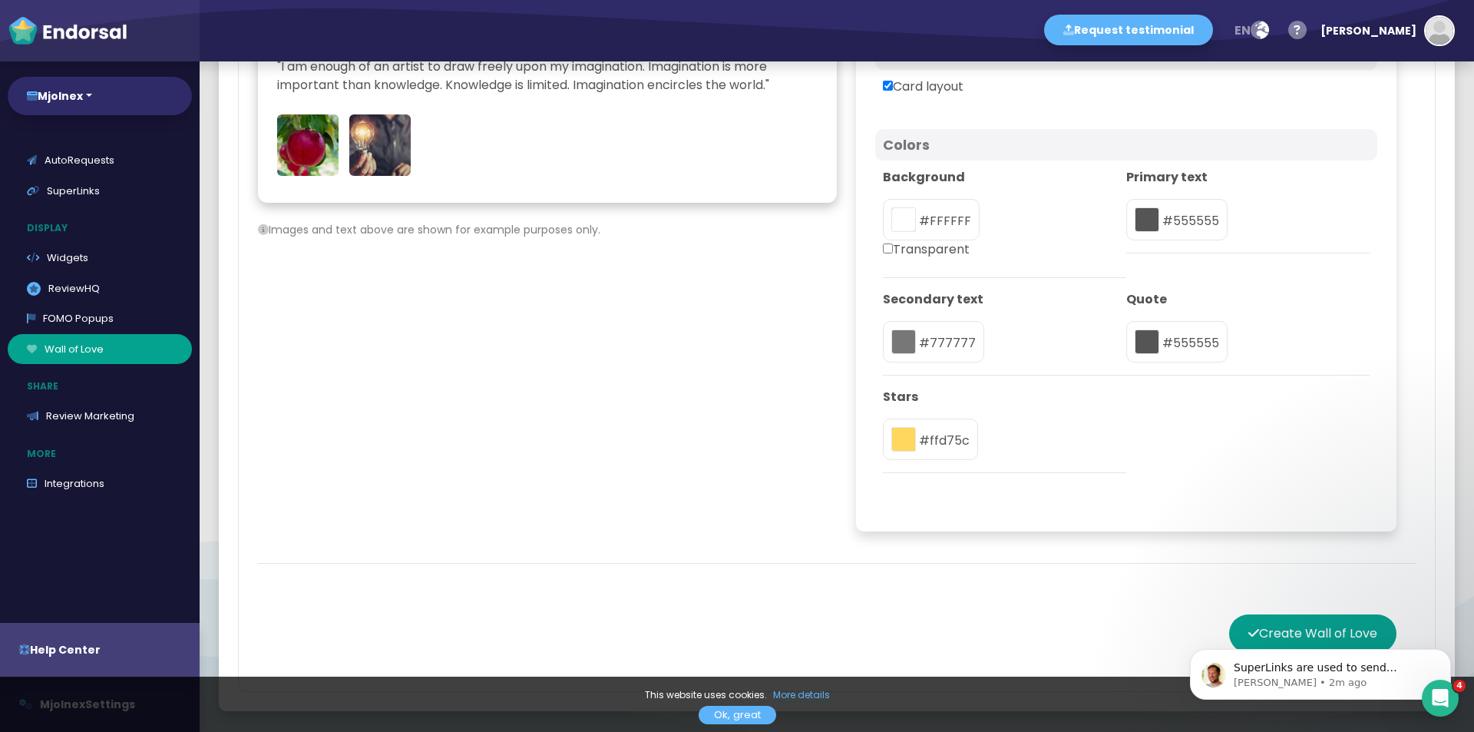
scroll to position [156, 0]
click at [92, 418] on link "Review Marketing" at bounding box center [100, 415] width 184 height 31
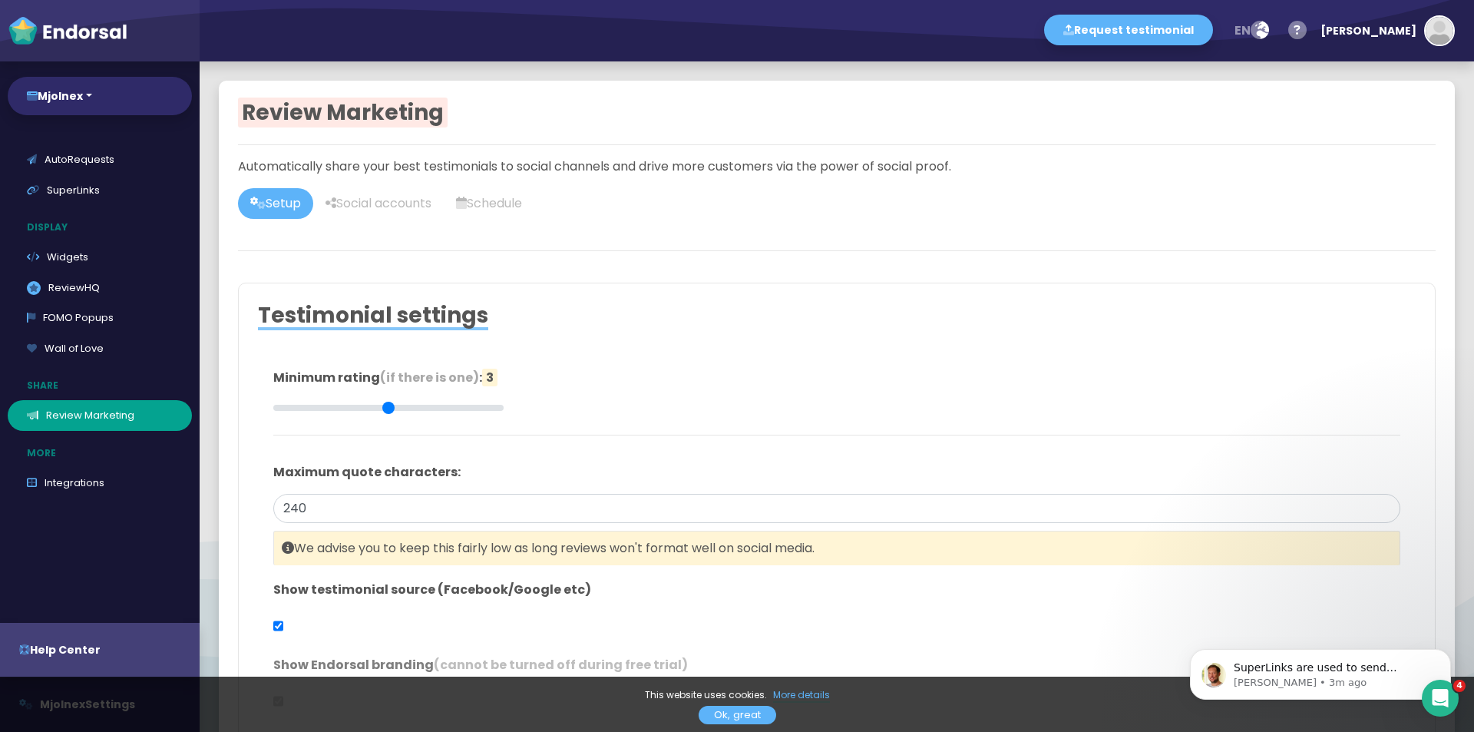
type input "#2F2A68"
type input "#FFFFFF"
type input "#555555"
type input "#777777"
type input "#555555"
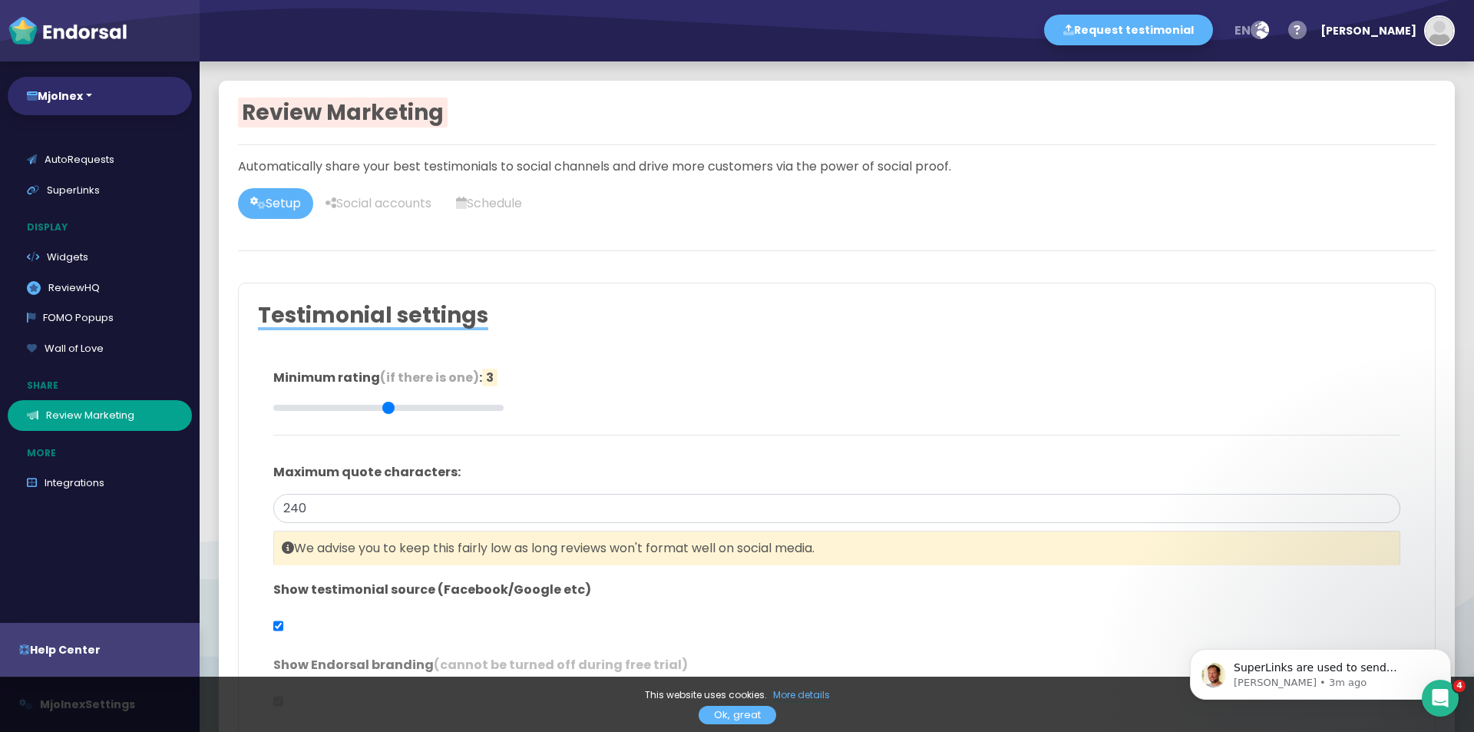
type input "#FFD75C"
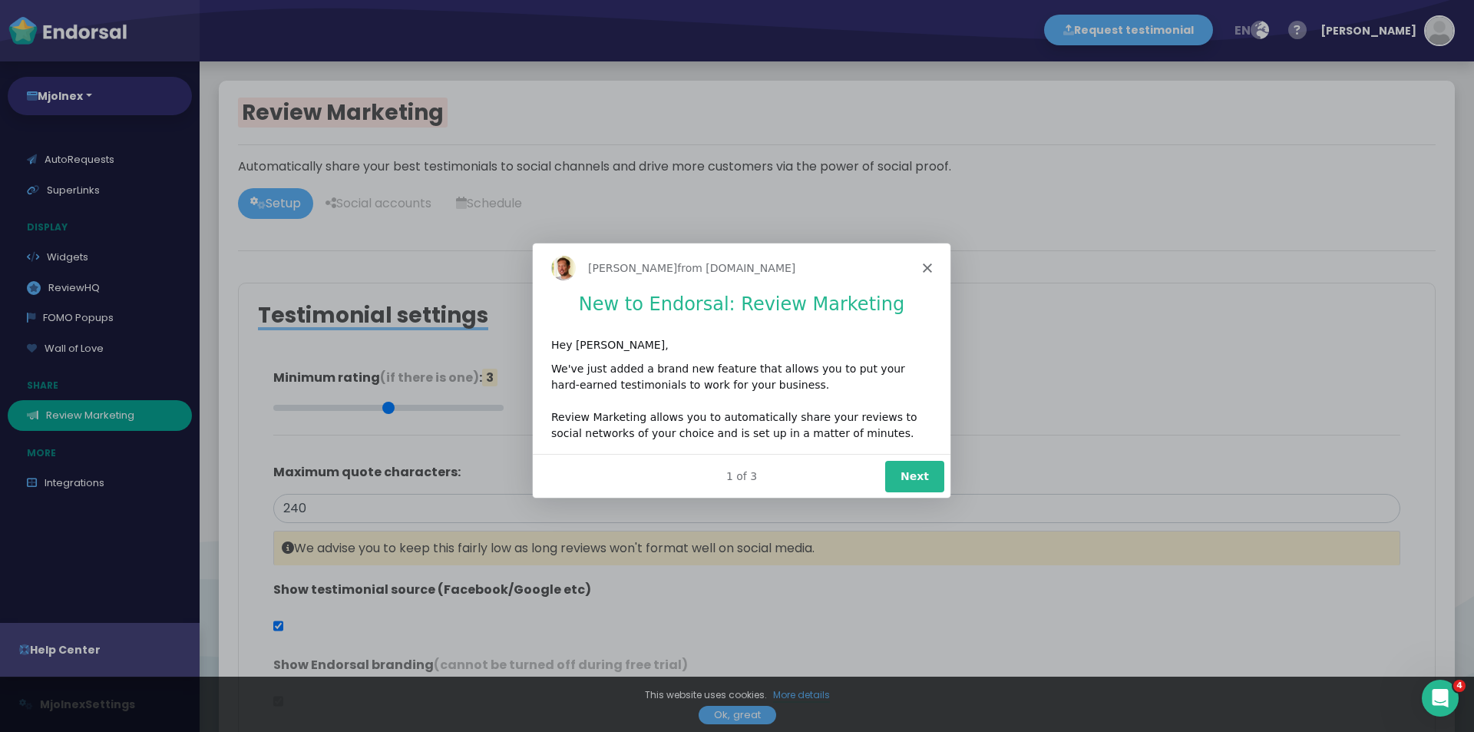
click at [921, 259] on div "[PERSON_NAME] from [DOMAIN_NAME]" at bounding box center [741, 266] width 418 height 49
click at [925, 262] on icon "Close" at bounding box center [926, 266] width 9 height 9
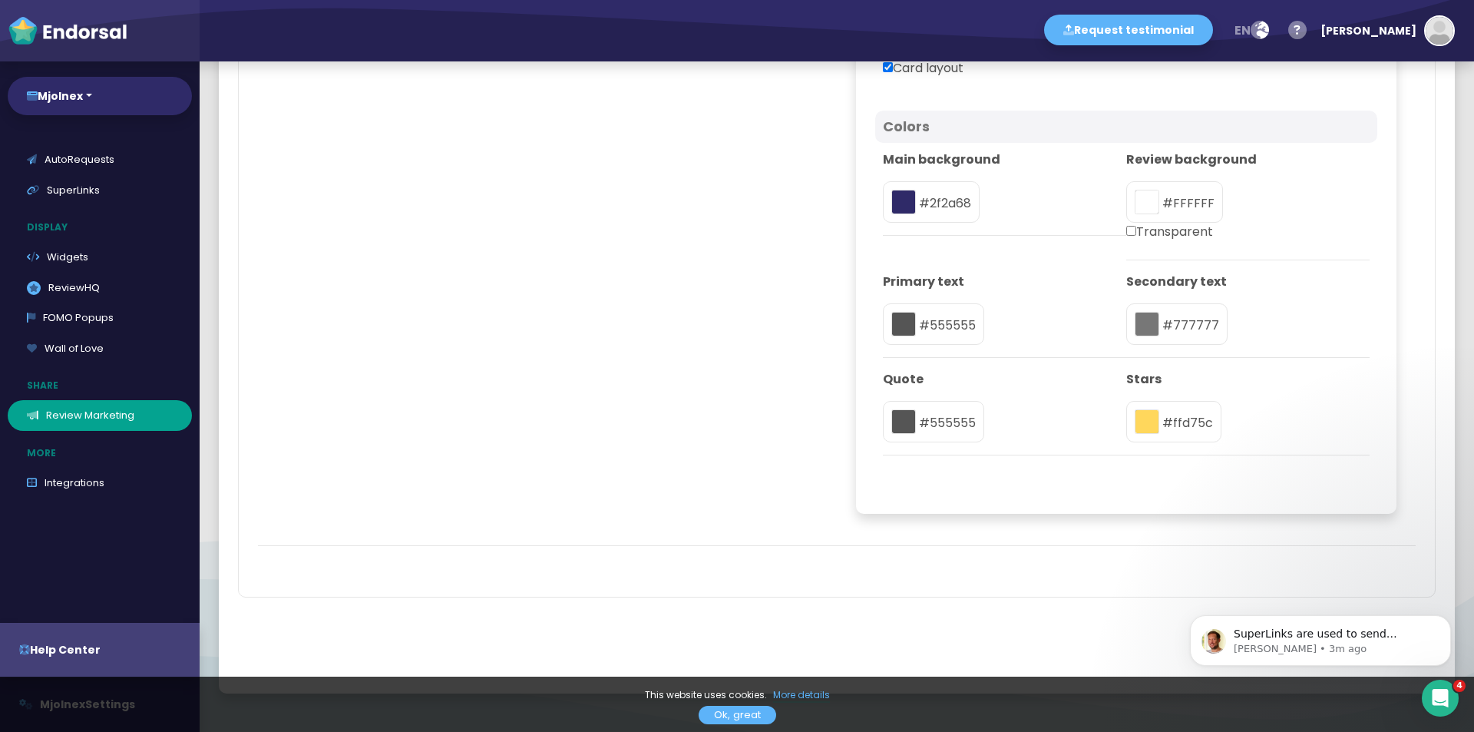
scroll to position [1135, 0]
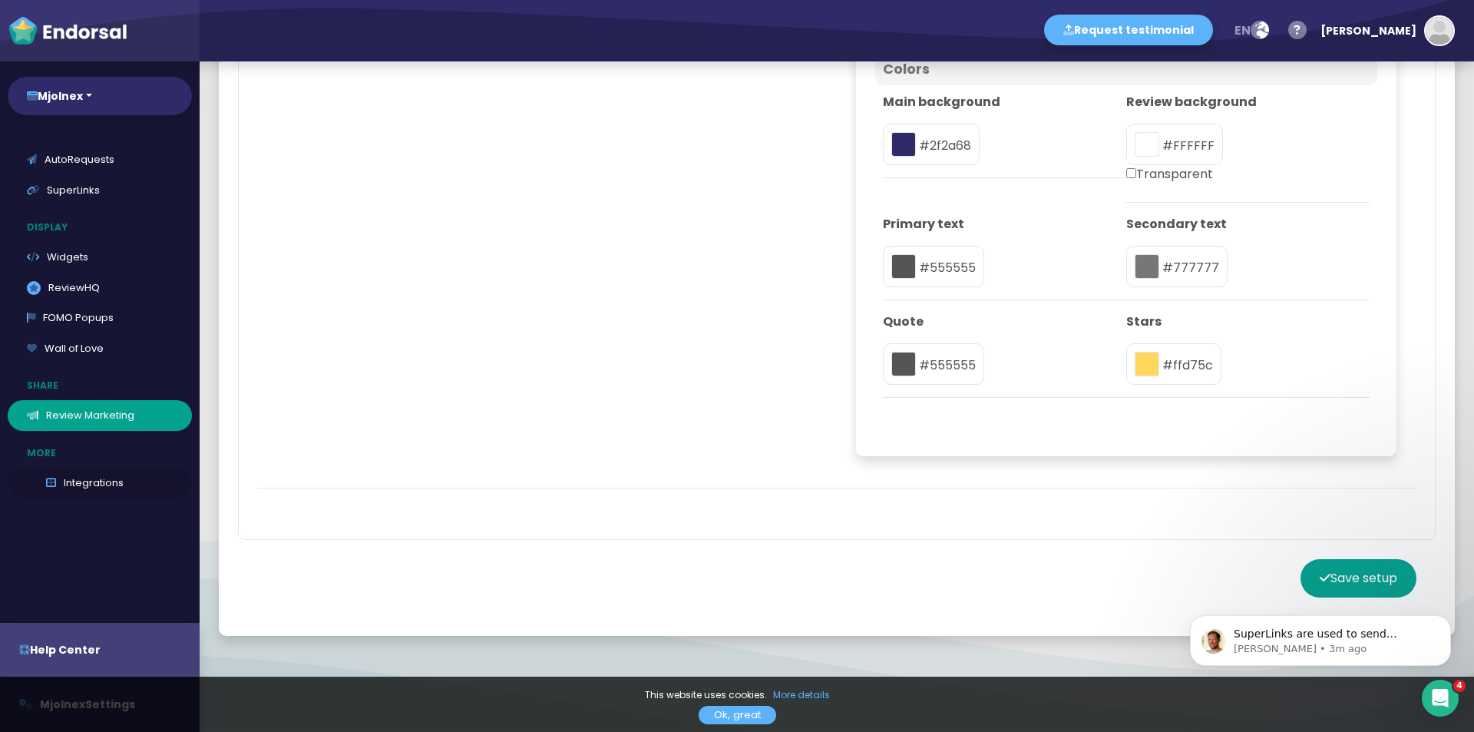
click at [92, 476] on link "Integrations" at bounding box center [100, 483] width 184 height 31
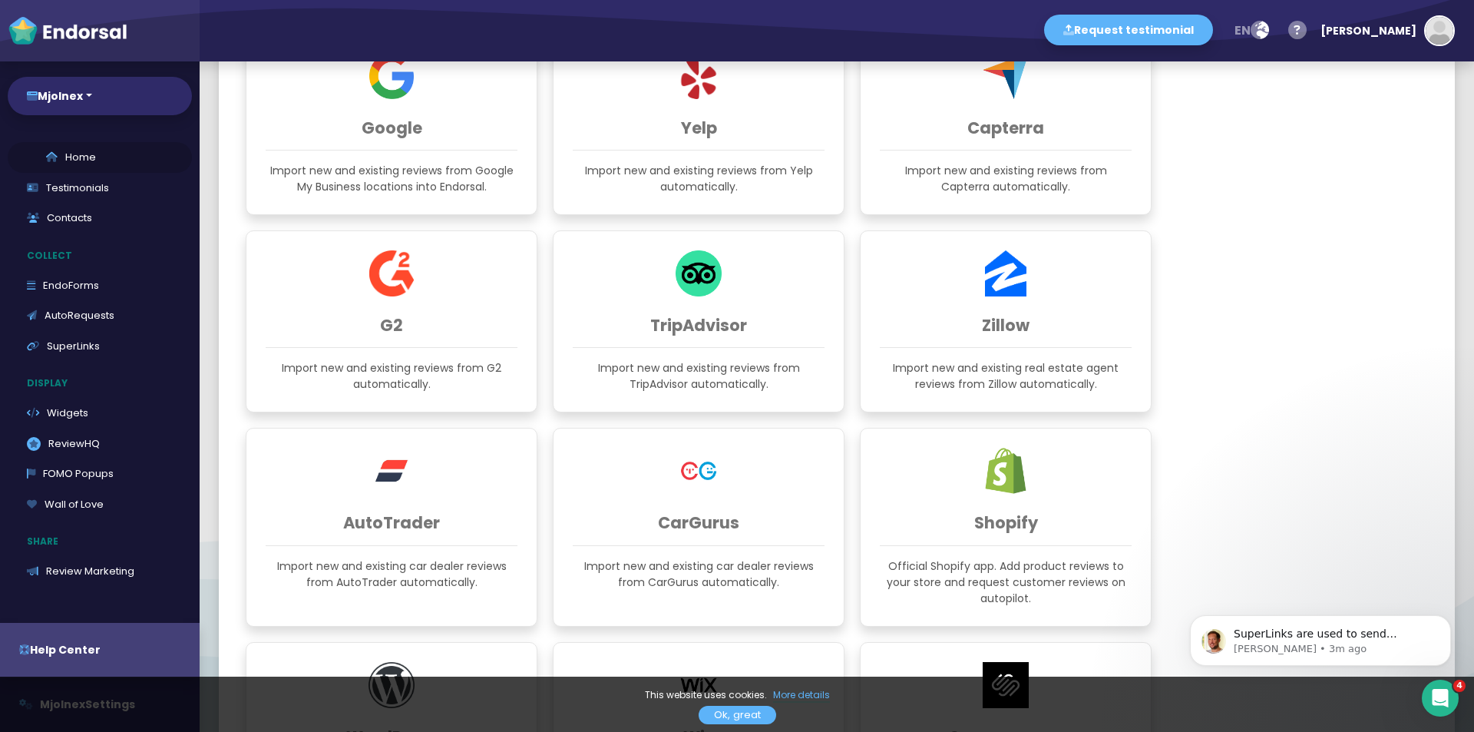
click at [72, 151] on link "Home" at bounding box center [100, 157] width 184 height 31
select select "14"
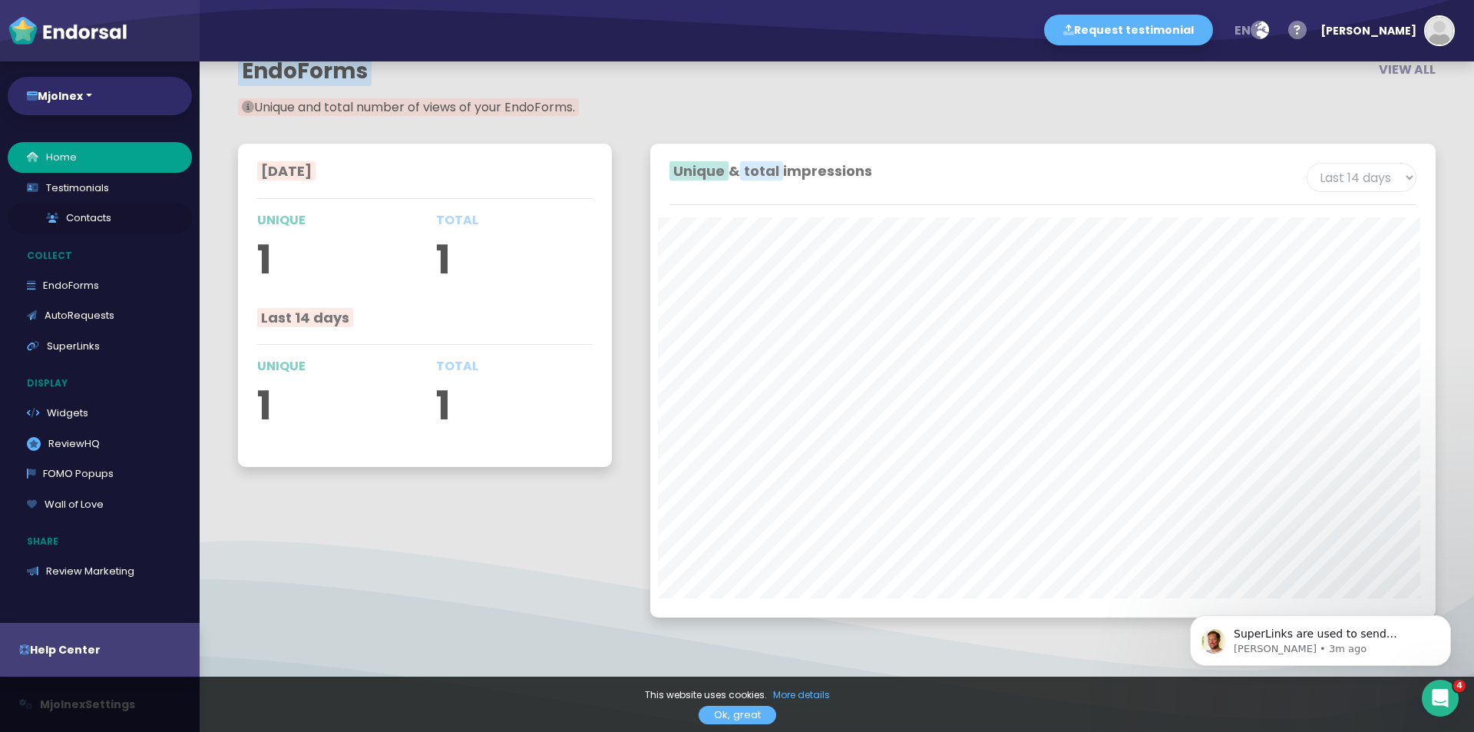
click at [92, 218] on link "Contacts" at bounding box center [100, 218] width 184 height 31
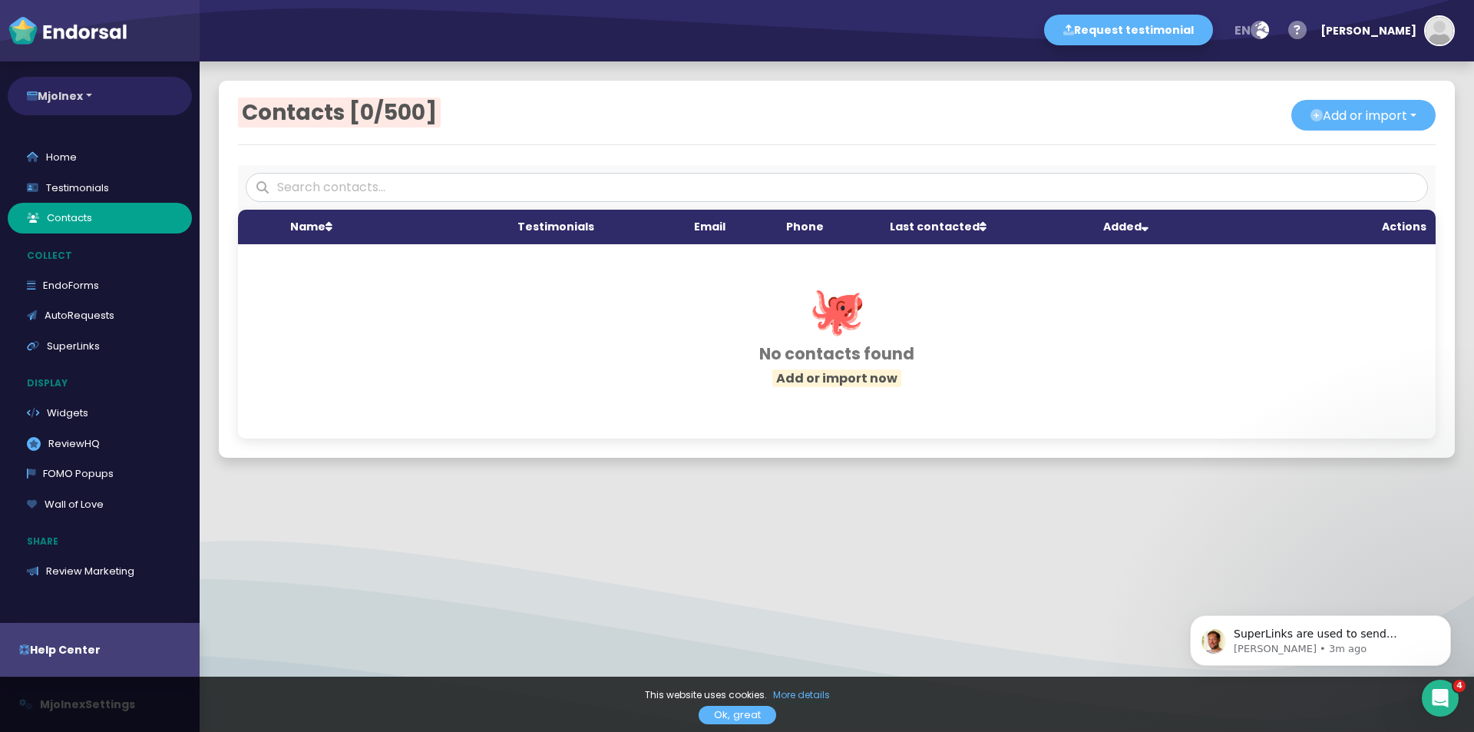
click at [61, 99] on button "Mjolnex" at bounding box center [100, 96] width 184 height 38
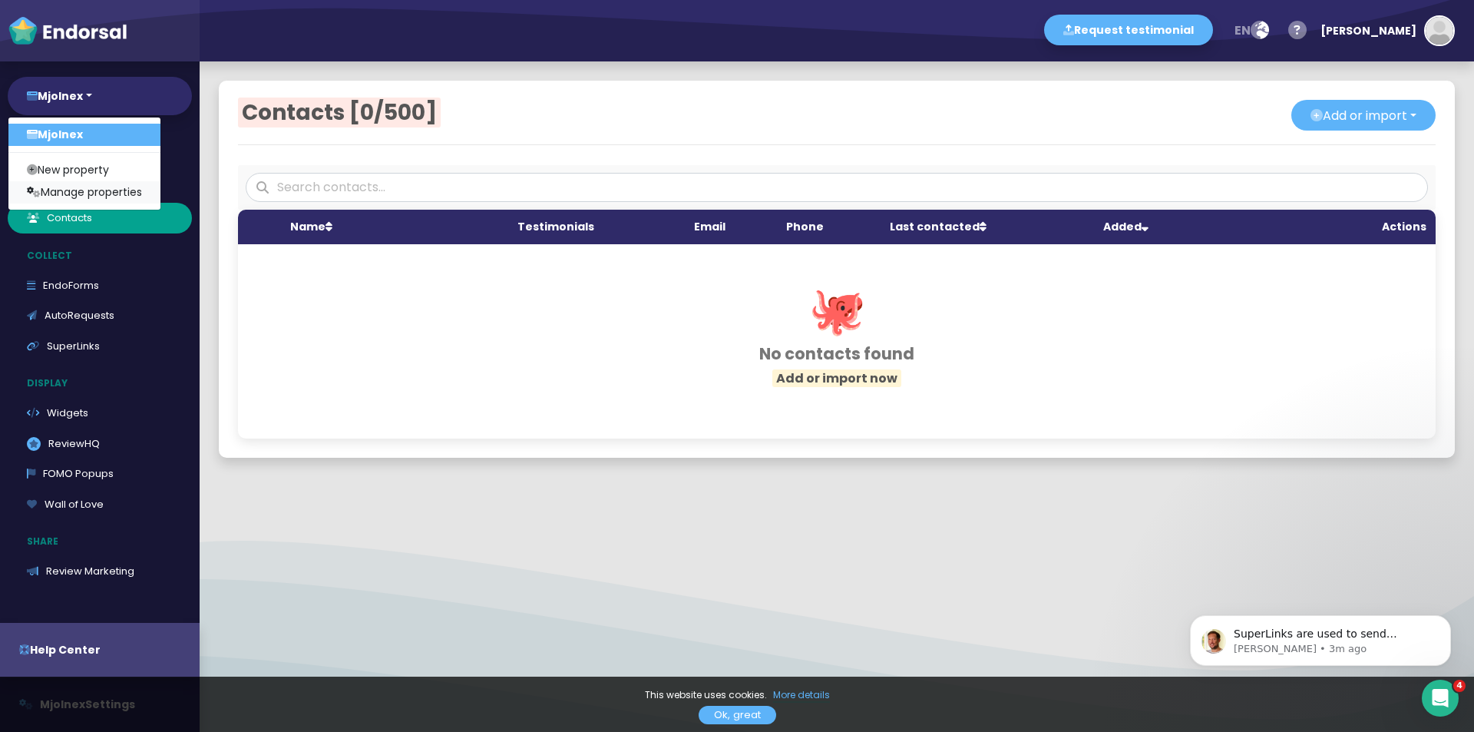
click at [109, 194] on link "Manage properties" at bounding box center [84, 192] width 152 height 22
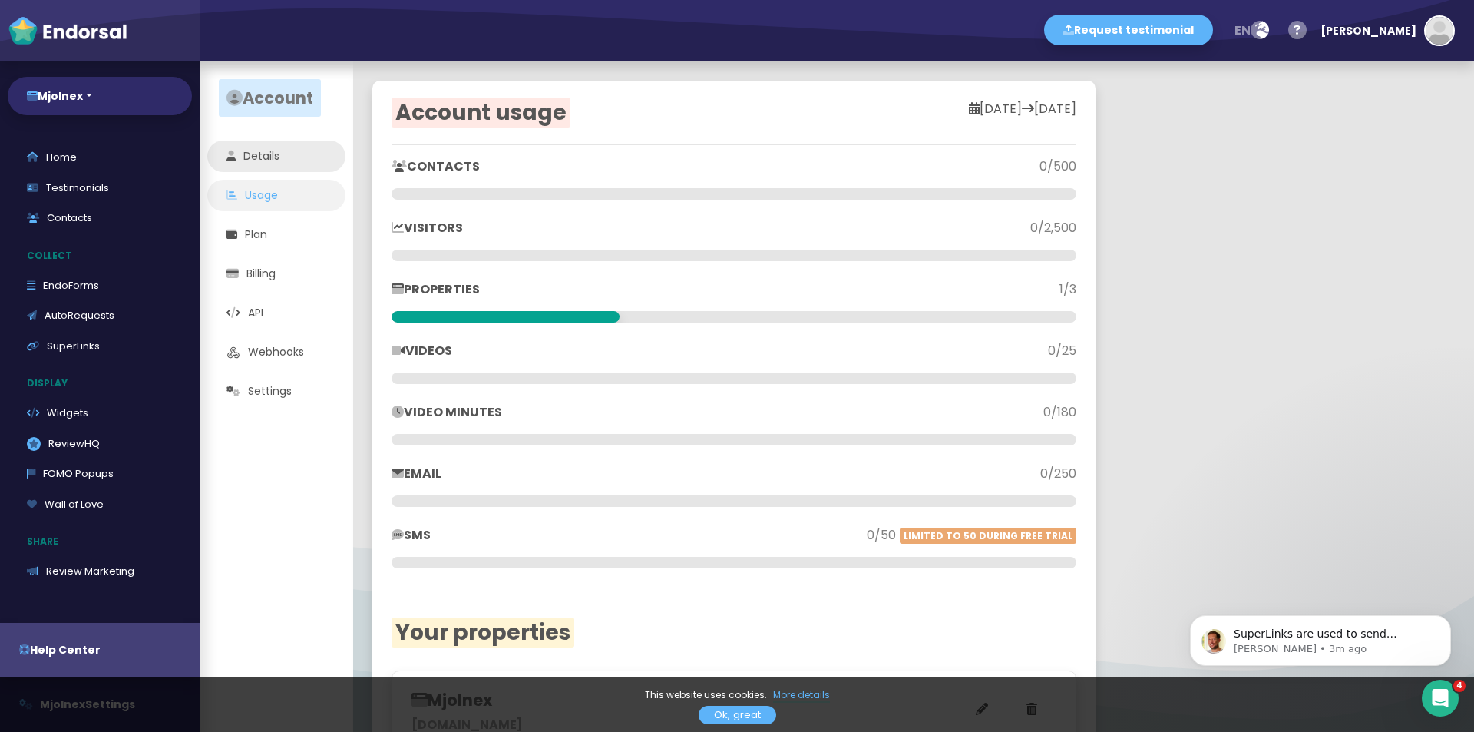
click at [253, 167] on link "Details" at bounding box center [276, 156] width 138 height 31
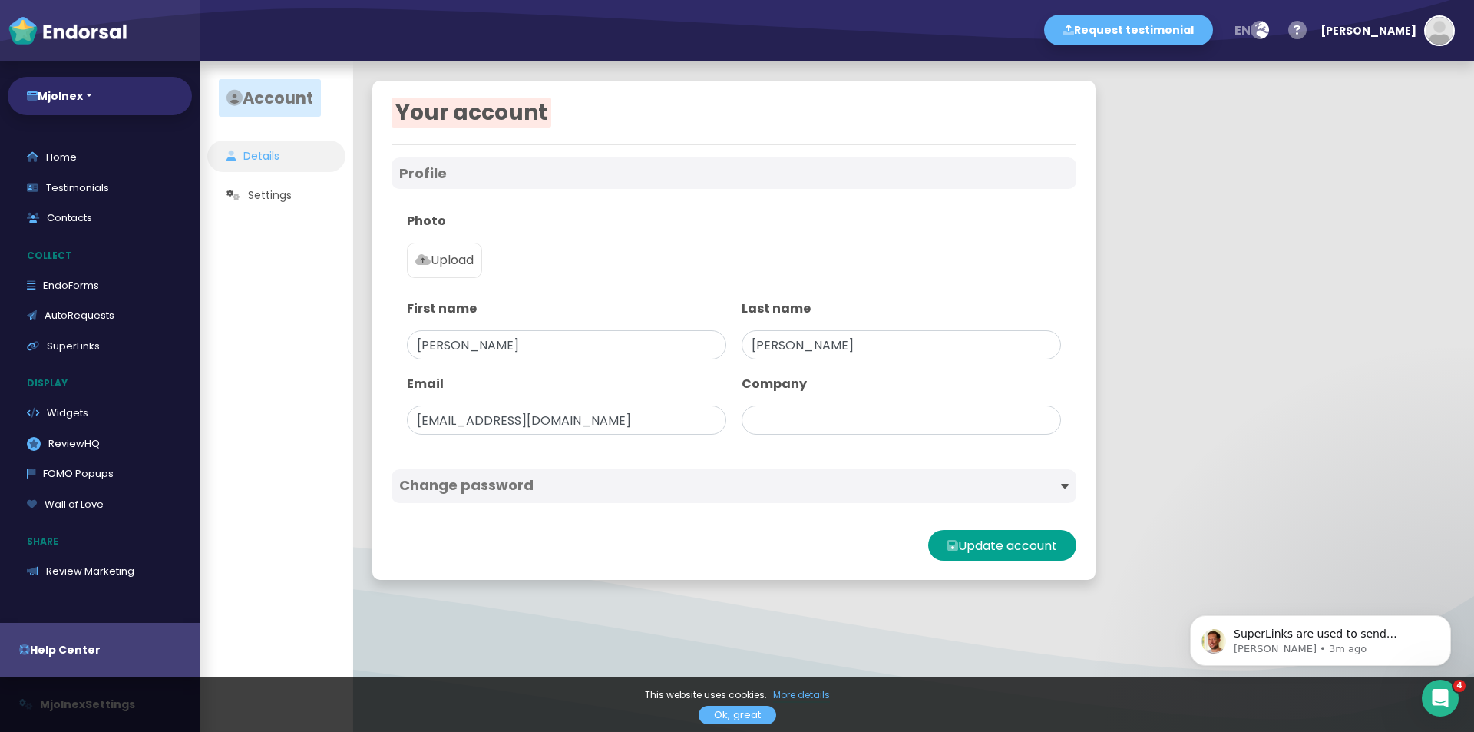
type input "Mjolnex"
click at [265, 179] on ul "Details Usage Plan Billing API Webhooks Settings" at bounding box center [277, 274] width 154 height 266
click at [266, 187] on link "Usage" at bounding box center [276, 195] width 138 height 31
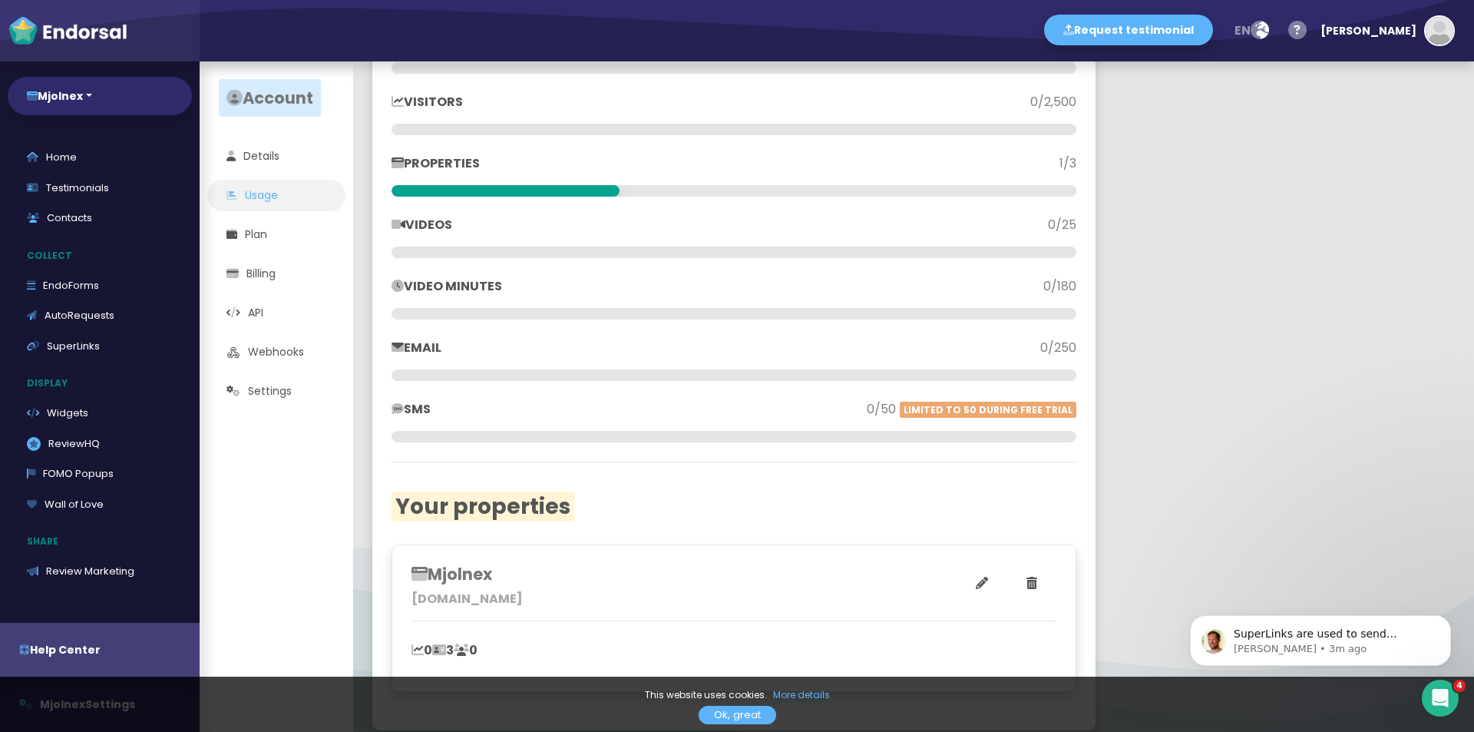
scroll to position [144, 0]
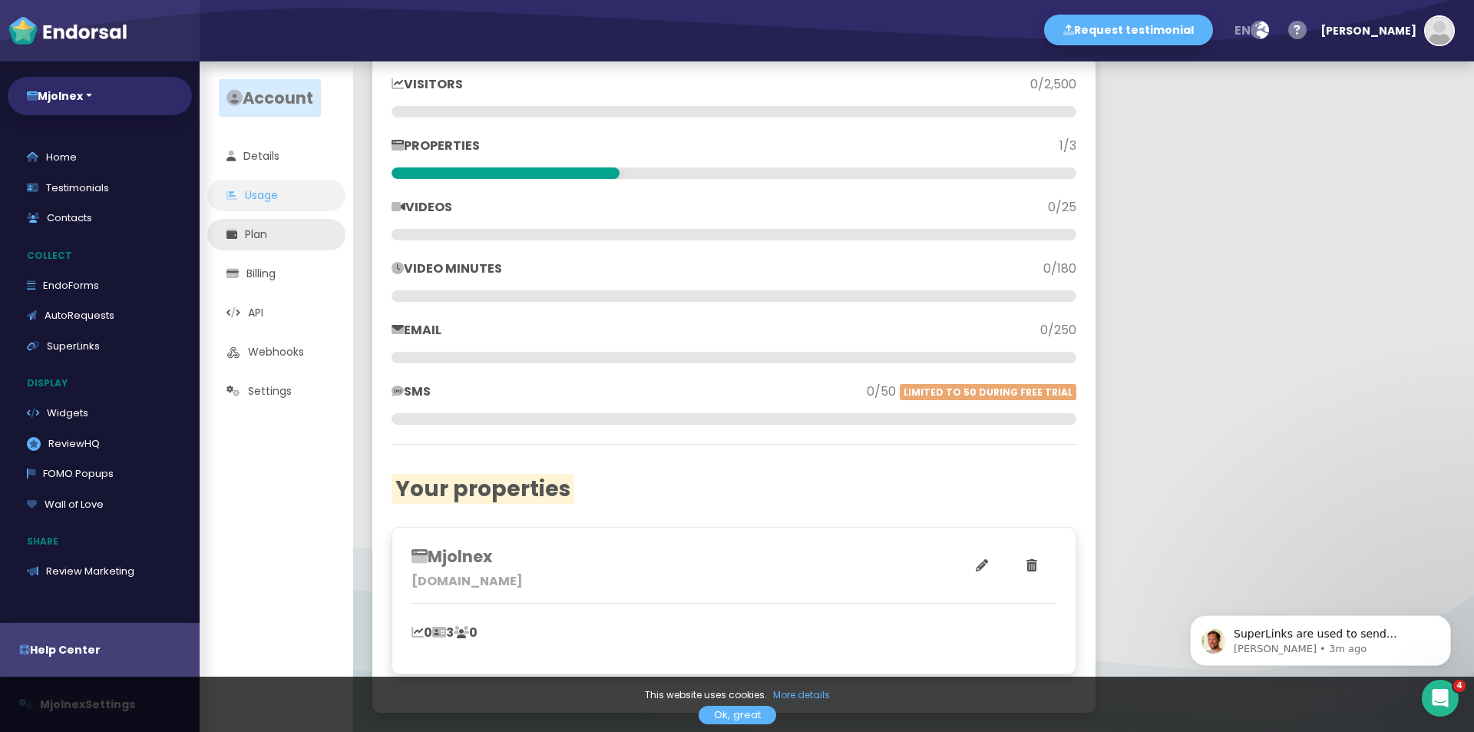
click at [260, 230] on link "Plan" at bounding box center [276, 234] width 138 height 31
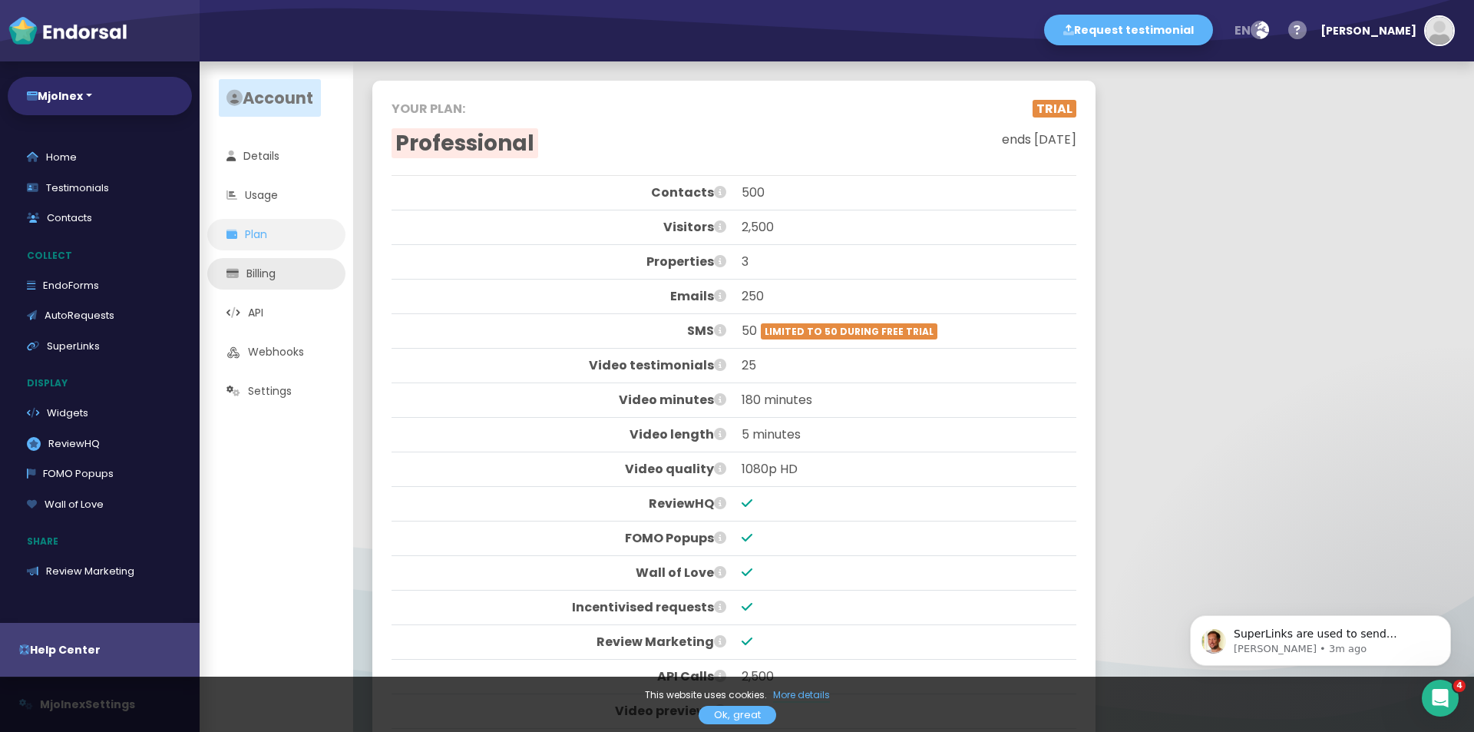
click at [282, 274] on link "Billing" at bounding box center [276, 273] width 138 height 31
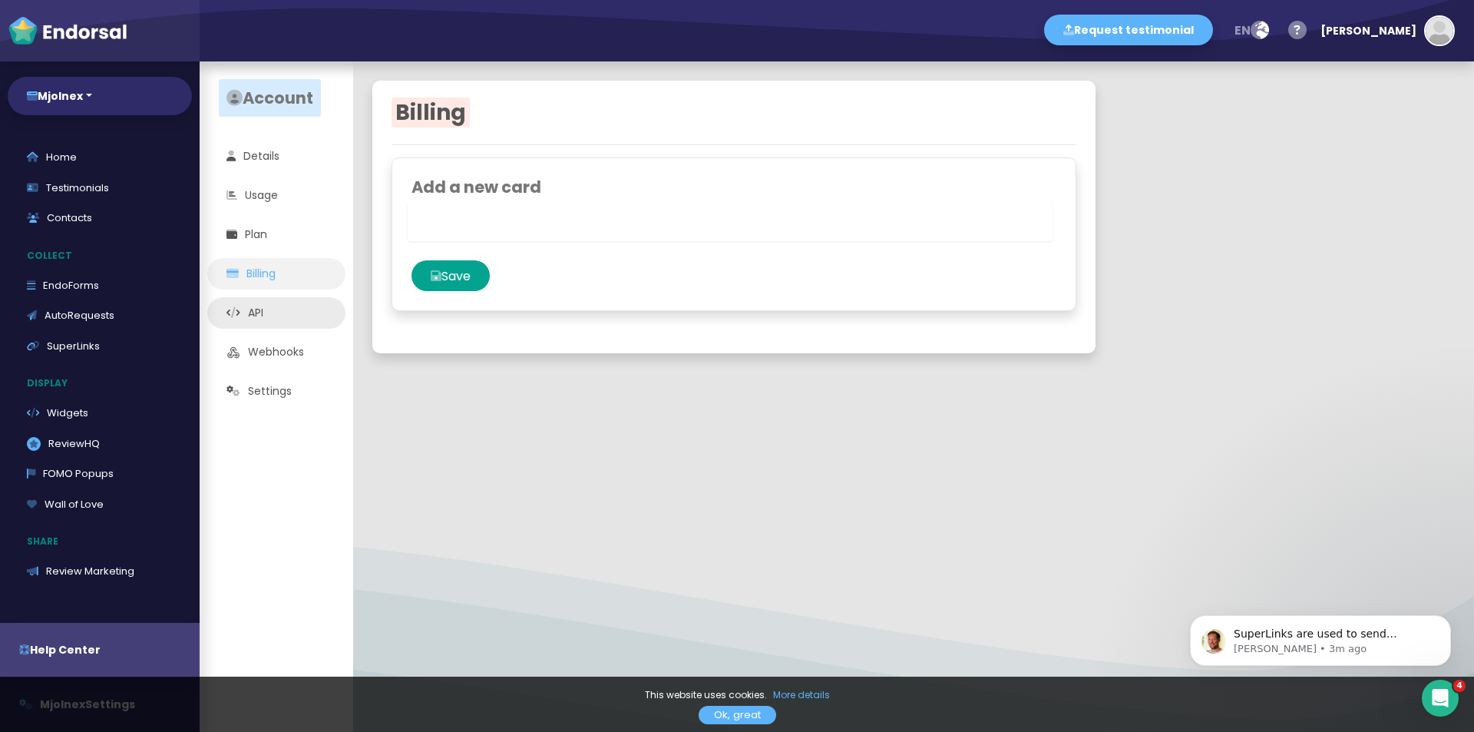
click at [257, 322] on link "API" at bounding box center [276, 312] width 138 height 31
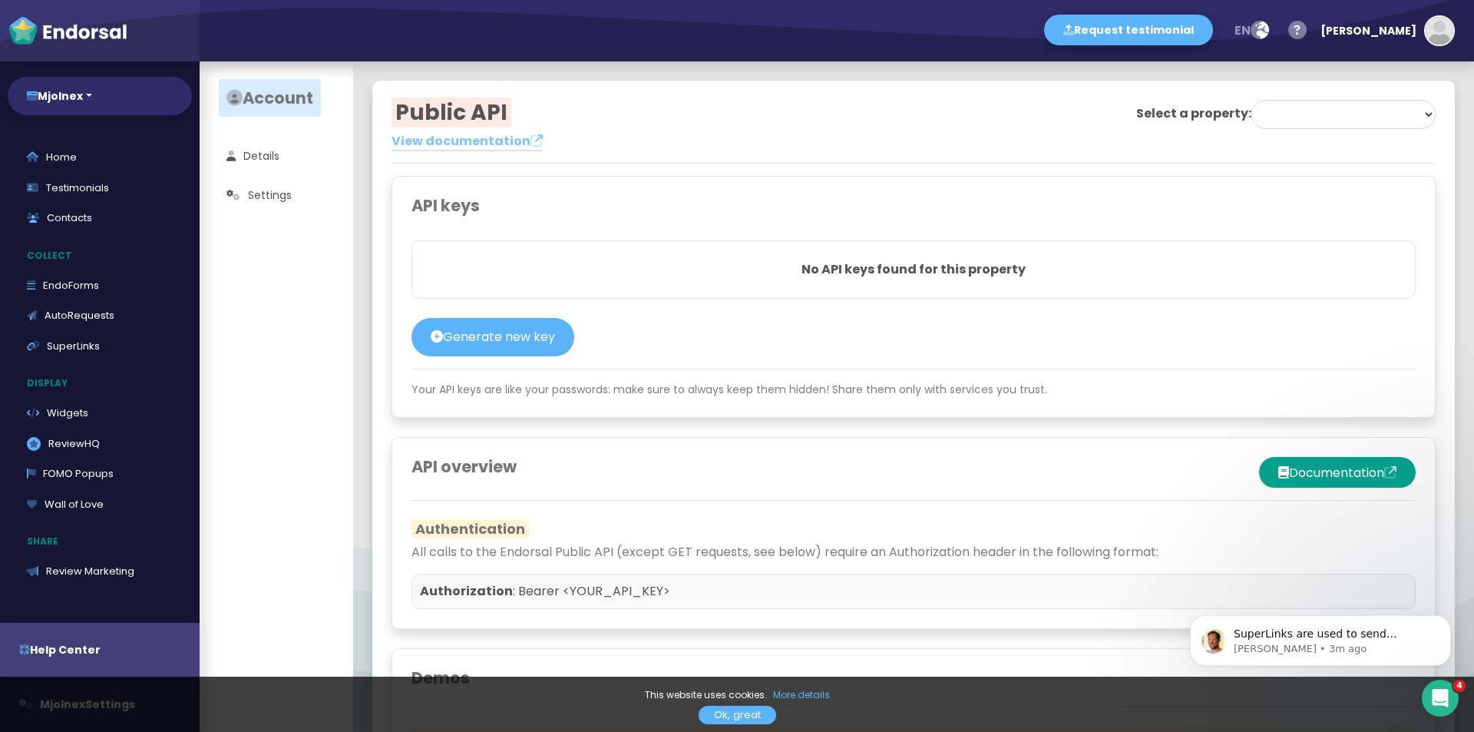
select select "68ee63636a6c4a39ee149b20"
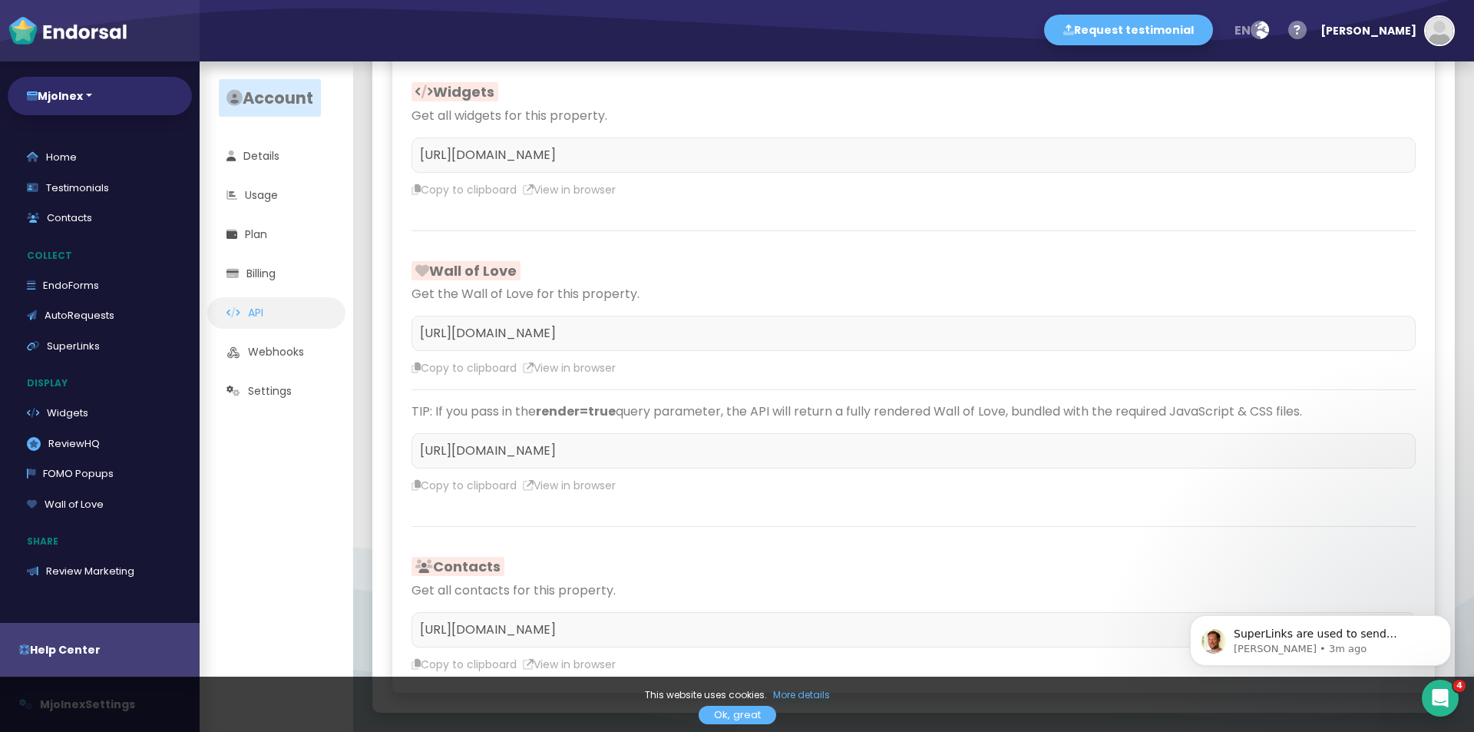
scroll to position [956, 0]
click at [310, 348] on link "Webhooks" at bounding box center [276, 351] width 138 height 31
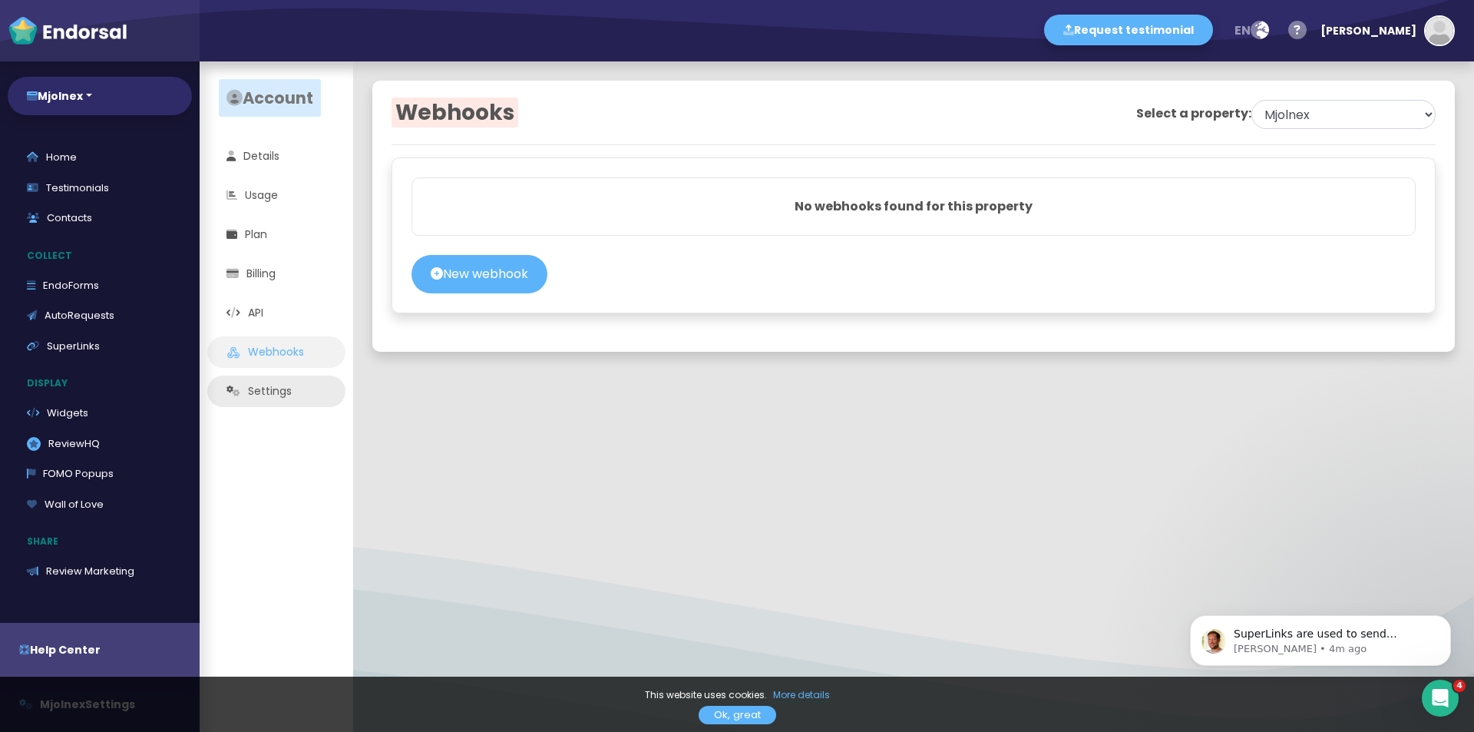
click at [263, 382] on link "Settings" at bounding box center [276, 390] width 138 height 31
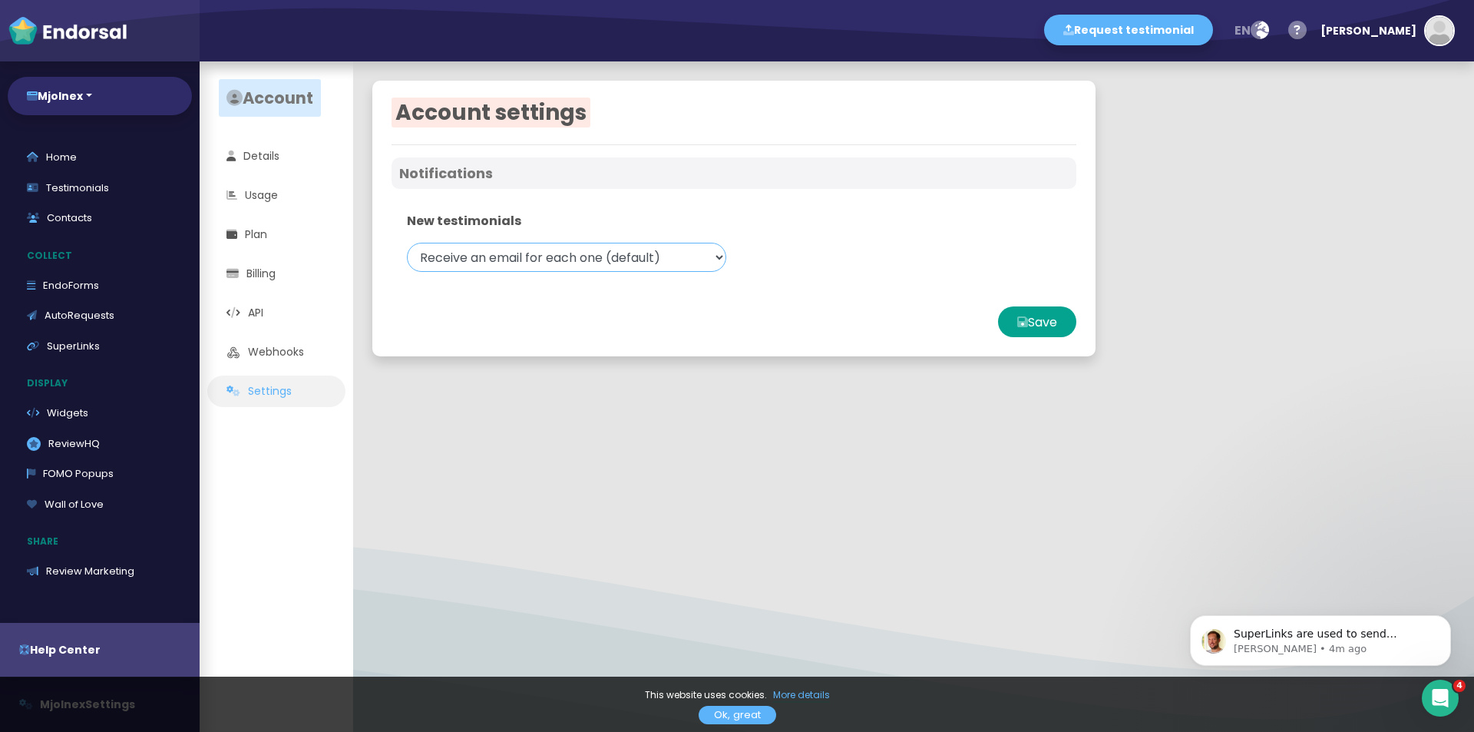
click at [489, 253] on select "Receive an email for each one (default) Receive a daily digest email Receive no…" at bounding box center [566, 257] width 319 height 29
click at [95, 699] on p "This website uses cookies. More details" at bounding box center [737, 695] width 1444 height 14
click at [713, 703] on div "This website uses cookies. More details Ok, great" at bounding box center [737, 703] width 1474 height 55
click at [719, 714] on link "Ok, great" at bounding box center [738, 715] width 78 height 18
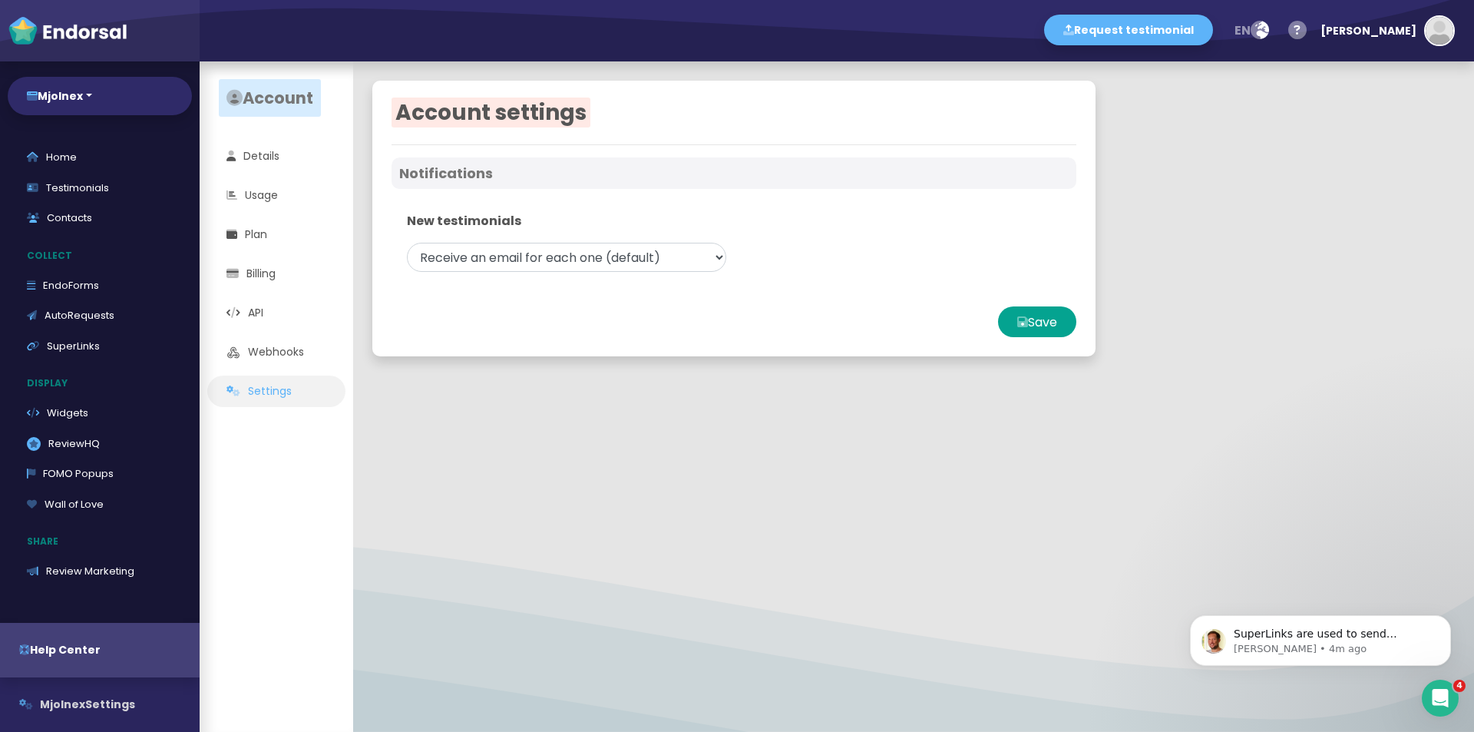
click at [85, 696] on button "Mjolnex Settings" at bounding box center [100, 704] width 200 height 55
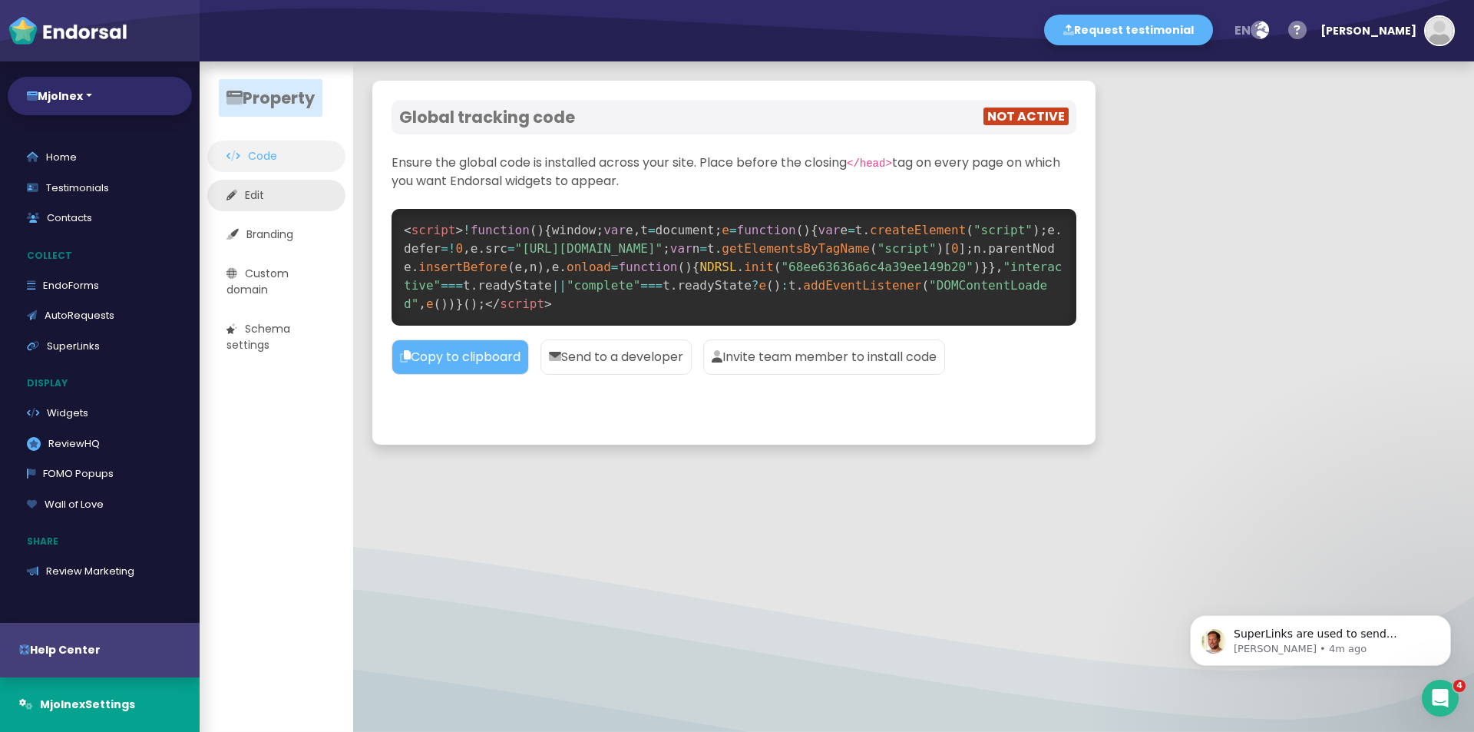
click at [285, 189] on link "Edit" at bounding box center [276, 195] width 138 height 31
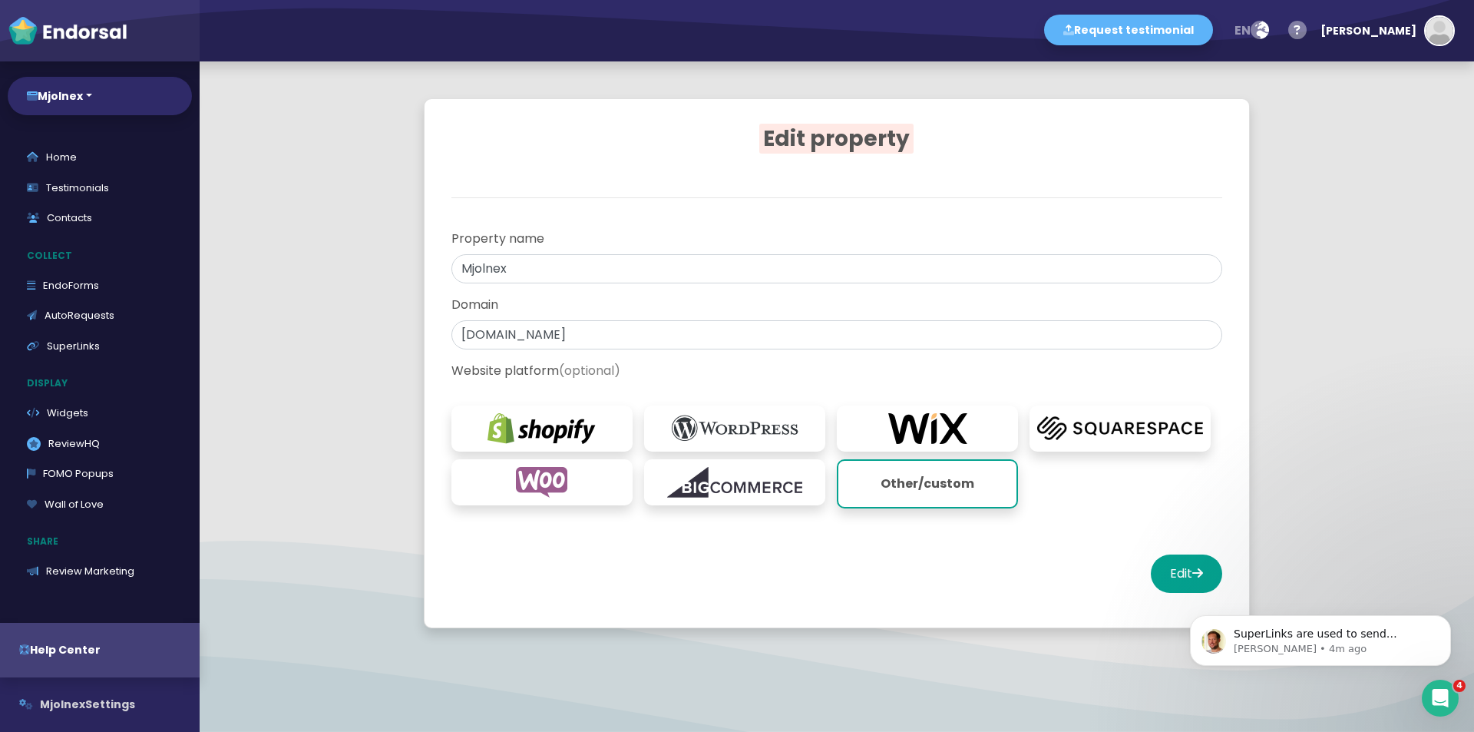
click at [99, 701] on button "Mjolnex Settings" at bounding box center [100, 704] width 200 height 55
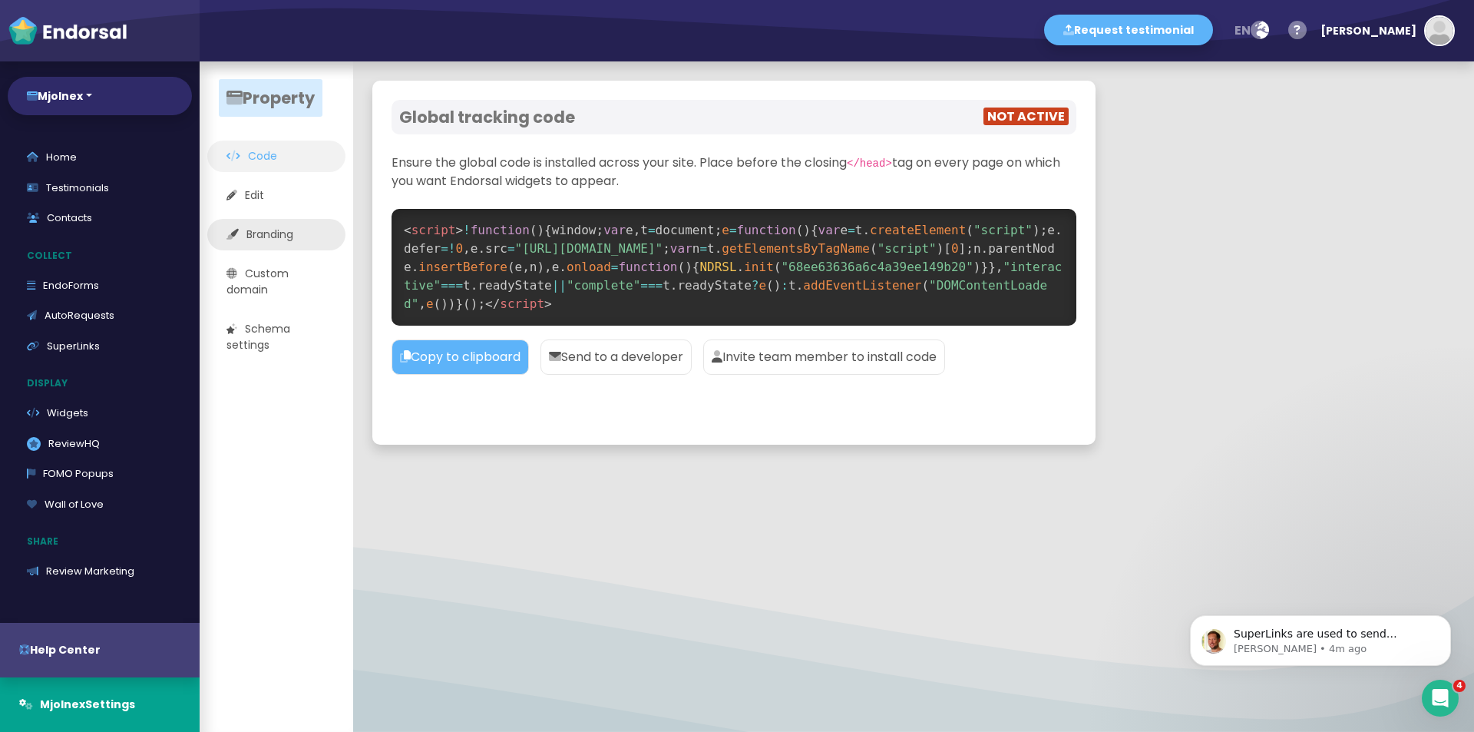
click at [252, 246] on link "Branding" at bounding box center [276, 234] width 138 height 31
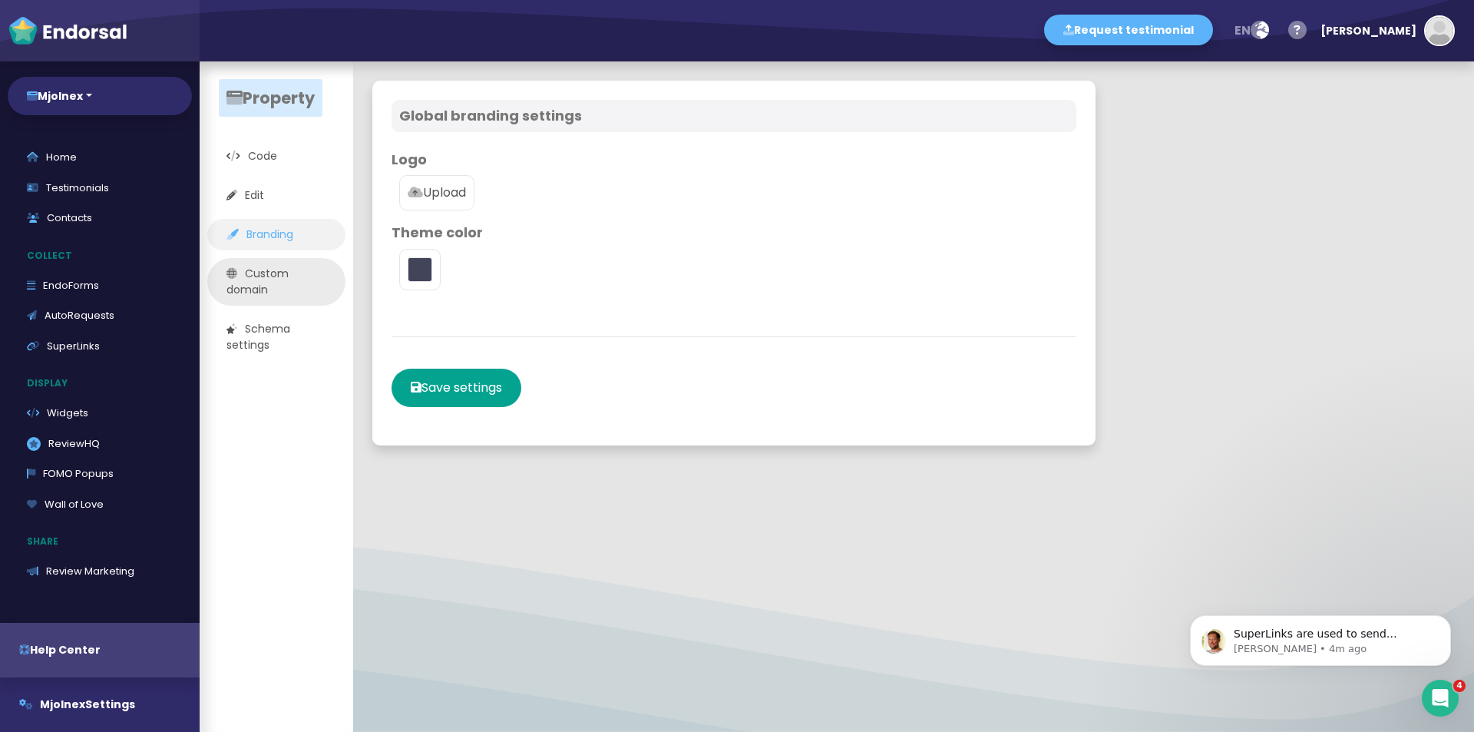
type input "#5DB3F9"
click at [256, 291] on link "Custom domain" at bounding box center [276, 282] width 138 height 48
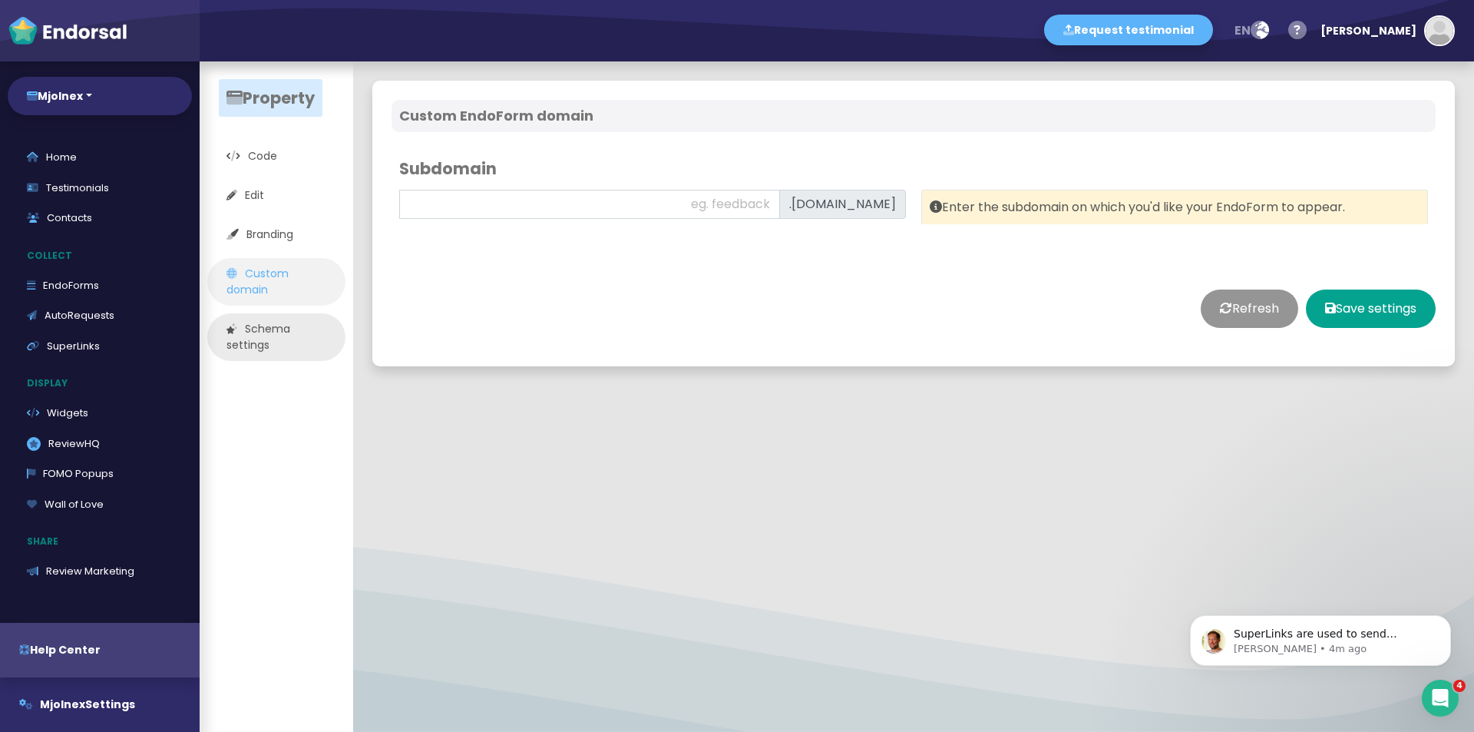
click at [265, 320] on link "Schema settings" at bounding box center [276, 337] width 138 height 48
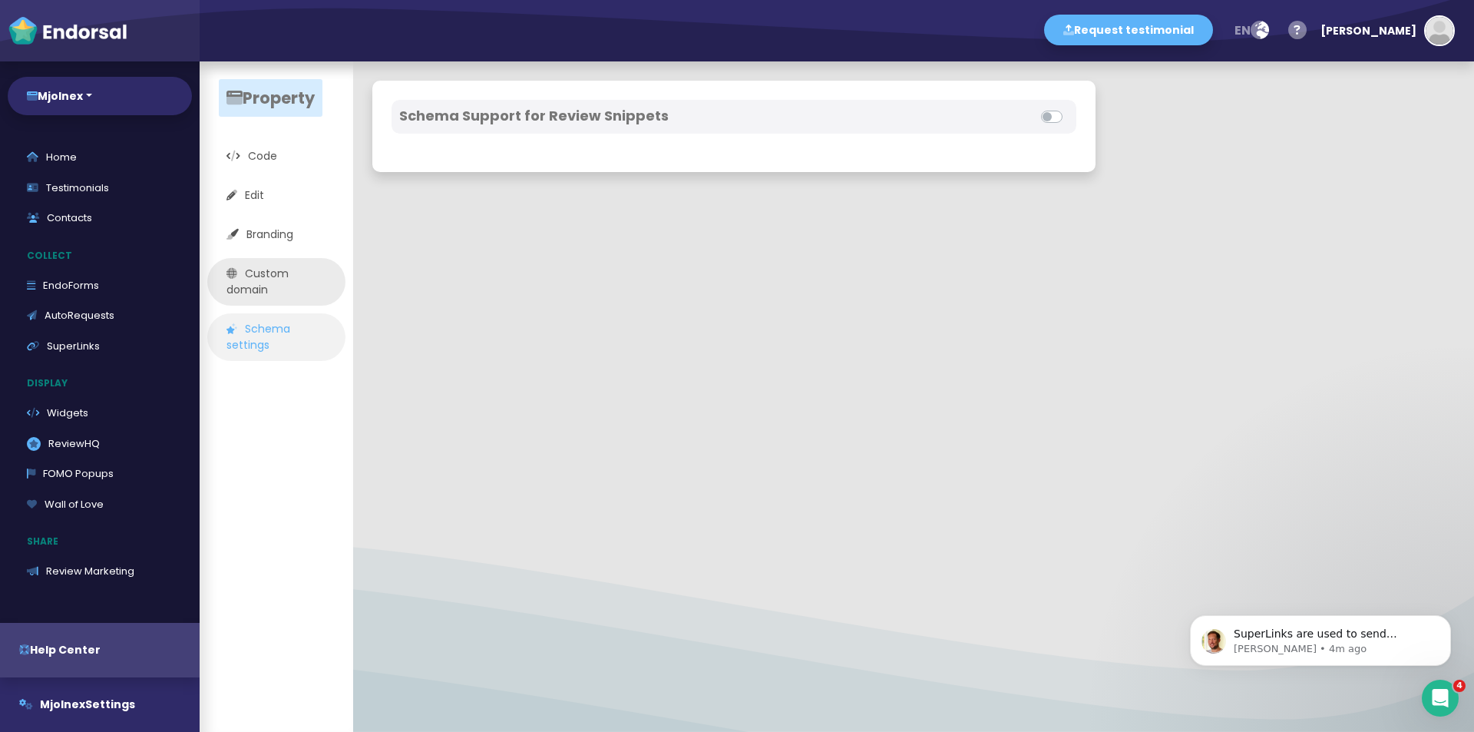
click at [266, 276] on link "Custom domain" at bounding box center [276, 282] width 138 height 48
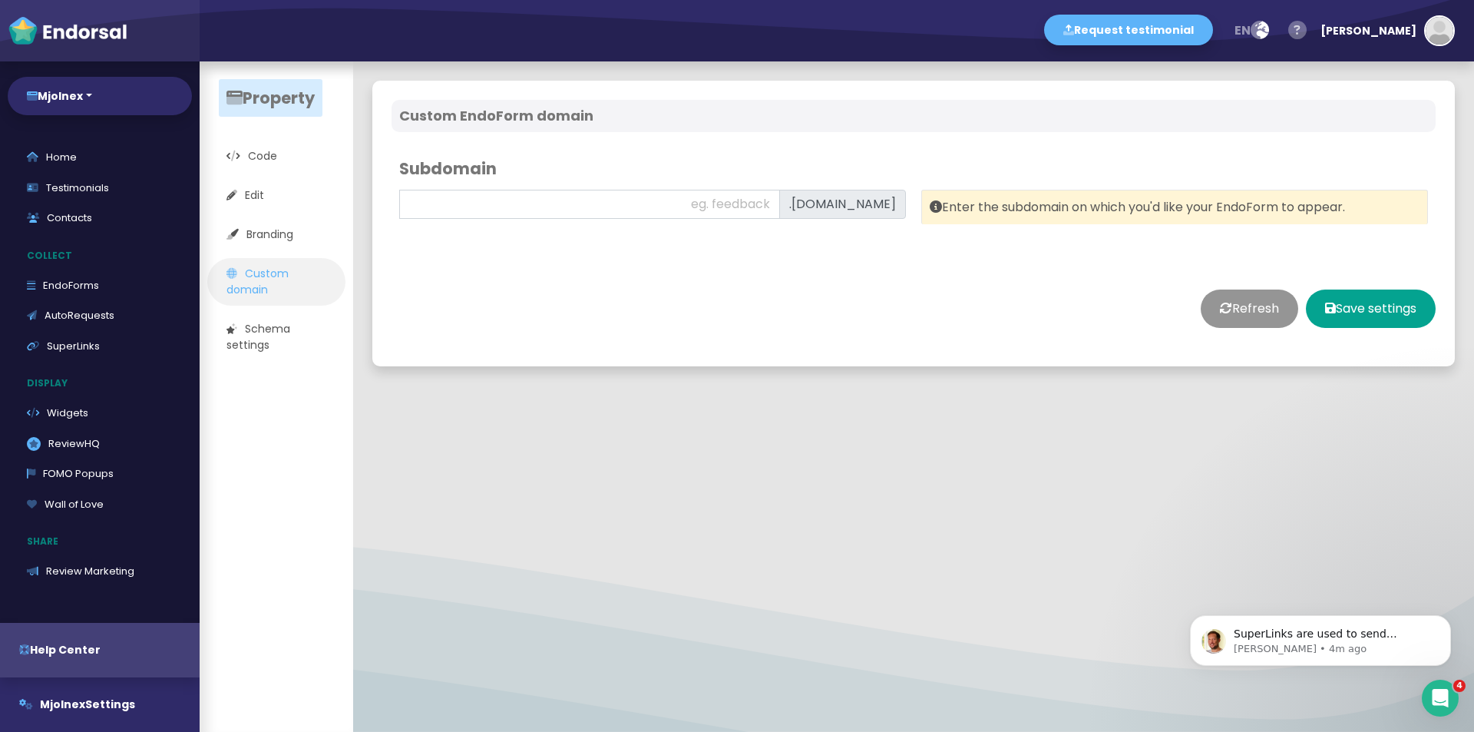
click at [1307, 31] on icon "button" at bounding box center [1297, 30] width 18 height 31
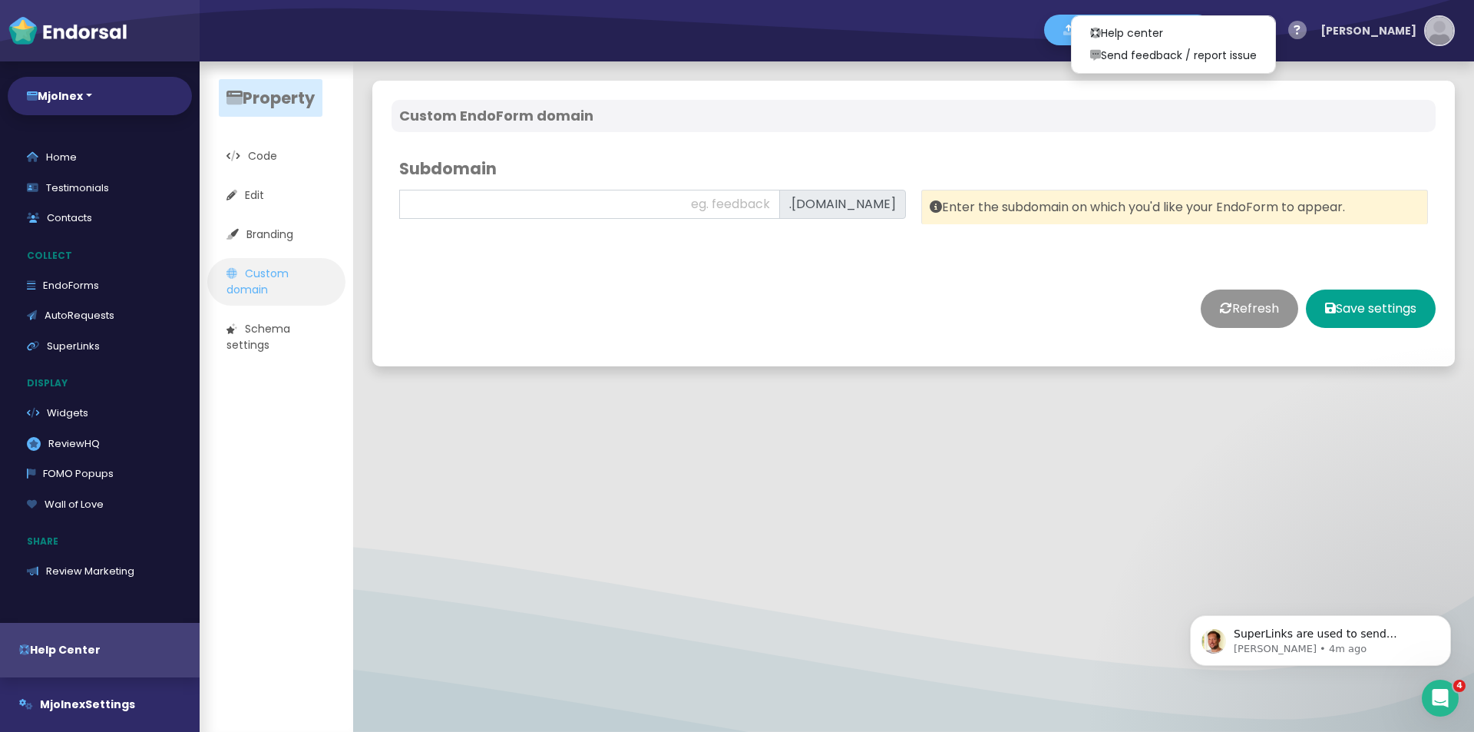
click at [1450, 45] on button "[PERSON_NAME]" at bounding box center [1384, 31] width 142 height 46
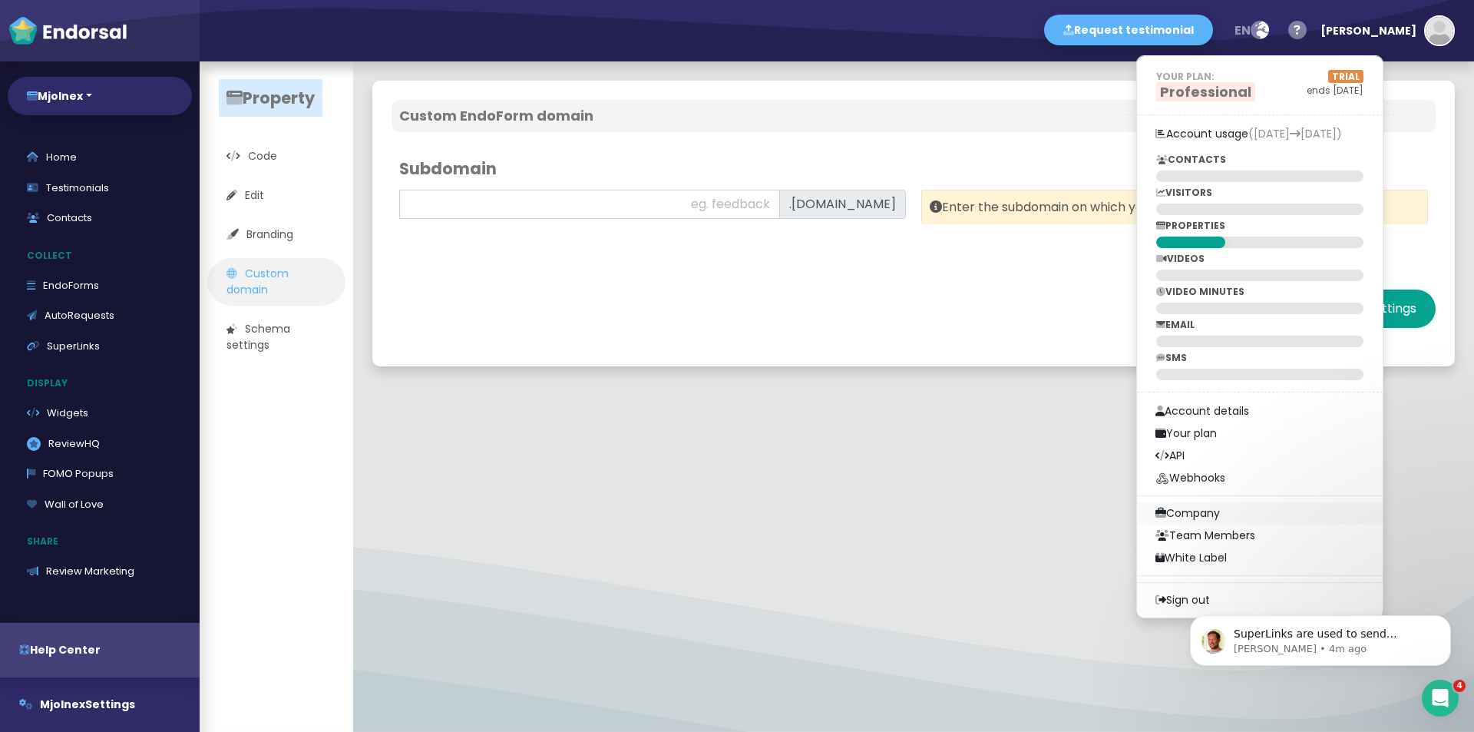
click at [1265, 507] on link "Company" at bounding box center [1260, 513] width 246 height 22
select select
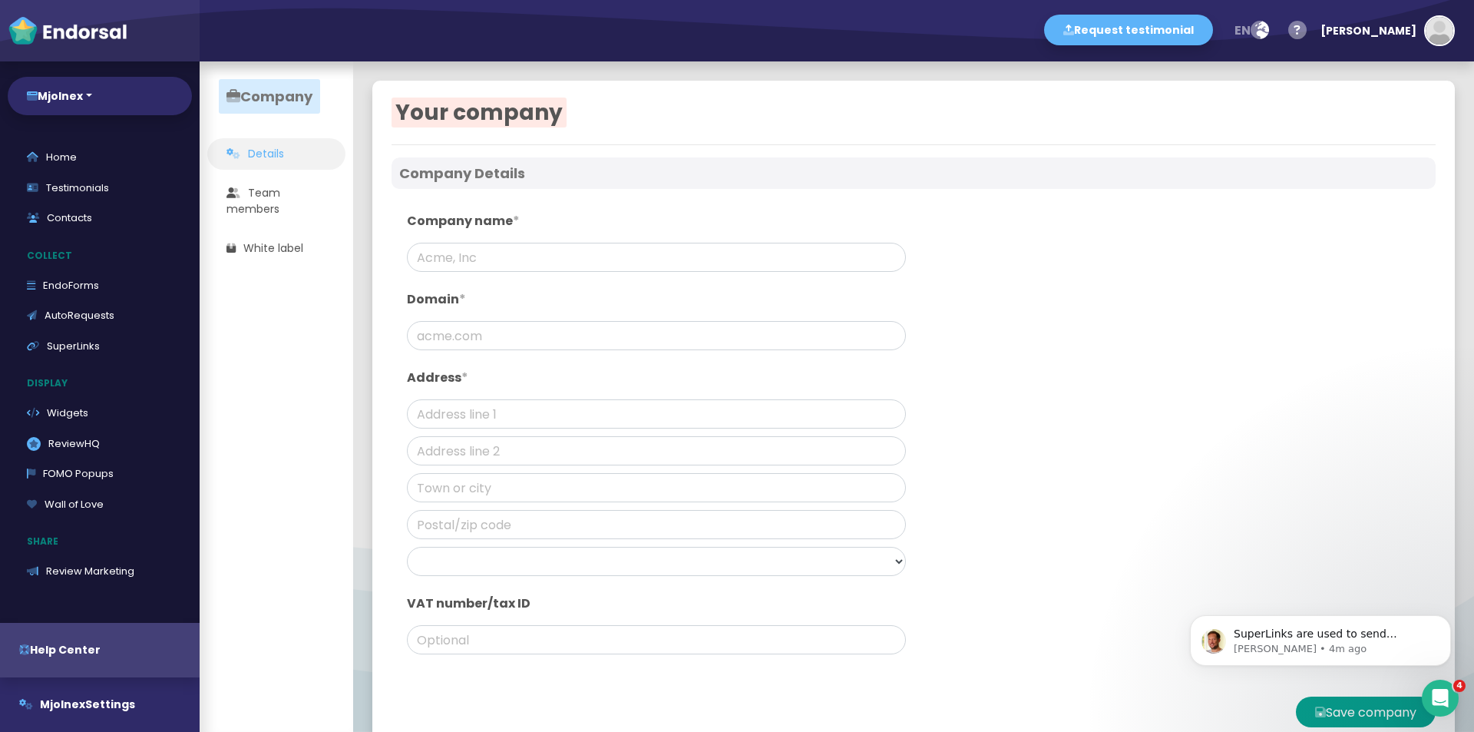
type input "Mjolnex"
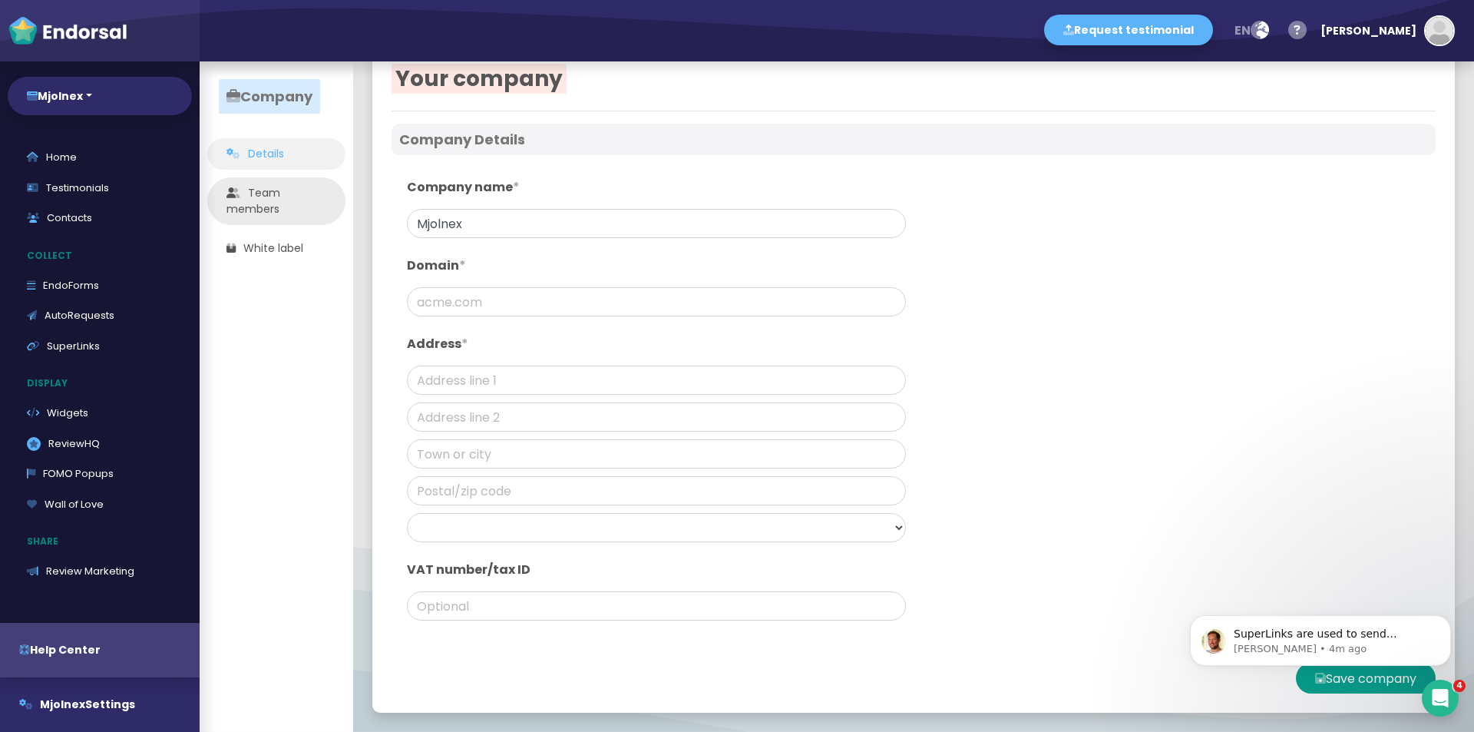
click at [248, 203] on link "Team members" at bounding box center [276, 201] width 138 height 48
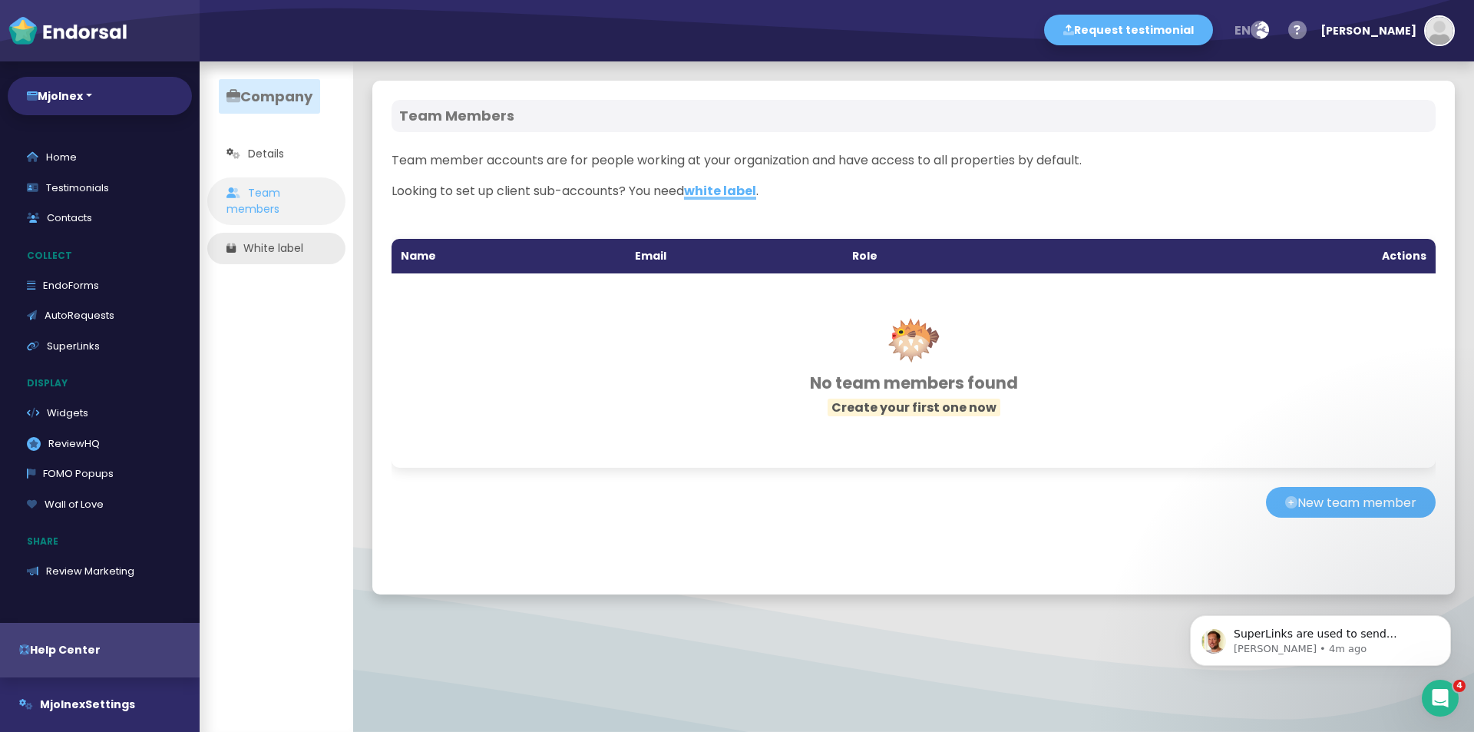
click at [309, 242] on link "White label" at bounding box center [276, 248] width 138 height 31
